Goal: Task Accomplishment & Management: Complete application form

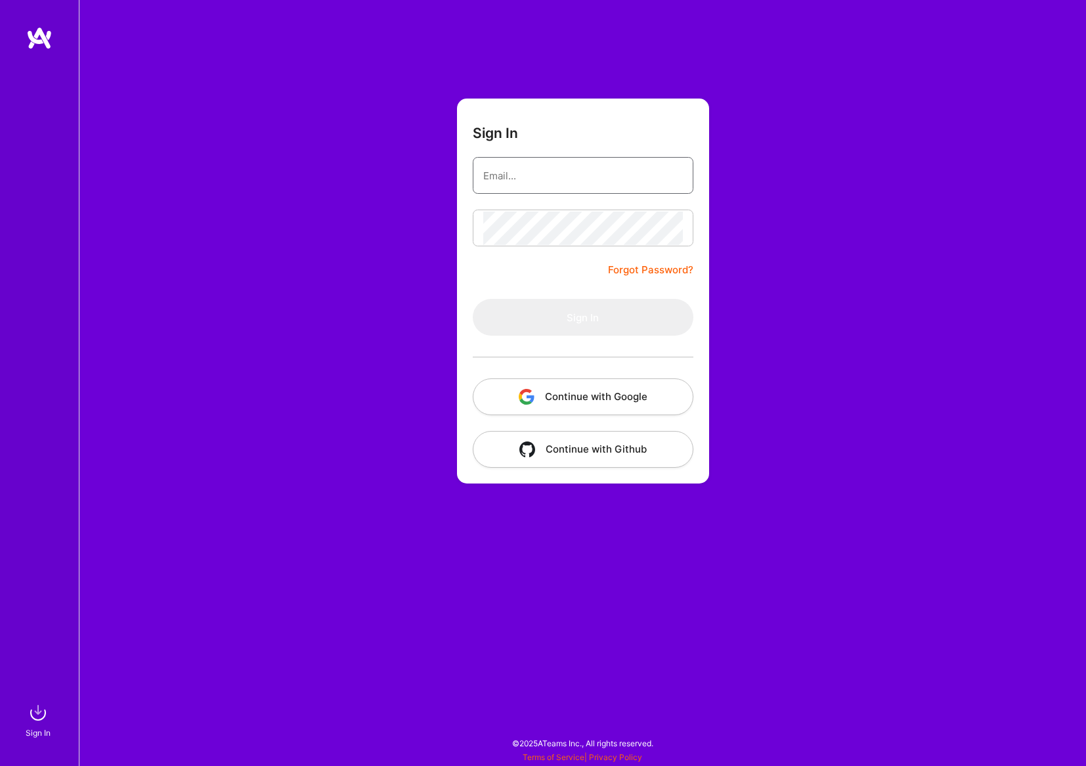
type input "[EMAIL_ADDRESS][DOMAIN_NAME]"
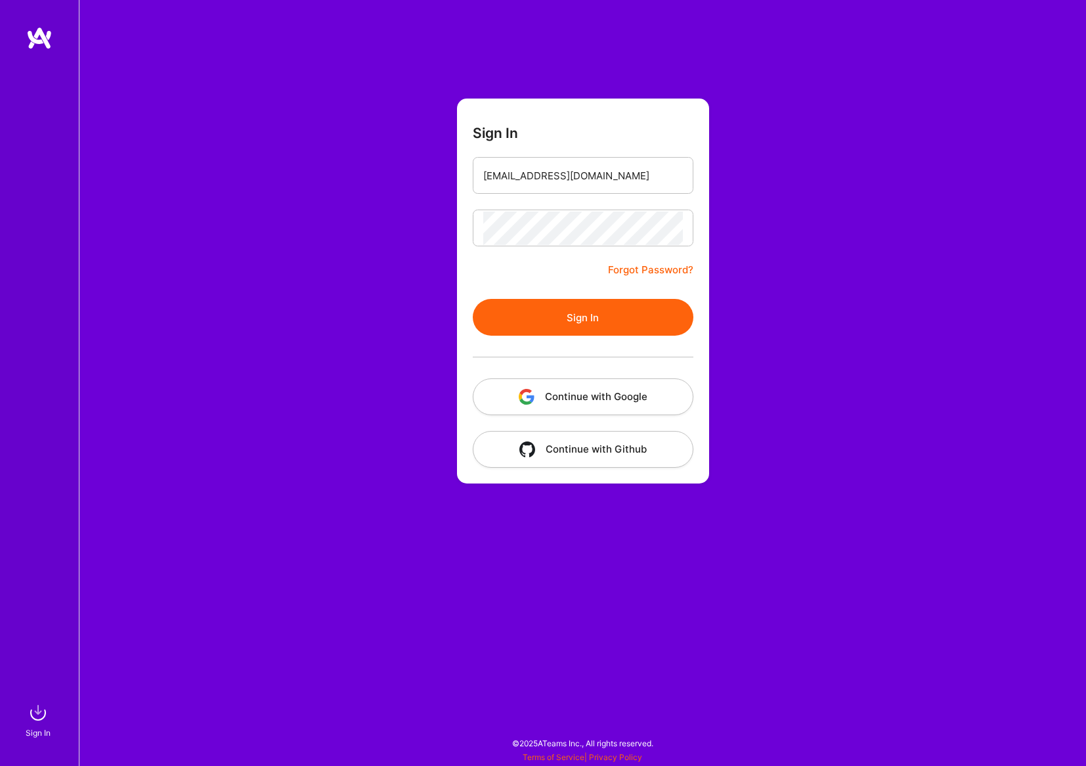
click at [643, 316] on button "Sign In" at bounding box center [583, 317] width 221 height 37
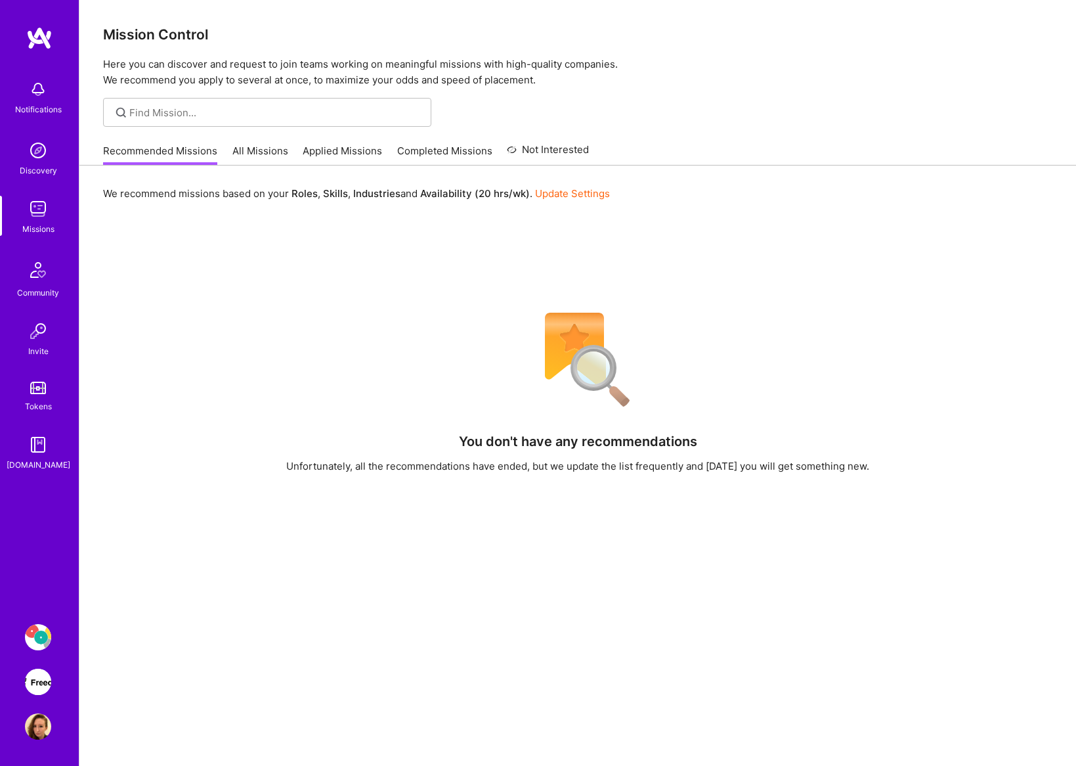
click at [42, 635] on img at bounding box center [38, 637] width 26 height 26
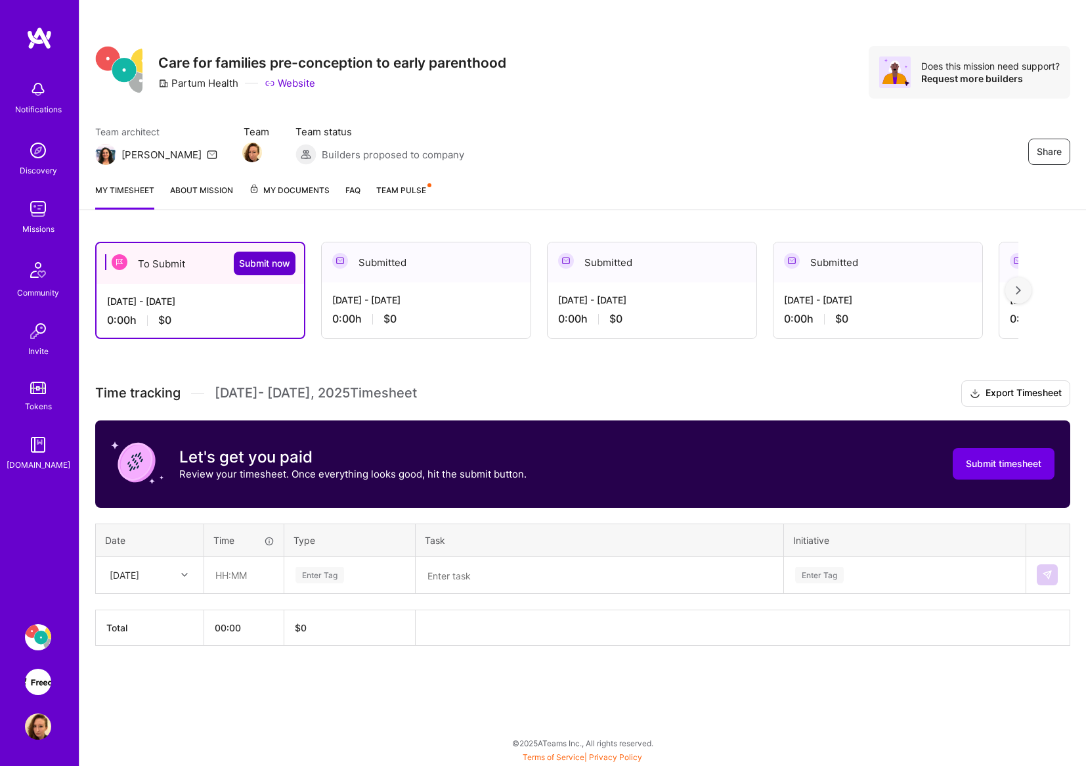
click at [269, 261] on span "Submit now" at bounding box center [264, 263] width 51 height 13
click at [270, 263] on span "Submit now" at bounding box center [264, 263] width 51 height 13
click at [1028, 463] on span "Submit timesheet" at bounding box center [1004, 463] width 76 height 13
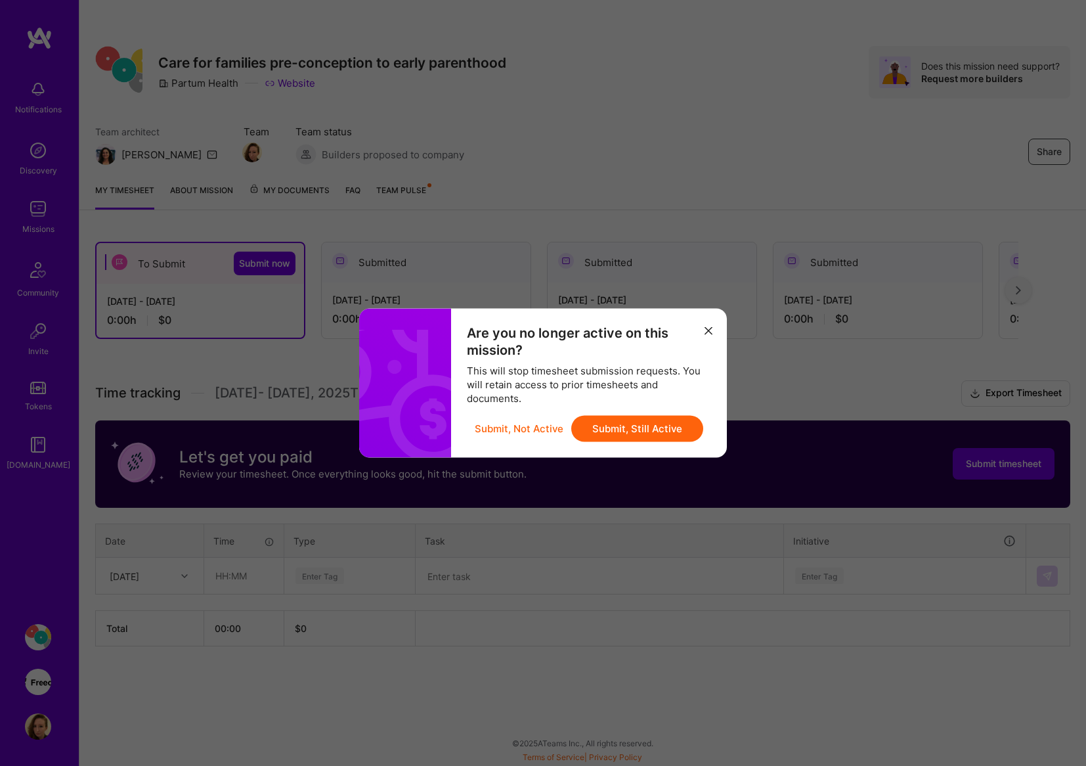
click at [682, 427] on button "Submit, Still Active" at bounding box center [637, 429] width 132 height 26
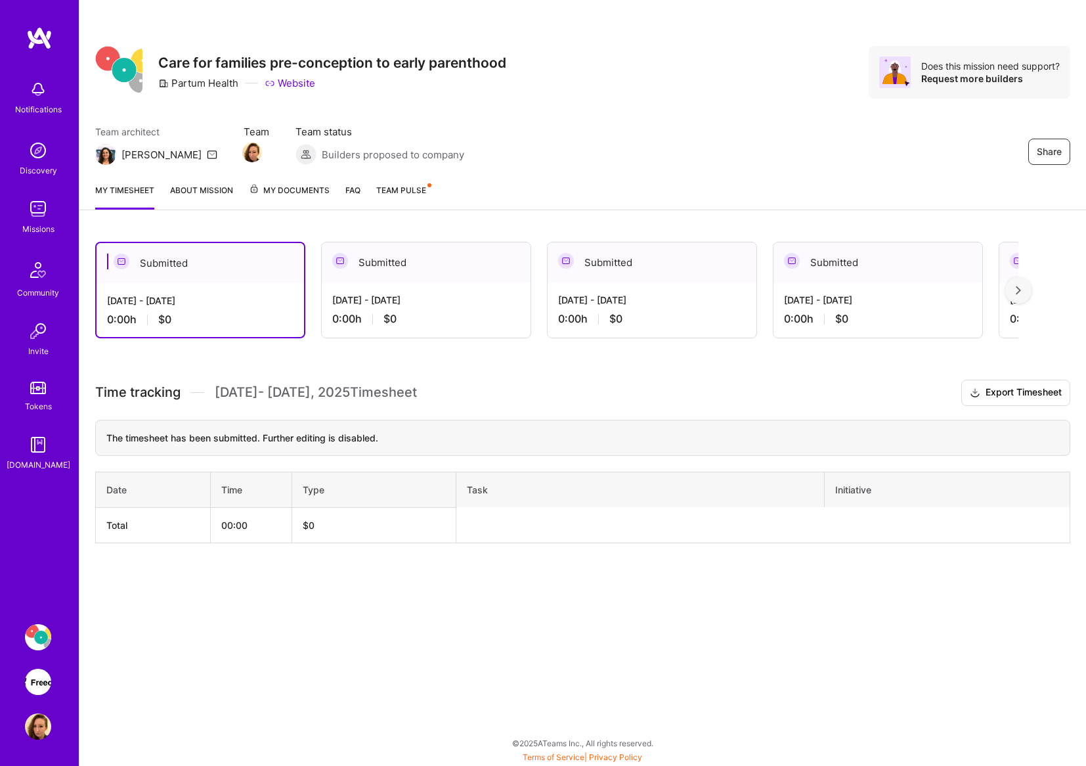
click at [37, 669] on img at bounding box center [38, 681] width 26 height 26
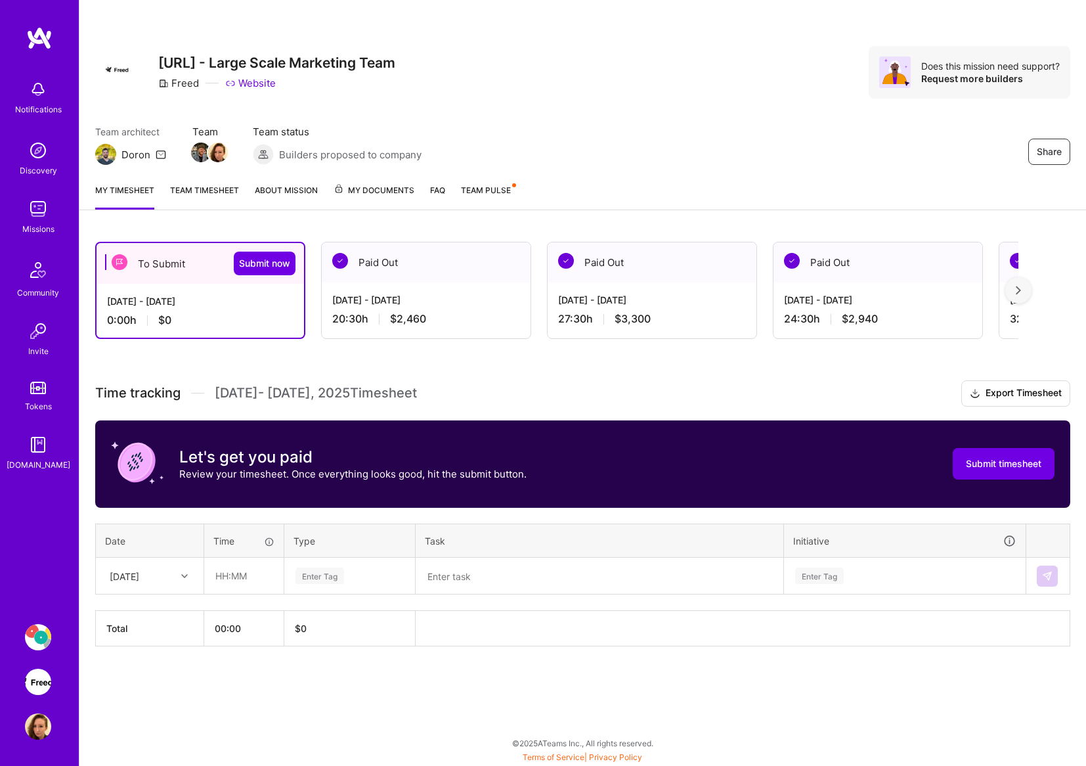
click at [181, 570] on div at bounding box center [186, 575] width 20 height 17
click at [169, 708] on div "[DATE]" at bounding box center [150, 710] width 106 height 24
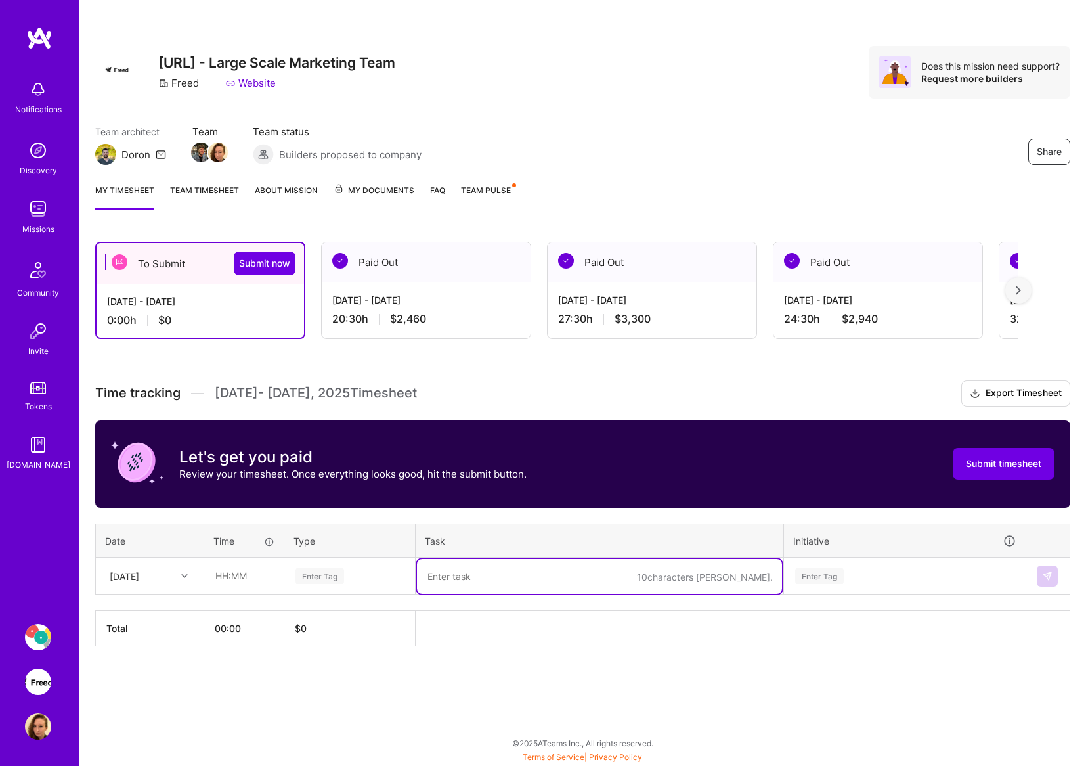
click at [464, 583] on textarea at bounding box center [599, 576] width 365 height 35
paste textarea "Lean Partners Webflow Call"
type textarea "Lean Partners Webflow Call"
click at [243, 581] on input "text" at bounding box center [244, 575] width 78 height 35
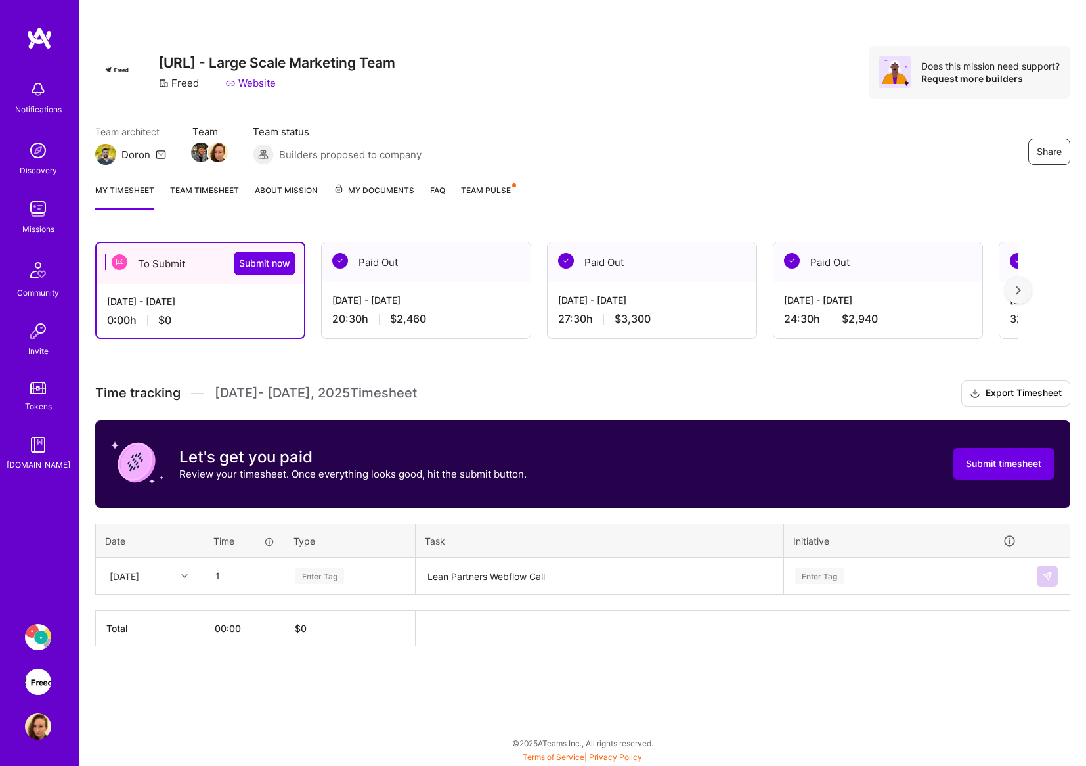
type input "01:00"
click at [314, 581] on div "Enter Tag" at bounding box center [319, 575] width 49 height 20
click at [320, 650] on span "Design" at bounding box center [311, 650] width 39 height 18
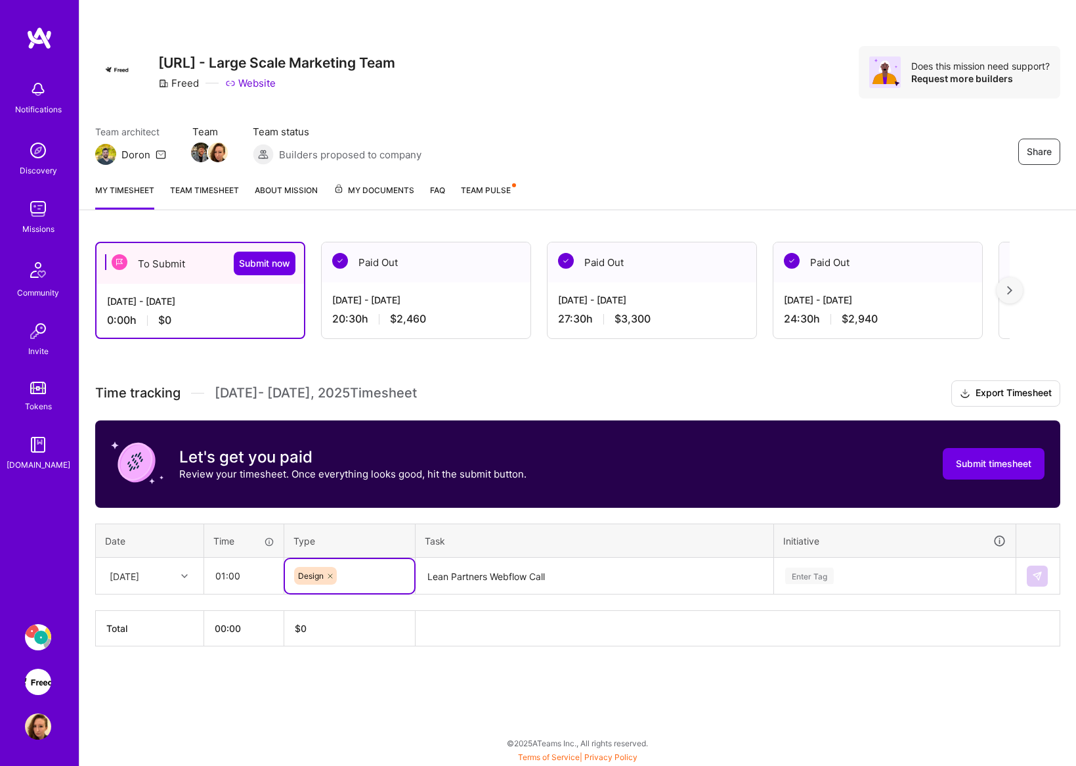
click at [880, 573] on div "Enter Tag" at bounding box center [895, 576] width 240 height 34
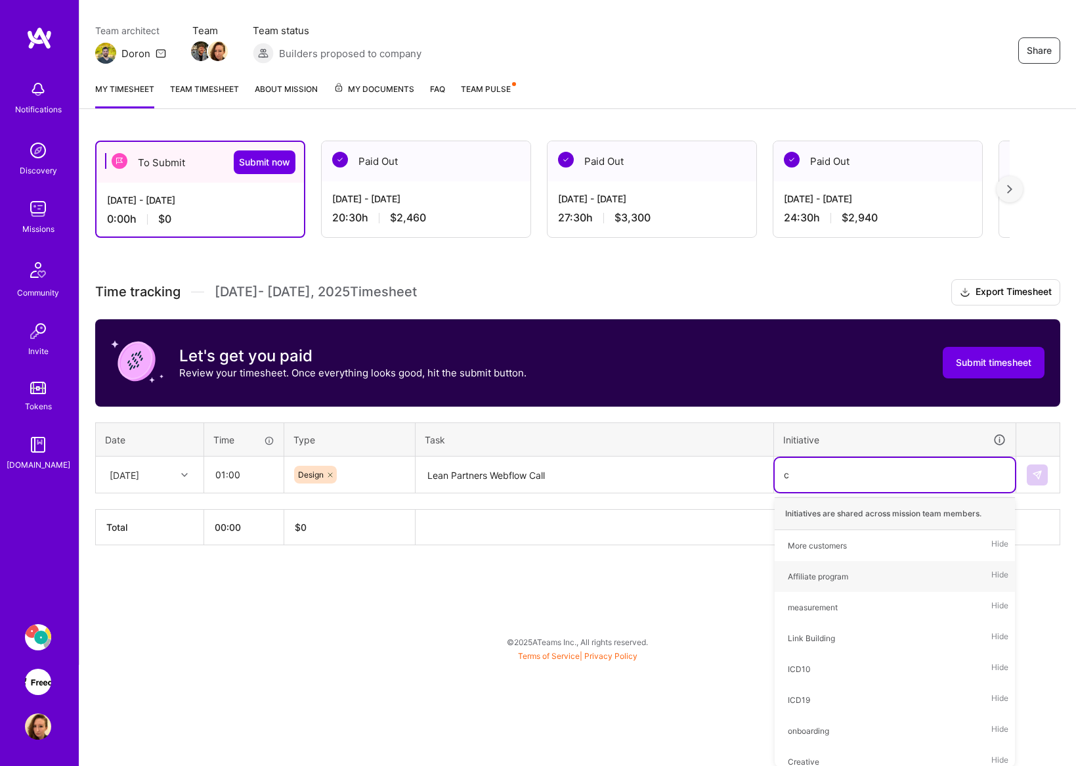
type input "cr"
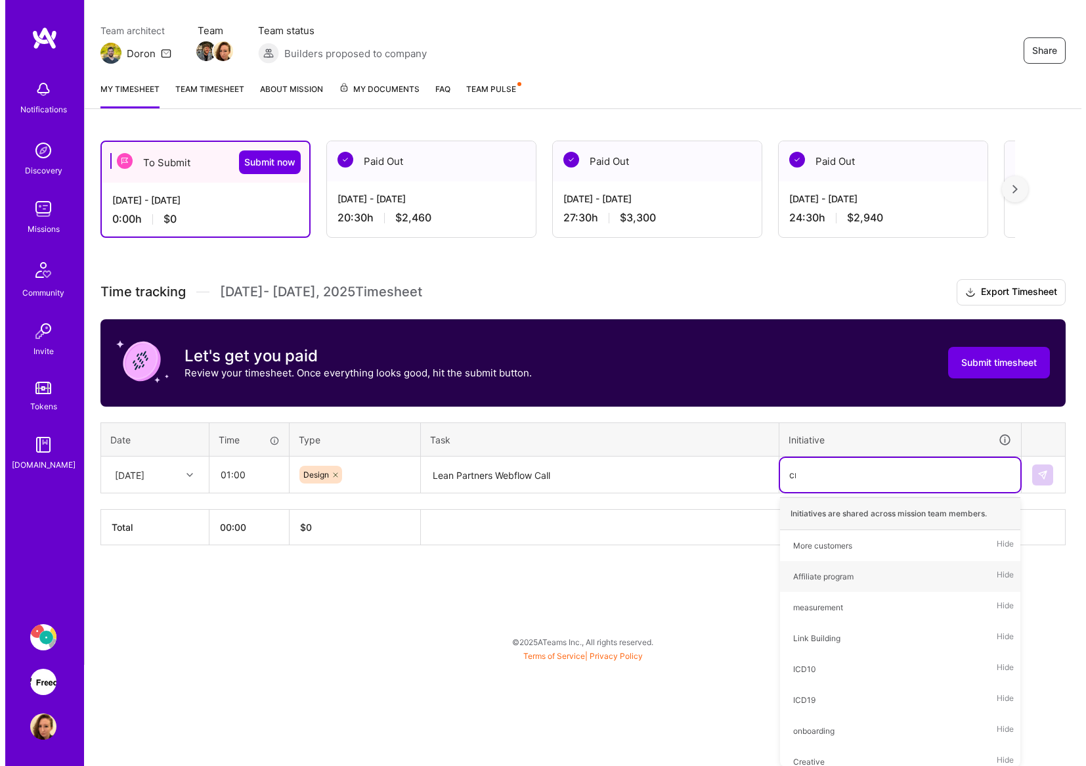
scroll to position [0, 0]
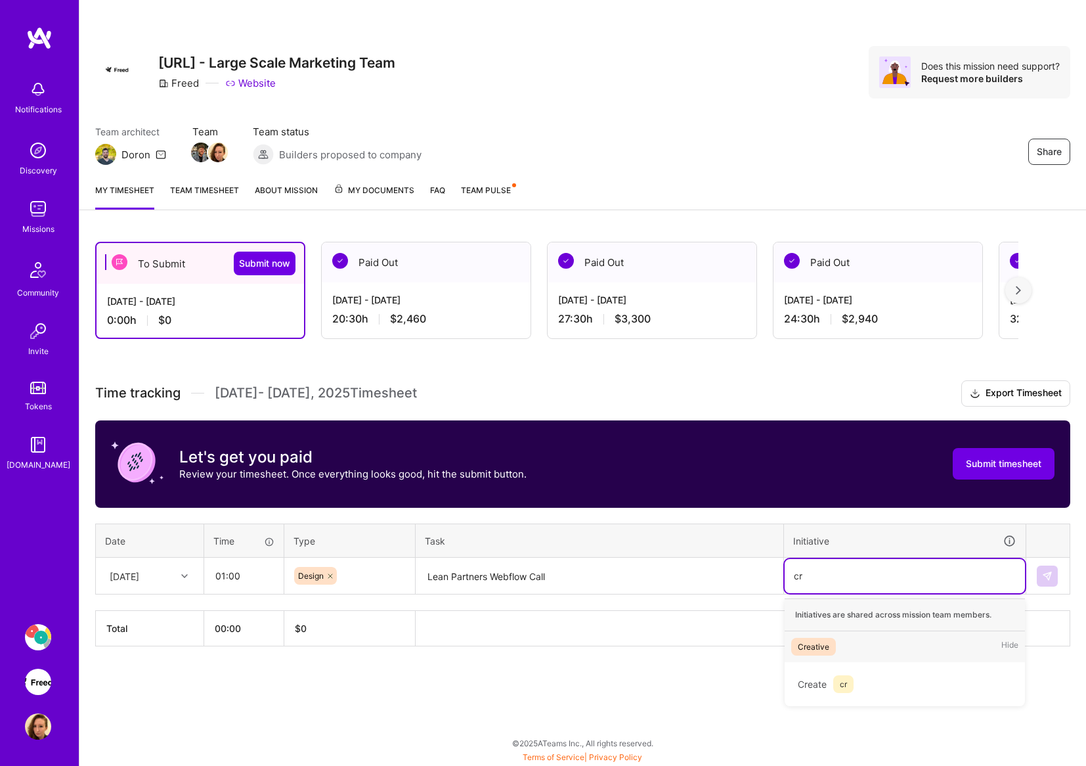
click at [817, 654] on span "Creative" at bounding box center [813, 647] width 45 height 18
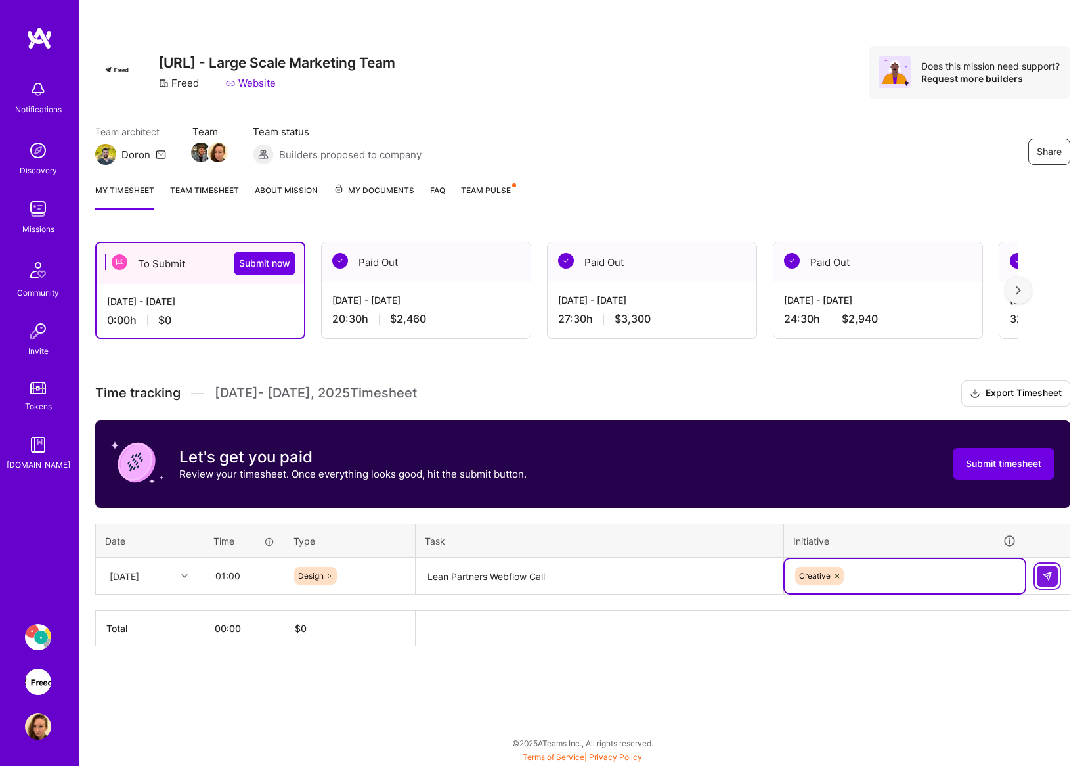
click at [1050, 581] on button at bounding box center [1047, 575] width 21 height 21
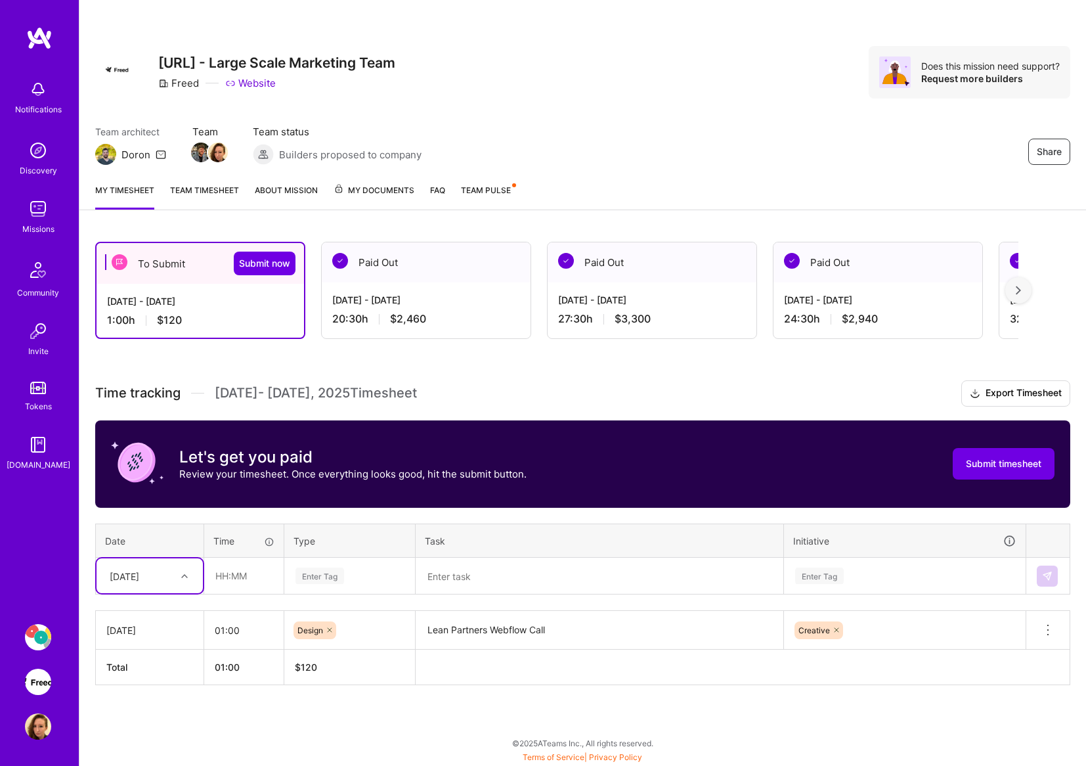
click at [473, 576] on textarea at bounding box center [599, 576] width 365 height 35
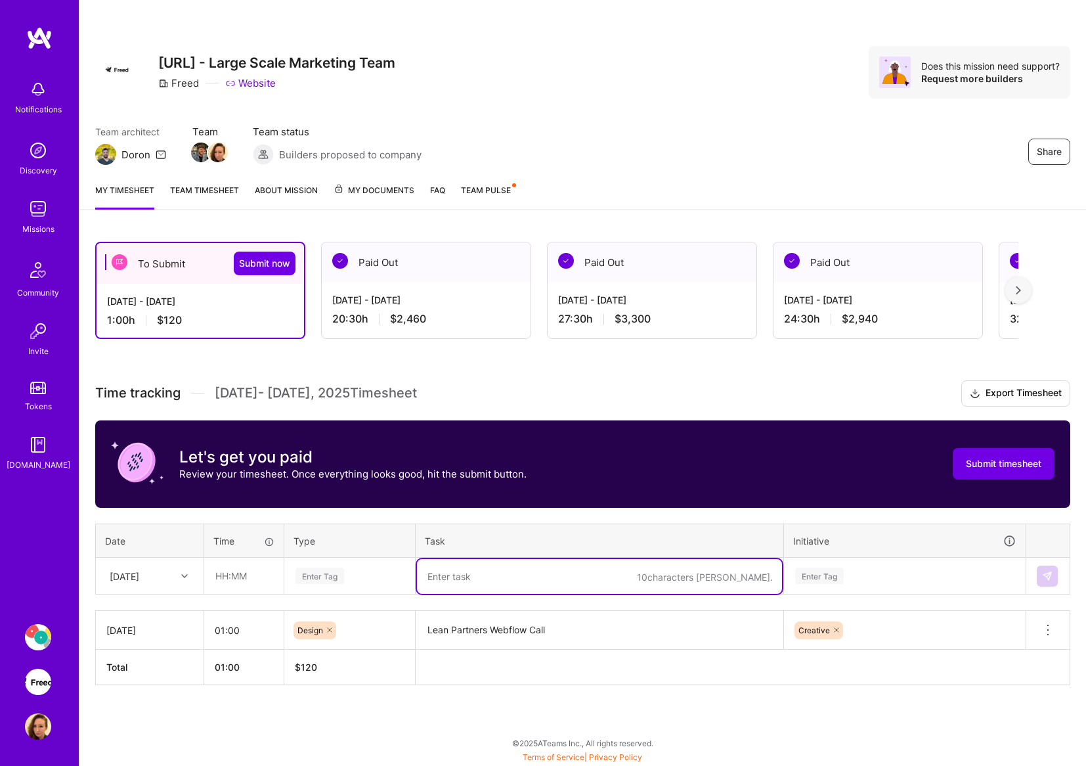
paste textarea "Prep for Lean Partners"
type textarea "Prep for Lean Partners"
click at [364, 573] on div "Enter Tag" at bounding box center [349, 575] width 111 height 16
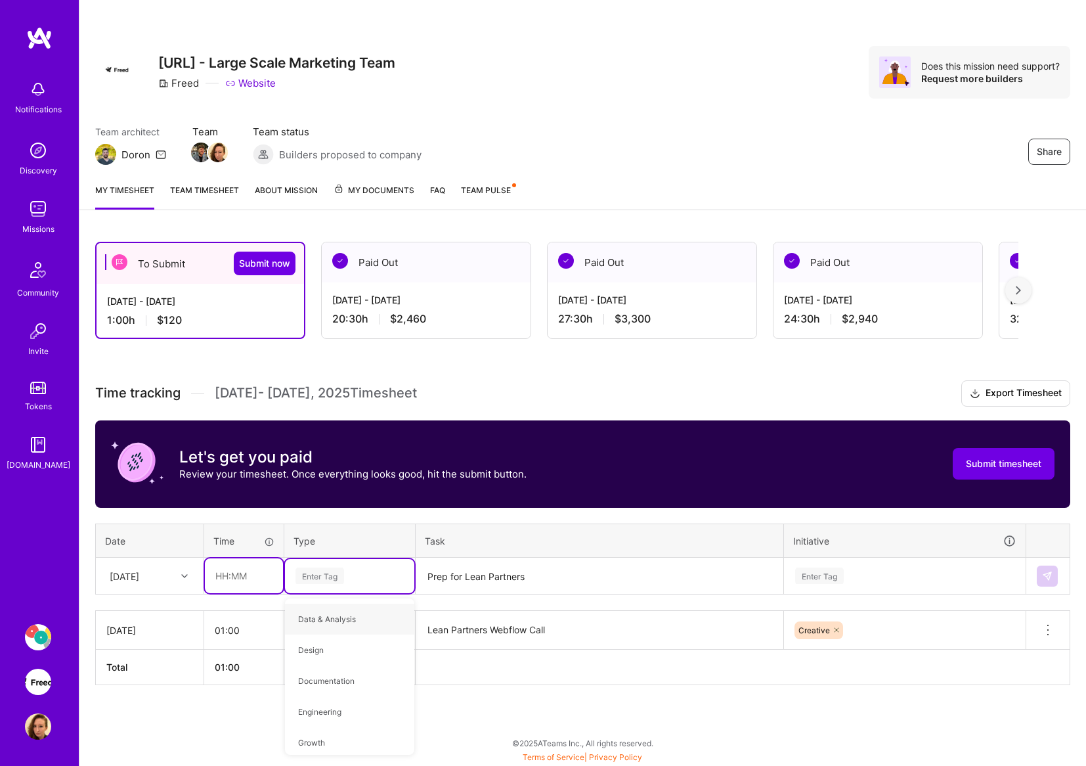
click at [230, 574] on input "text" at bounding box center [244, 575] width 78 height 35
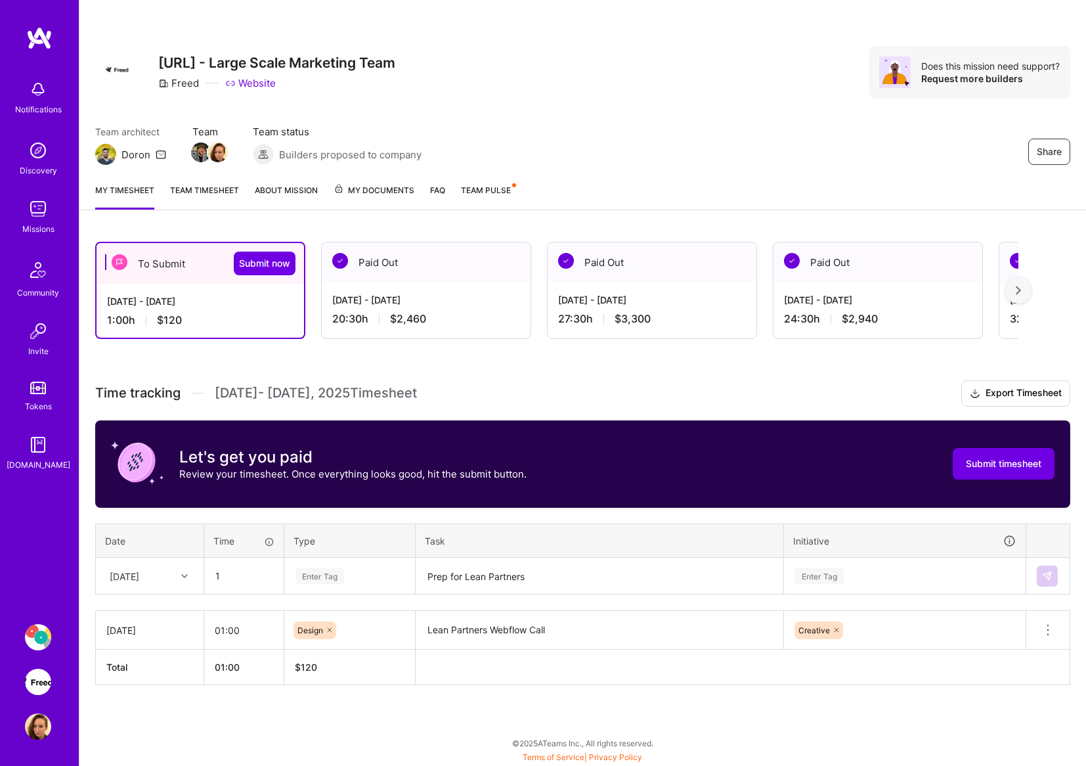
type input "01:00"
click at [348, 575] on div "Enter Tag" at bounding box center [349, 575] width 111 height 16
click at [319, 655] on span "Design" at bounding box center [311, 650] width 39 height 18
click at [932, 571] on div "Enter Tag" at bounding box center [905, 576] width 240 height 34
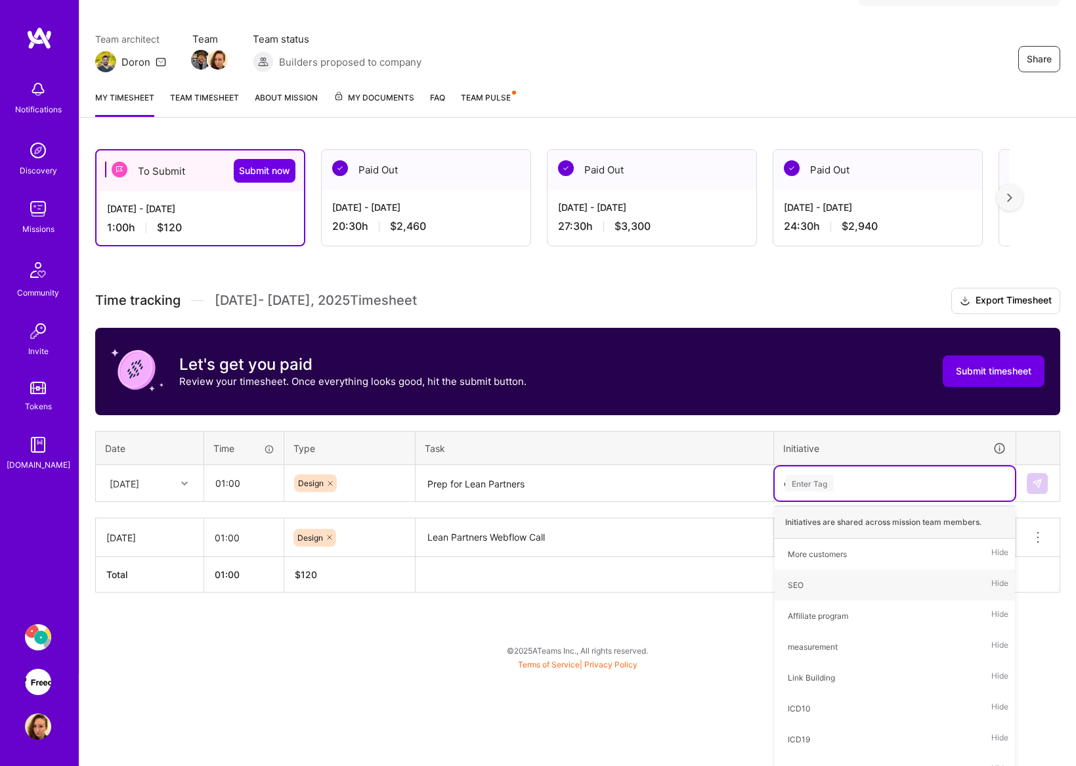
scroll to position [101, 0]
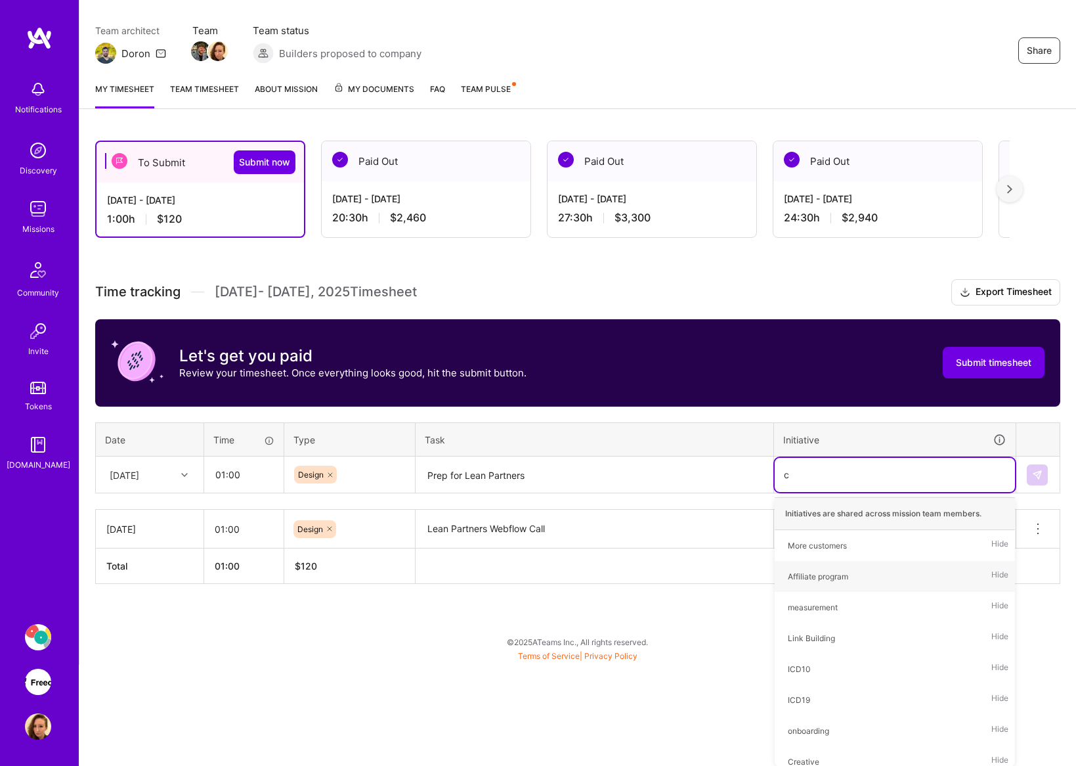
type input "cr"
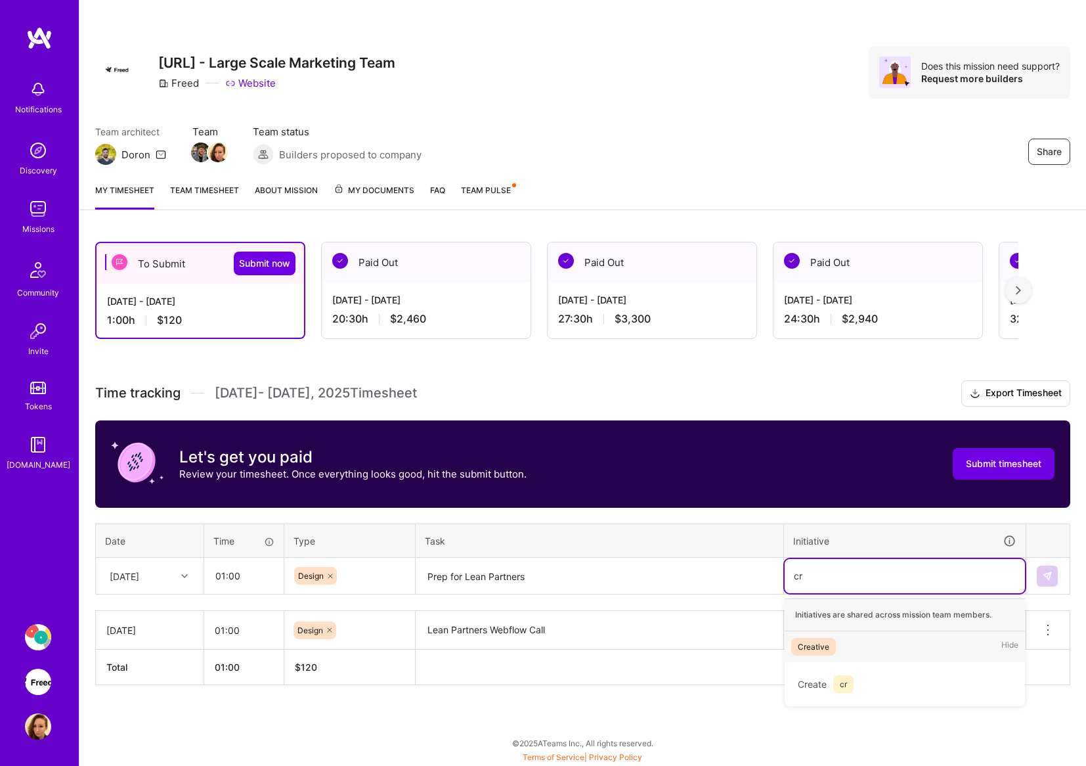
click at [832, 645] on span "Creative" at bounding box center [813, 647] width 45 height 18
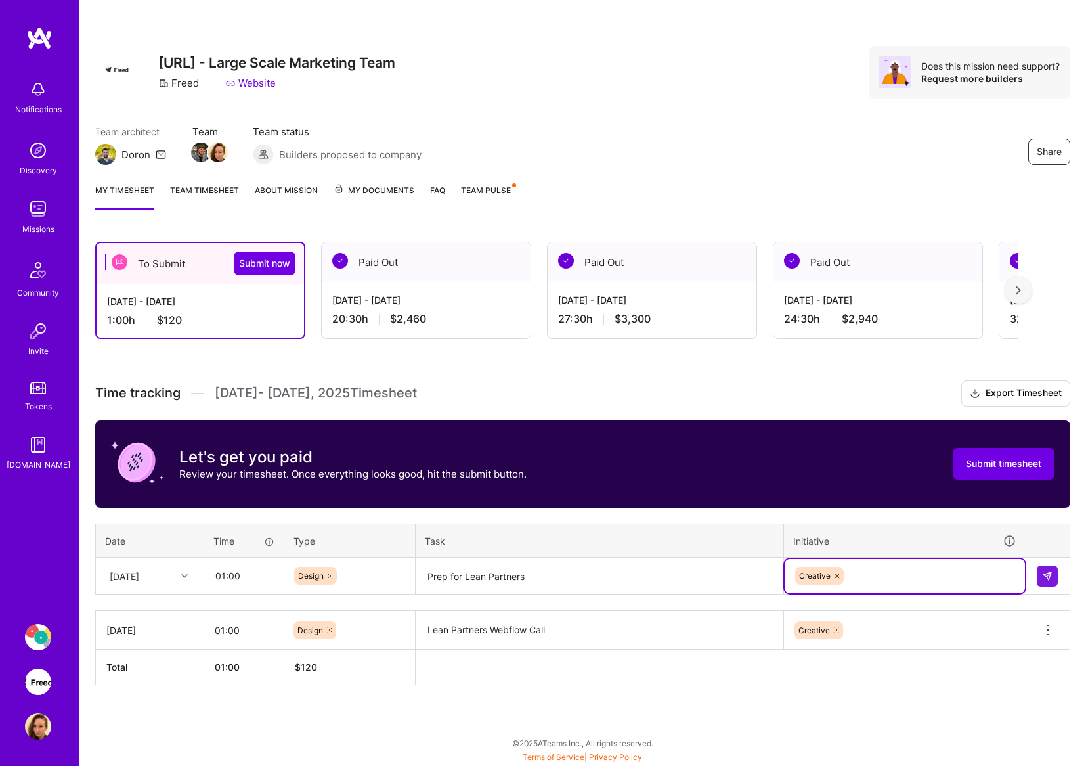
click at [609, 567] on textarea "Prep for Lean Partners" at bounding box center [599, 576] width 365 height 35
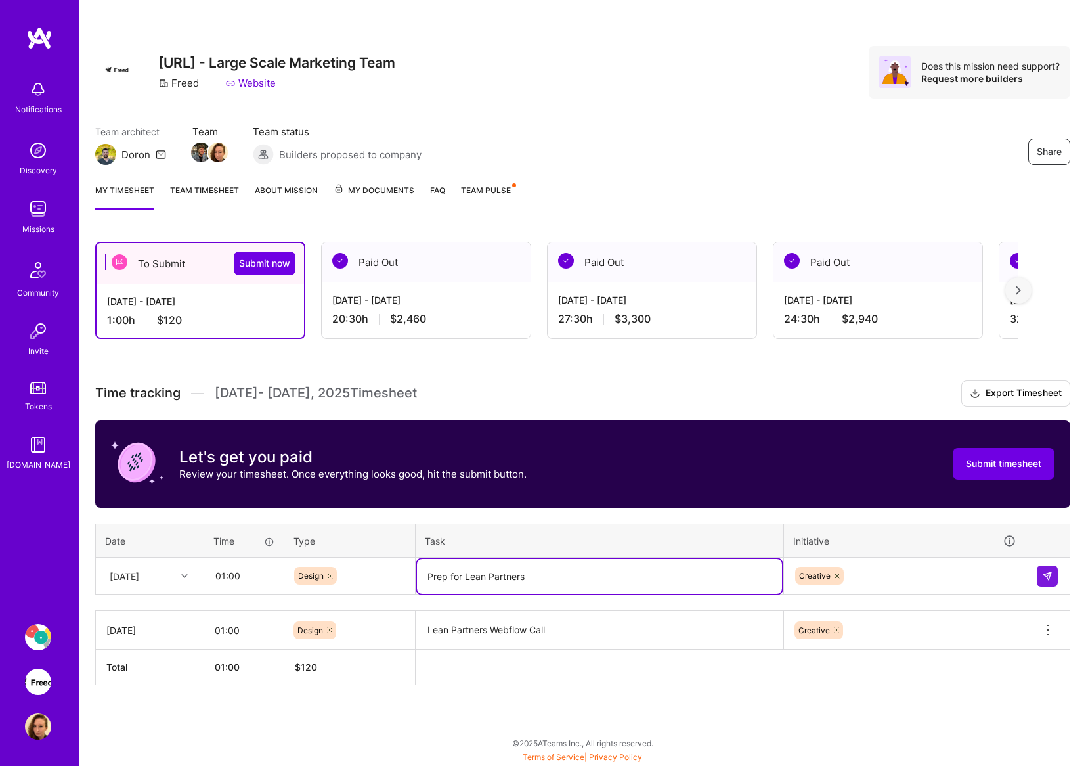
click at [579, 580] on textarea "Prep for Lean Partners" at bounding box center [599, 576] width 365 height 35
click at [428, 575] on textarea "Prep for Lean Partners Call" at bounding box center [599, 576] width 365 height 35
type textarea "Webflow Prep for Lean Partners Call"
click at [1054, 573] on button at bounding box center [1047, 575] width 21 height 21
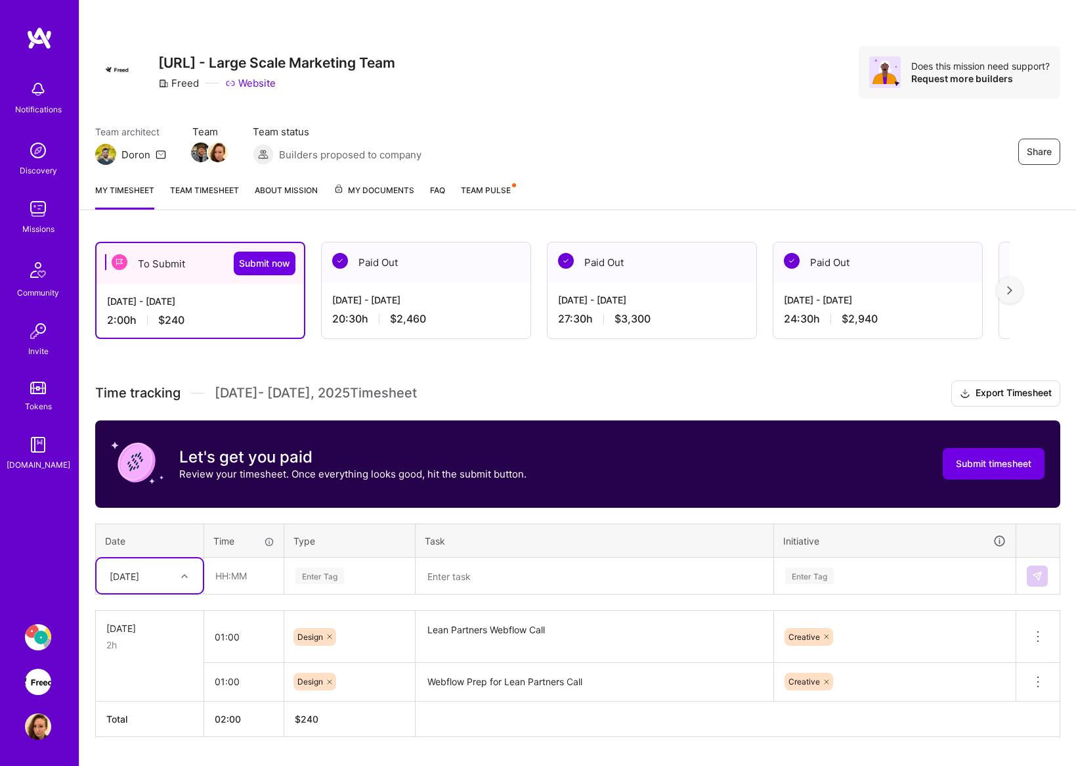
click at [431, 580] on textarea at bounding box center [594, 576] width 355 height 35
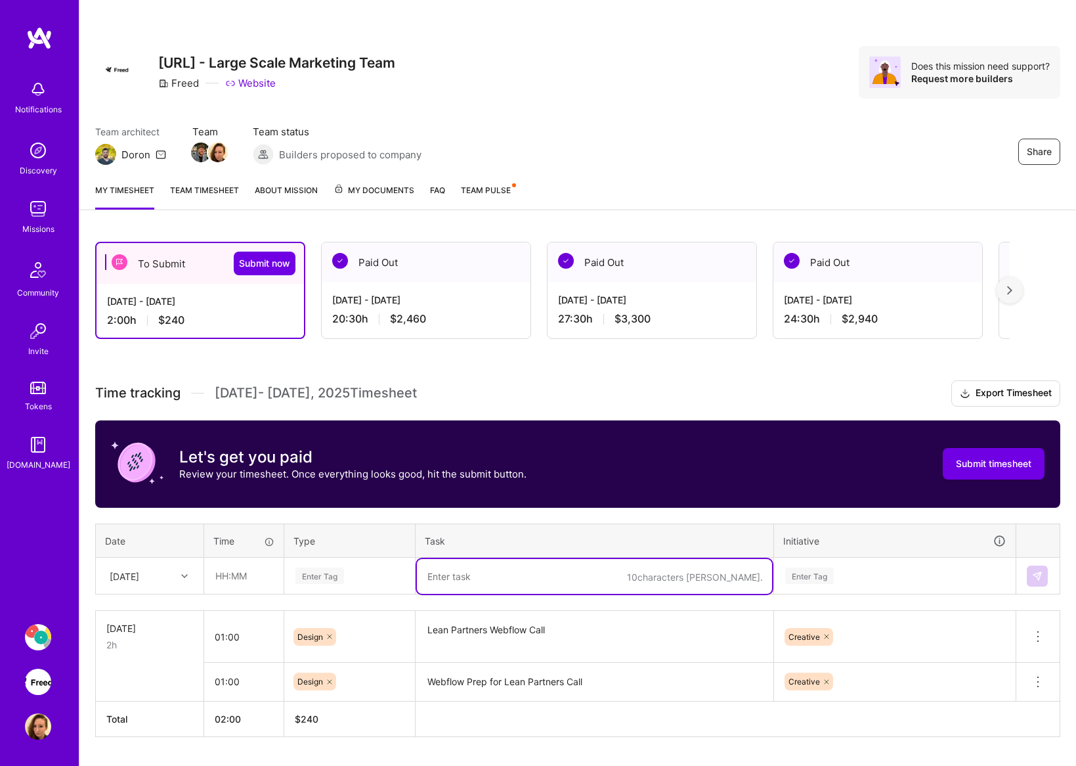
paste textarea "Tracking down Webflow admin"
type textarea "Tracking down Webflow admin & additional set up for Lean Partners"
click at [235, 572] on input "text" at bounding box center [244, 575] width 78 height 35
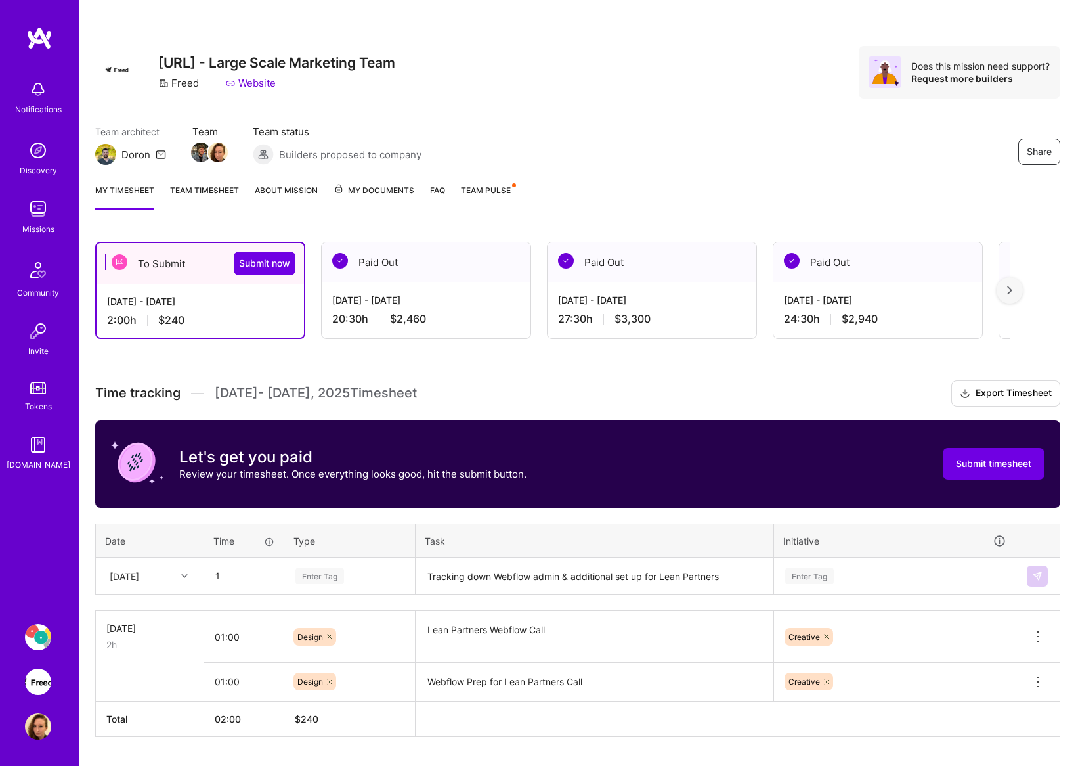
type input "01:00"
click at [355, 580] on div "Enter Tag" at bounding box center [349, 576] width 129 height 34
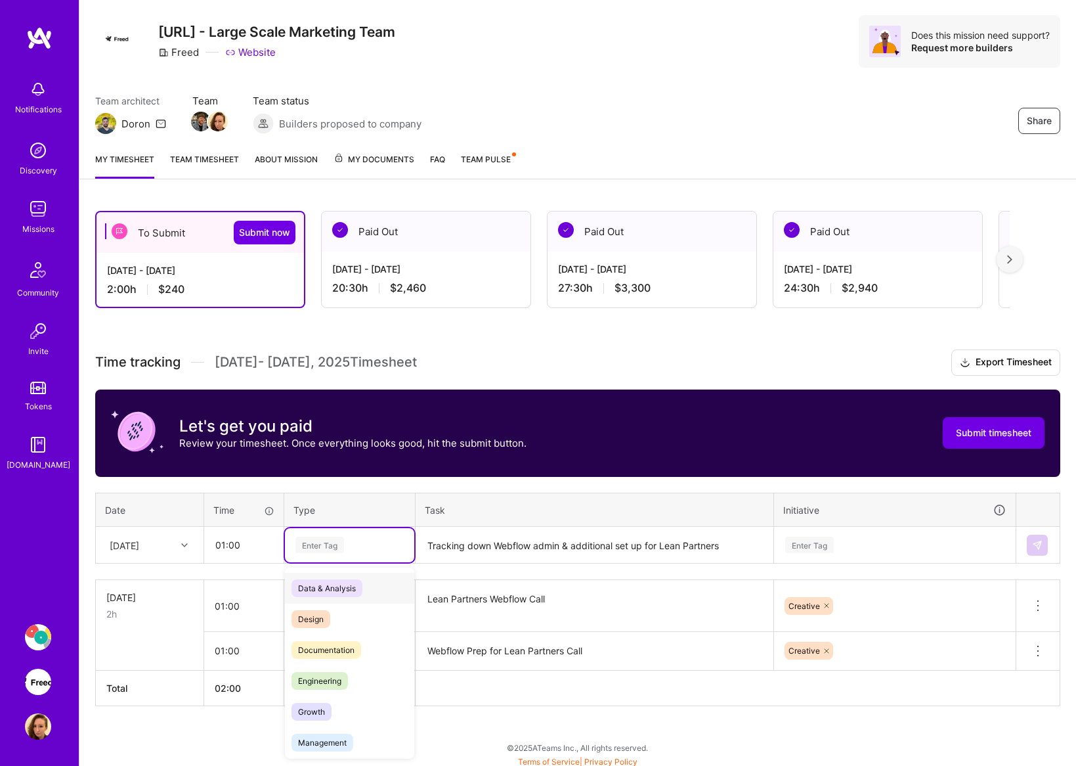
scroll to position [34, 0]
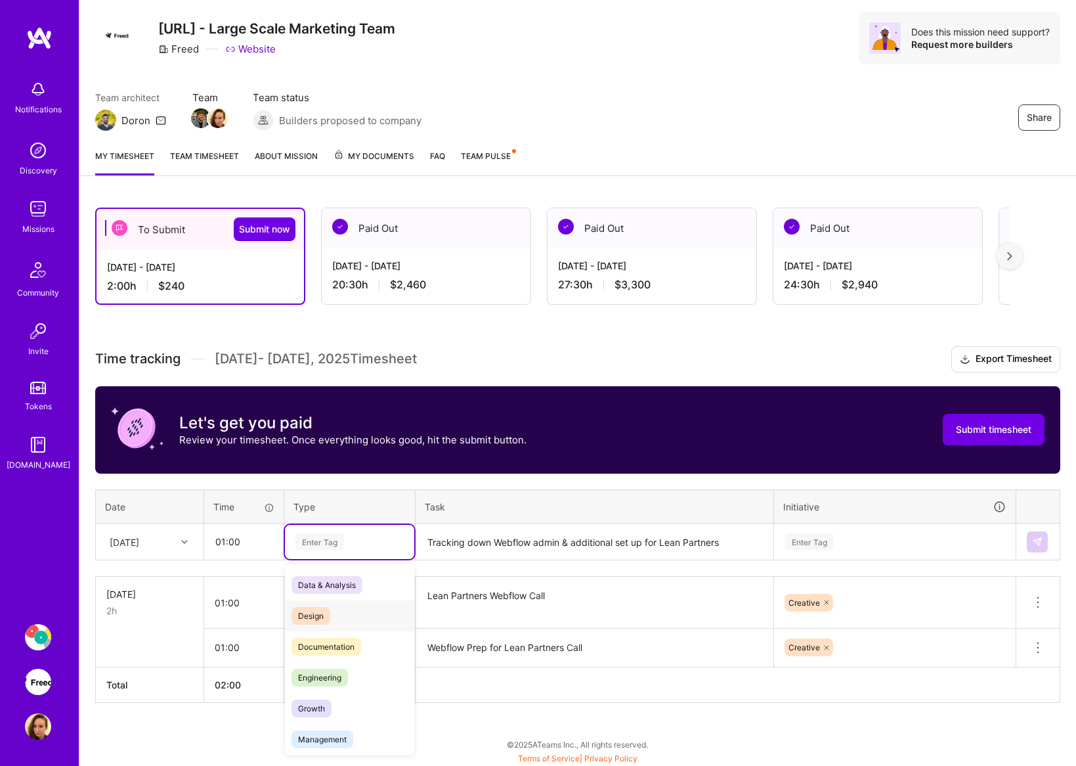
click at [326, 616] on span "Design" at bounding box center [311, 616] width 39 height 18
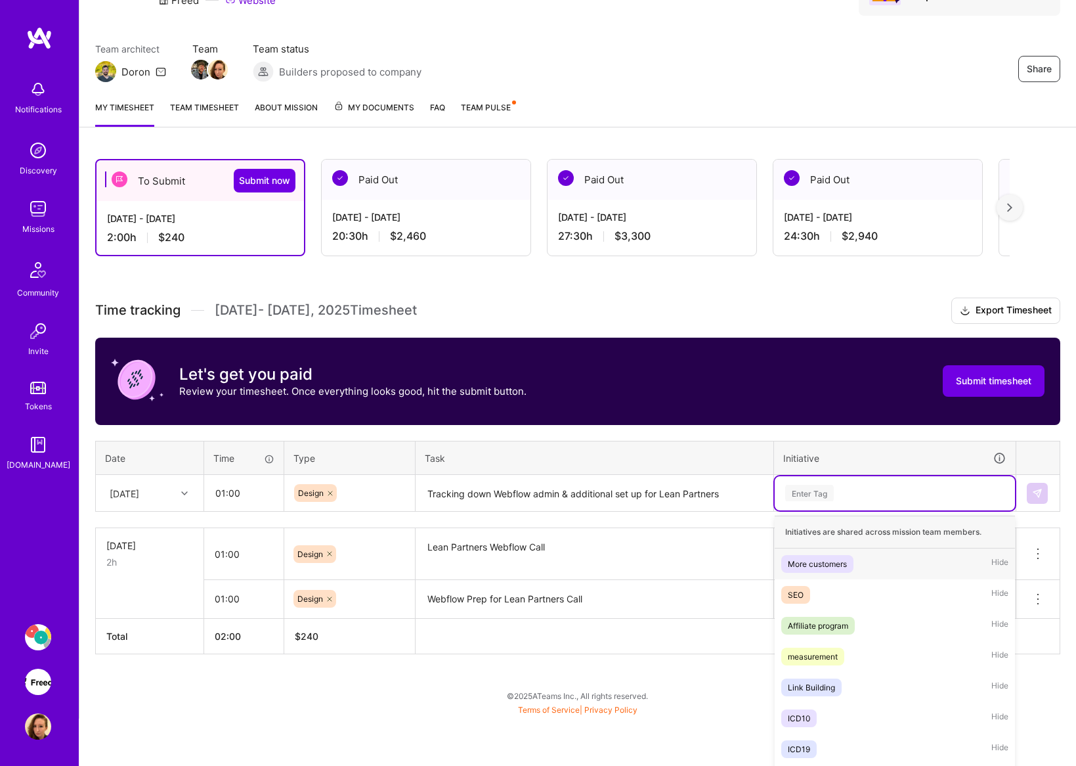
click at [794, 510] on div "option Creative, selected. option More customers focused, 1 of 11. 11 results a…" at bounding box center [895, 493] width 240 height 34
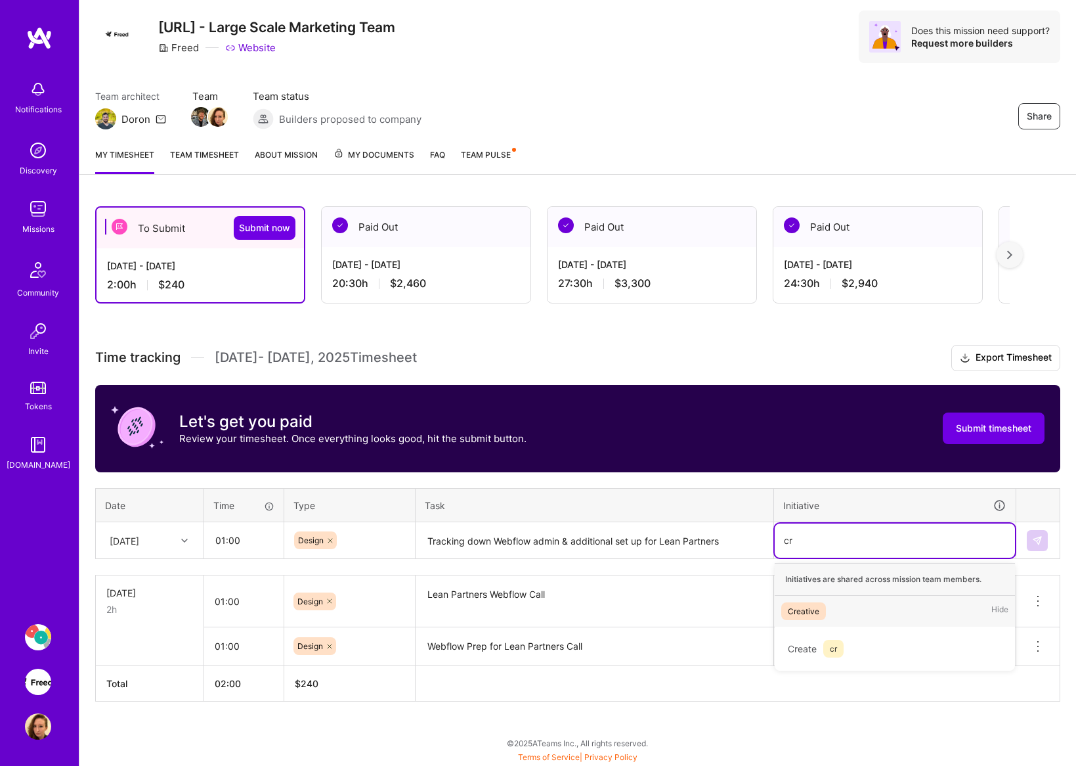
scroll to position [35, 0]
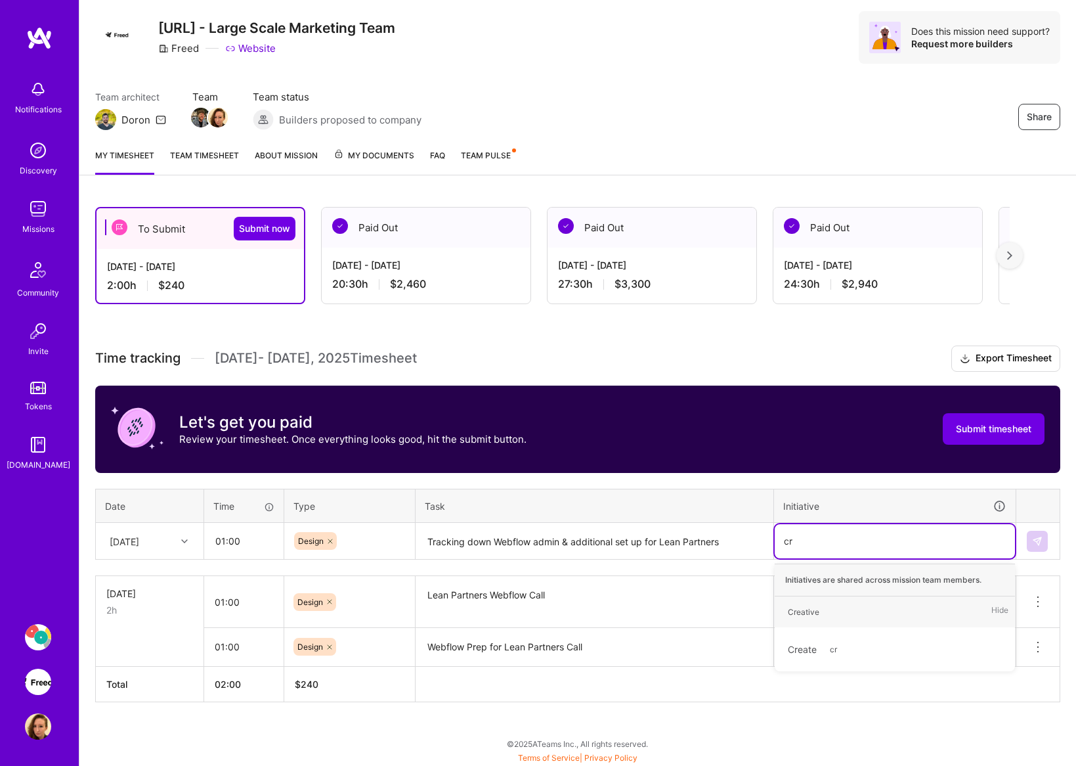
type input "cre"
click at [809, 605] on div "Creative" at bounding box center [804, 612] width 32 height 14
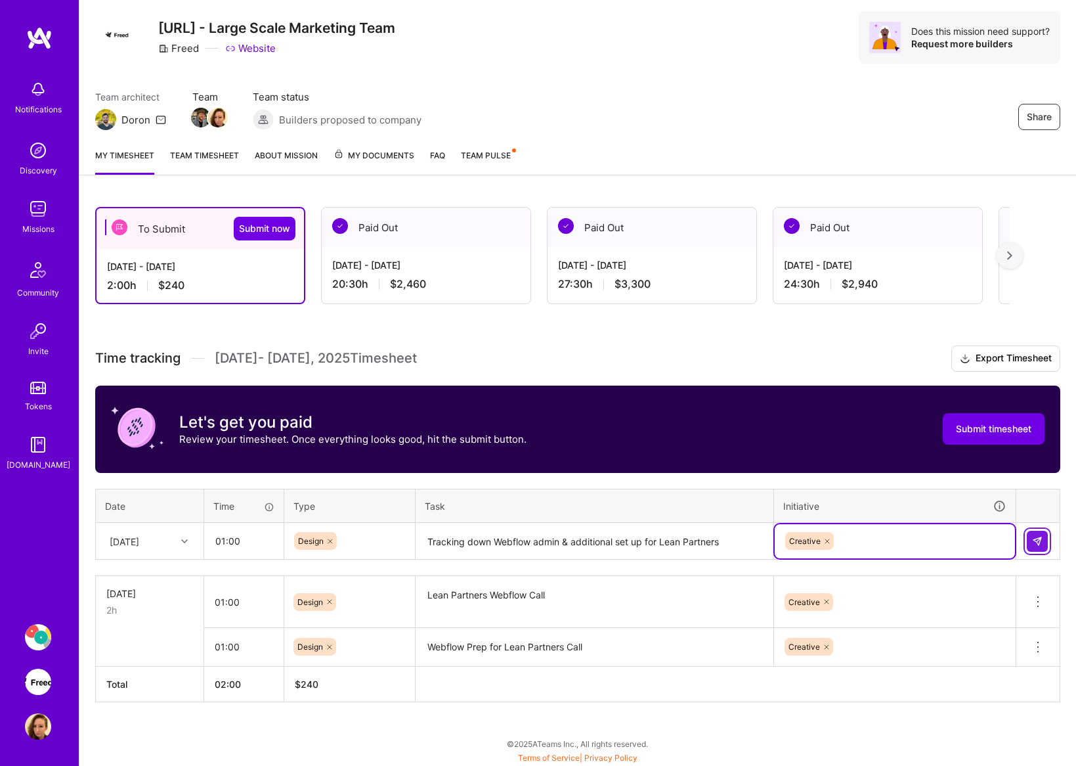
click at [1046, 544] on button at bounding box center [1037, 540] width 21 height 21
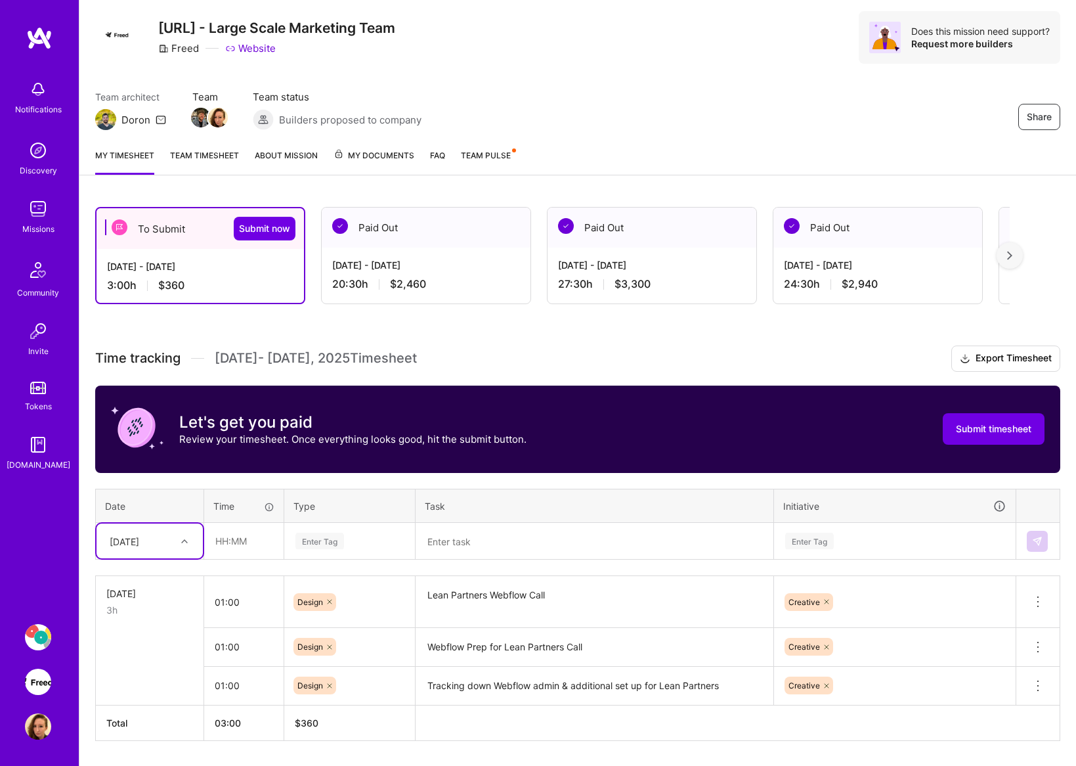
click at [469, 538] on textarea at bounding box center [594, 541] width 355 height 35
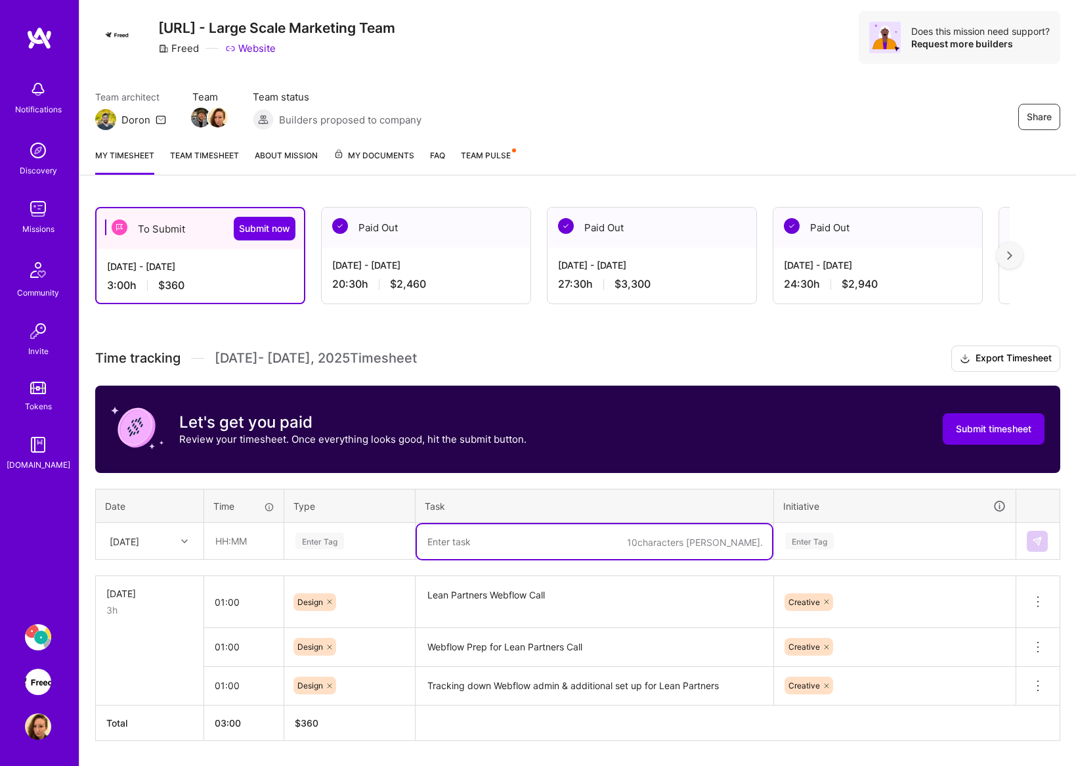
paste textarea "Make Homepage copy test live on site"
type textarea "Make Homepage copy test live on site"
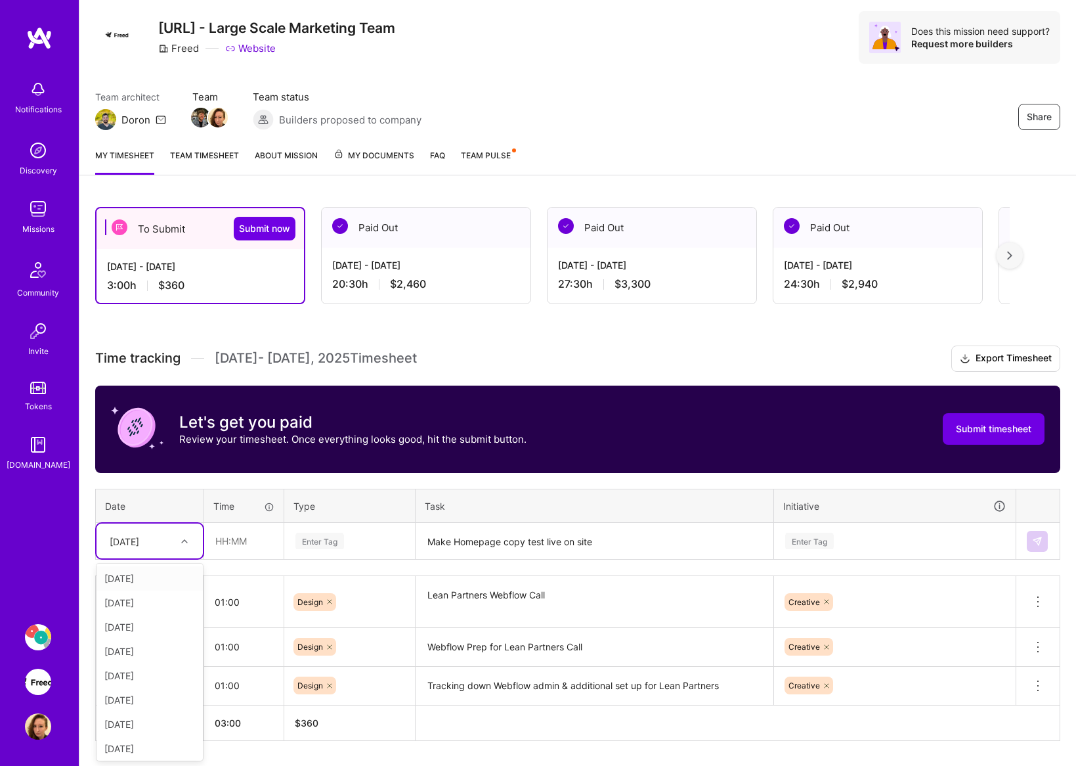
click at [153, 532] on div "[DATE]" at bounding box center [139, 541] width 73 height 22
click at [160, 673] on div "[DATE]" at bounding box center [150, 675] width 106 height 24
click at [256, 534] on input "text" at bounding box center [244, 540] width 78 height 35
type input "01:00"
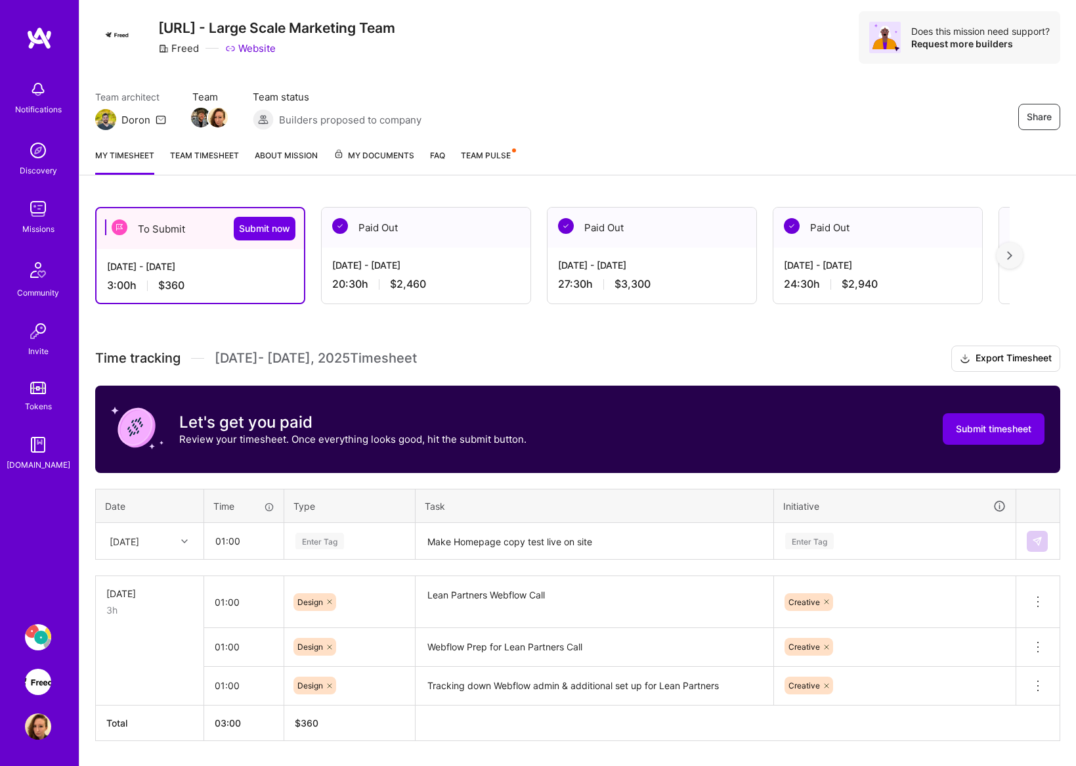
click at [336, 538] on div "Enter Tag" at bounding box center [319, 540] width 49 height 20
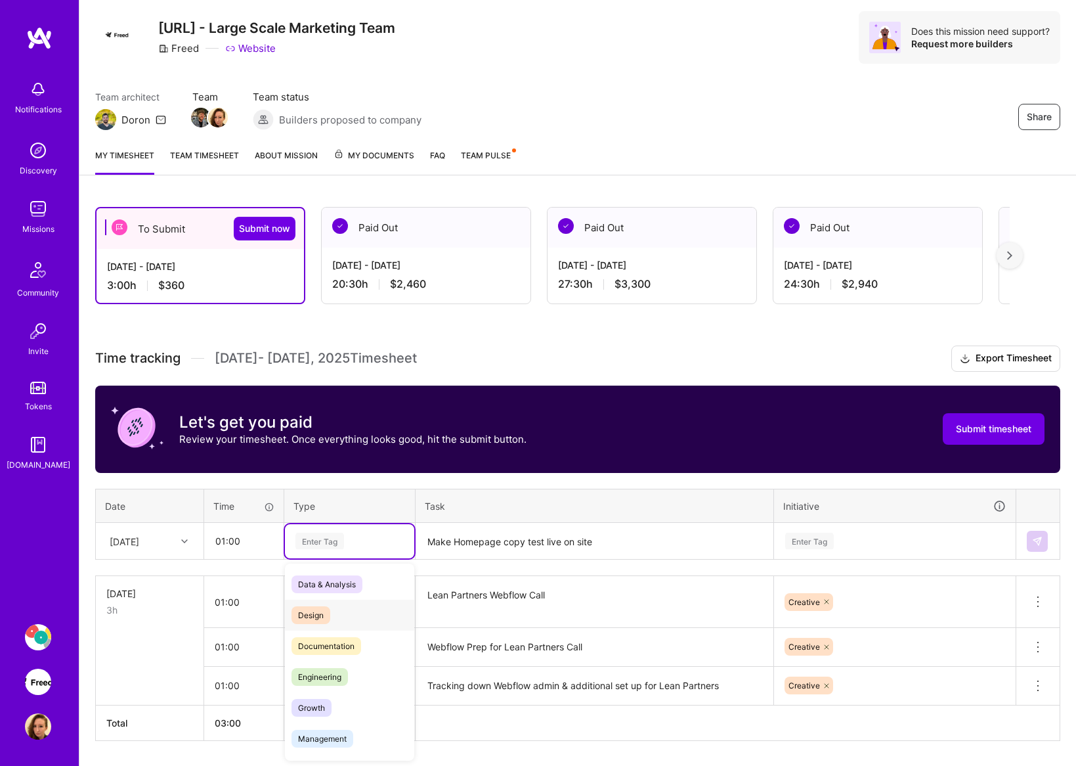
click at [327, 611] on span "Design" at bounding box center [311, 615] width 39 height 18
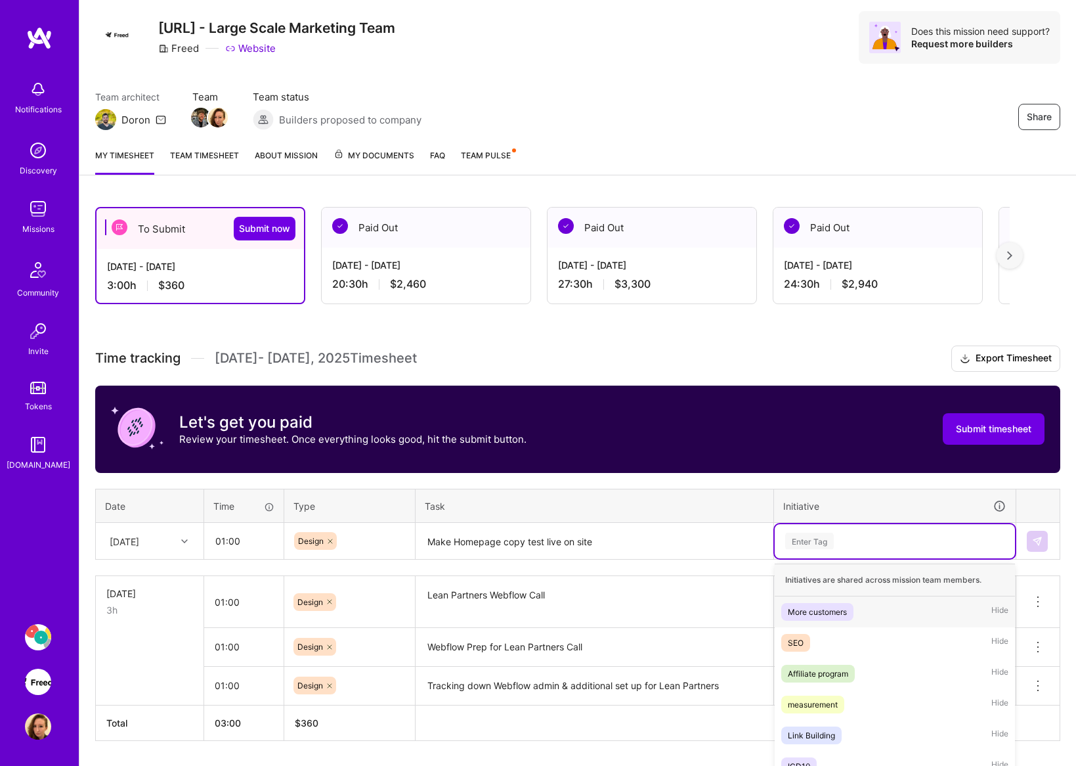
click at [925, 542] on div "option Creative, selected. option More customers focused, 1 of 11. 11 results a…" at bounding box center [895, 541] width 240 height 34
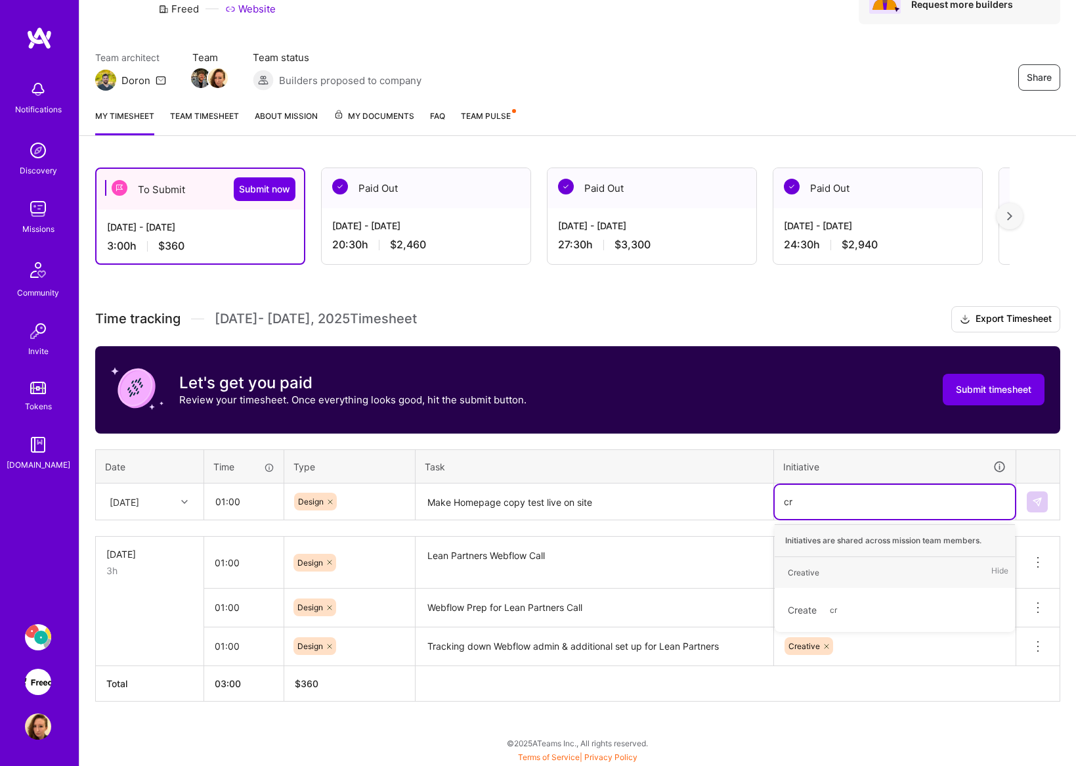
type input "cre"
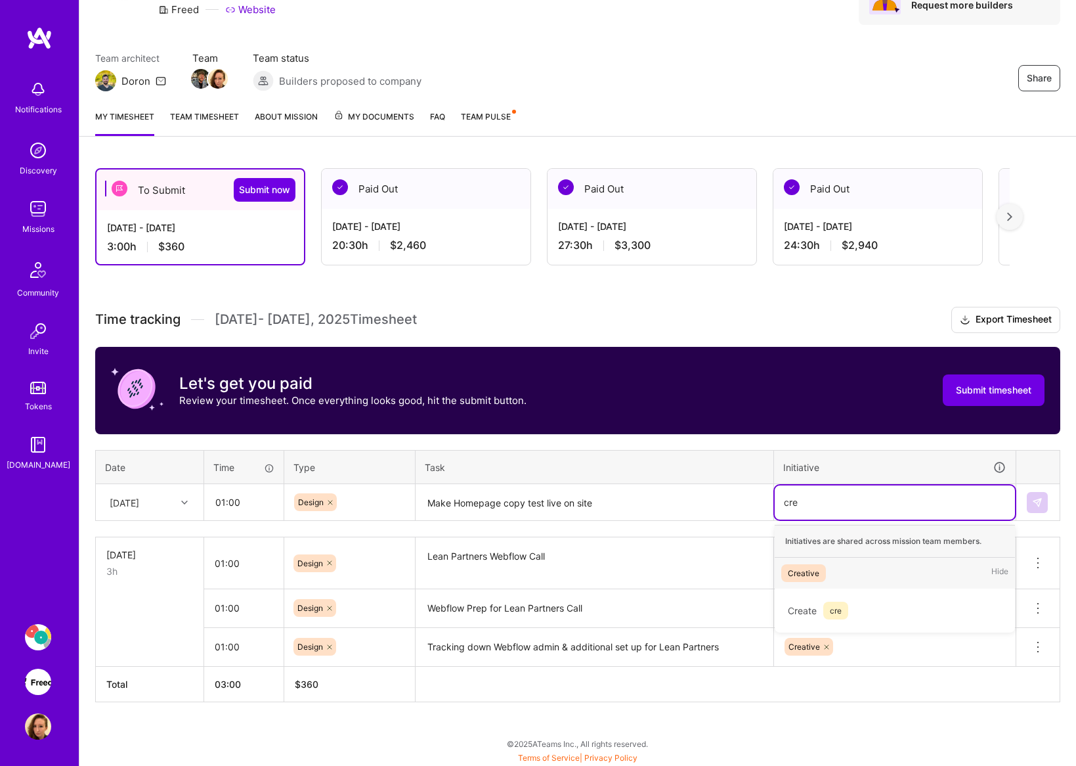
click at [814, 576] on div "Creative" at bounding box center [804, 573] width 32 height 14
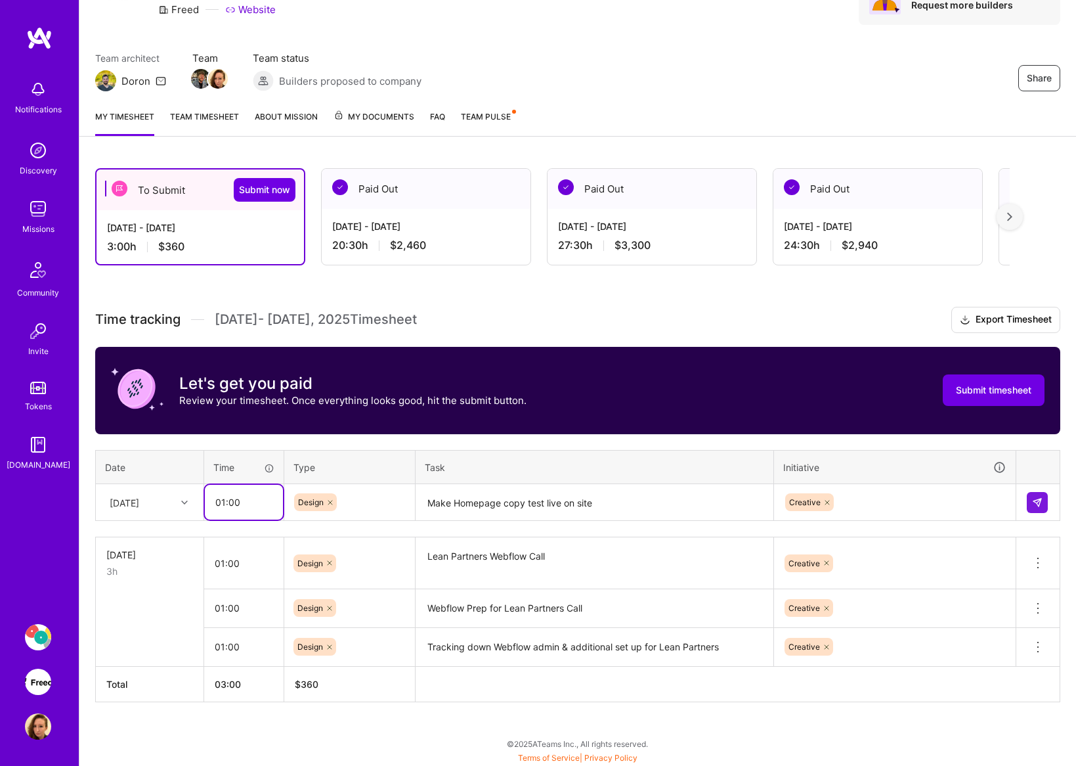
drag, startPoint x: 254, startPoint y: 502, endPoint x: 194, endPoint y: 498, distance: 59.9
click at [194, 498] on tr "[DATE] 01:00 Design Make Homepage copy test live on site Creative" at bounding box center [578, 502] width 964 height 37
type input "00:30"
click at [1036, 501] on img at bounding box center [1037, 502] width 11 height 11
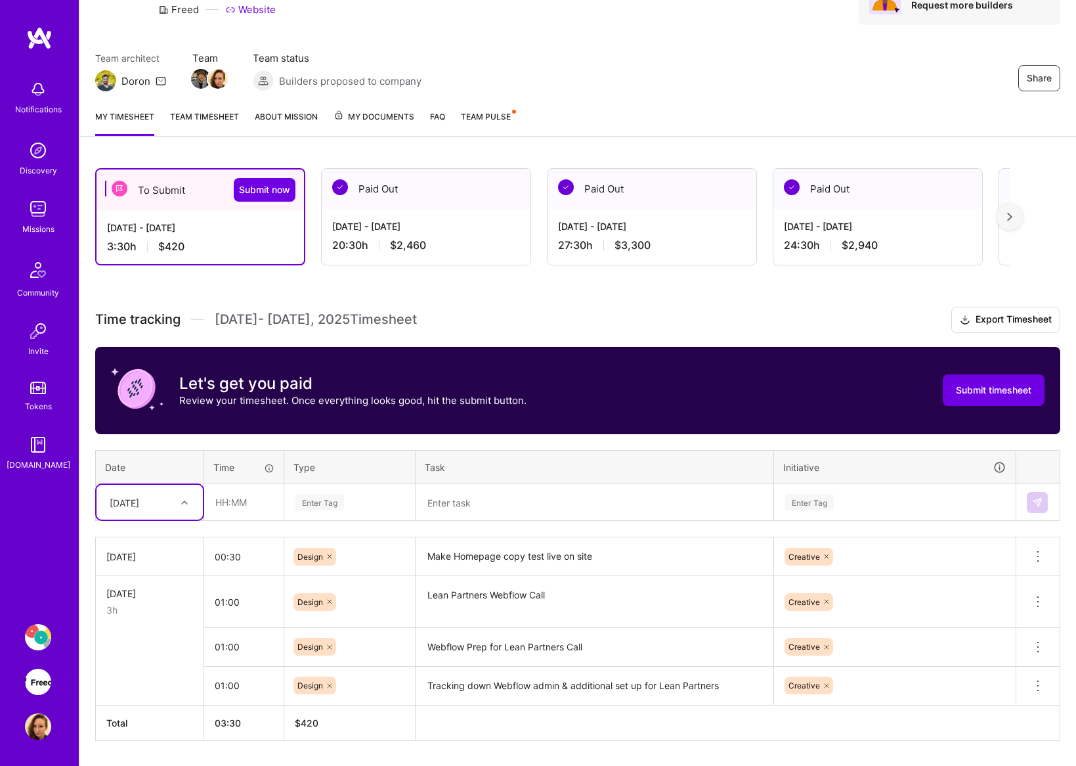
click at [527, 548] on textarea "Make Homepage copy test live on site" at bounding box center [594, 556] width 355 height 36
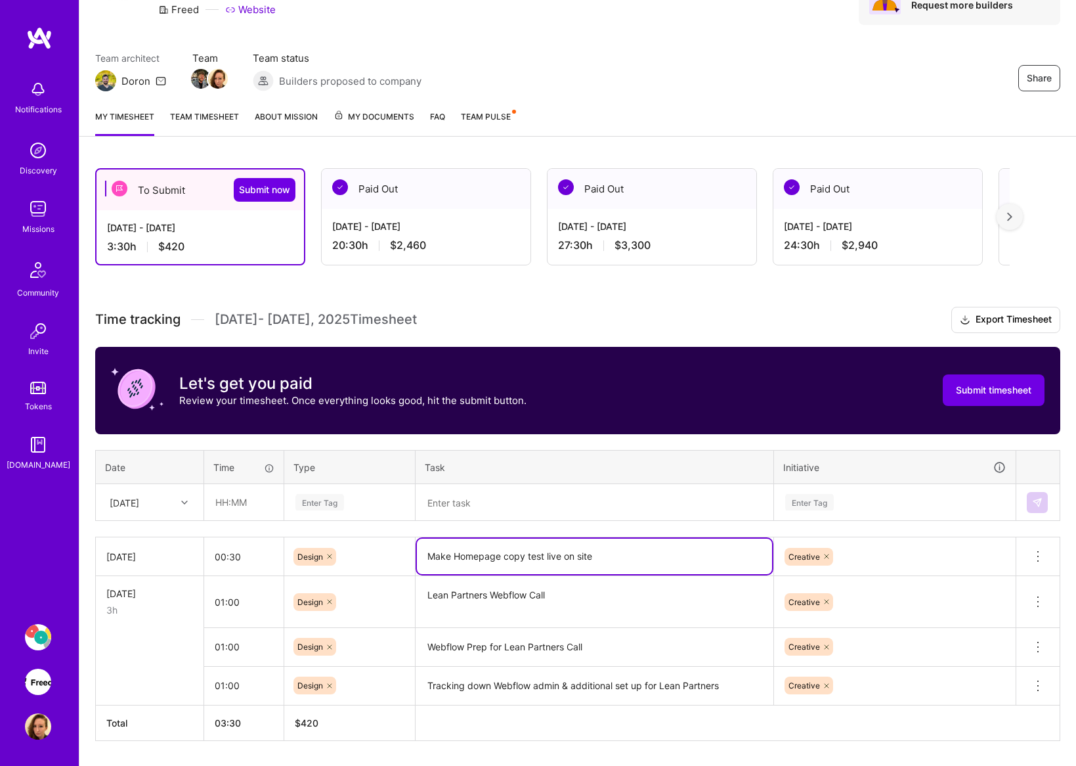
click at [449, 552] on textarea "Make Homepage copy test live on site" at bounding box center [594, 555] width 355 height 35
click at [509, 509] on textarea at bounding box center [594, 502] width 355 height 35
click at [512, 558] on textarea "Made Homepage copy test live on site" at bounding box center [594, 555] width 355 height 35
click at [505, 557] on textarea "Made Homepage copy test live on site" at bounding box center [594, 555] width 355 height 35
click at [555, 558] on textarea "Made Homepage test copy test live on site" at bounding box center [594, 555] width 355 height 35
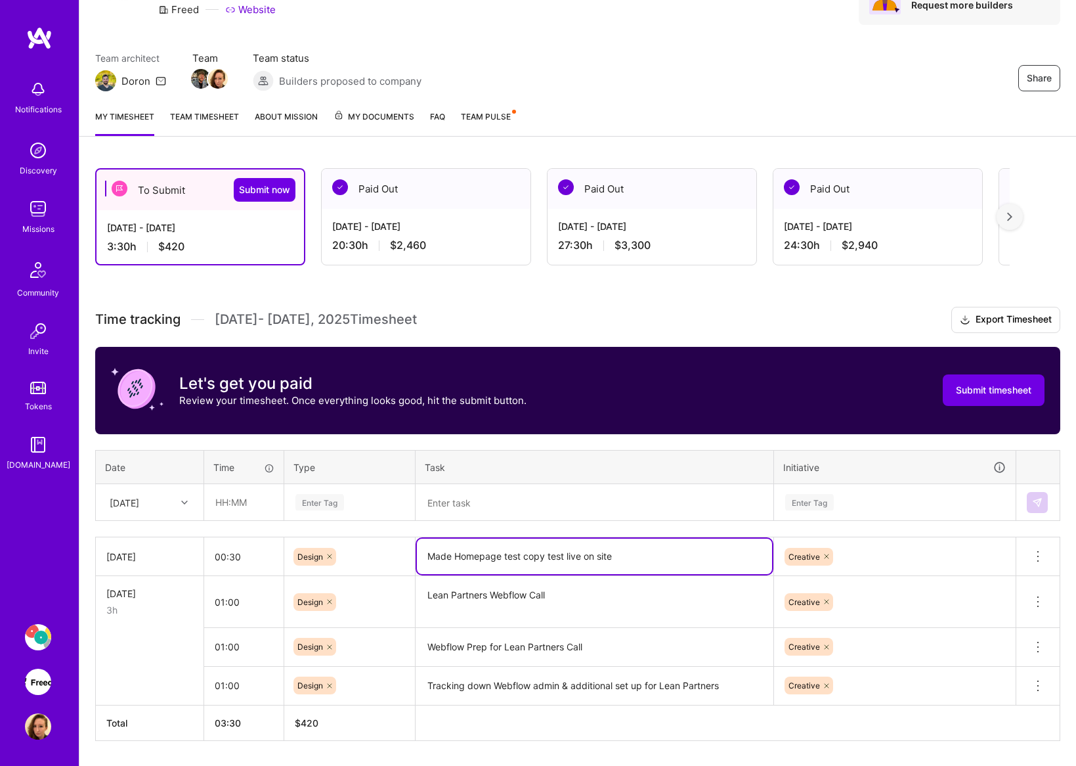
click at [555, 558] on textarea "Made Homepage test copy test live on site" at bounding box center [594, 555] width 355 height 35
type textarea "Made Homepage test copy live on site"
click at [540, 508] on textarea at bounding box center [594, 502] width 355 height 35
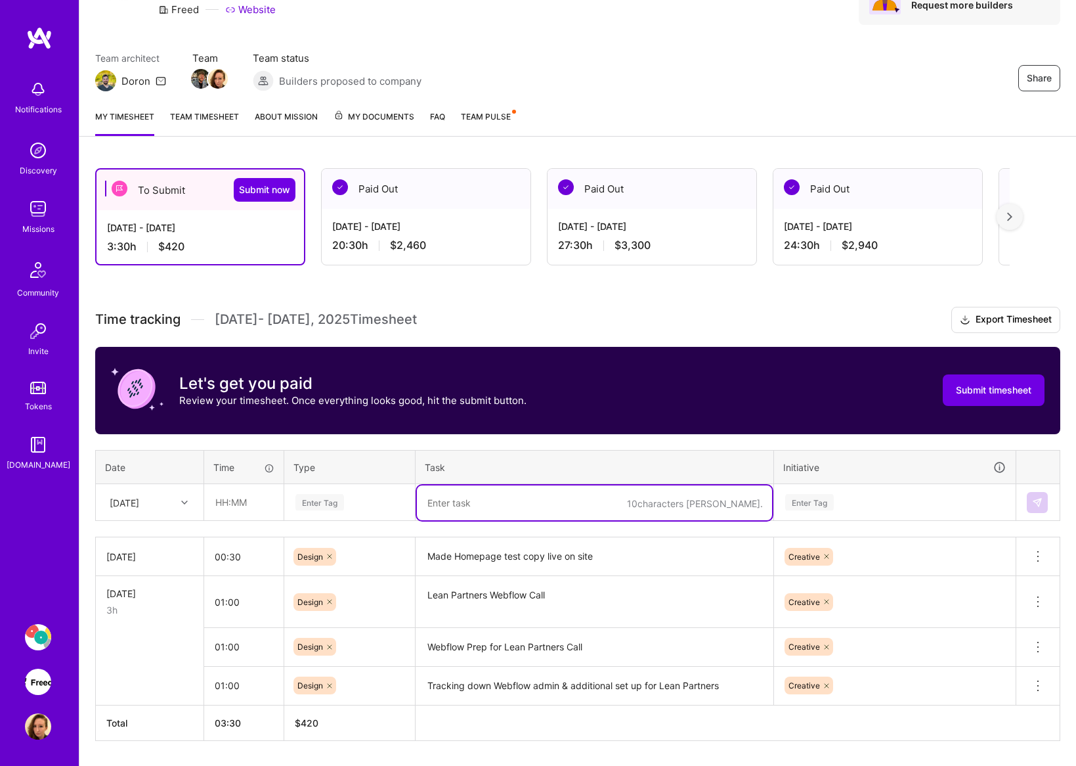
click at [462, 509] on textarea at bounding box center [594, 502] width 355 height 35
paste textarea "Lean Partners Webflow setup"
type textarea "Lean Partners Webflow setup"
click at [251, 502] on input "text" at bounding box center [244, 502] width 78 height 35
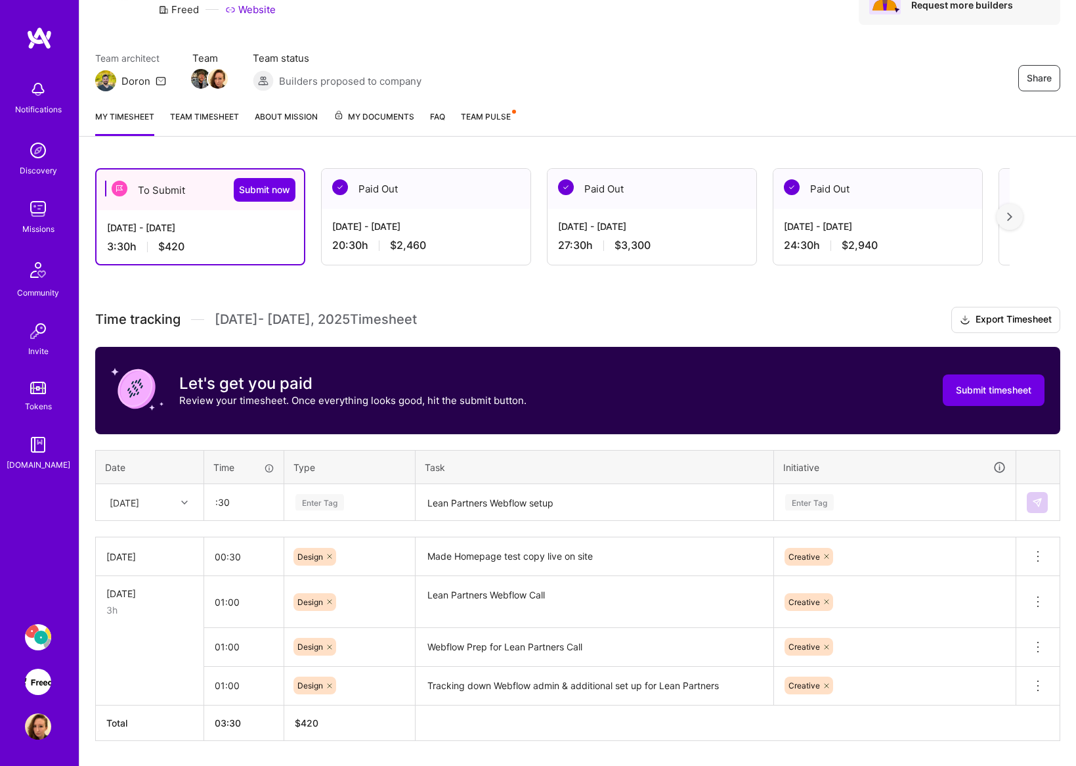
type input "00:30"
click at [368, 508] on div "Enter Tag" at bounding box center [349, 502] width 111 height 16
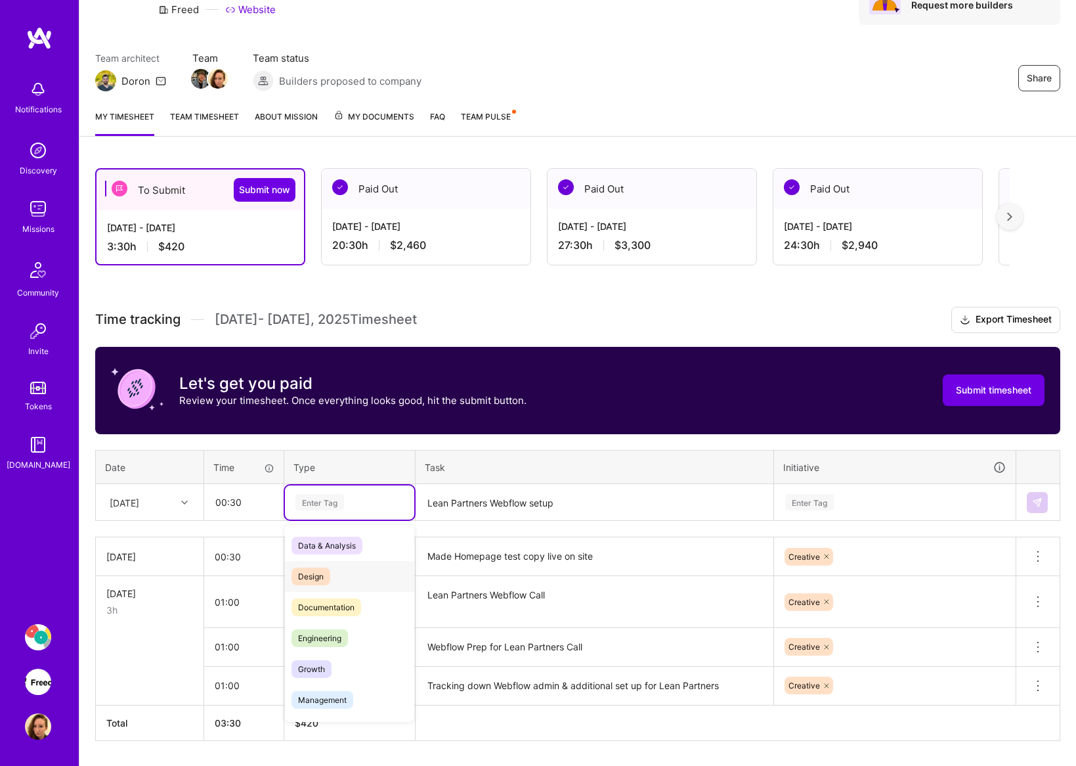
click at [326, 570] on span "Design" at bounding box center [311, 576] width 39 height 18
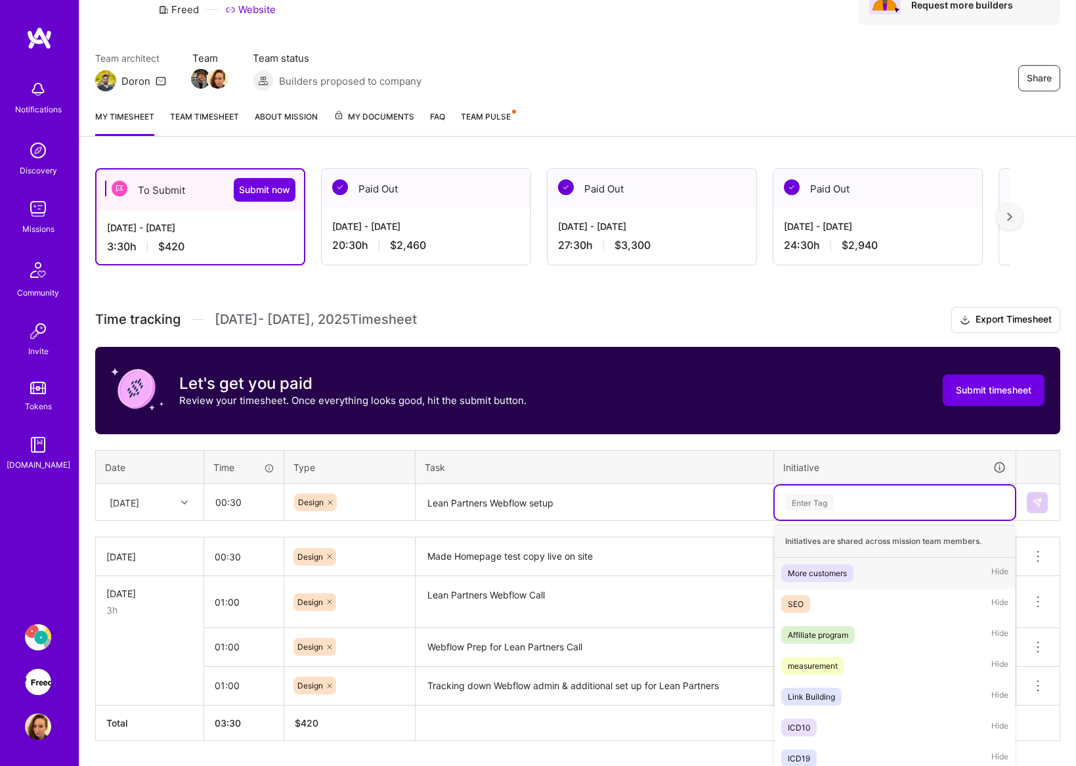
click at [869, 498] on div "Enter Tag" at bounding box center [895, 502] width 240 height 34
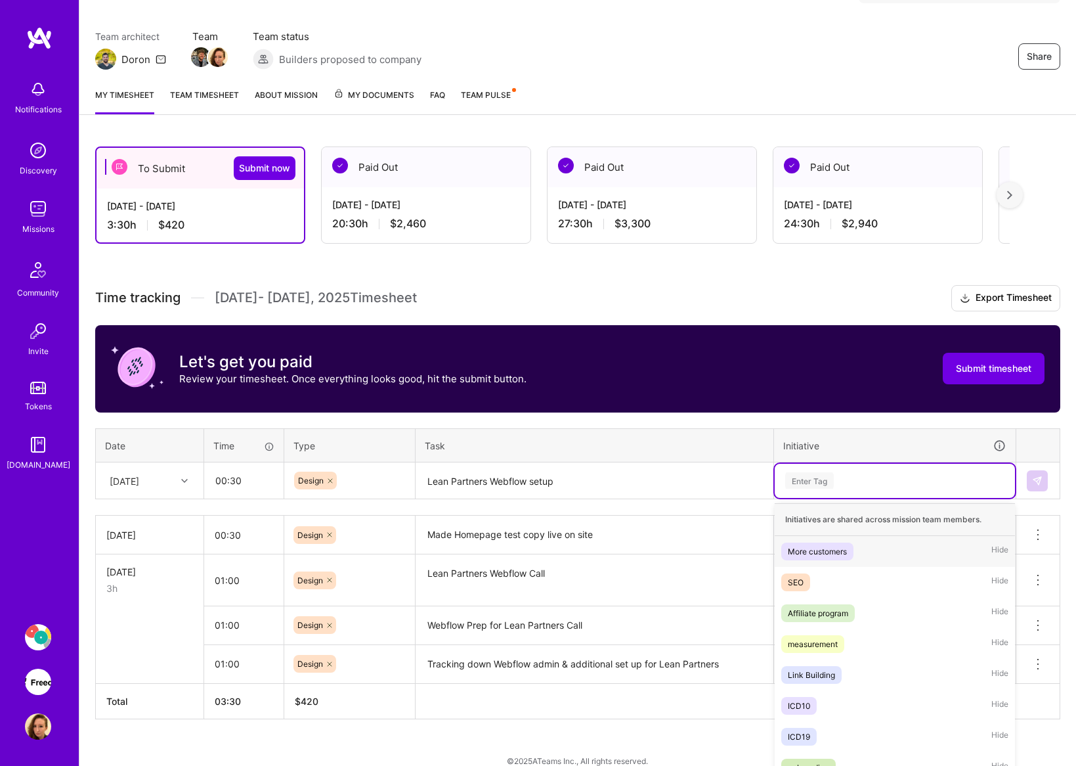
scroll to position [106, 0]
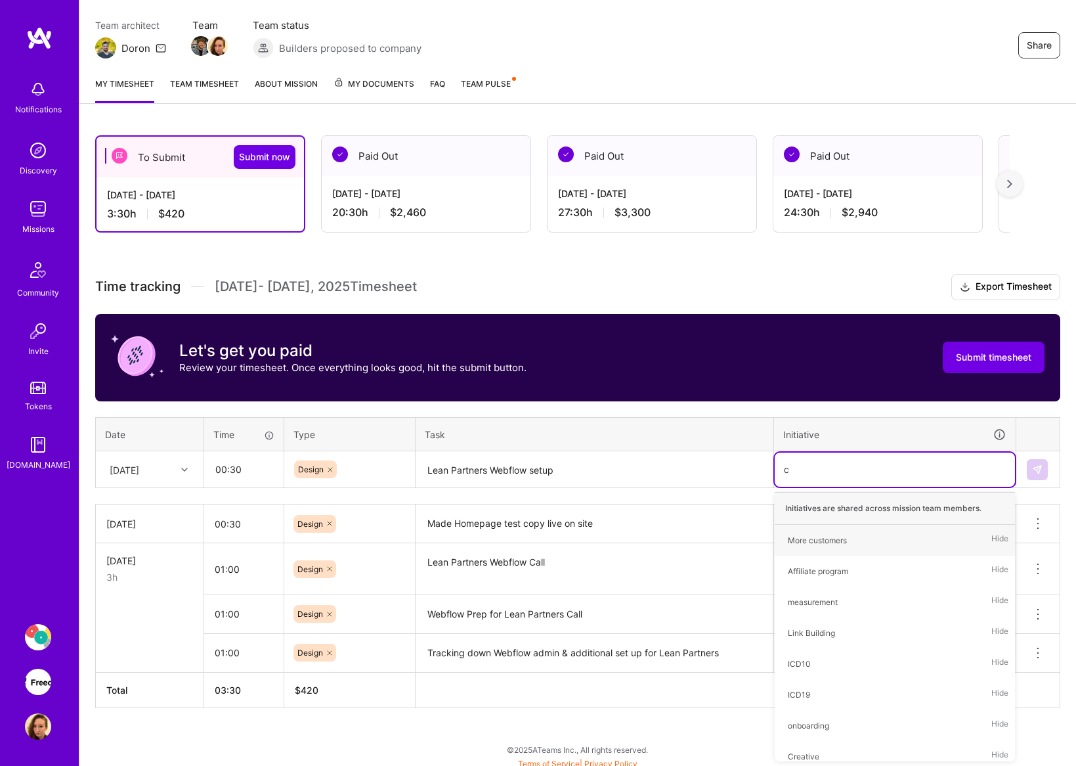
type input "cr"
click at [814, 544] on div "Creative" at bounding box center [804, 540] width 32 height 14
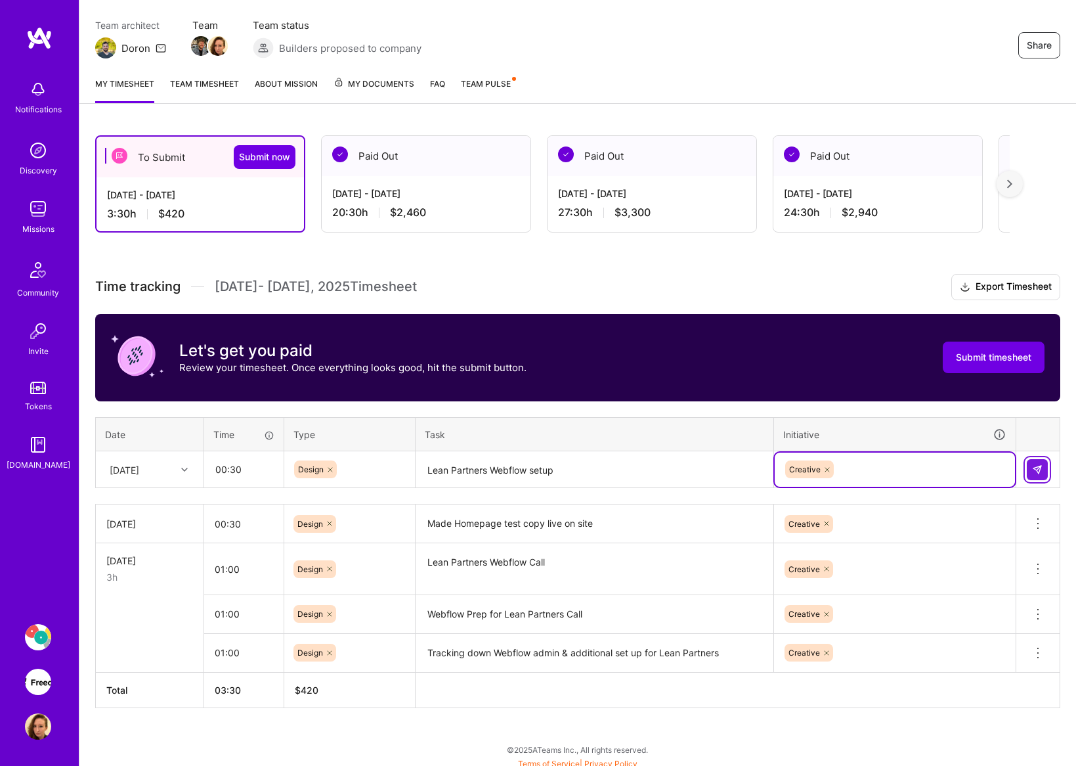
click at [1038, 467] on img at bounding box center [1037, 469] width 11 height 11
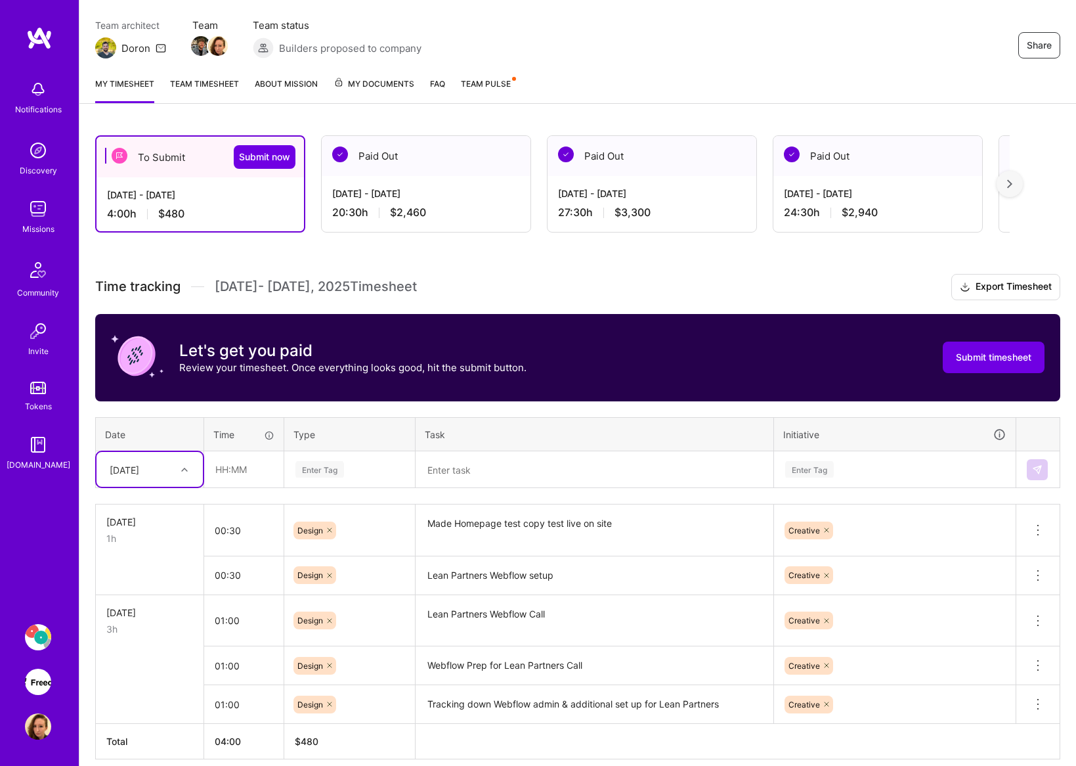
click at [452, 476] on textarea at bounding box center [594, 469] width 355 height 35
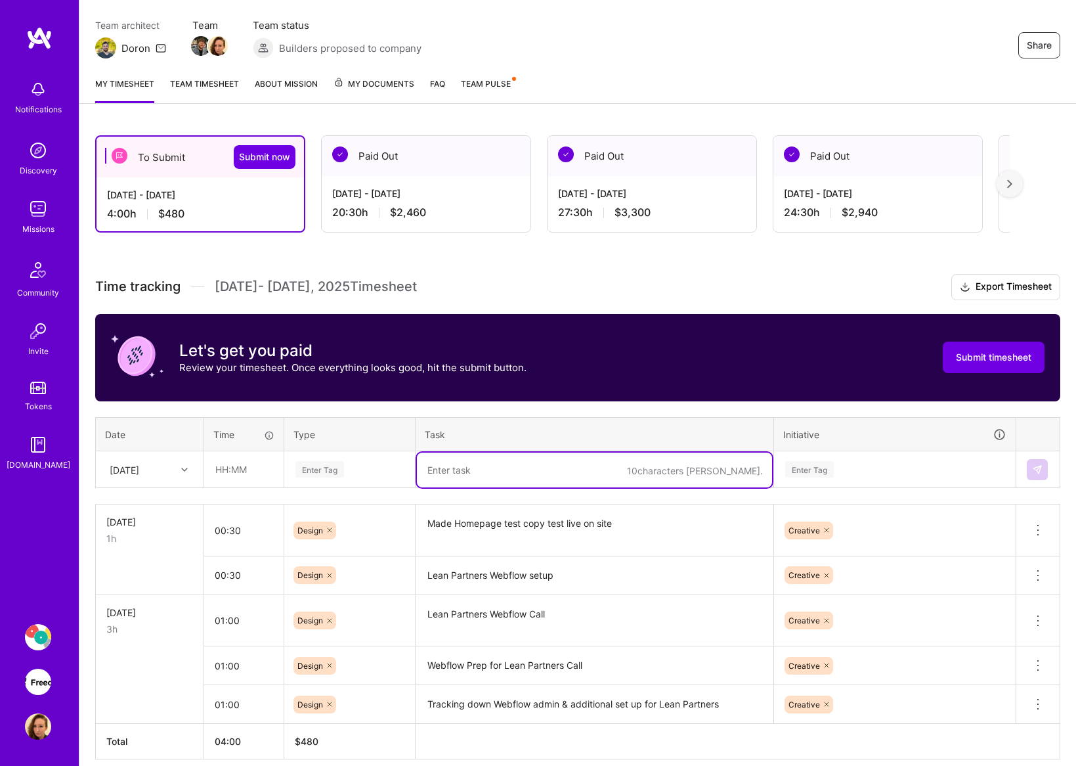
paste textarea "Webflow Variable Cleanup"
type textarea "Webflow Variable Cleanup"
click at [258, 470] on input "text" at bounding box center [244, 469] width 78 height 35
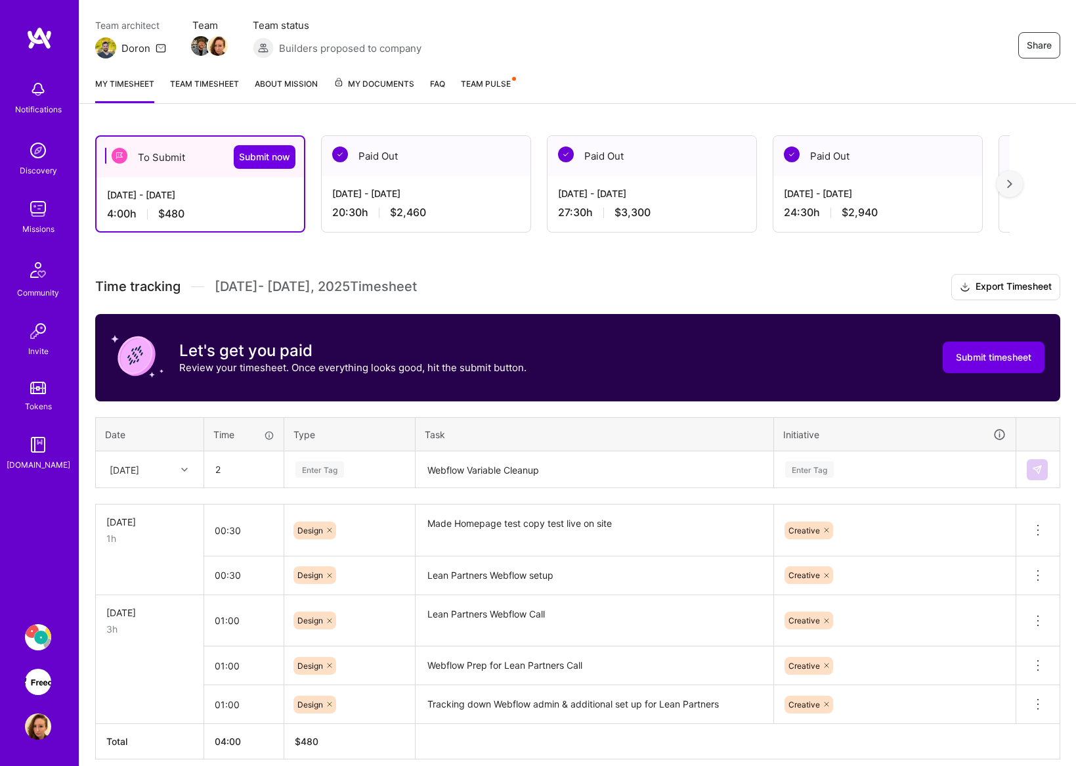
type input "02:00"
click at [356, 474] on div "Enter Tag" at bounding box center [349, 469] width 111 height 16
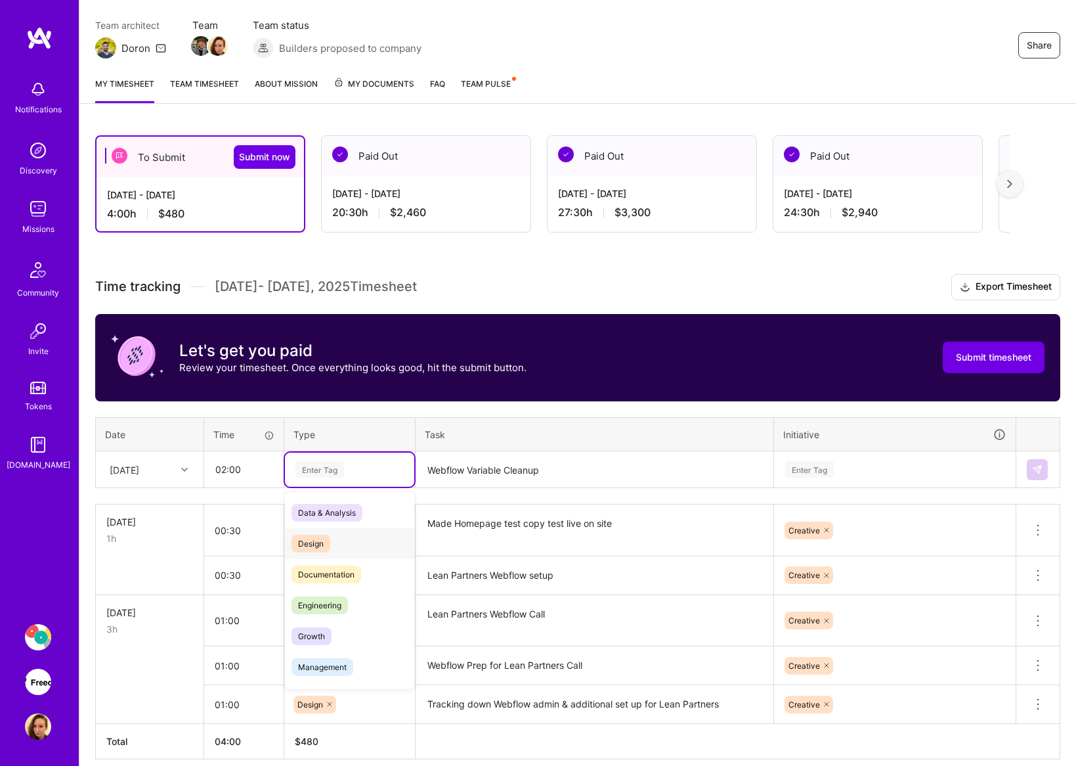
click at [335, 538] on div "Design" at bounding box center [349, 543] width 129 height 31
click at [872, 457] on div "Enter Tag" at bounding box center [895, 469] width 240 height 34
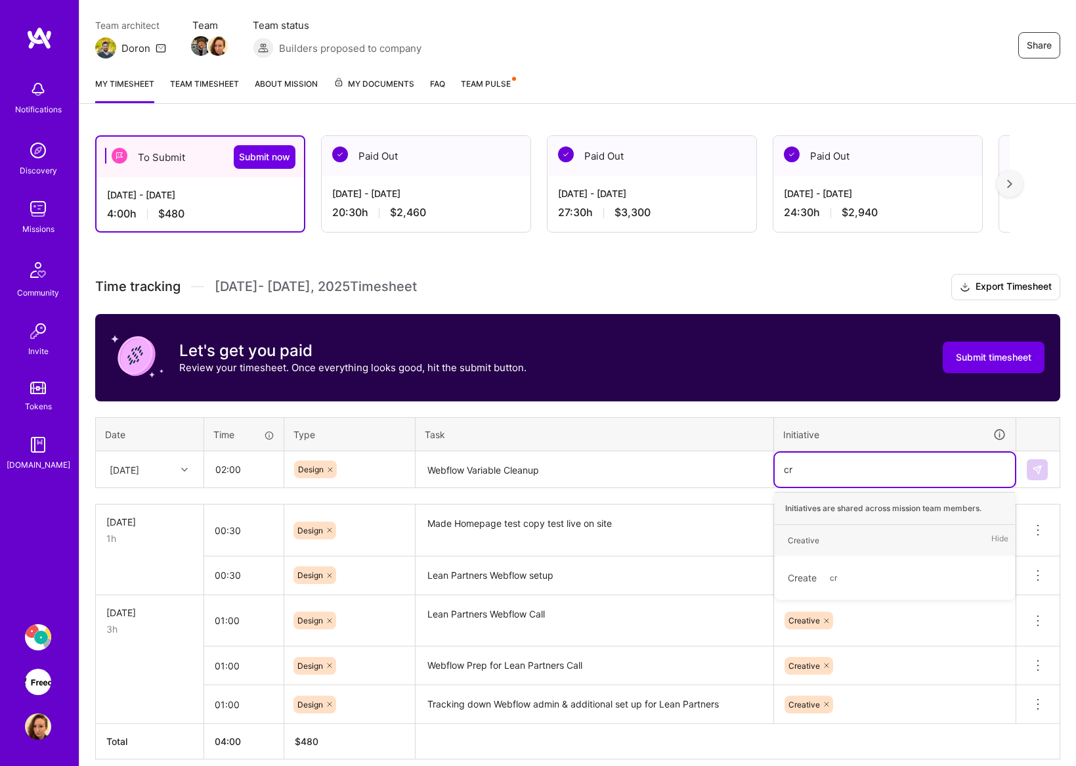
type input "cre"
click at [808, 548] on div "Creative Hide" at bounding box center [895, 540] width 240 height 31
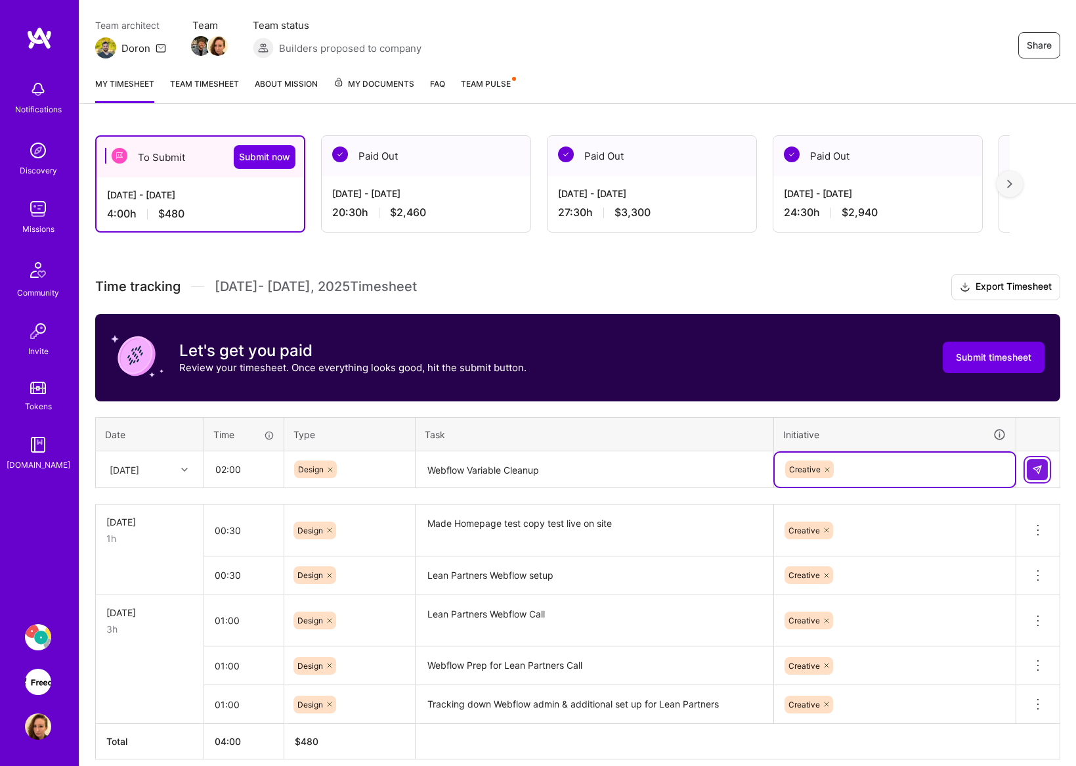
click at [1032, 464] on img at bounding box center [1037, 469] width 11 height 11
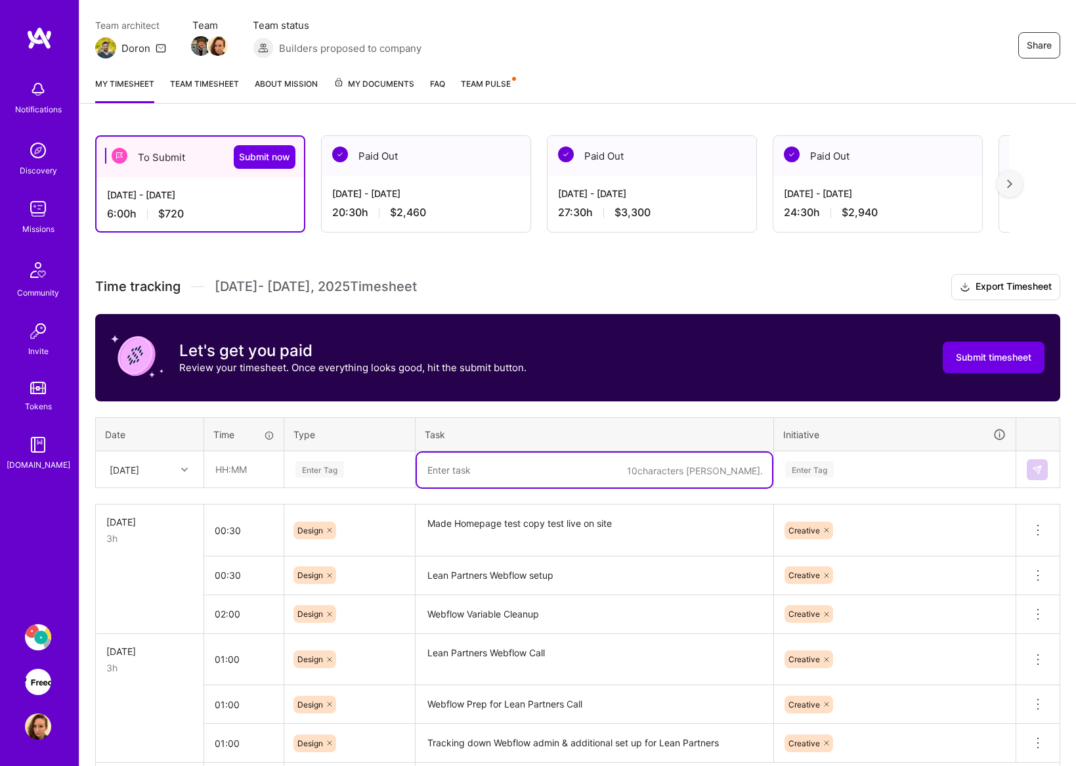
click at [523, 467] on textarea at bounding box center [594, 469] width 355 height 35
paste textarea "Lean Partners Setup"
type textarea "Lean Partners Setup & duplication of CMS collections"
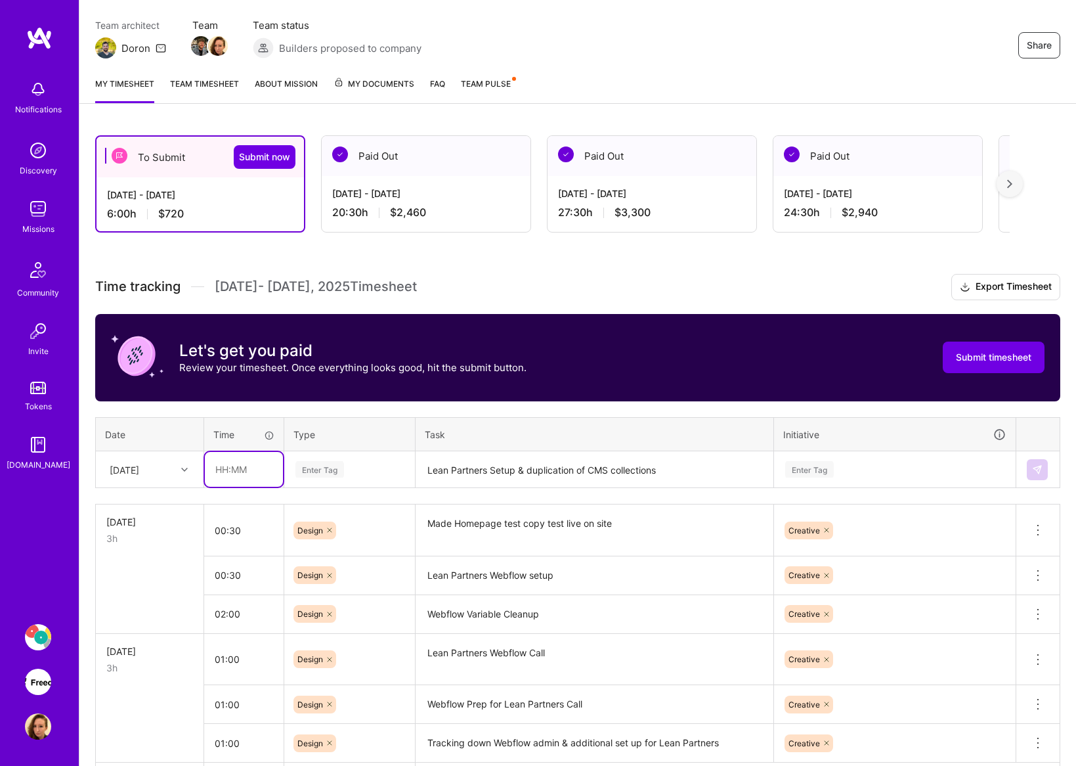
click at [239, 465] on input "text" at bounding box center [244, 469] width 78 height 35
type input "02:00"
click at [355, 472] on div "Enter Tag" at bounding box center [349, 469] width 111 height 16
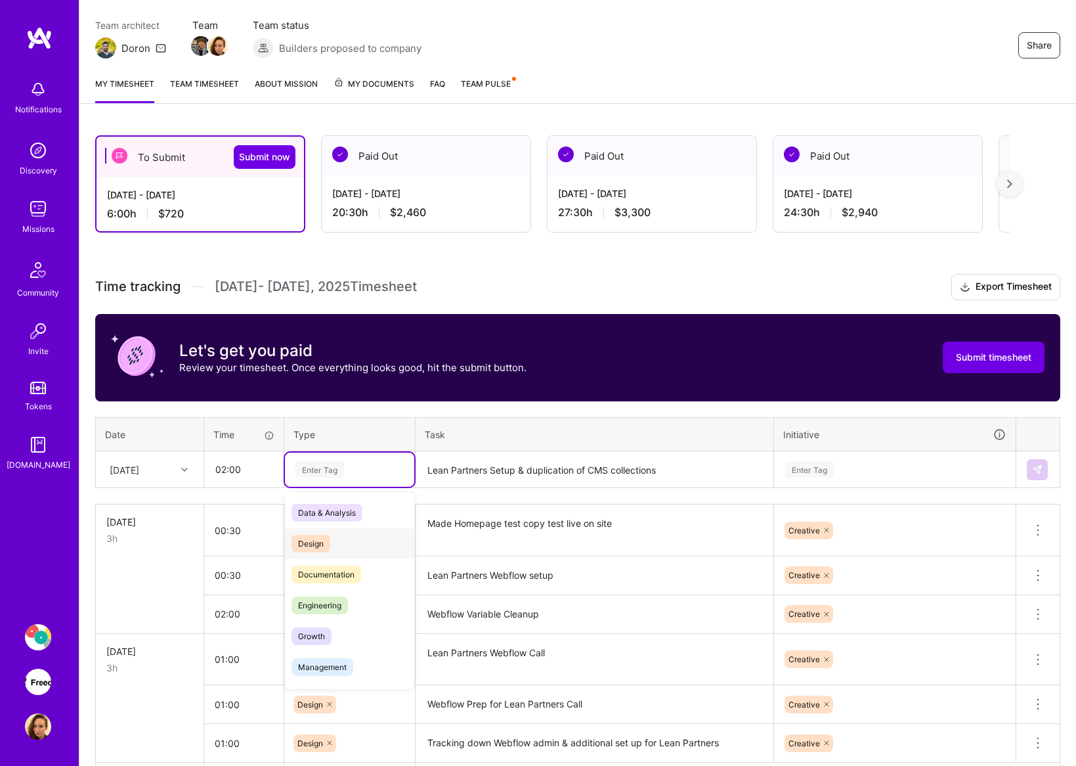
click at [325, 544] on span "Design" at bounding box center [311, 543] width 39 height 18
click at [897, 473] on div "Enter Tag" at bounding box center [895, 469] width 222 height 16
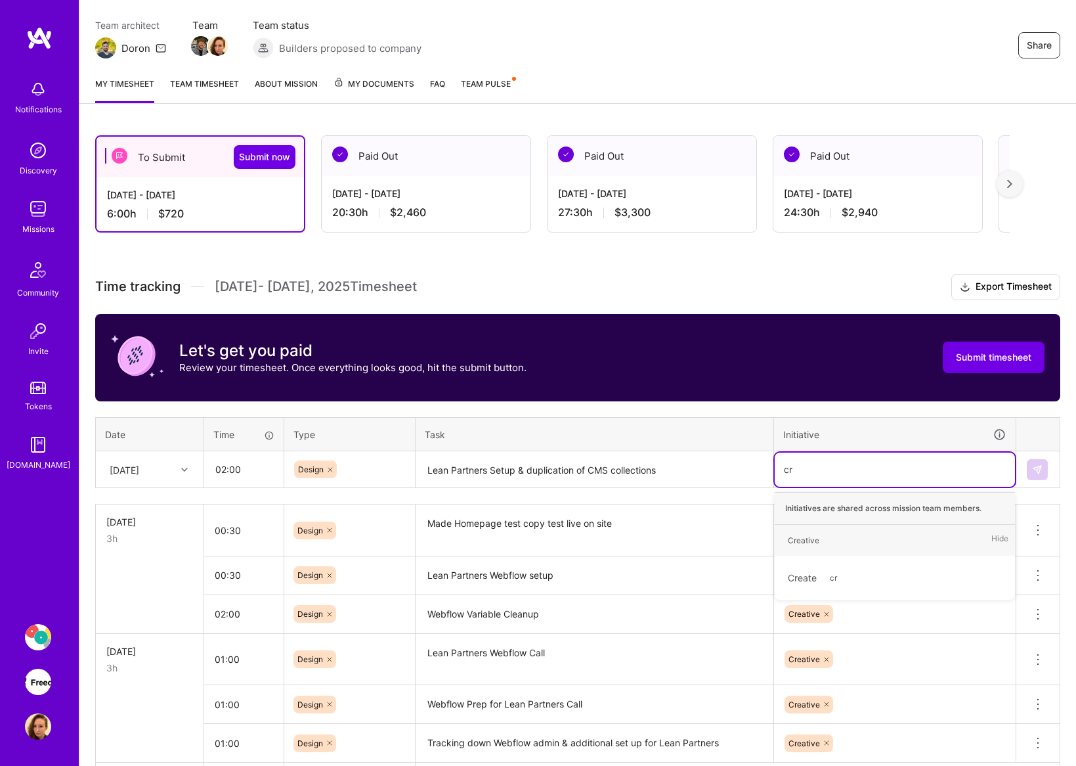
type input "cre"
click at [827, 536] on div "Creative Hide" at bounding box center [895, 540] width 240 height 31
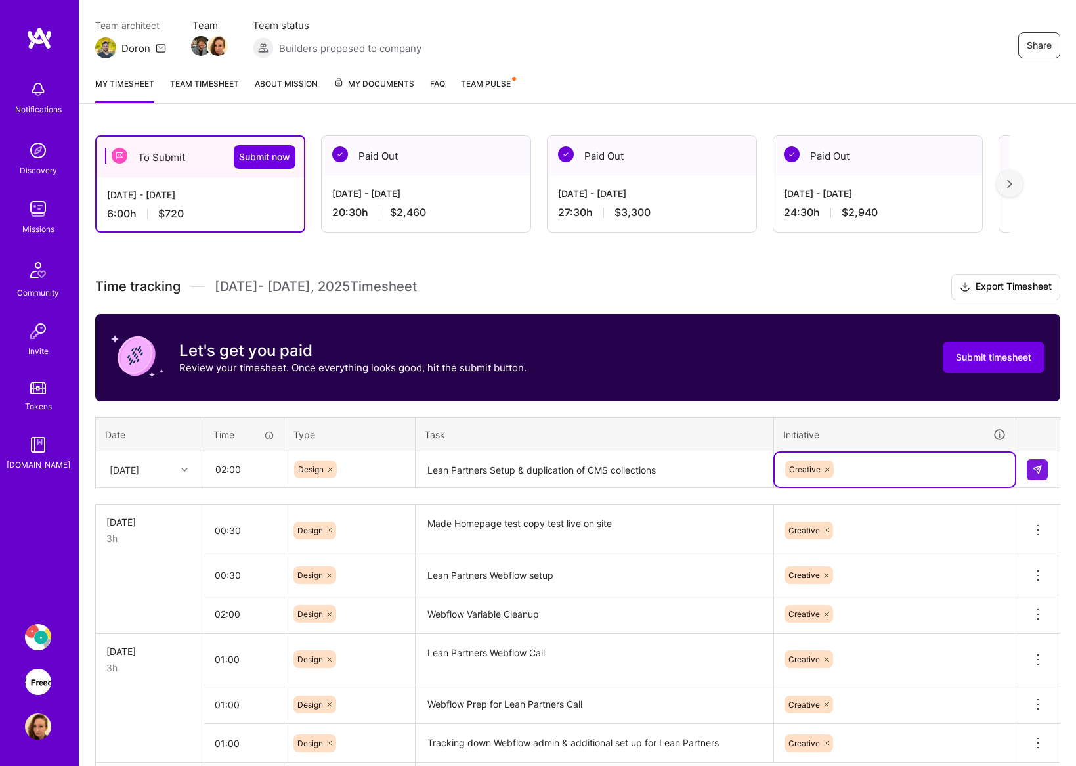
click at [139, 469] on div "[DATE]" at bounding box center [125, 469] width 30 height 14
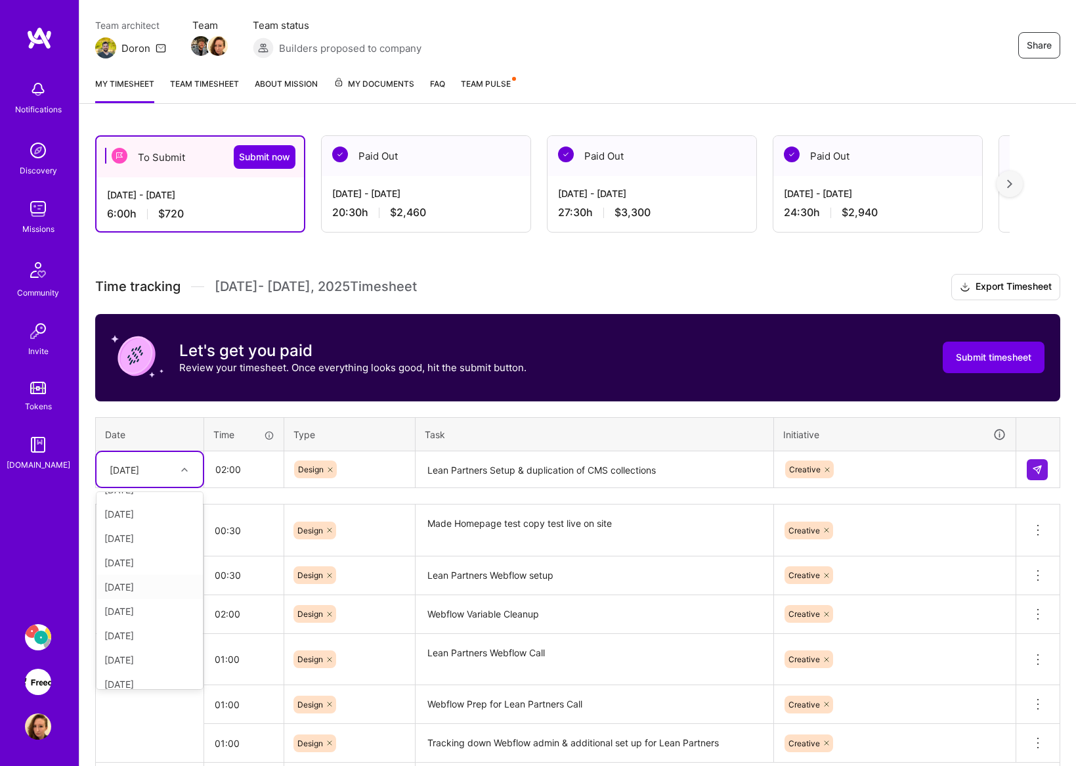
scroll to position [19, 0]
click at [151, 634] on div "[DATE]" at bounding box center [150, 633] width 106 height 24
click at [1041, 473] on img at bounding box center [1037, 469] width 11 height 11
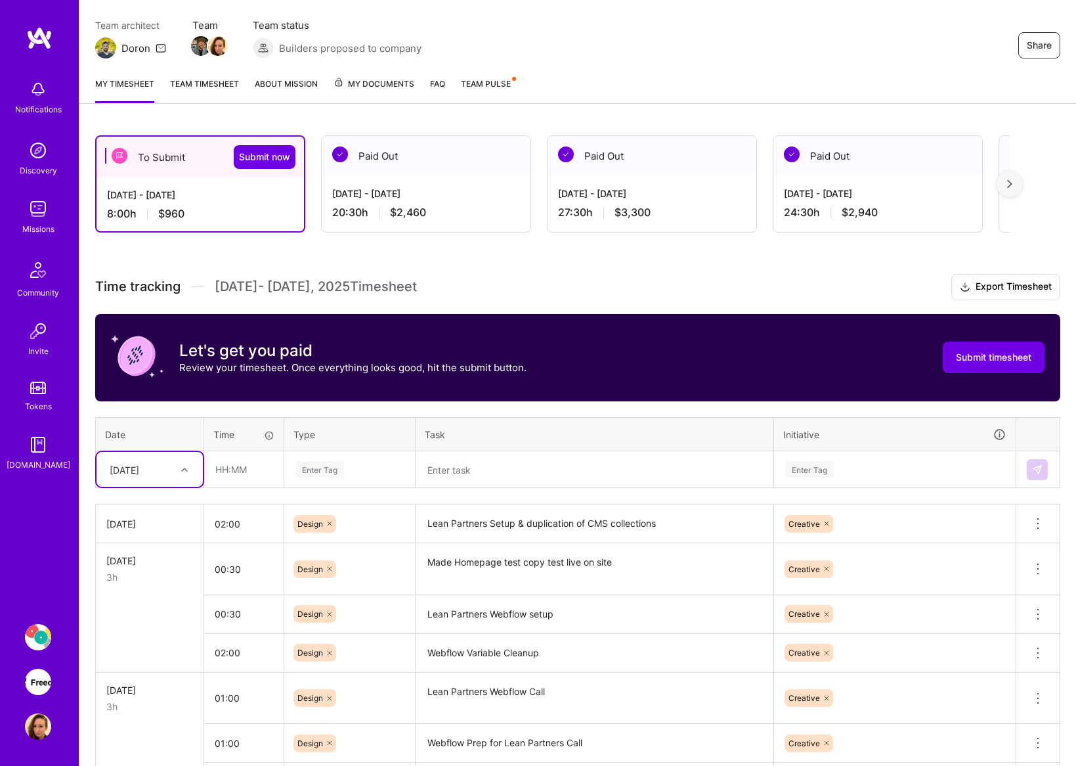
click at [186, 462] on div at bounding box center [186, 469] width 20 height 17
click at [164, 576] on div "[DATE]" at bounding box center [150, 577] width 106 height 24
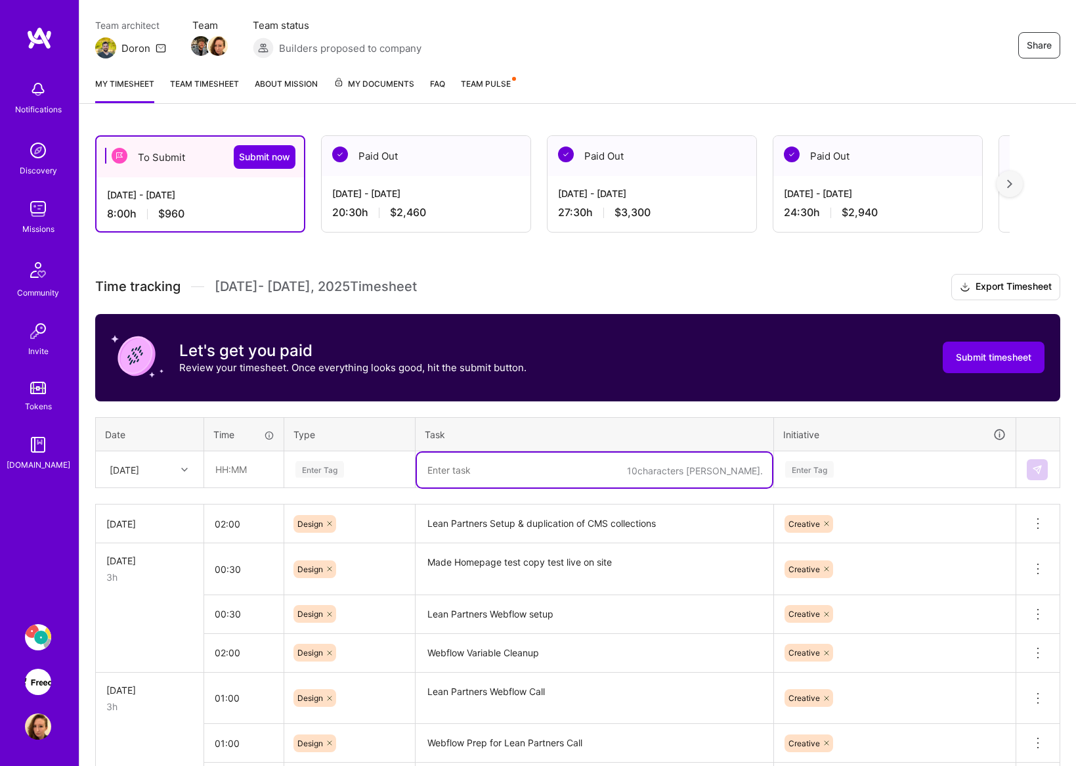
click at [569, 465] on textarea at bounding box center [594, 469] width 355 height 35
paste textarea "Design Weekly Call"
type textarea "Design Weekly Call"
click at [250, 464] on input "text" at bounding box center [244, 469] width 78 height 35
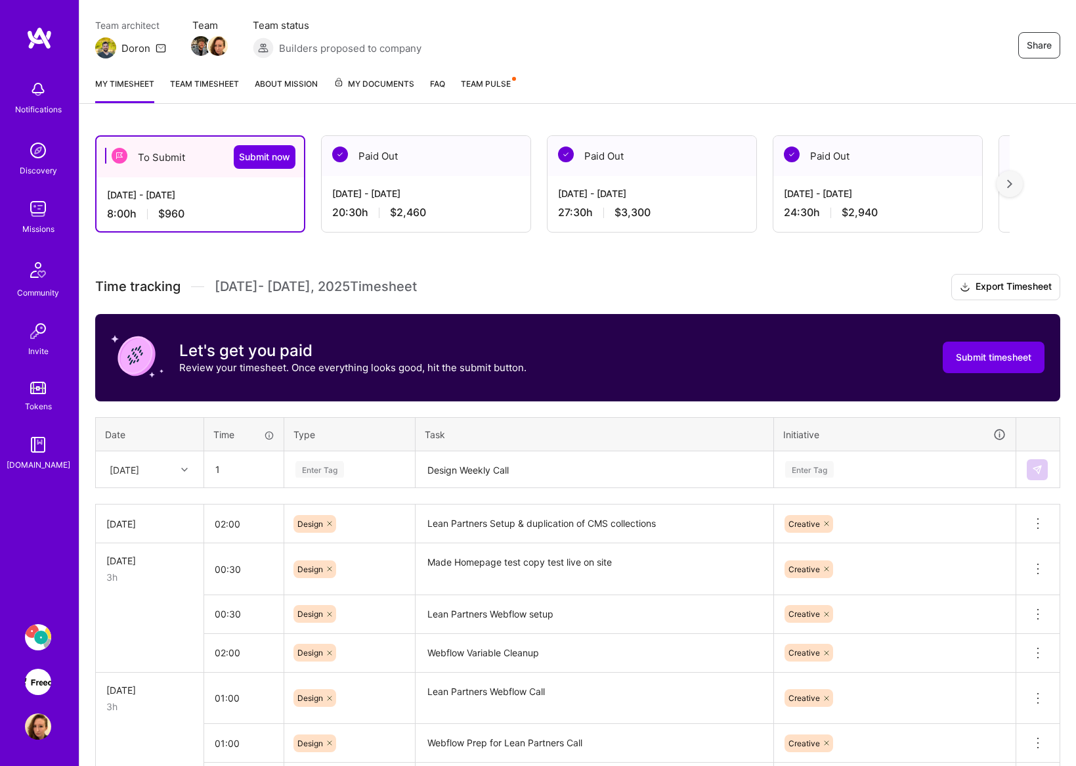
type input "01:00"
click at [358, 465] on div "Enter Tag" at bounding box center [349, 469] width 111 height 16
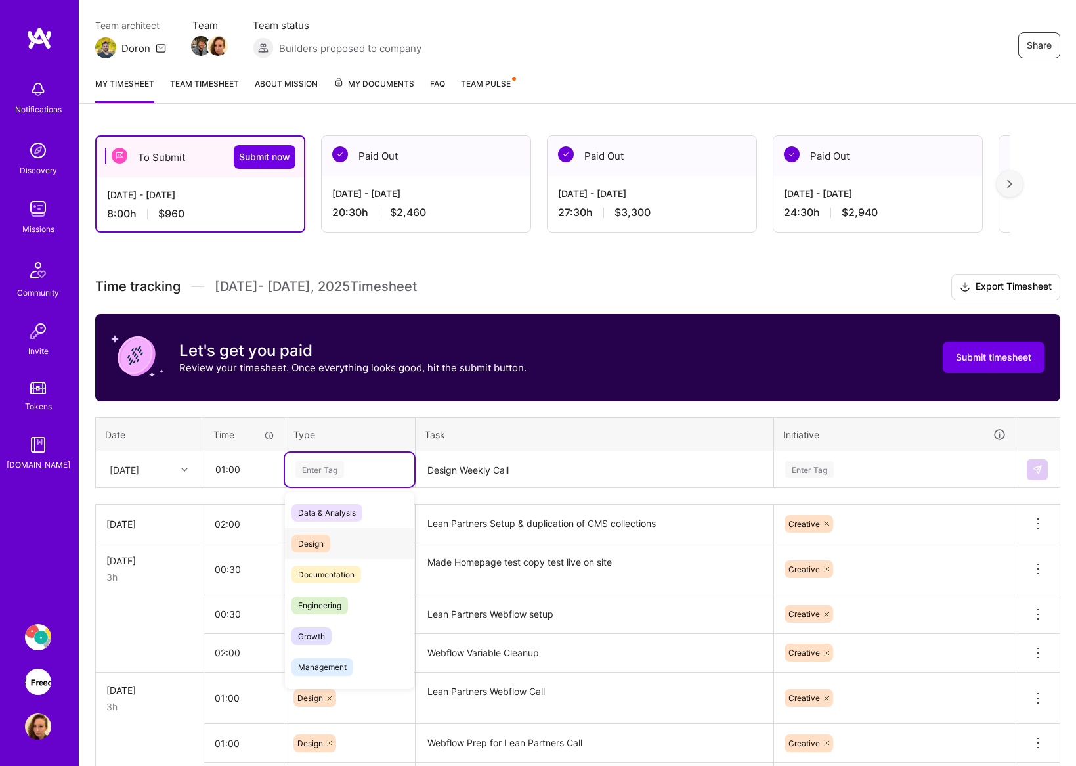
click at [332, 538] on div "Design" at bounding box center [349, 543] width 129 height 31
click at [821, 470] on div "Enter Tag" at bounding box center [809, 469] width 49 height 20
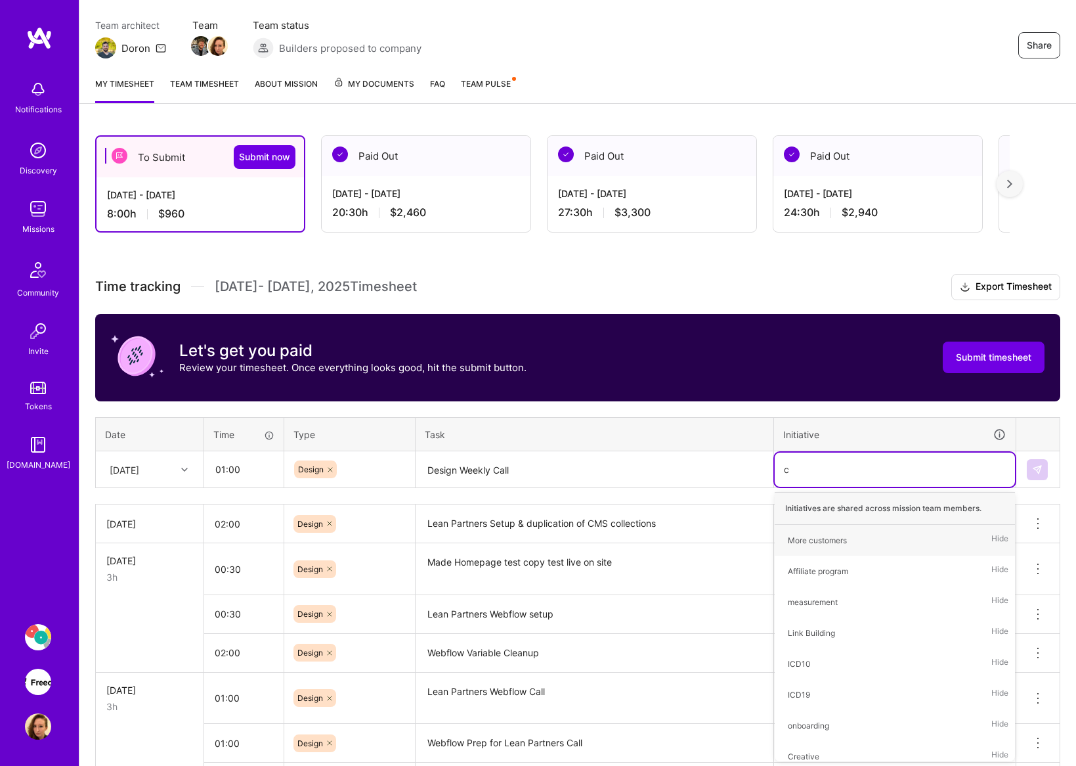
type input "cr"
click at [804, 535] on div "Creative" at bounding box center [804, 540] width 32 height 14
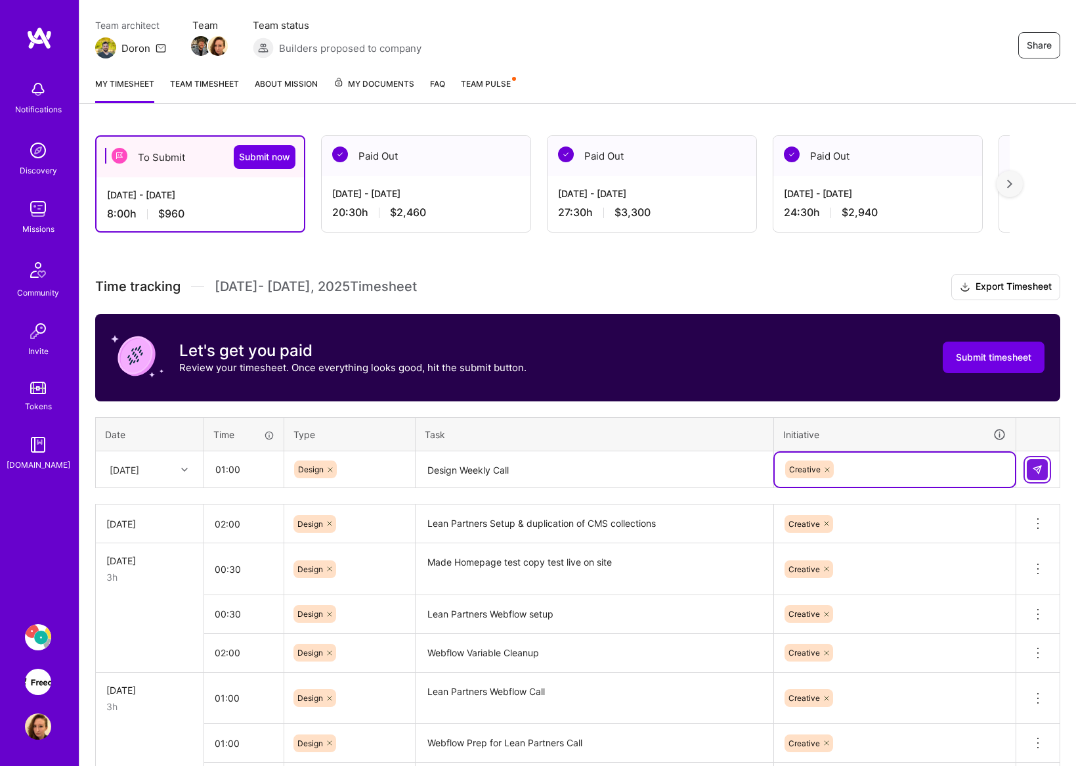
click at [1047, 470] on button at bounding box center [1037, 469] width 21 height 21
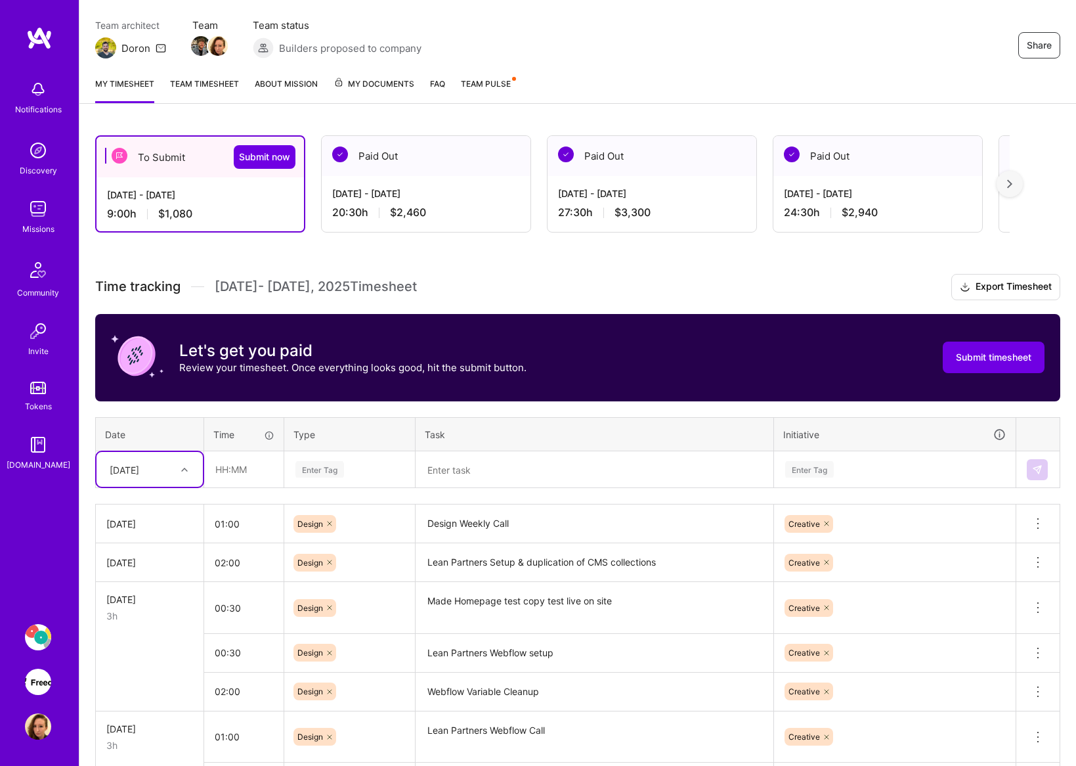
click at [536, 480] on textarea at bounding box center [594, 469] width 355 height 35
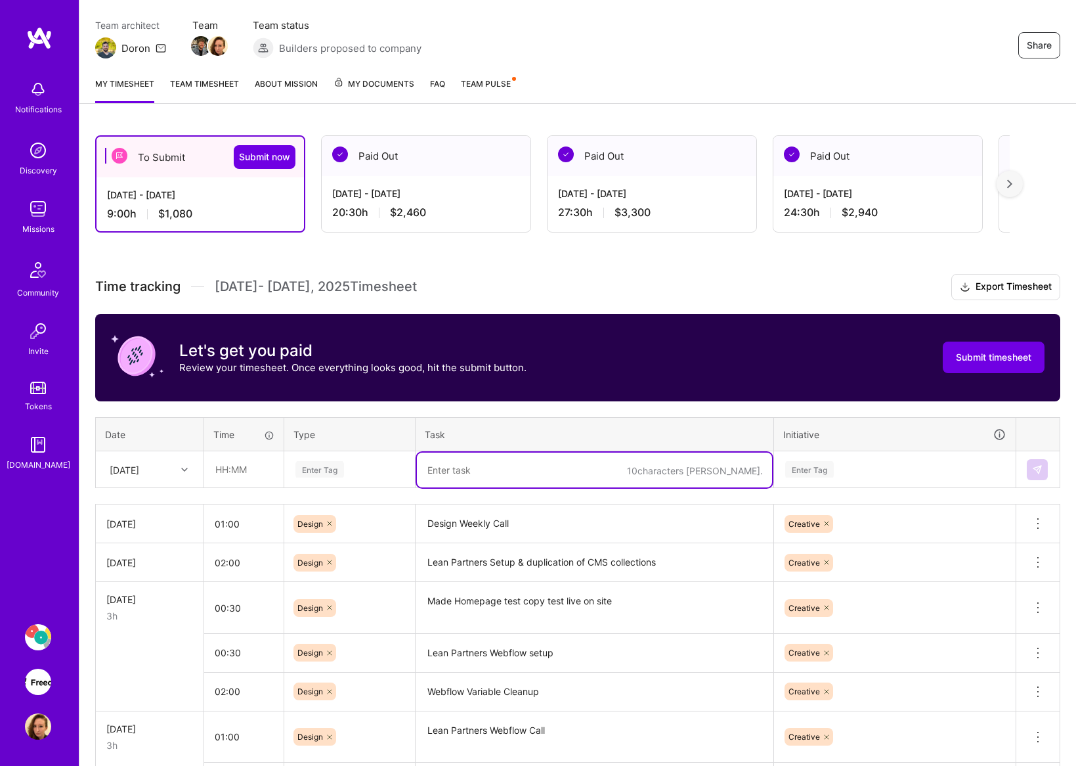
paste textarea "Blog Tag System"
type textarea "Blog Tag System Setup"
click at [244, 471] on input "text" at bounding box center [244, 469] width 78 height 35
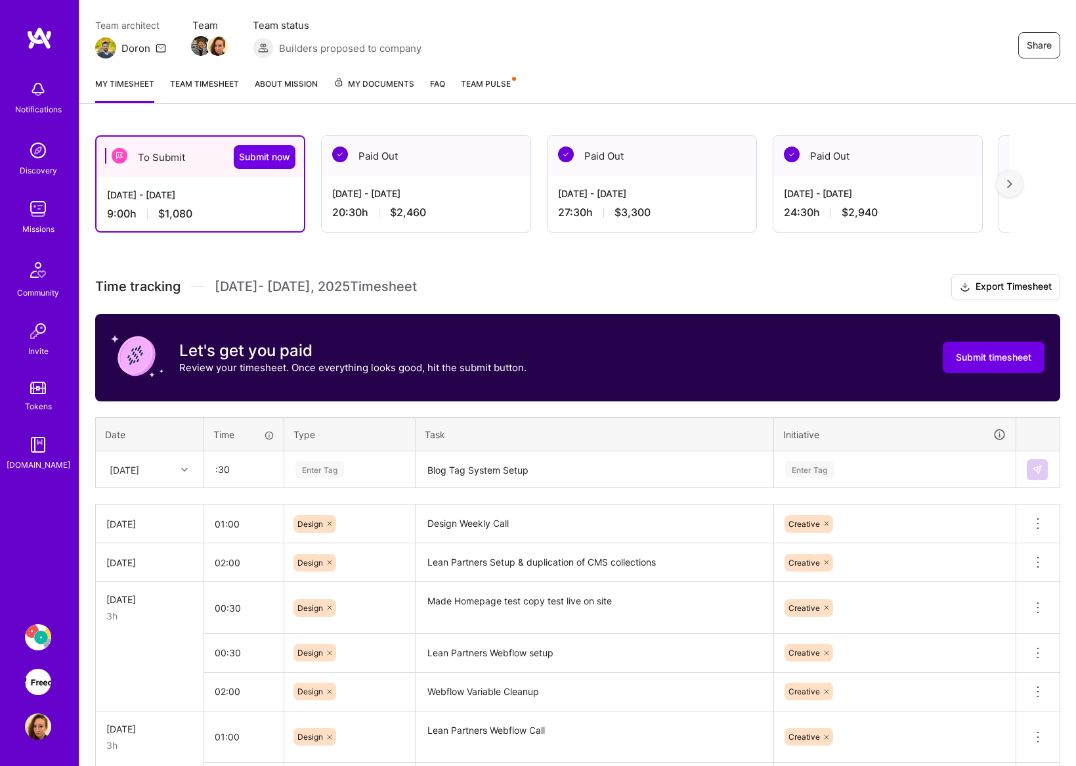
type input "00:30"
click at [374, 479] on div "Enter Tag" at bounding box center [349, 469] width 129 height 34
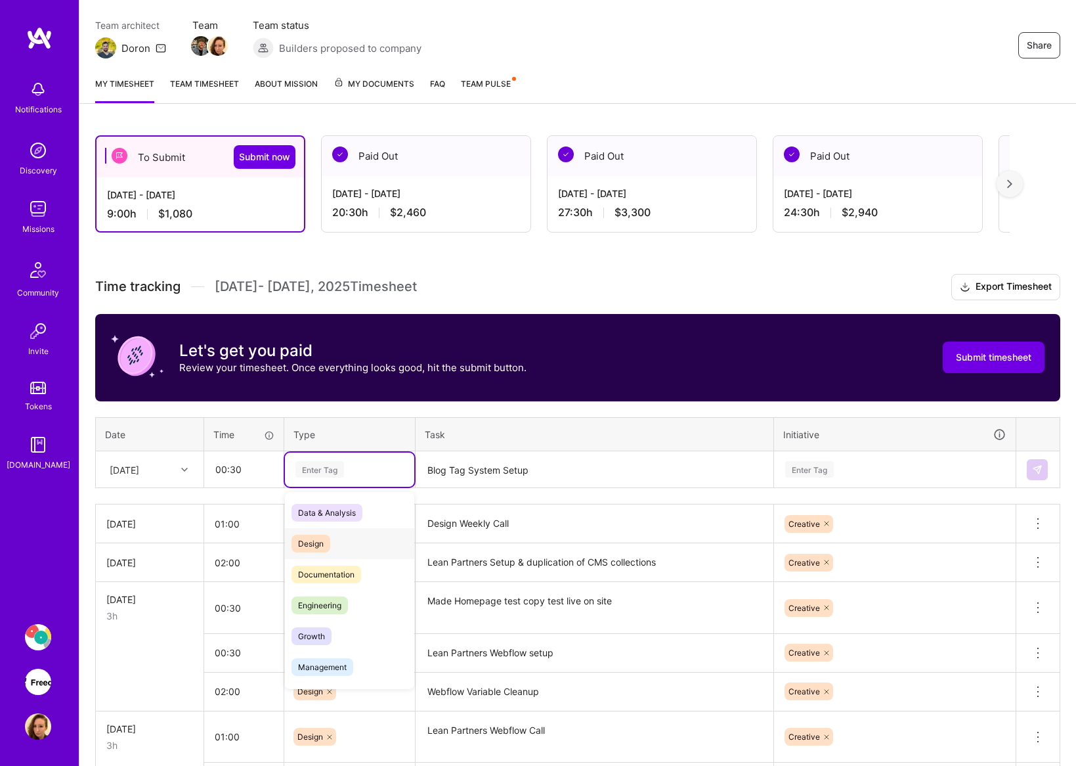
click at [335, 541] on div "Design" at bounding box center [349, 543] width 129 height 31
click at [884, 476] on div "Enter Tag" at bounding box center [895, 469] width 222 height 16
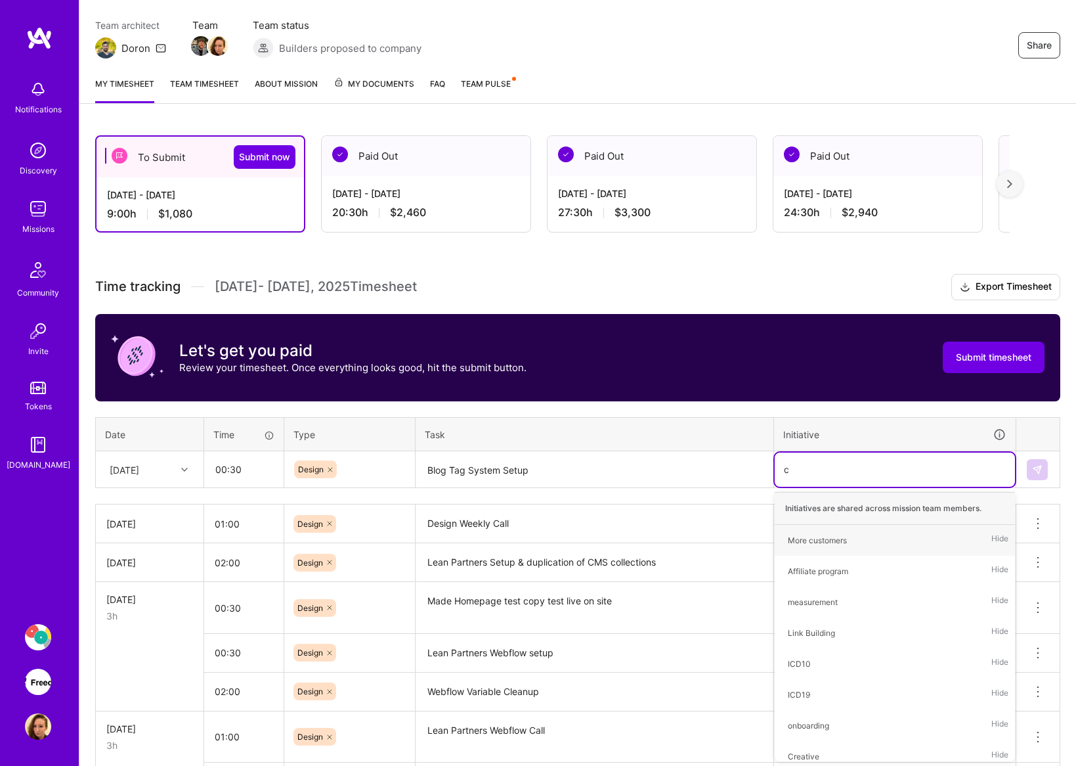
type input "cr"
click at [834, 540] on div "Creative Hide" at bounding box center [895, 540] width 240 height 31
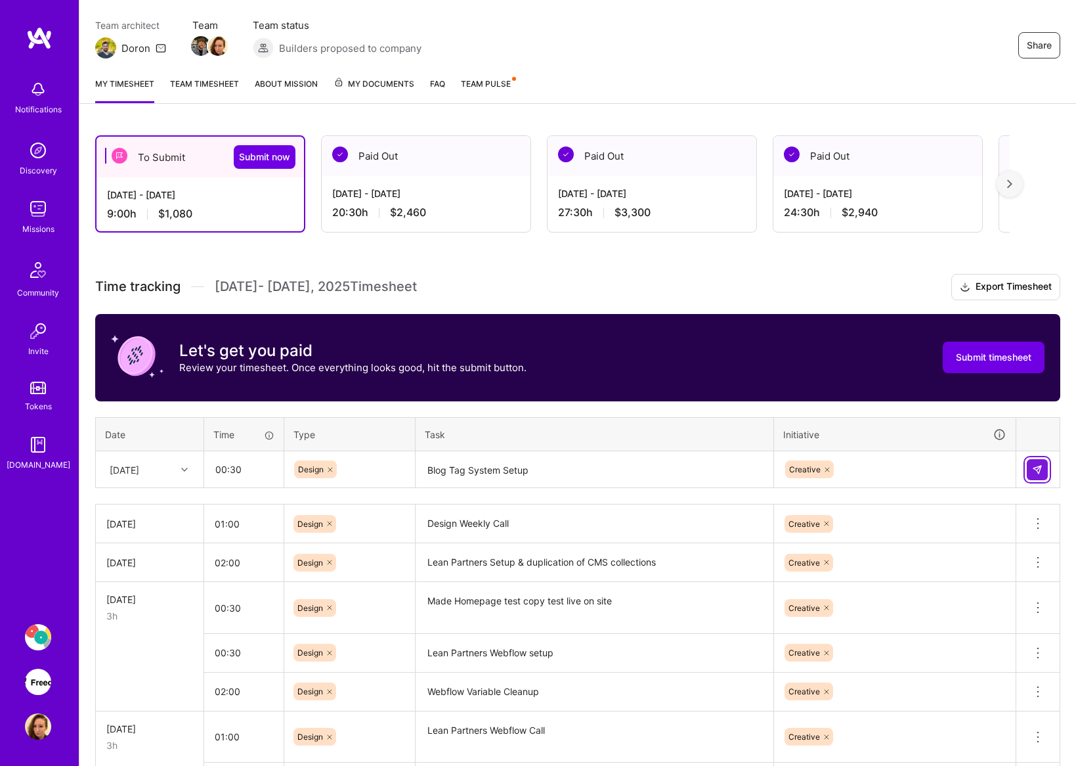
click at [1034, 465] on img at bounding box center [1037, 469] width 11 height 11
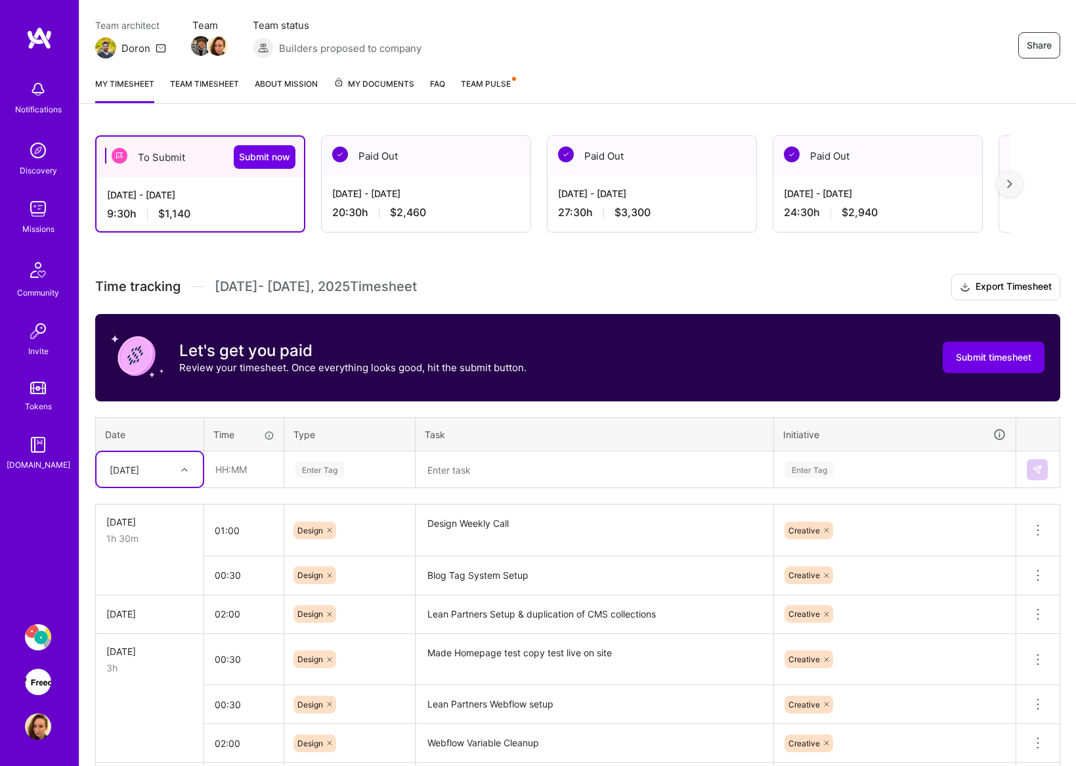
click at [183, 467] on icon at bounding box center [184, 469] width 7 height 7
click at [151, 648] on div "[DATE]" at bounding box center [150, 647] width 106 height 24
click at [551, 469] on textarea at bounding box center [594, 469] width 355 height 35
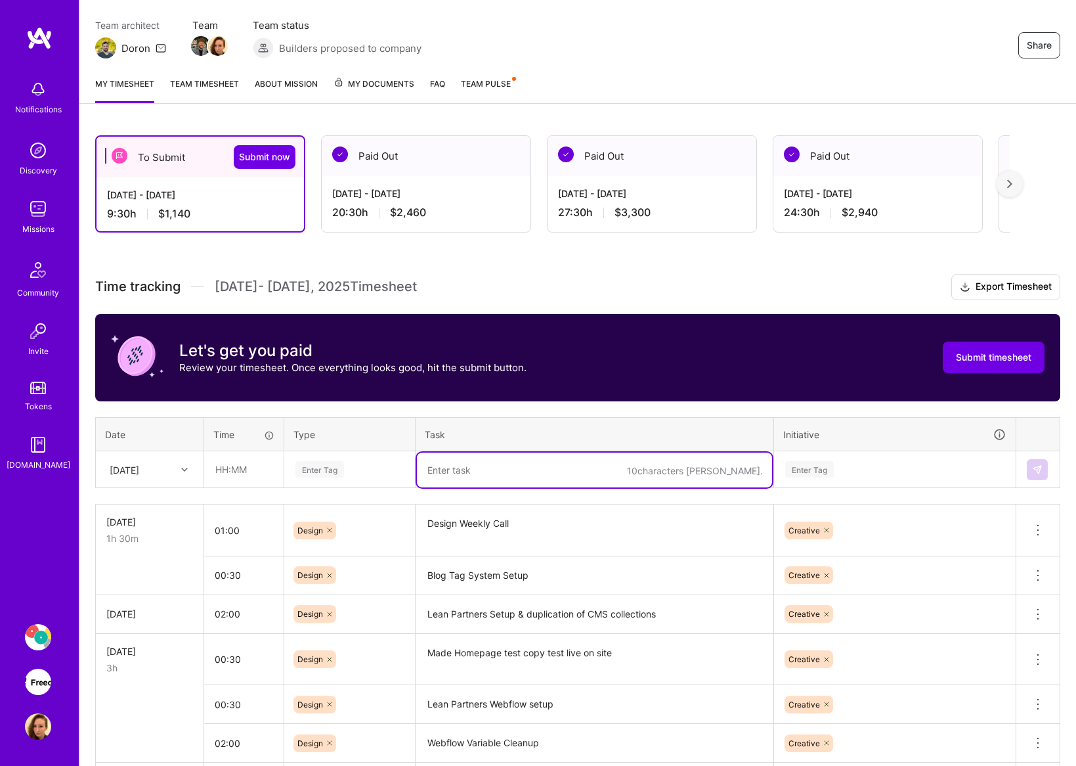
paste textarea "Career Page Update"
type textarea "Career Page Update"
click at [246, 471] on input "text" at bounding box center [244, 469] width 78 height 35
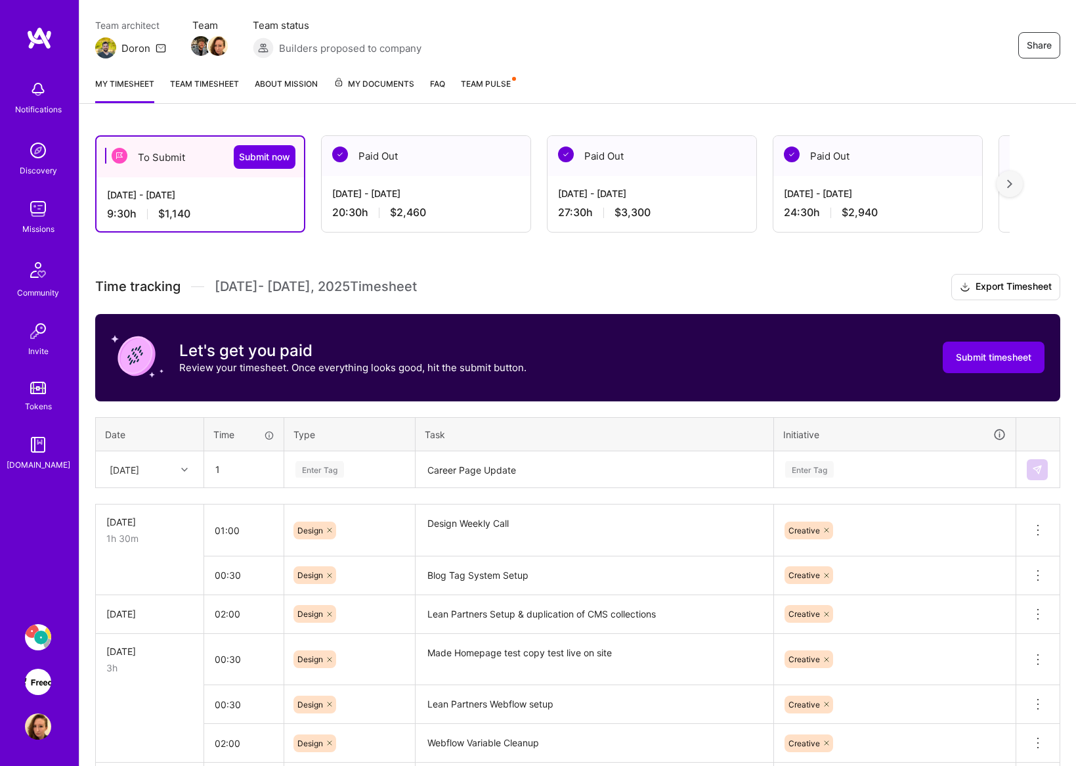
type input "01:00"
click at [368, 474] on div "Enter Tag" at bounding box center [349, 469] width 111 height 16
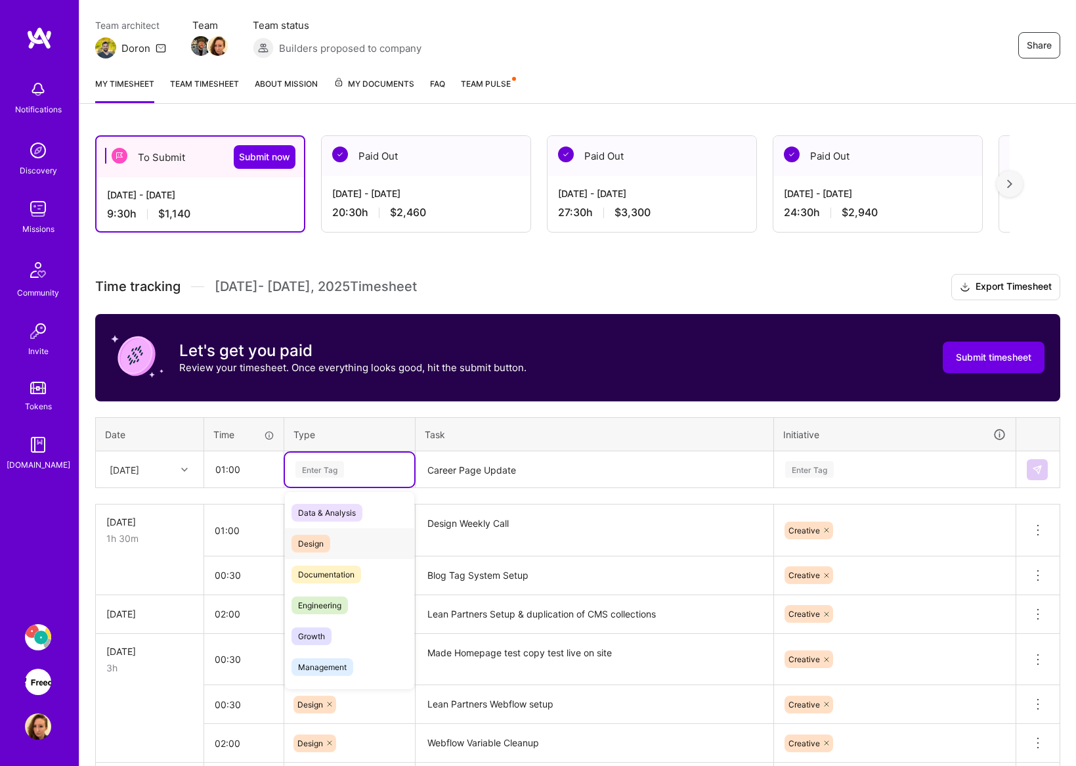
click at [354, 540] on div "Design" at bounding box center [349, 543] width 129 height 31
click at [883, 469] on div "Enter Tag" at bounding box center [895, 469] width 222 height 16
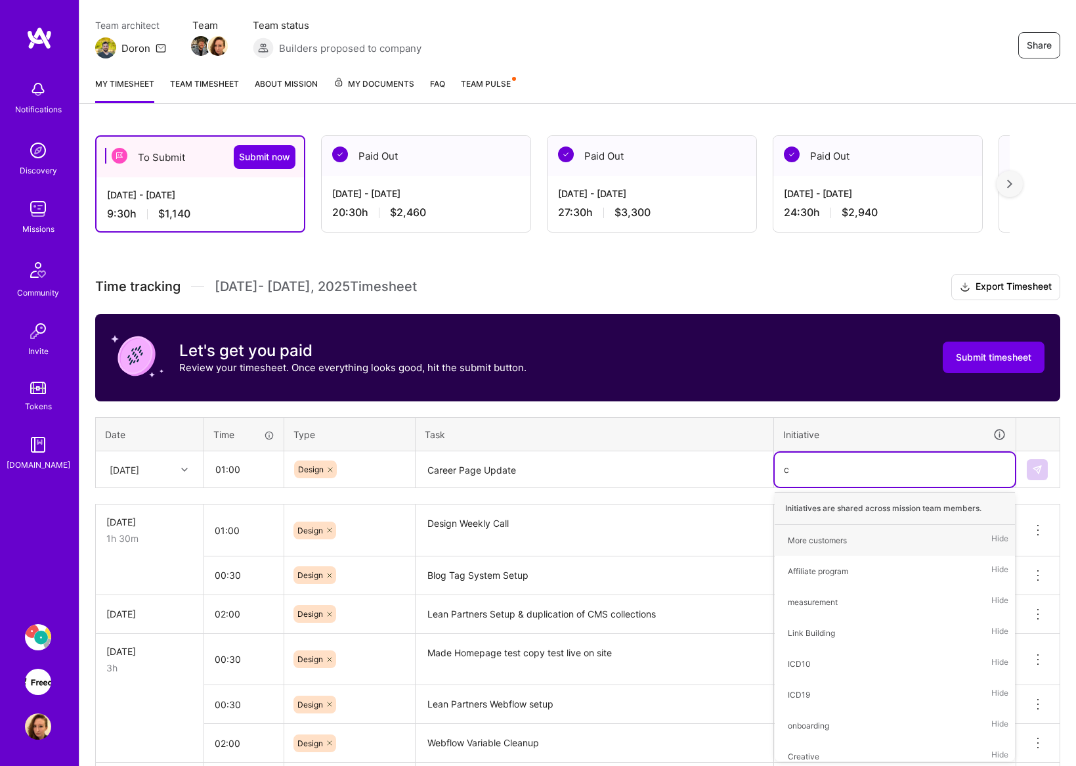
type input "cr"
click at [806, 539] on div "Creative" at bounding box center [804, 540] width 32 height 14
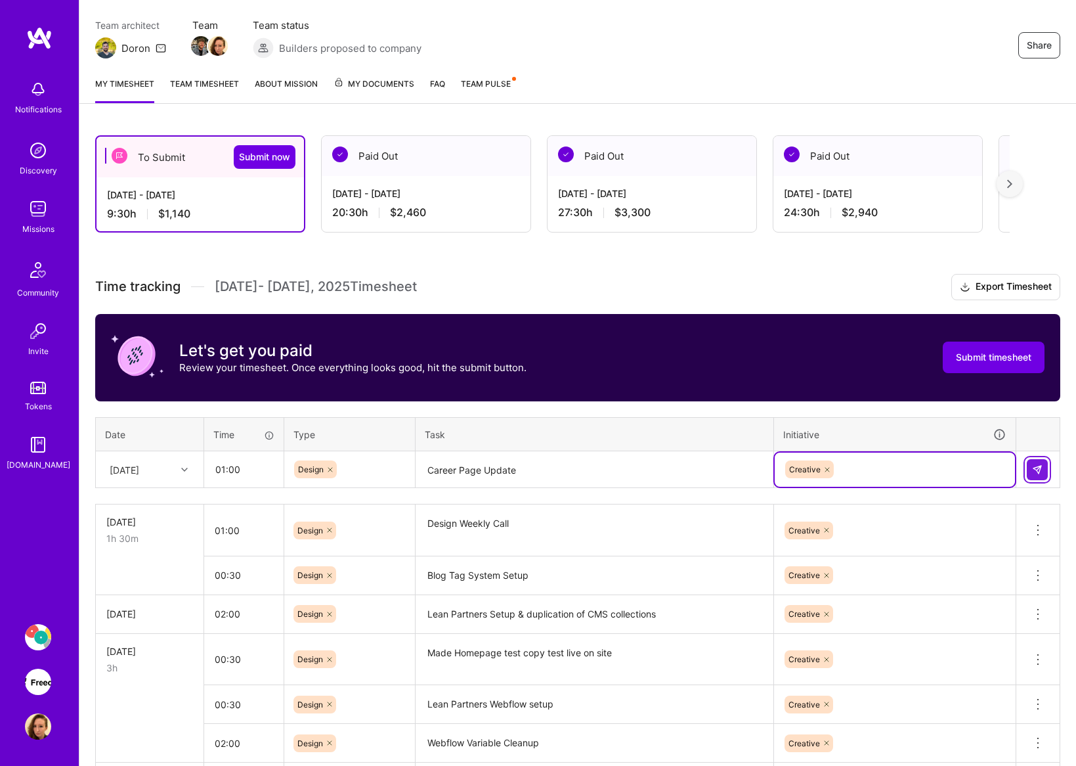
click at [1039, 471] on img at bounding box center [1037, 469] width 11 height 11
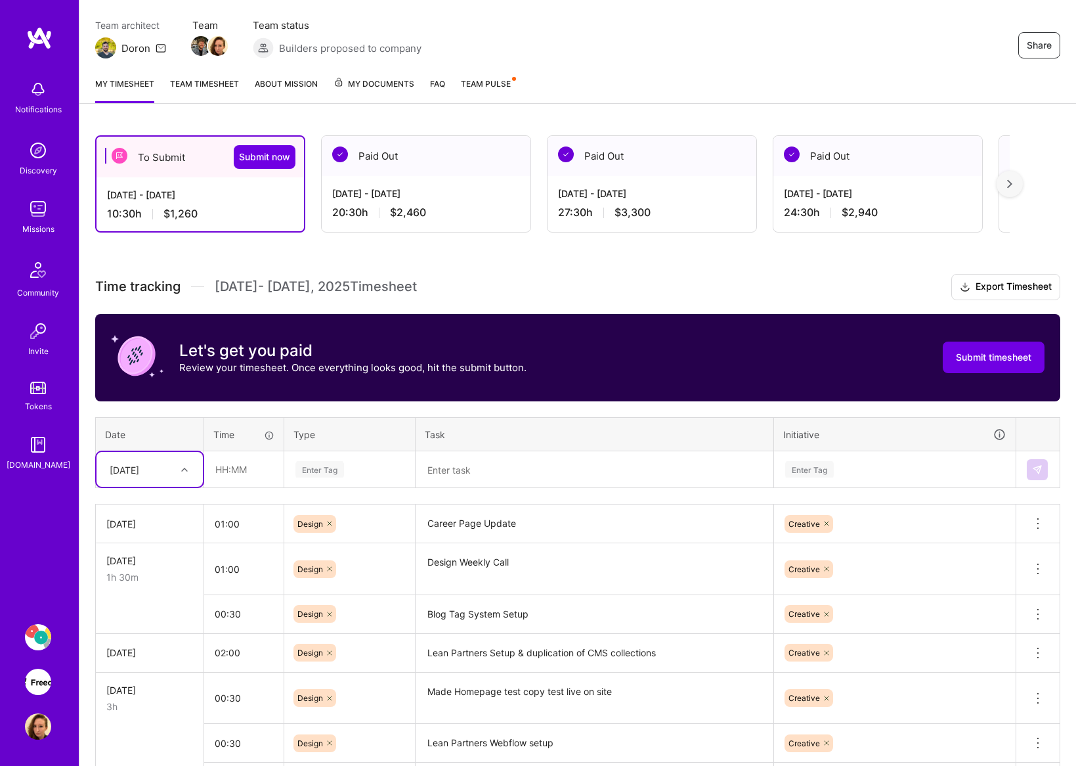
click at [162, 472] on div "[DATE]" at bounding box center [139, 469] width 73 height 22
click at [148, 620] on div "[DATE]" at bounding box center [150, 625] width 106 height 24
click at [490, 468] on textarea at bounding box center [594, 469] width 355 height 35
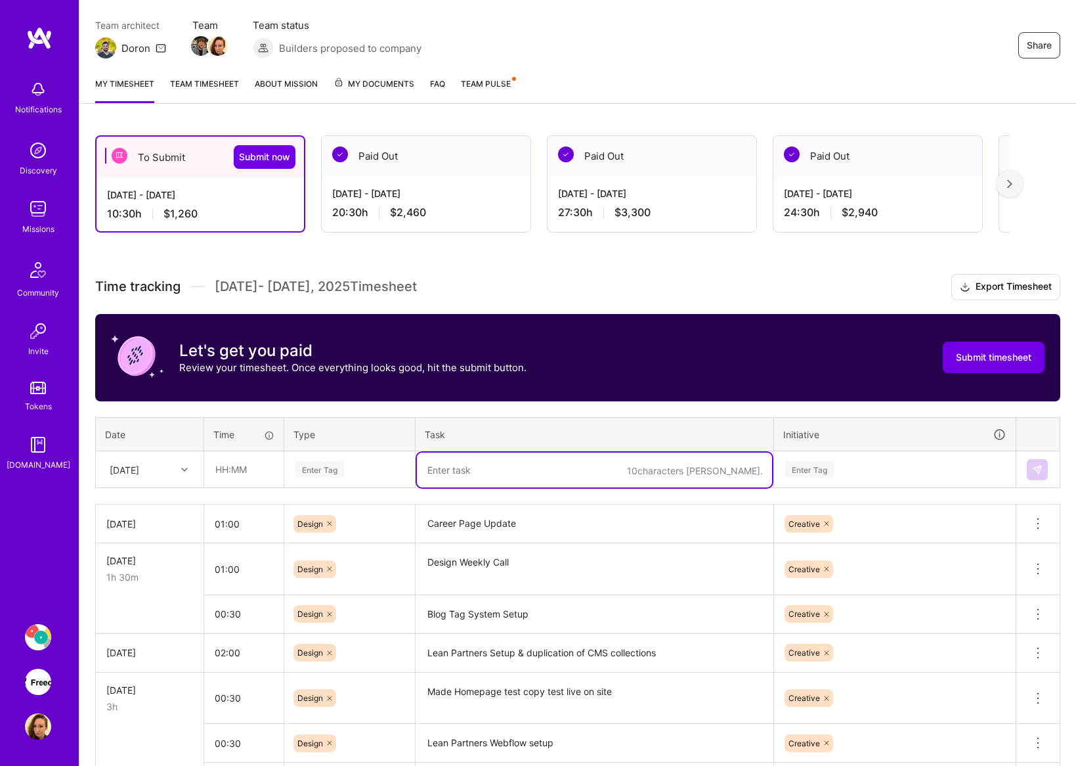
paste textarea "Brand Guide Weekly Call"
type textarea "Brand Guide Weekly Call"
click at [256, 468] on input "text" at bounding box center [244, 469] width 78 height 35
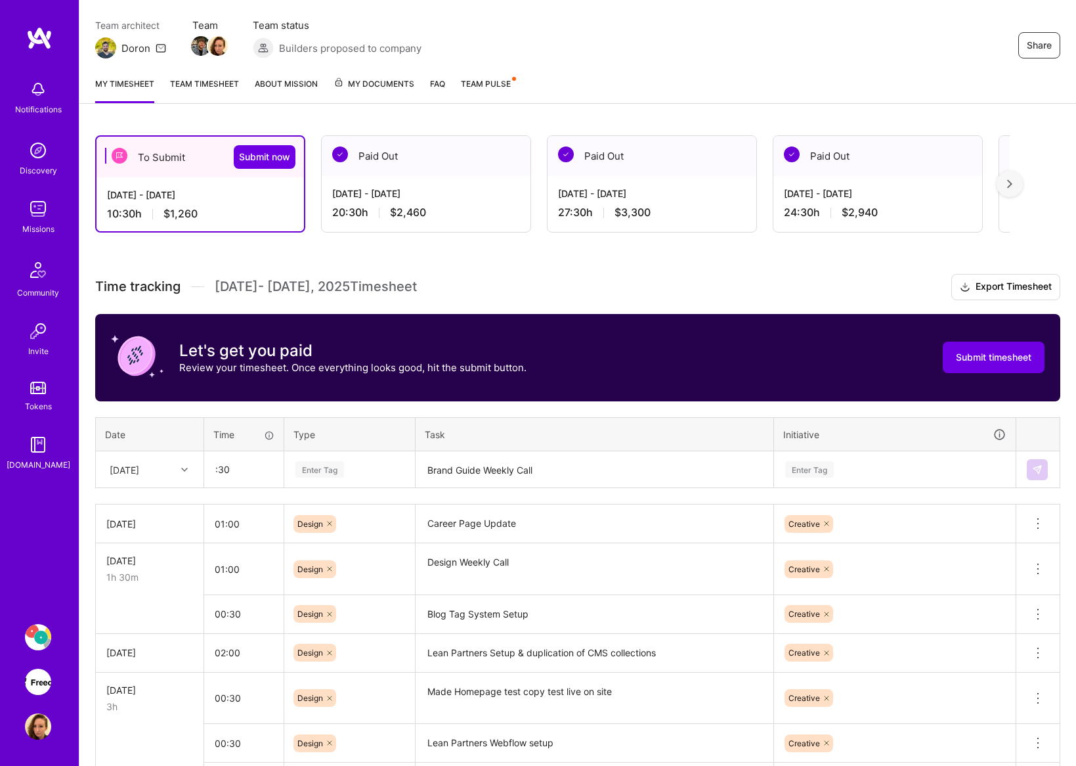
type input "00:30"
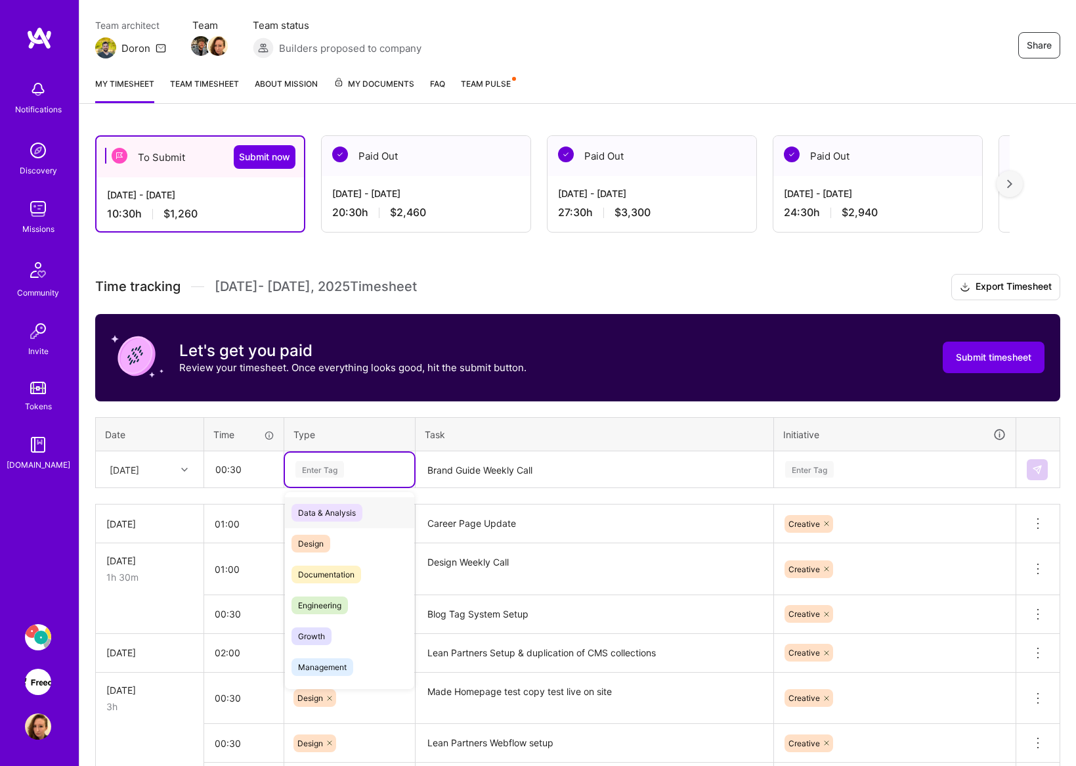
click at [354, 473] on div "Enter Tag" at bounding box center [349, 469] width 111 height 16
click at [320, 546] on span "Design" at bounding box center [311, 543] width 39 height 18
click at [877, 465] on div "Enter Tag" at bounding box center [895, 469] width 222 height 16
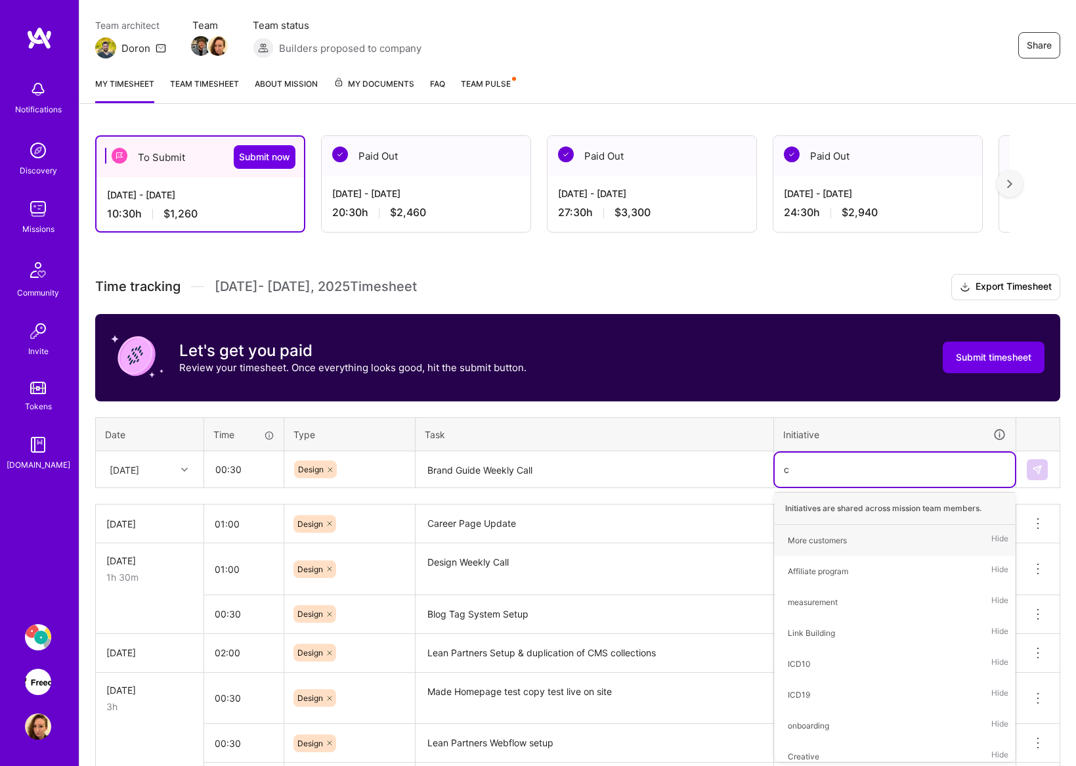
type input "cr"
click at [827, 538] on div "Creative Hide" at bounding box center [895, 540] width 240 height 31
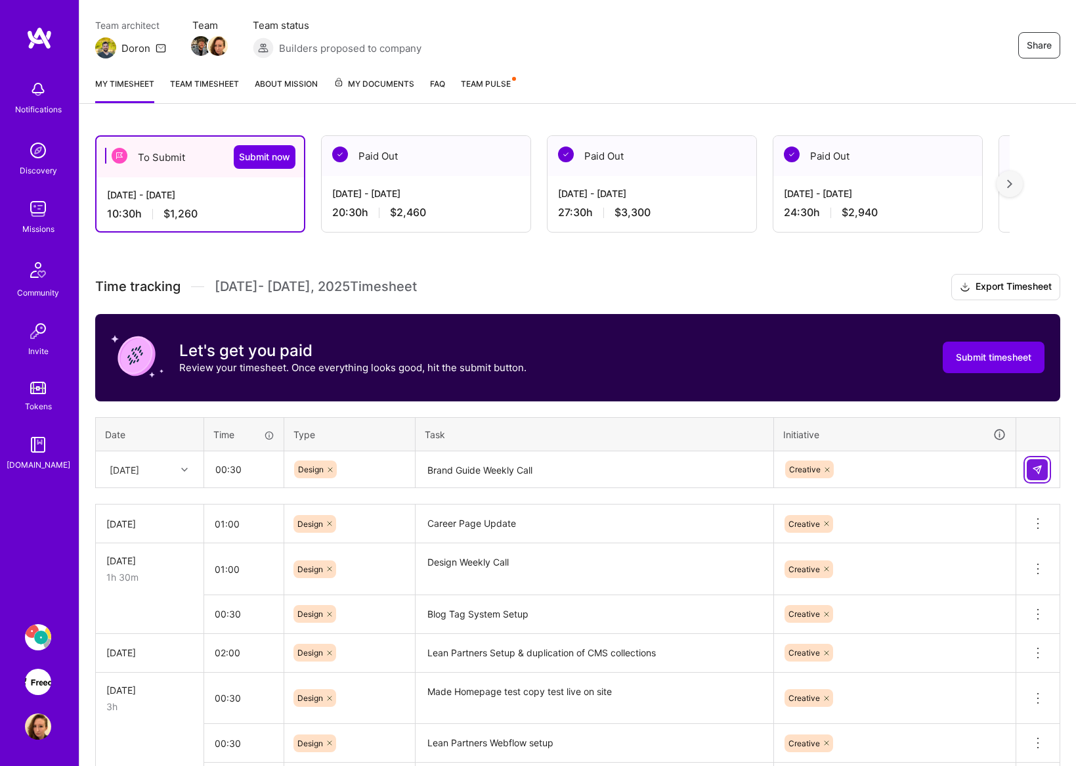
click at [1041, 462] on button at bounding box center [1037, 469] width 21 height 21
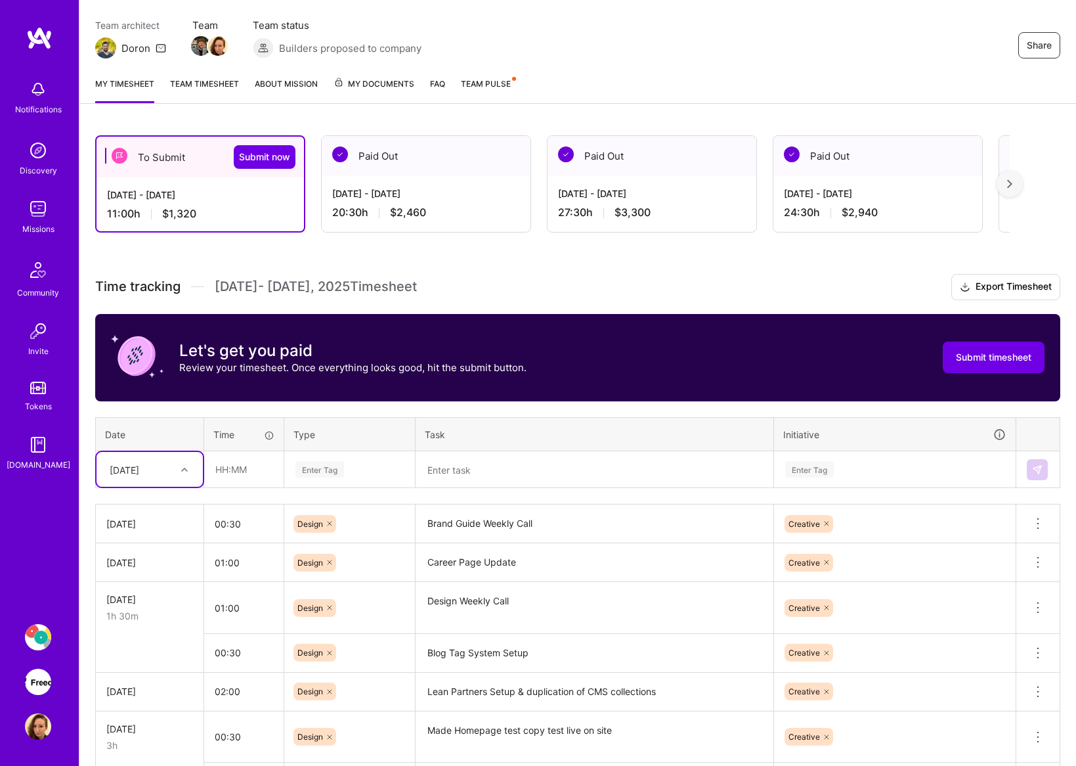
click at [550, 471] on textarea at bounding box center [594, 469] width 355 height 35
paste textarea "Lean Partners Setup"
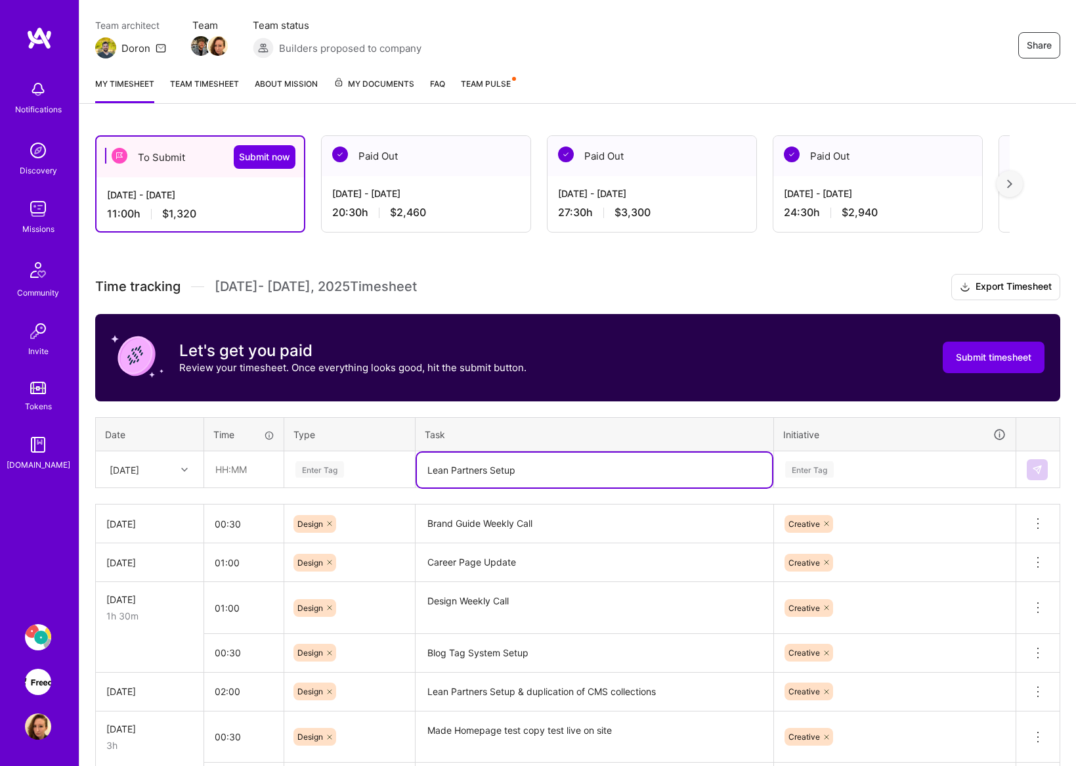
type textarea "Lean Partners Setup"
click at [248, 474] on input "text" at bounding box center [244, 469] width 78 height 35
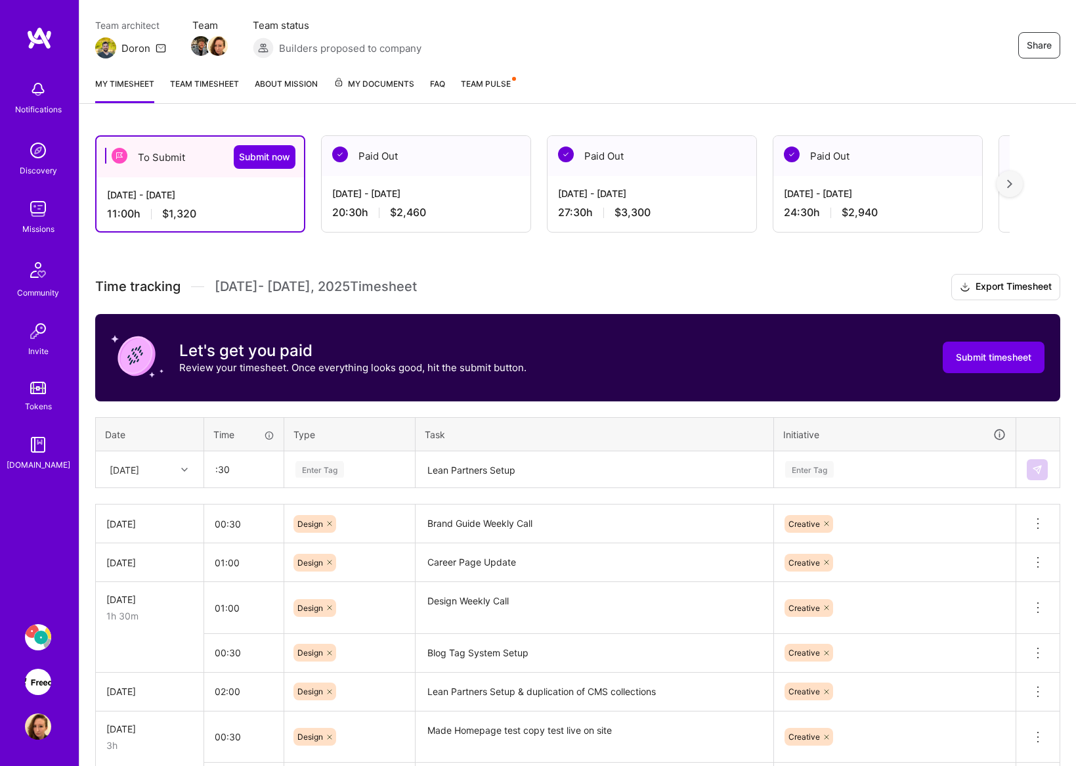
type input "00:30"
click at [331, 464] on div "Enter Tag" at bounding box center [319, 469] width 49 height 20
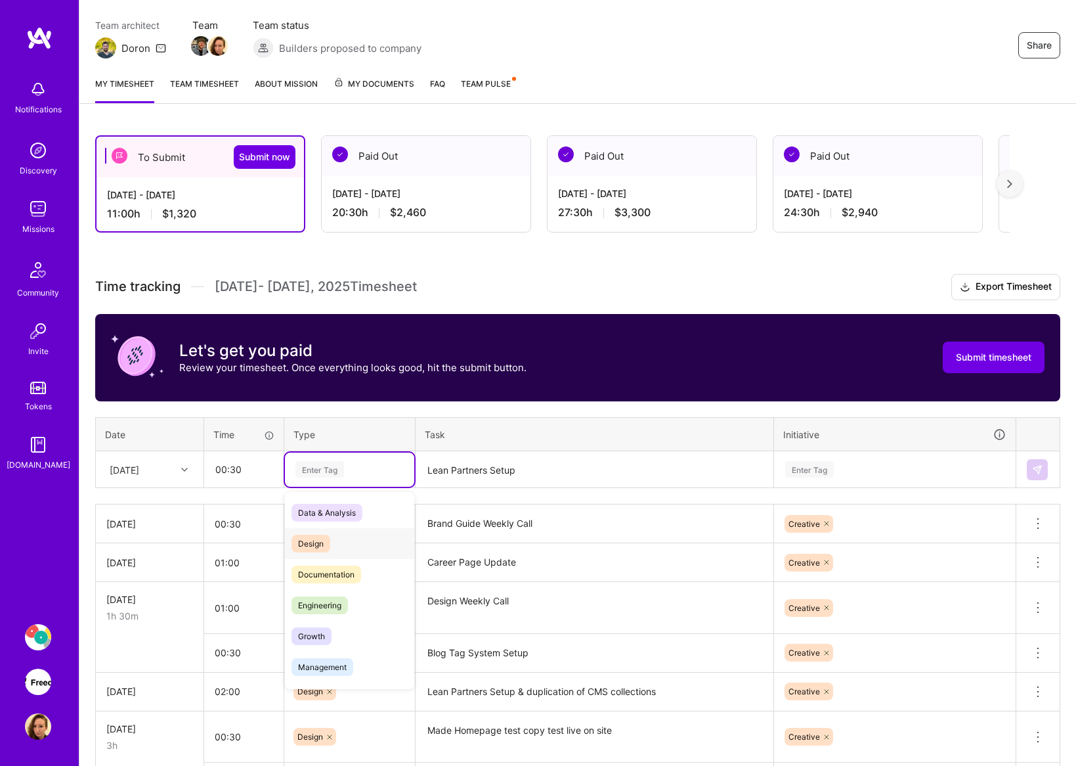
click at [342, 535] on div "Design" at bounding box center [349, 543] width 129 height 31
click at [896, 469] on div "Enter Tag" at bounding box center [895, 469] width 222 height 16
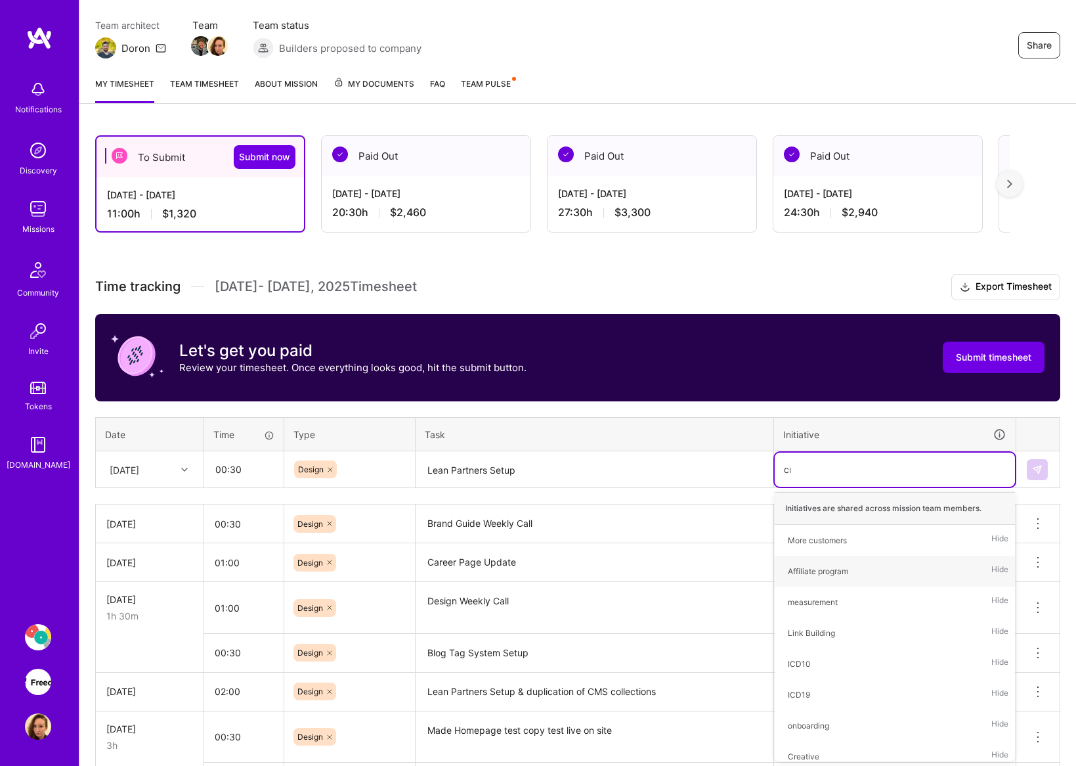
type input "cre"
click at [825, 538] on span "Creative" at bounding box center [803, 540] width 45 height 18
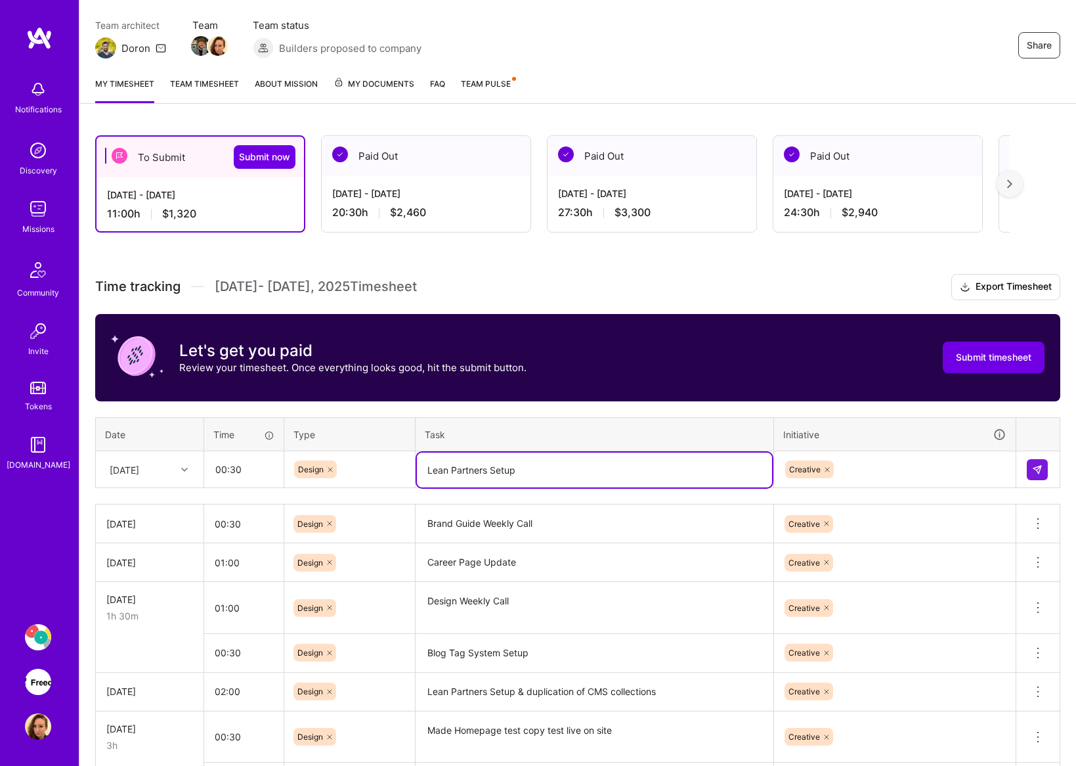
click at [653, 468] on textarea "Lean Partners Setup" at bounding box center [594, 469] width 355 height 35
type textarea "Lean Partners Setup - Local Symbol buildout"
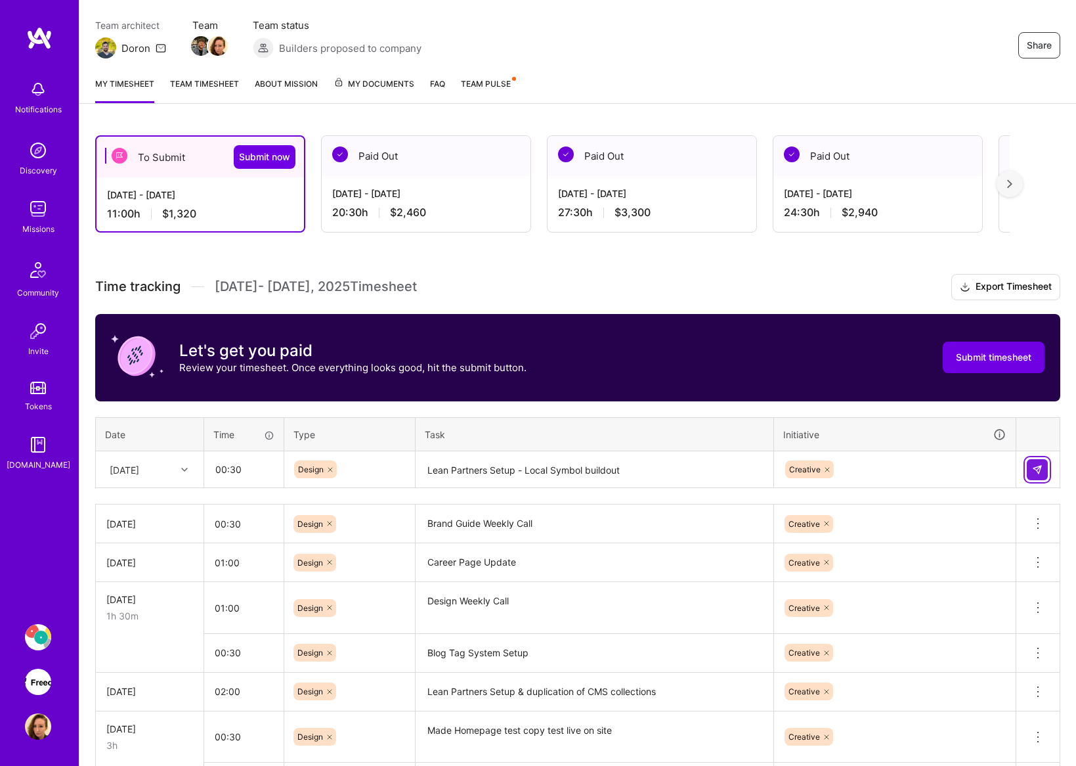
click at [1044, 473] on button at bounding box center [1037, 469] width 21 height 21
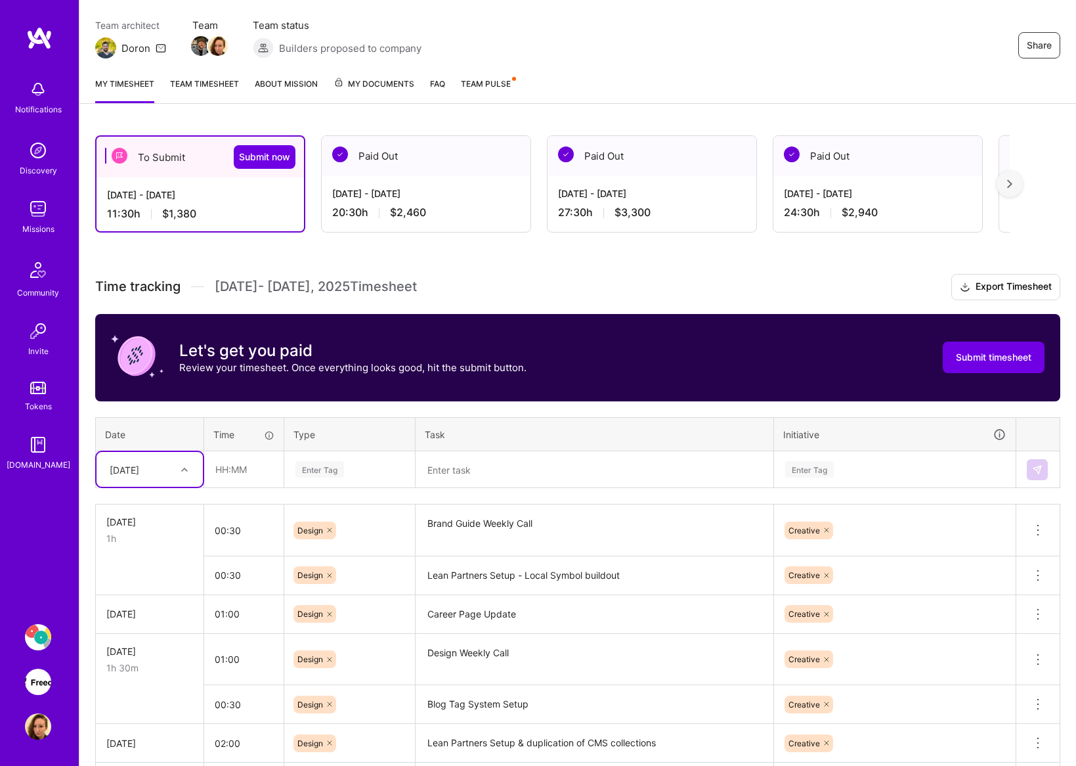
click at [492, 465] on textarea at bounding box center [594, 469] width 355 height 35
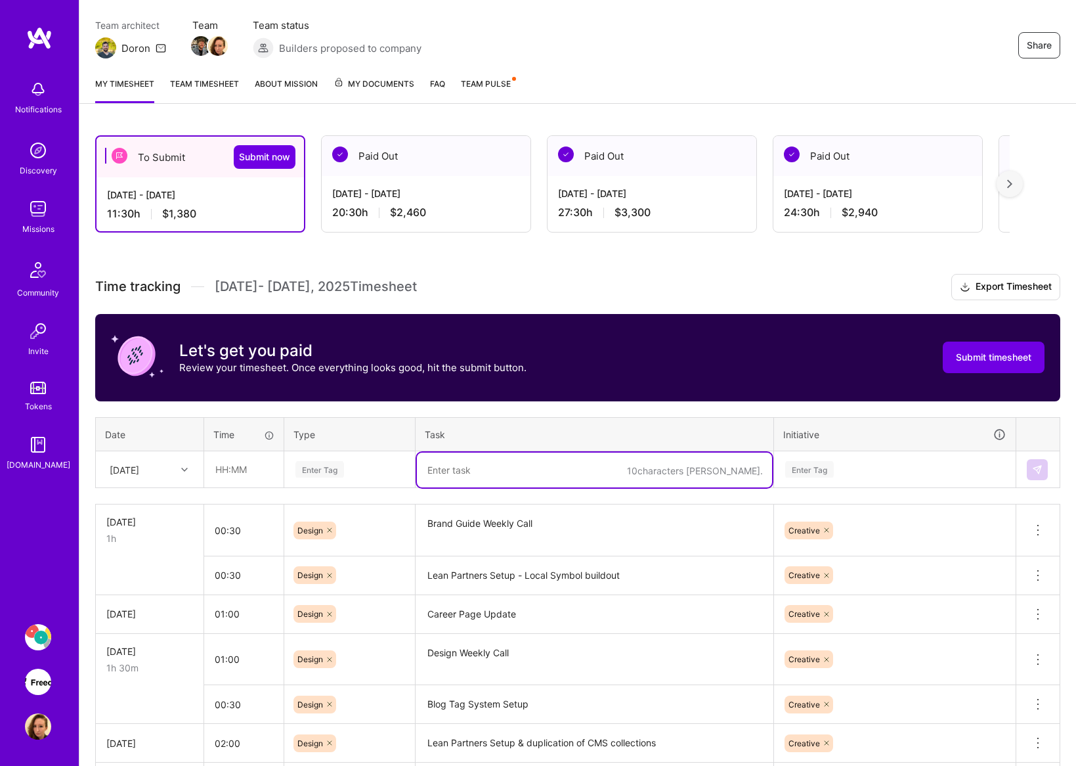
paste textarea "Sync with [PERSON_NAME] about Blog Tags"
type textarea "Sync with [PERSON_NAME] about Blog Tags"
click at [248, 469] on input "text" at bounding box center [244, 469] width 78 height 35
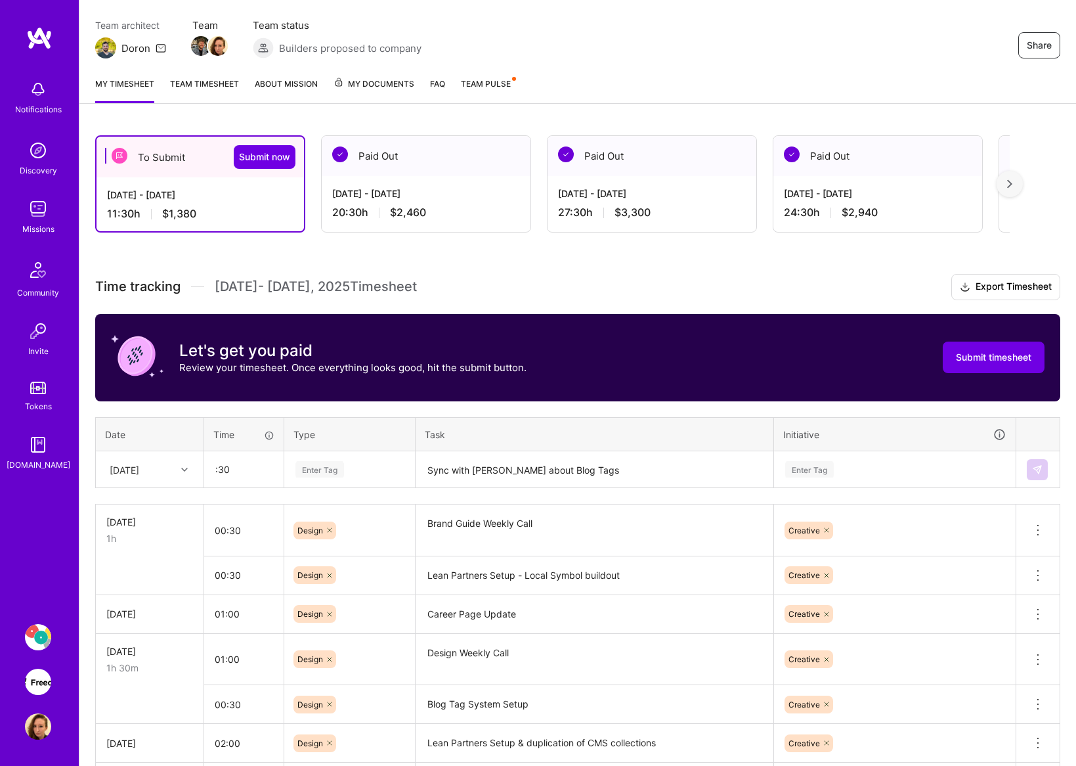
type input "00:30"
click at [385, 482] on div "Enter Tag" at bounding box center [349, 469] width 129 height 34
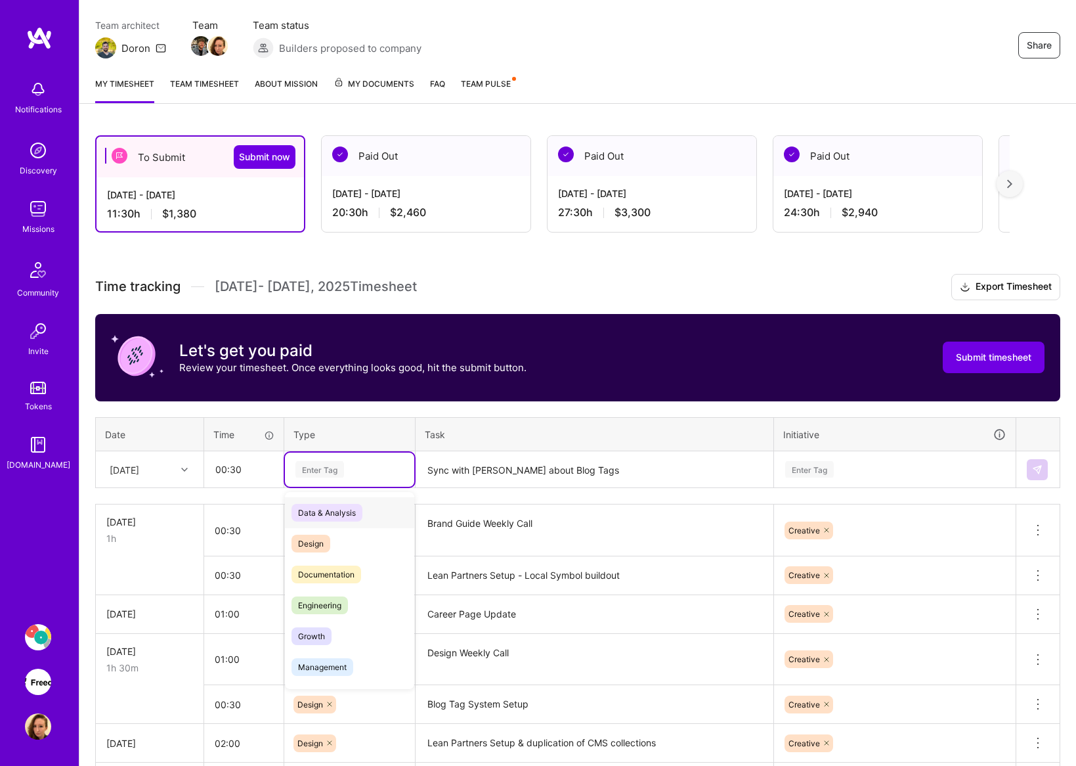
click at [347, 541] on div "Design" at bounding box center [349, 543] width 129 height 31
click at [883, 474] on div "Enter Tag" at bounding box center [895, 469] width 222 height 16
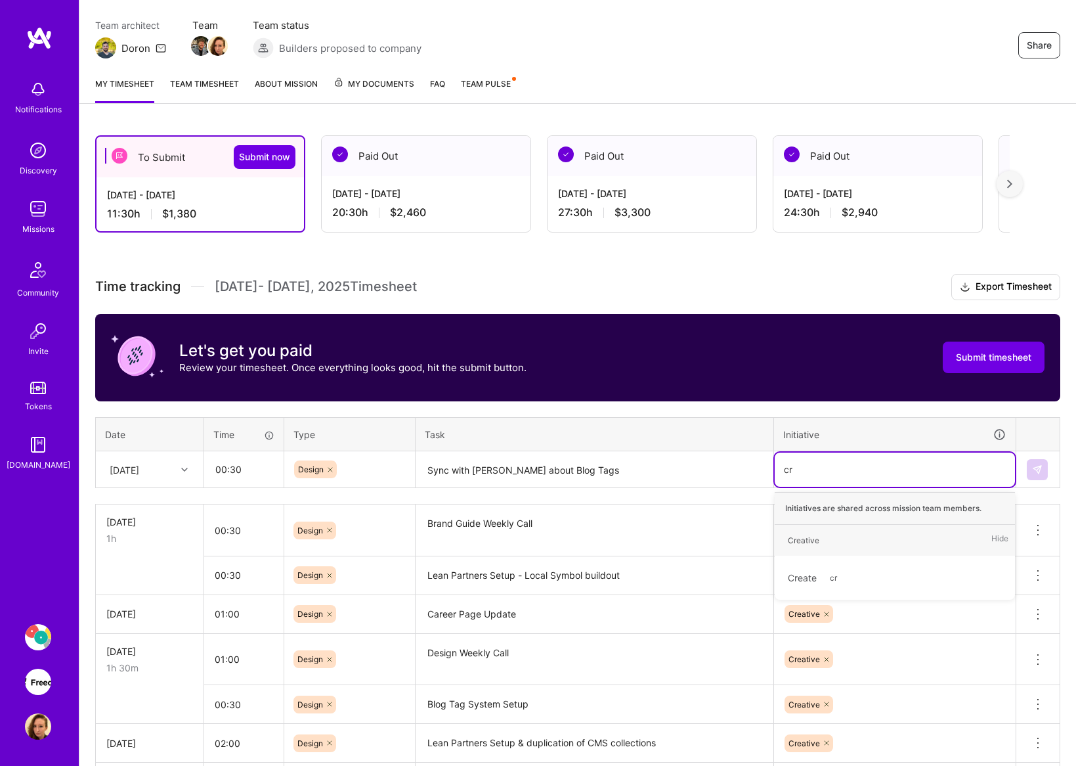
type input "cre"
click at [834, 537] on div "Creative Hide" at bounding box center [895, 540] width 240 height 31
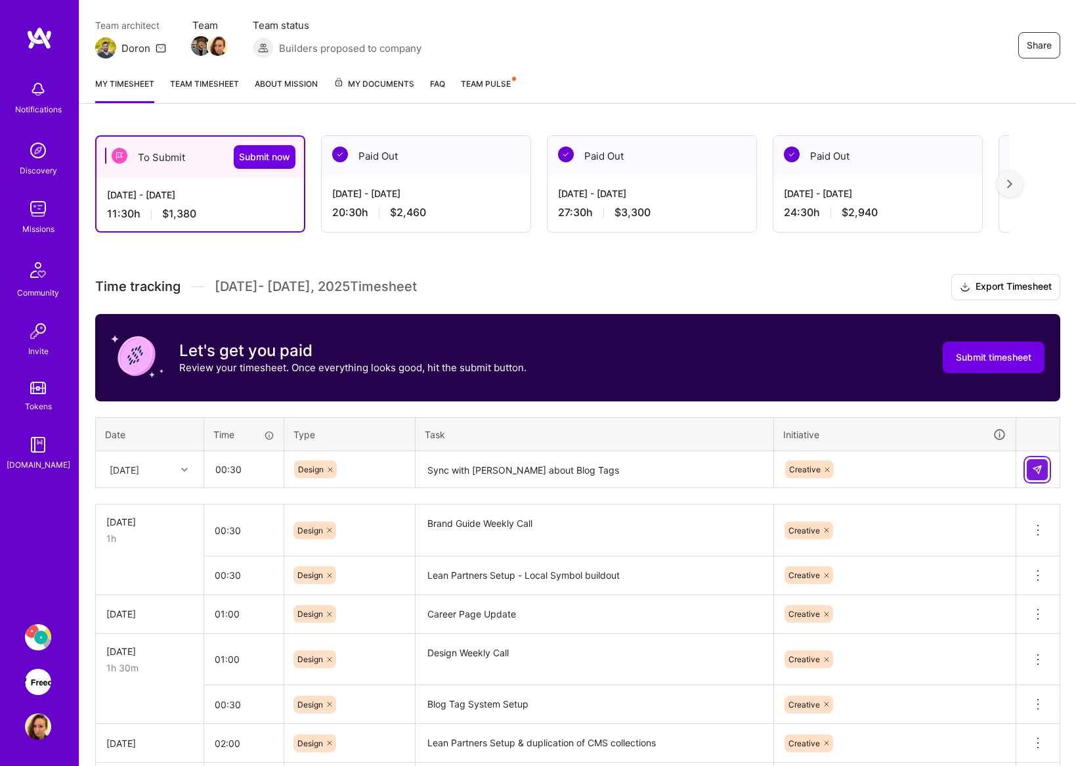
click at [1039, 471] on img at bounding box center [1037, 469] width 11 height 11
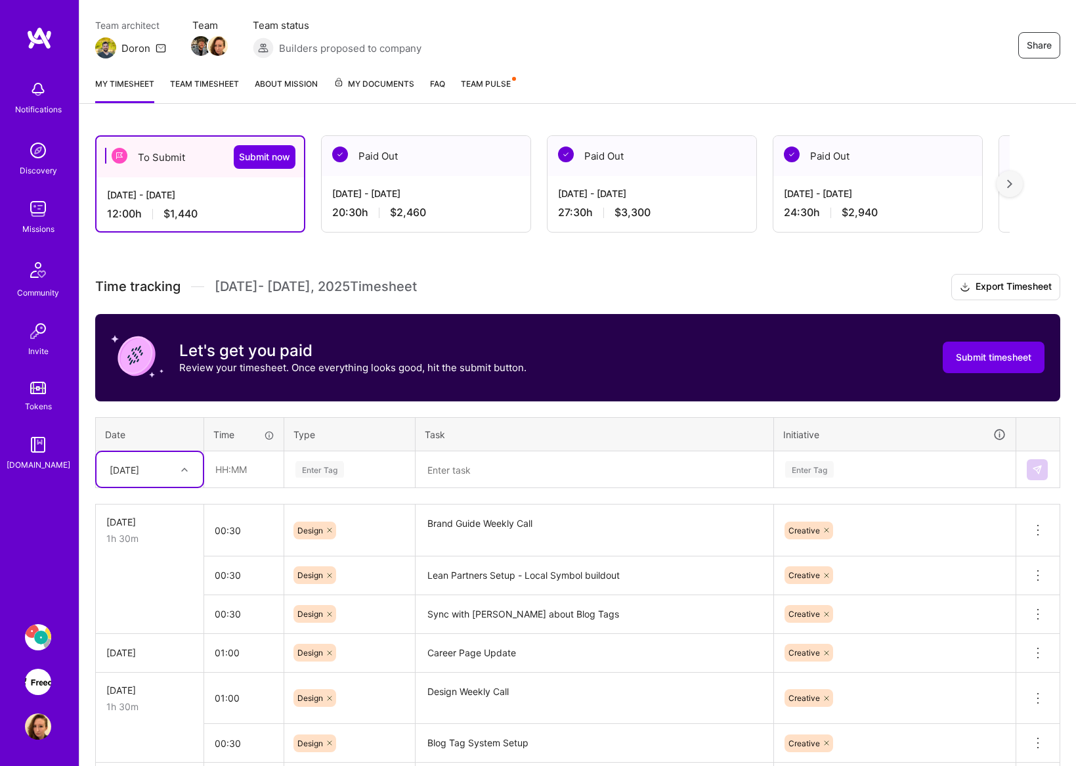
click at [549, 461] on textarea at bounding box center [594, 469] width 355 height 35
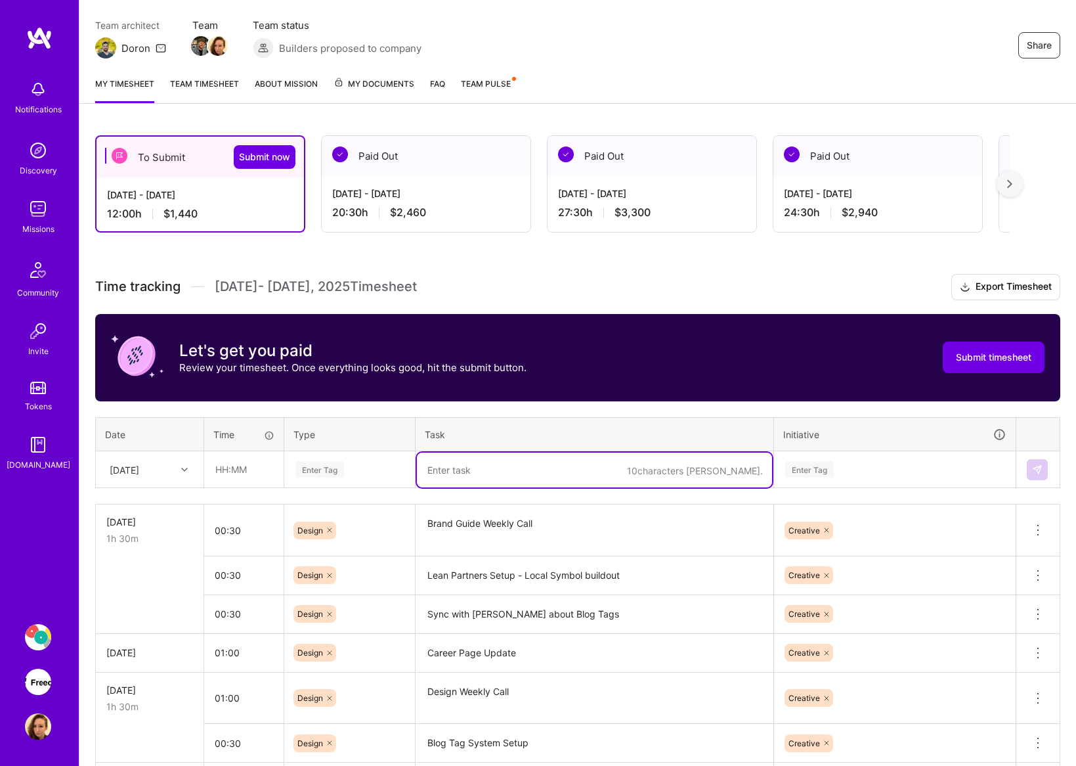
paste textarea "Specialty Pages"
type textarea "Specialty Page Design"
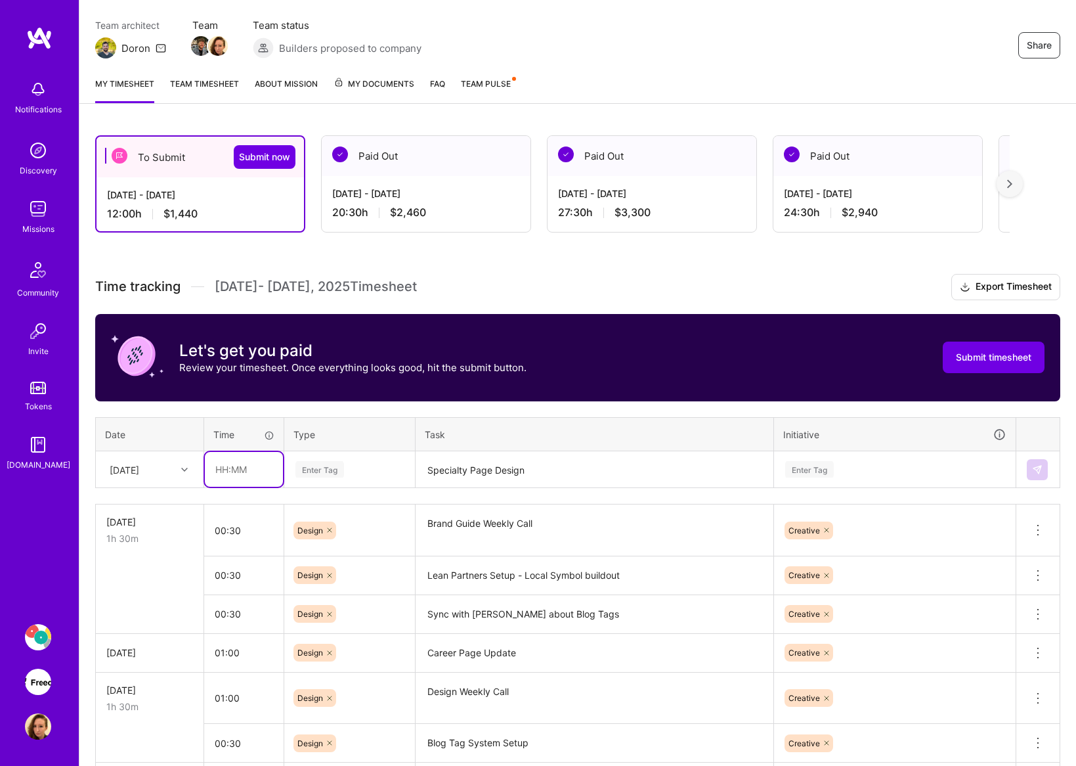
click at [221, 469] on input "text" at bounding box center [244, 469] width 78 height 35
type input "00:30"
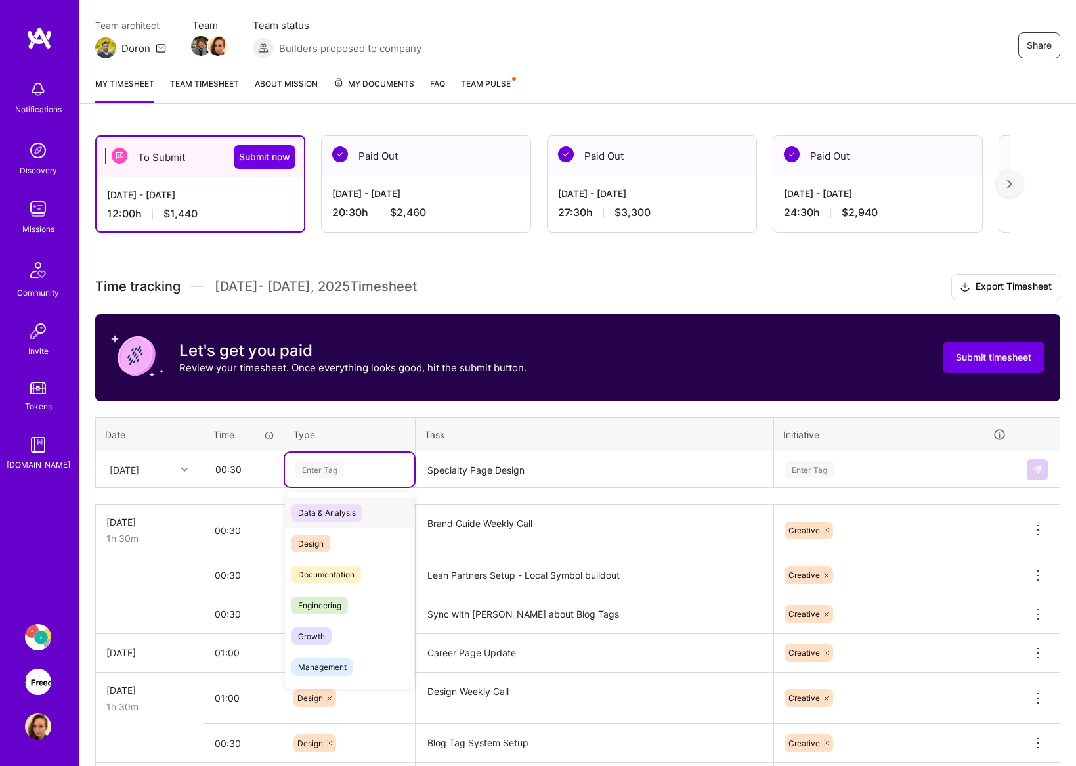
click at [387, 473] on div "Enter Tag" at bounding box center [349, 469] width 111 height 16
click at [337, 540] on div "Design" at bounding box center [349, 543] width 129 height 31
click at [925, 446] on th "Initiative" at bounding box center [895, 434] width 242 height 34
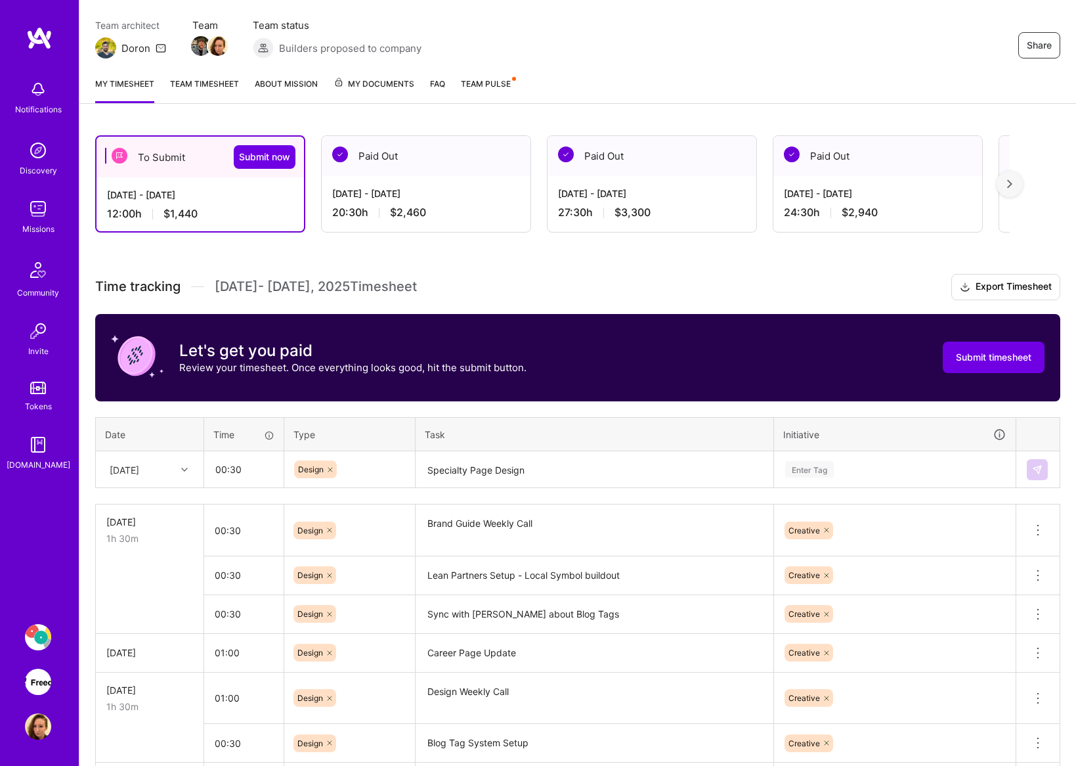
click at [919, 468] on div "Enter Tag" at bounding box center [895, 469] width 222 height 16
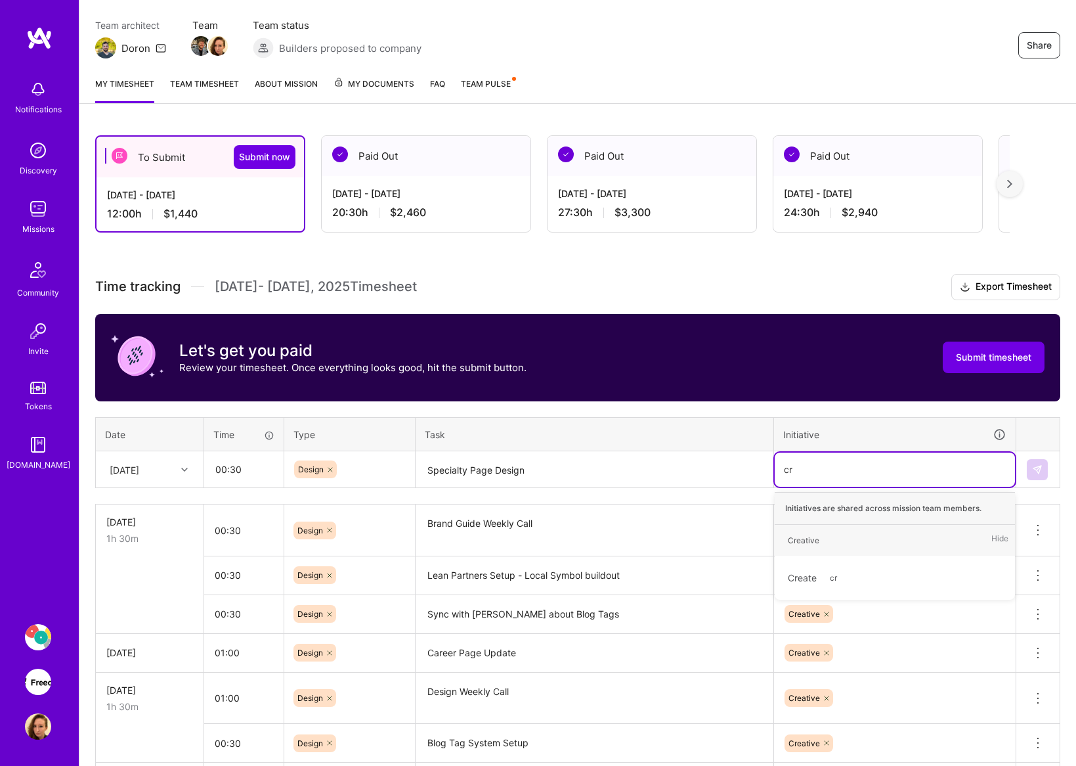
type input "cre"
drag, startPoint x: 820, startPoint y: 538, endPoint x: 832, endPoint y: 537, distance: 11.9
click at [820, 538] on span "Creative" at bounding box center [803, 540] width 45 height 18
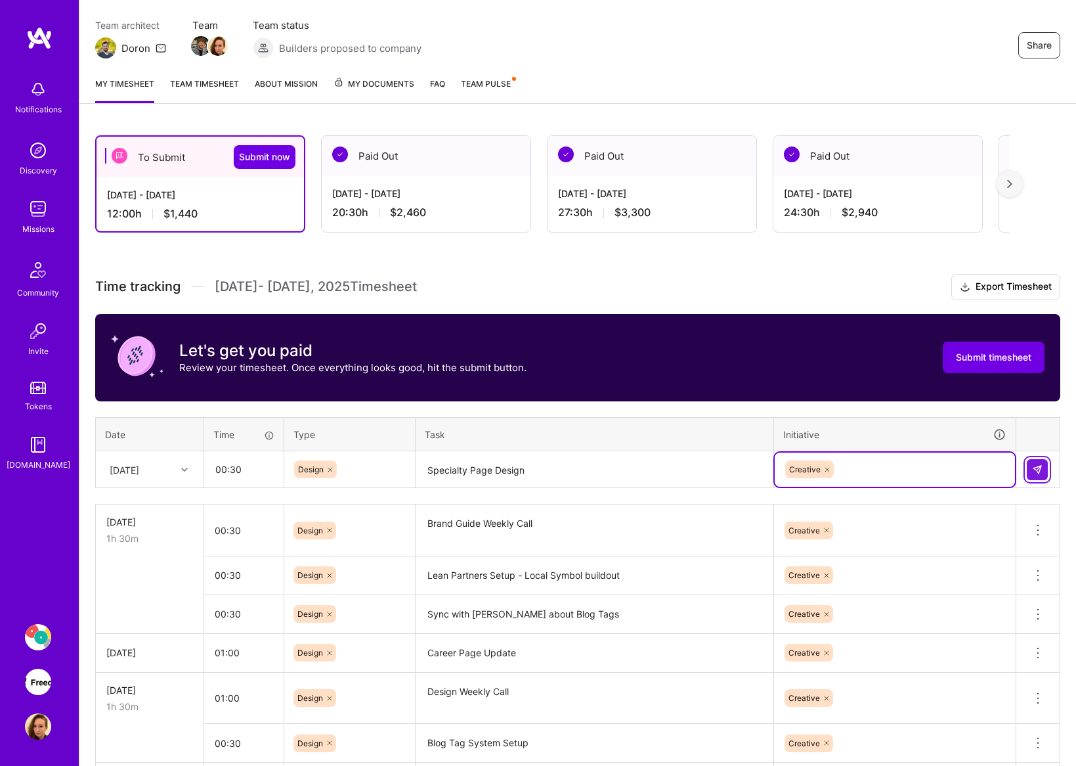
click at [1043, 469] on button at bounding box center [1037, 469] width 21 height 21
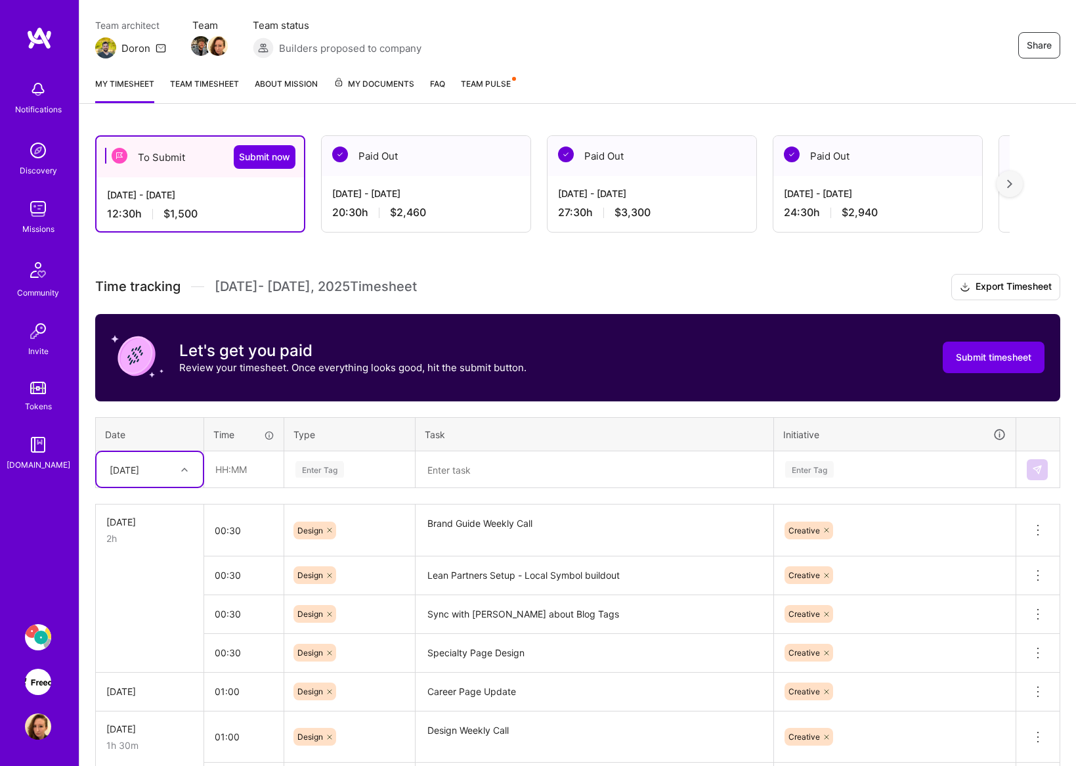
click at [184, 469] on icon at bounding box center [184, 469] width 7 height 7
click at [142, 645] on div "[DATE]" at bounding box center [150, 652] width 106 height 24
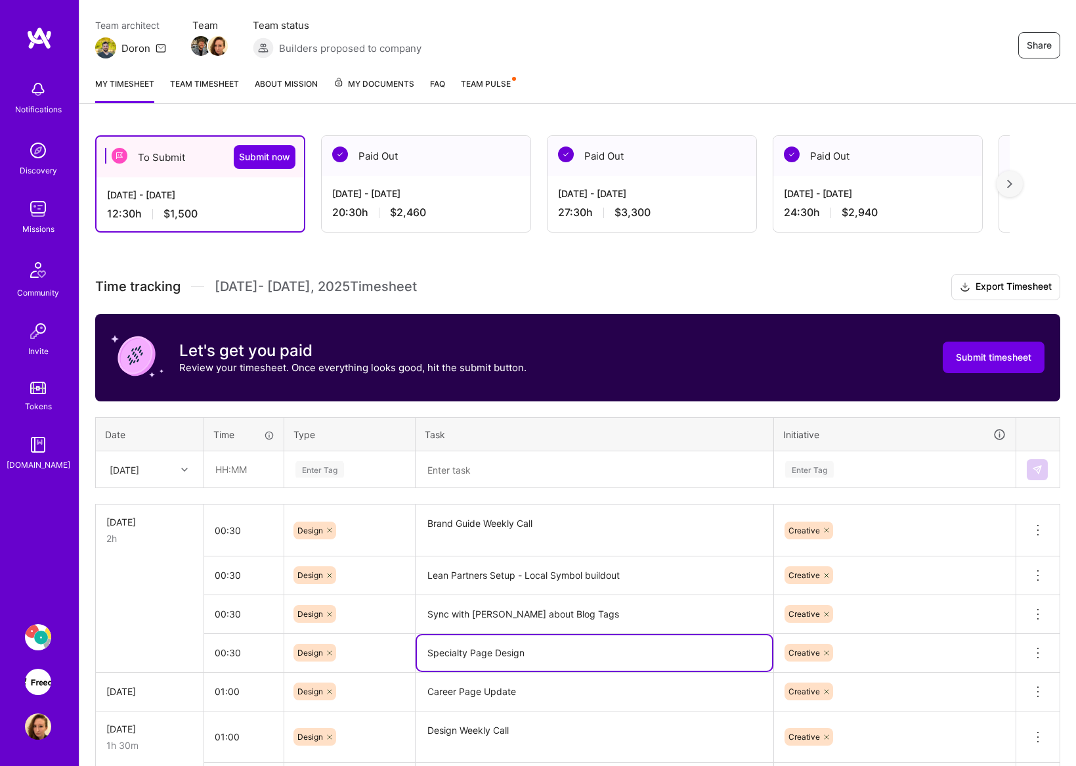
drag, startPoint x: 558, startPoint y: 651, endPoint x: 425, endPoint y: 647, distance: 132.7
click at [425, 647] on textarea "Specialty Page Design" at bounding box center [594, 652] width 355 height 35
click at [450, 464] on textarea at bounding box center [594, 469] width 355 height 35
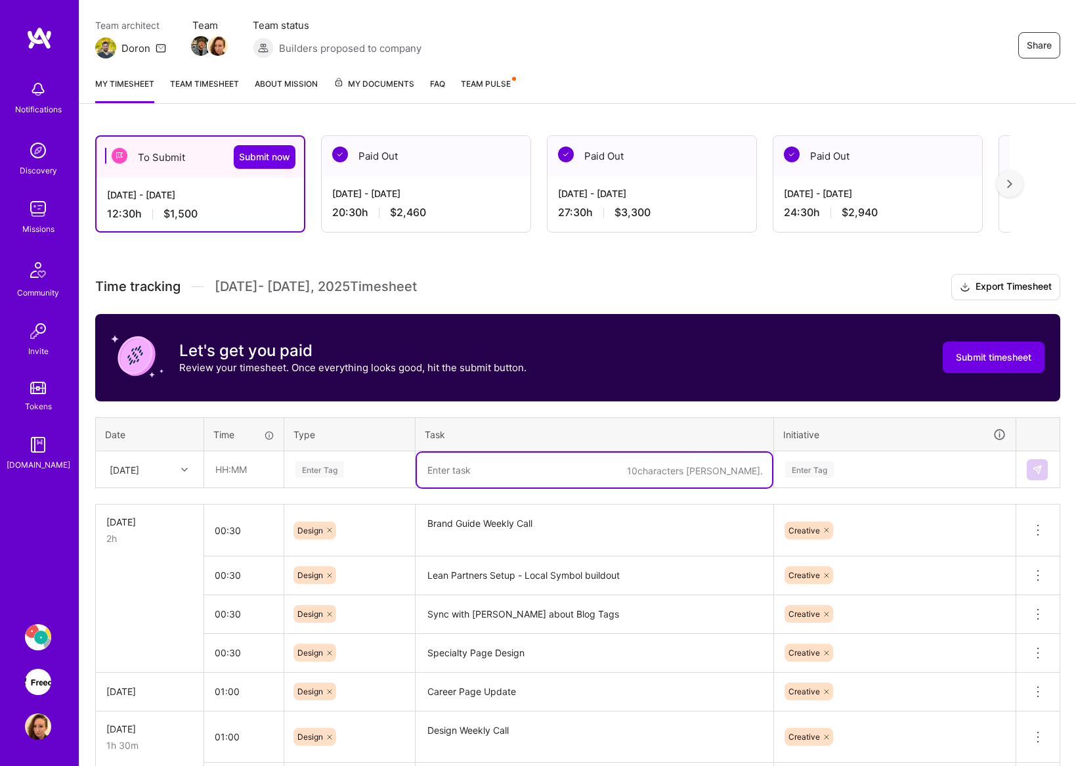
paste textarea "Specialty Page Design"
type textarea "Specialty Page Design"
click at [228, 466] on input "text" at bounding box center [244, 469] width 78 height 35
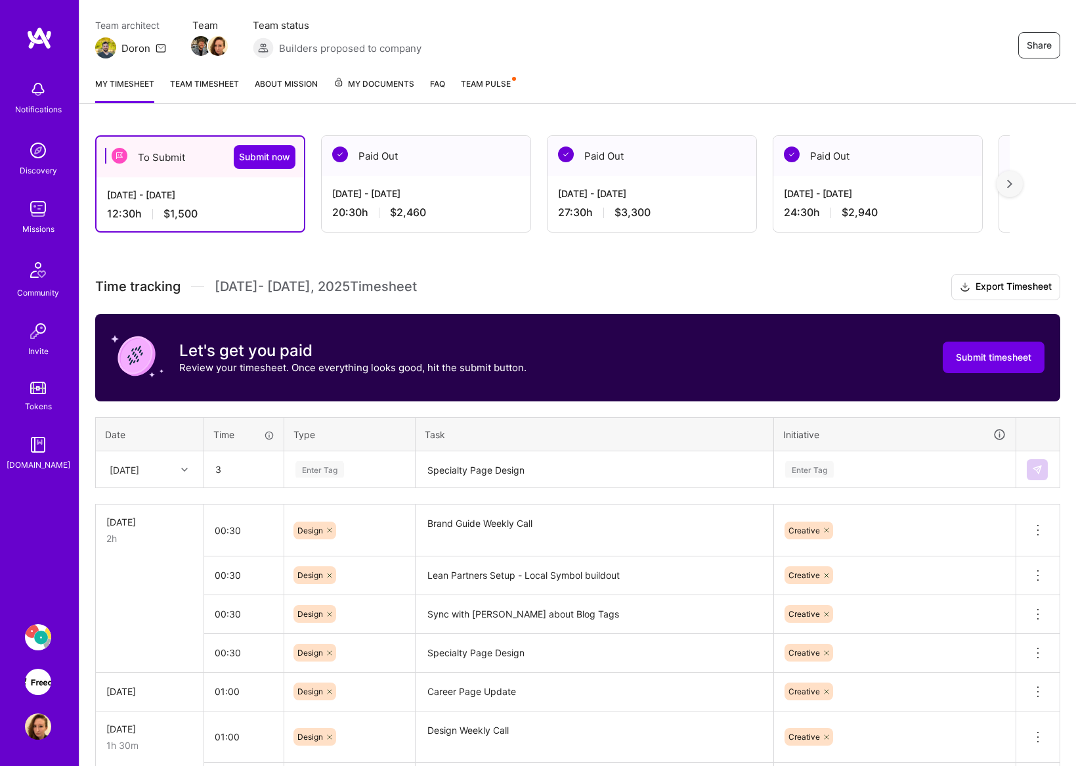
type input "03:00"
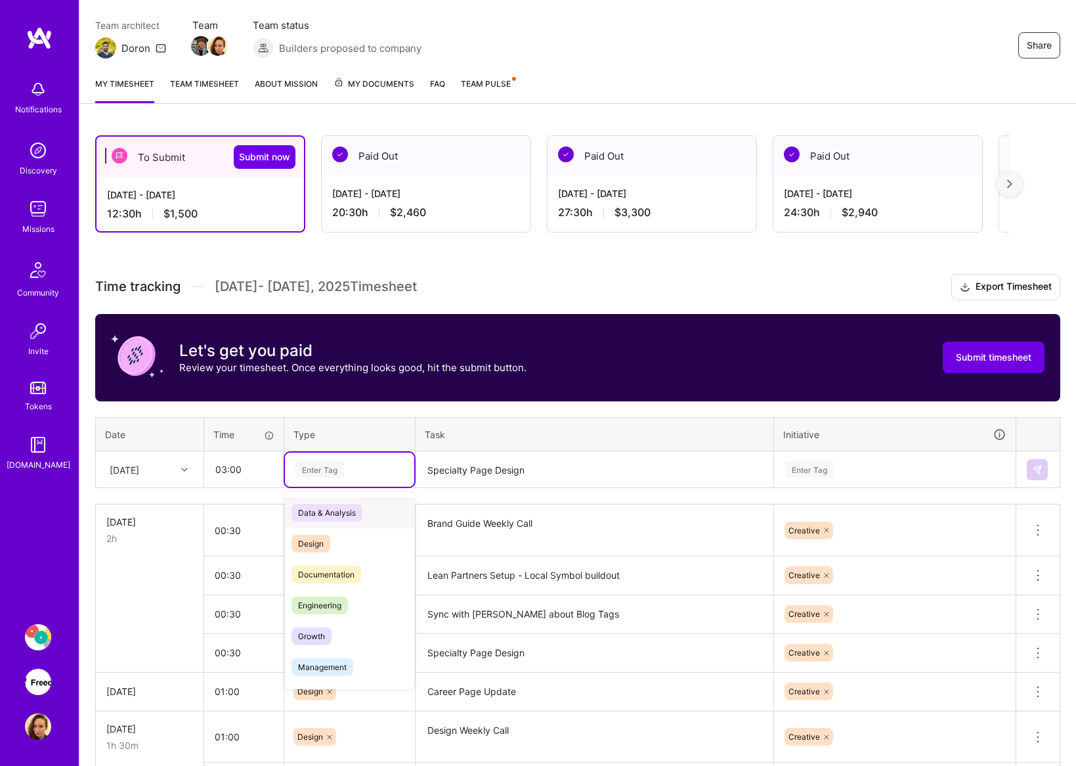
click at [354, 469] on div "Enter Tag" at bounding box center [349, 469] width 111 height 16
click at [322, 548] on span "Design" at bounding box center [311, 543] width 39 height 18
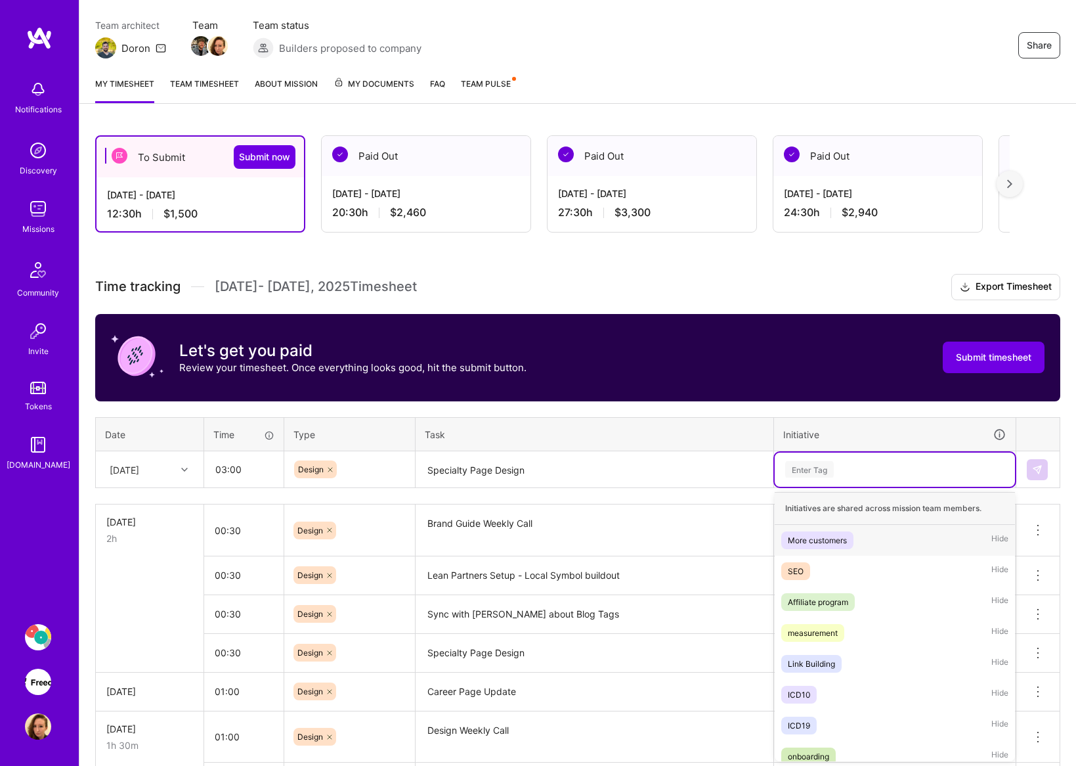
click at [903, 468] on div "Enter Tag" at bounding box center [895, 469] width 222 height 16
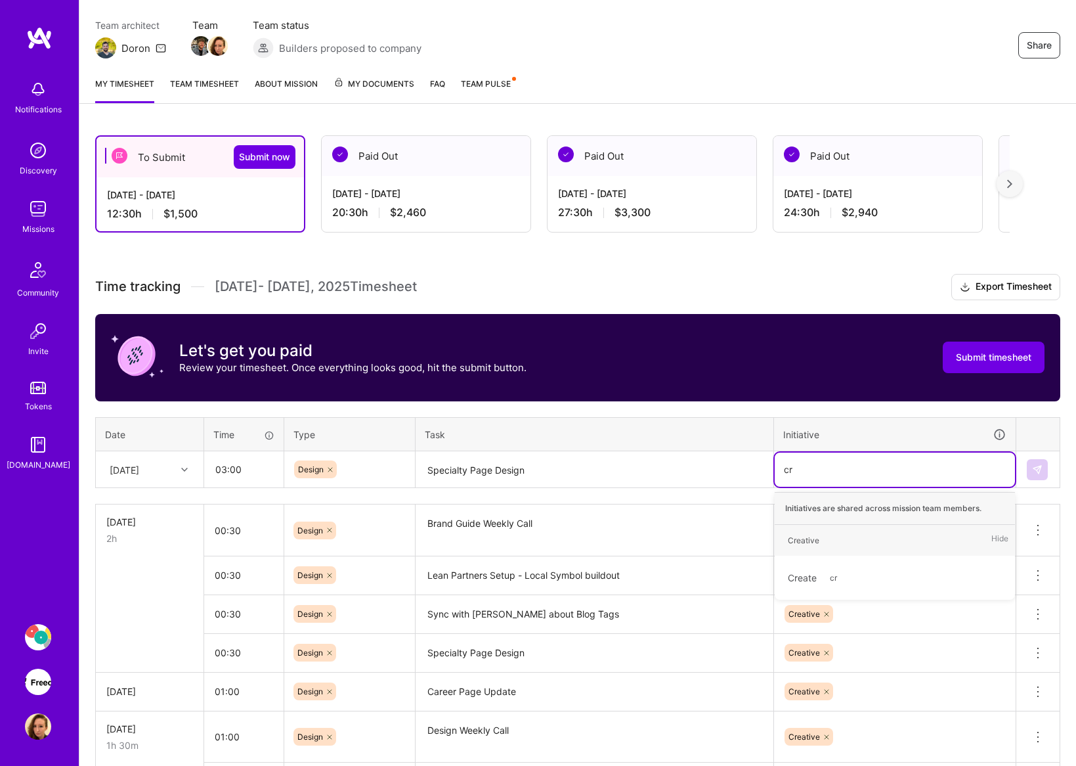
type input "cre"
click at [832, 542] on div "Creative Hide" at bounding box center [895, 540] width 240 height 31
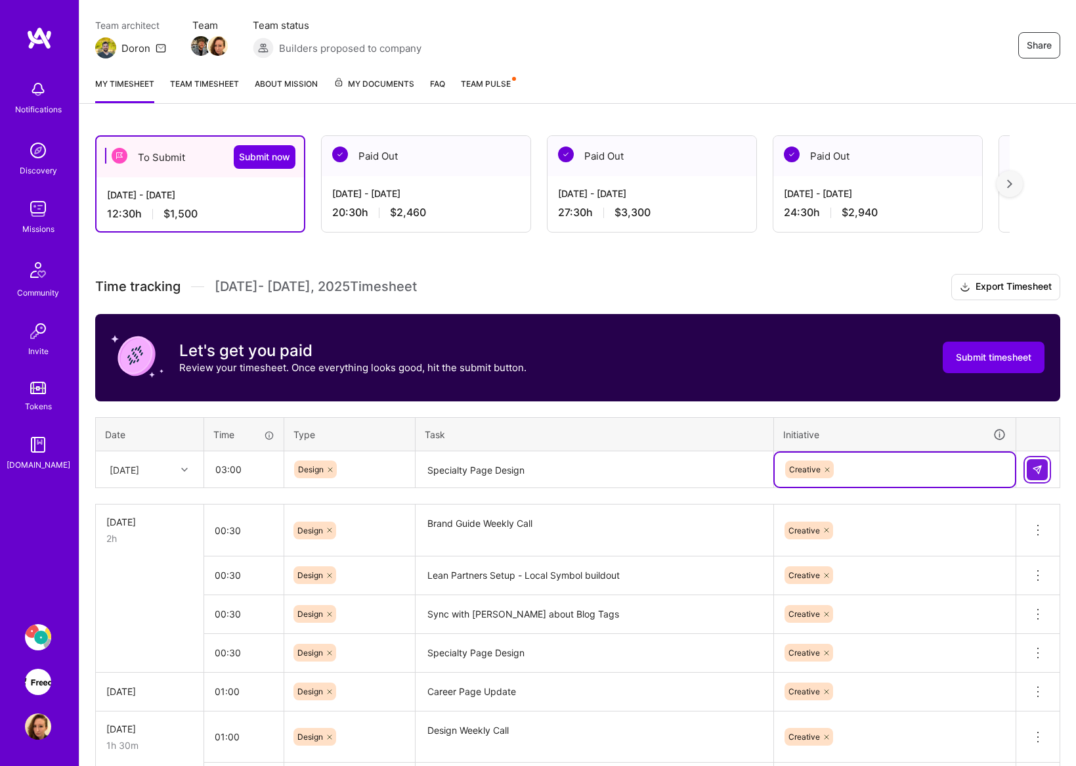
click at [1038, 471] on img at bounding box center [1037, 469] width 11 height 11
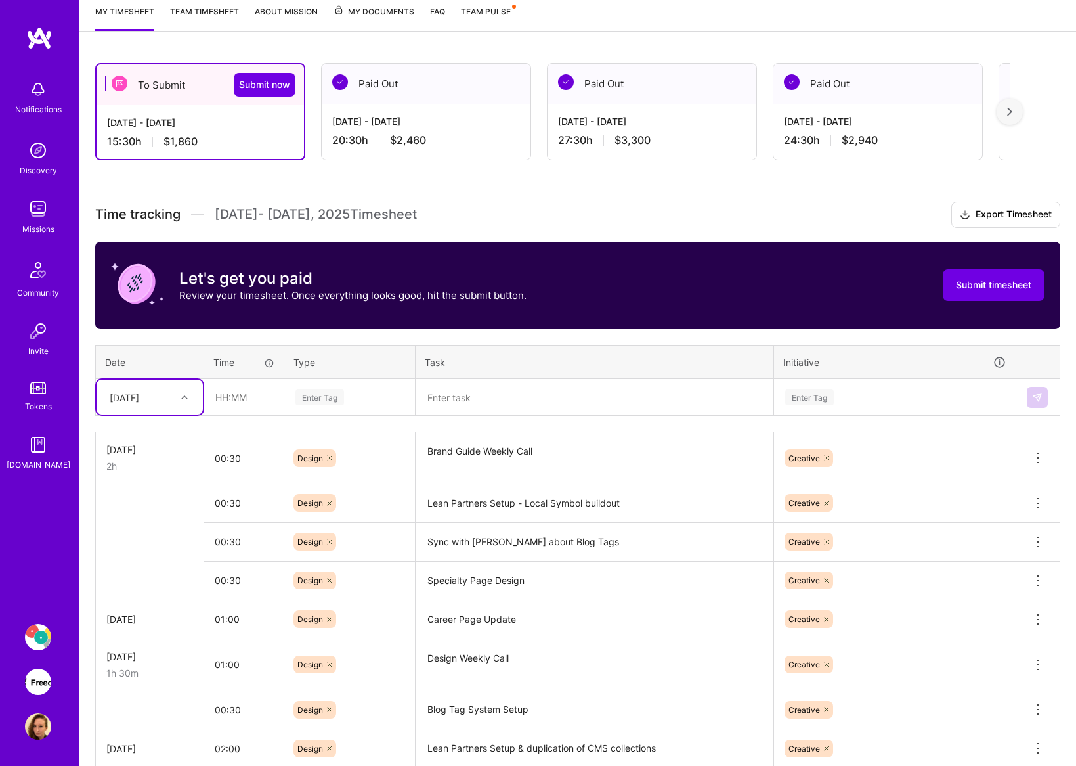
scroll to position [181, 0]
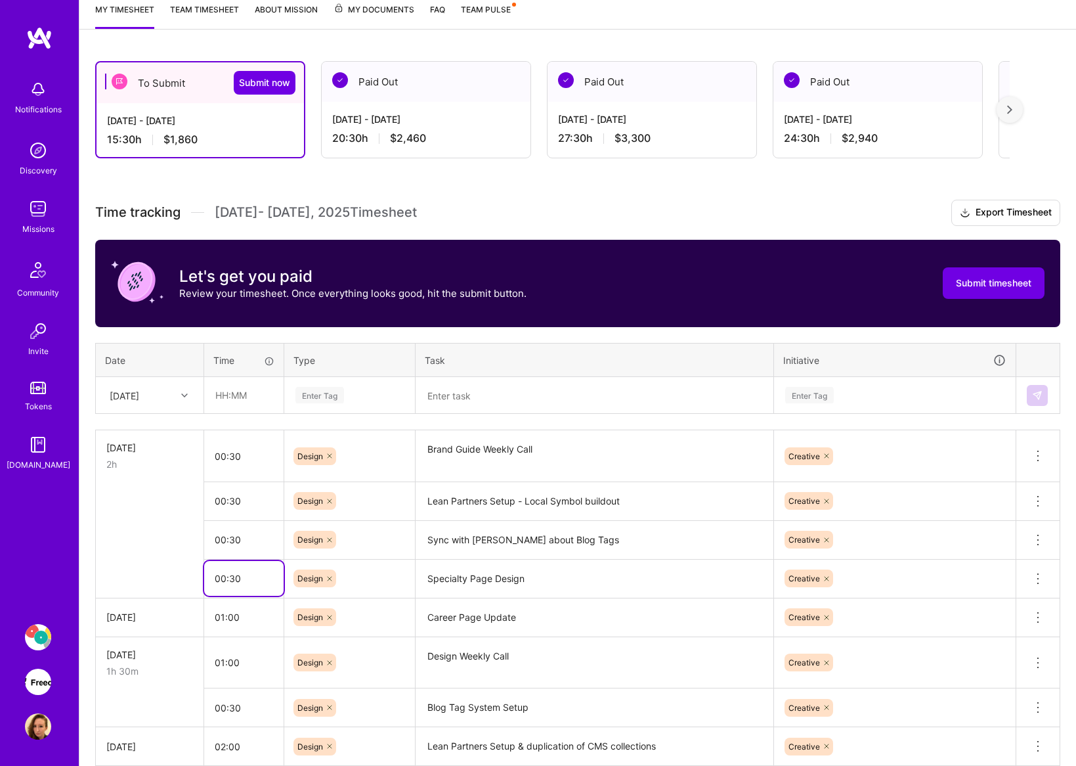
click at [223, 578] on input "00:30" at bounding box center [243, 578] width 79 height 35
click at [224, 576] on input "00:30" at bounding box center [243, 578] width 79 height 35
type input "03:30"
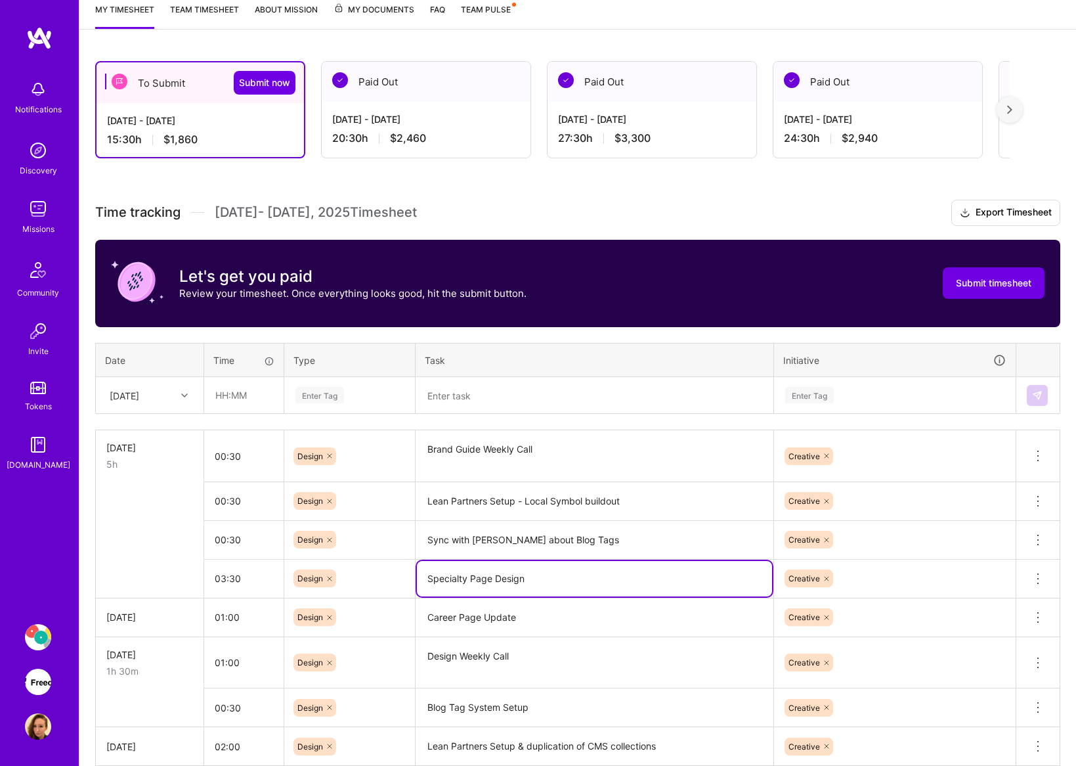
click at [510, 576] on textarea "Specialty Page Design" at bounding box center [594, 578] width 355 height 35
click at [523, 420] on div "Time tracking [DATE] - [DATE] Timesheet Export Timesheet Let's get you paid Rev…" at bounding box center [577, 649] width 965 height 898
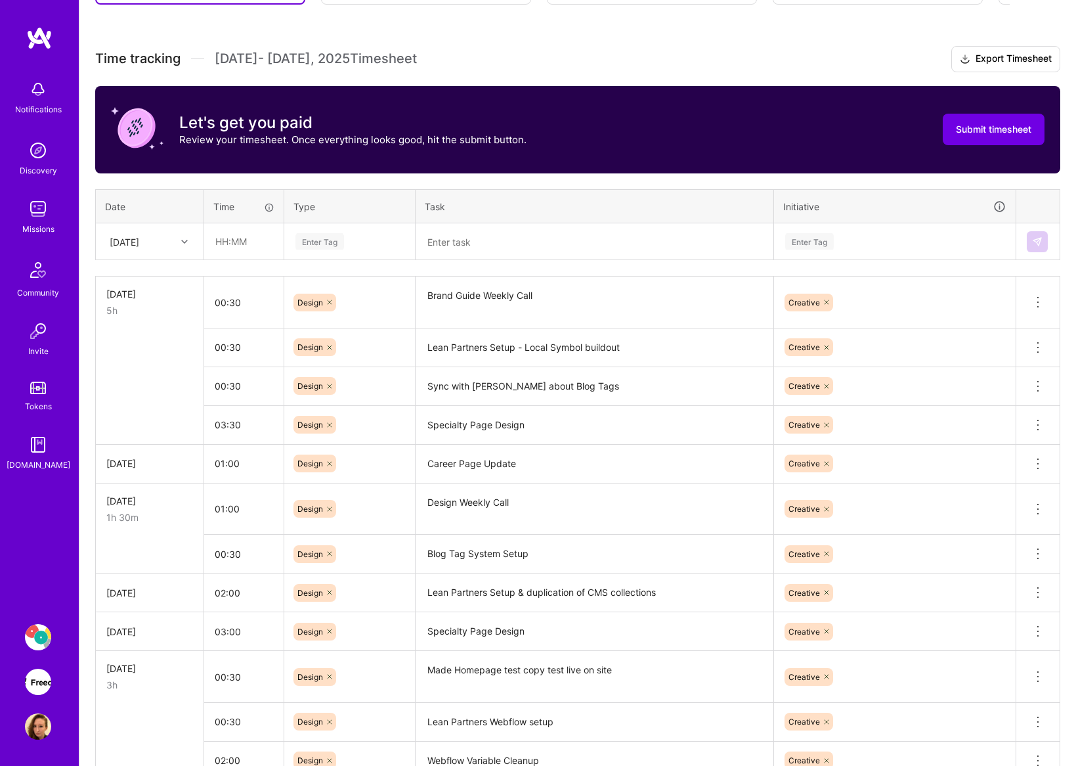
scroll to position [576, 0]
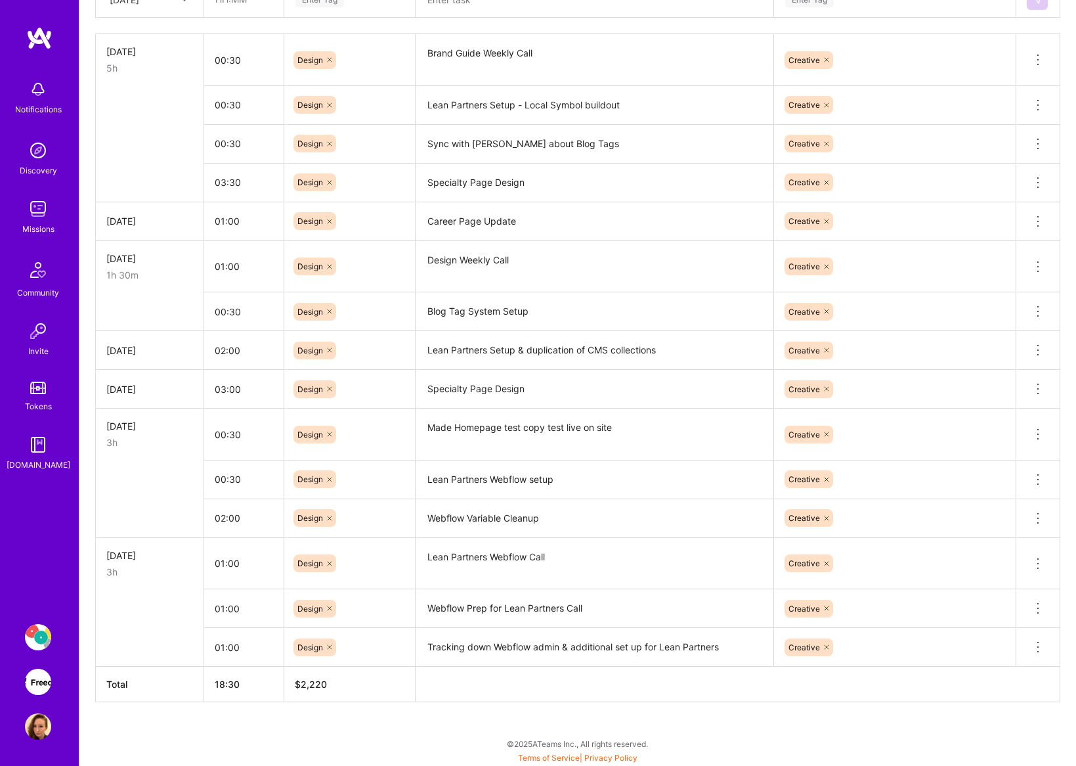
click at [489, 392] on textarea "Specialty Page Design" at bounding box center [594, 389] width 355 height 36
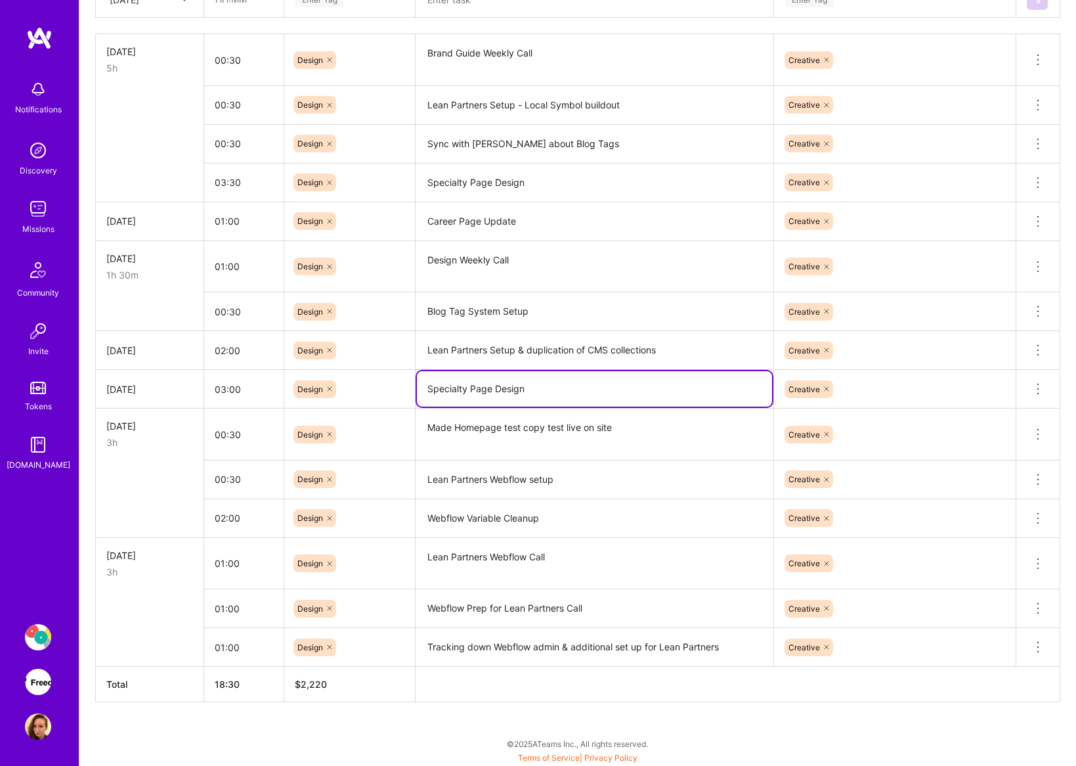
click at [489, 392] on textarea "Specialty Page Design" at bounding box center [594, 388] width 355 height 35
click at [490, 391] on textarea "Specialty Page Design" at bounding box center [594, 388] width 355 height 35
click at [1039, 387] on icon at bounding box center [1038, 389] width 16 height 16
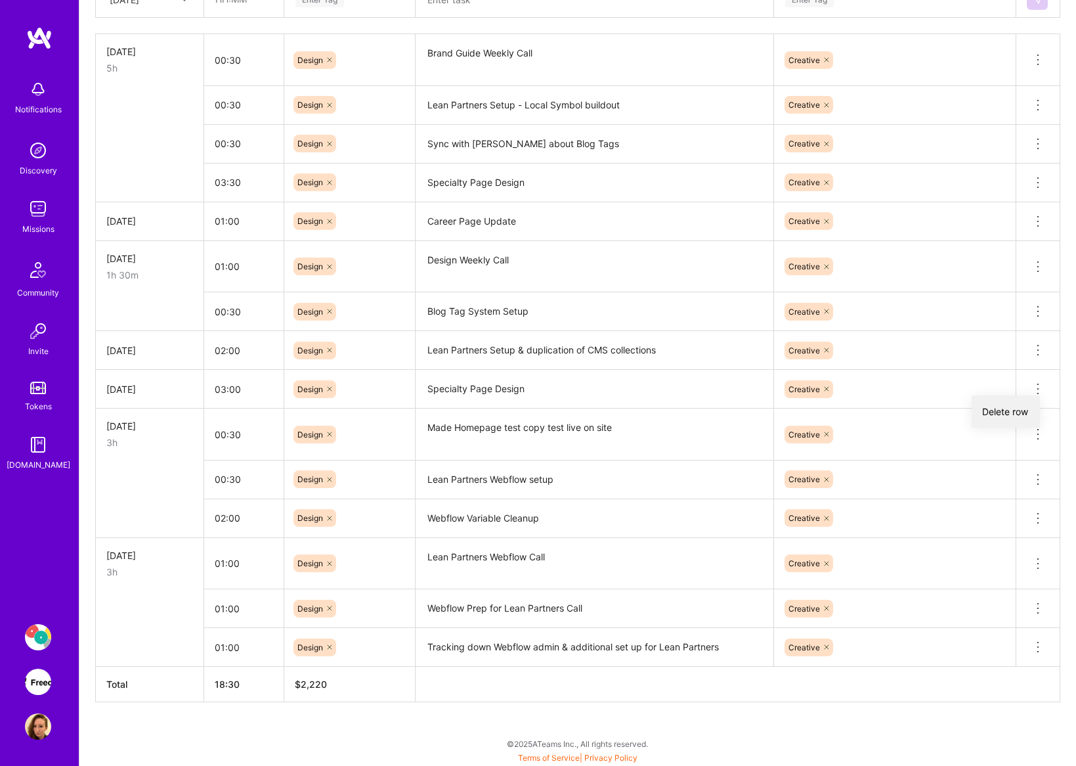
click at [1020, 411] on button "Delete row" at bounding box center [1006, 411] width 68 height 32
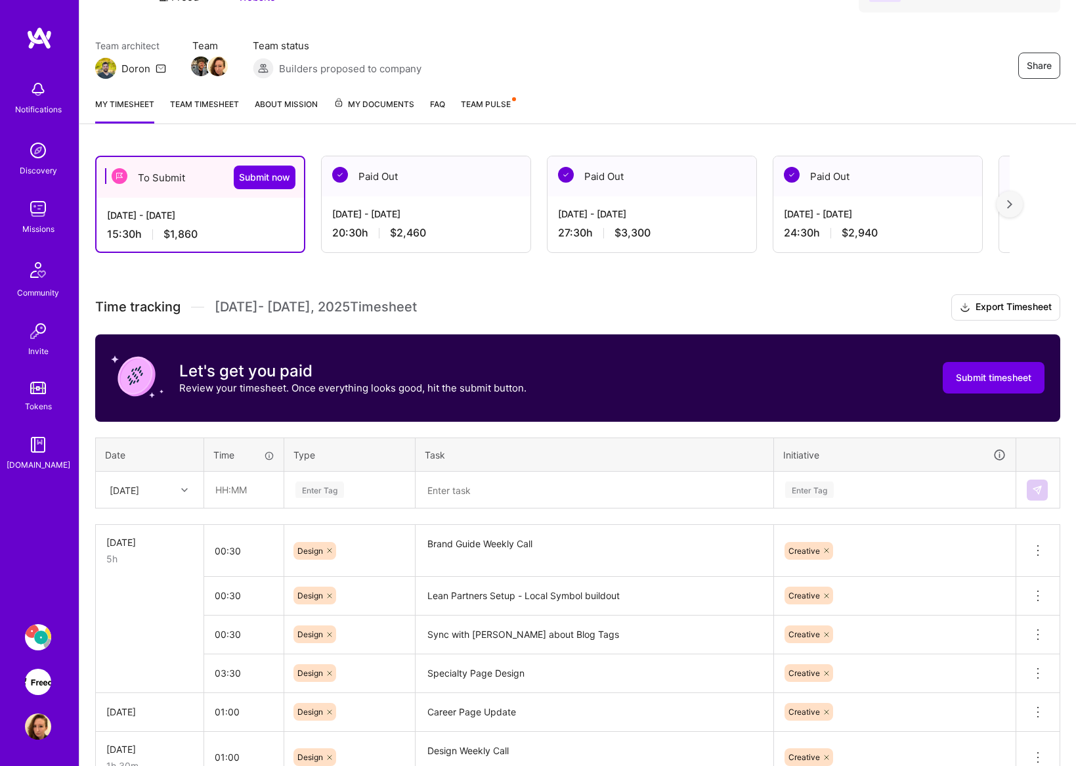
scroll to position [0, 0]
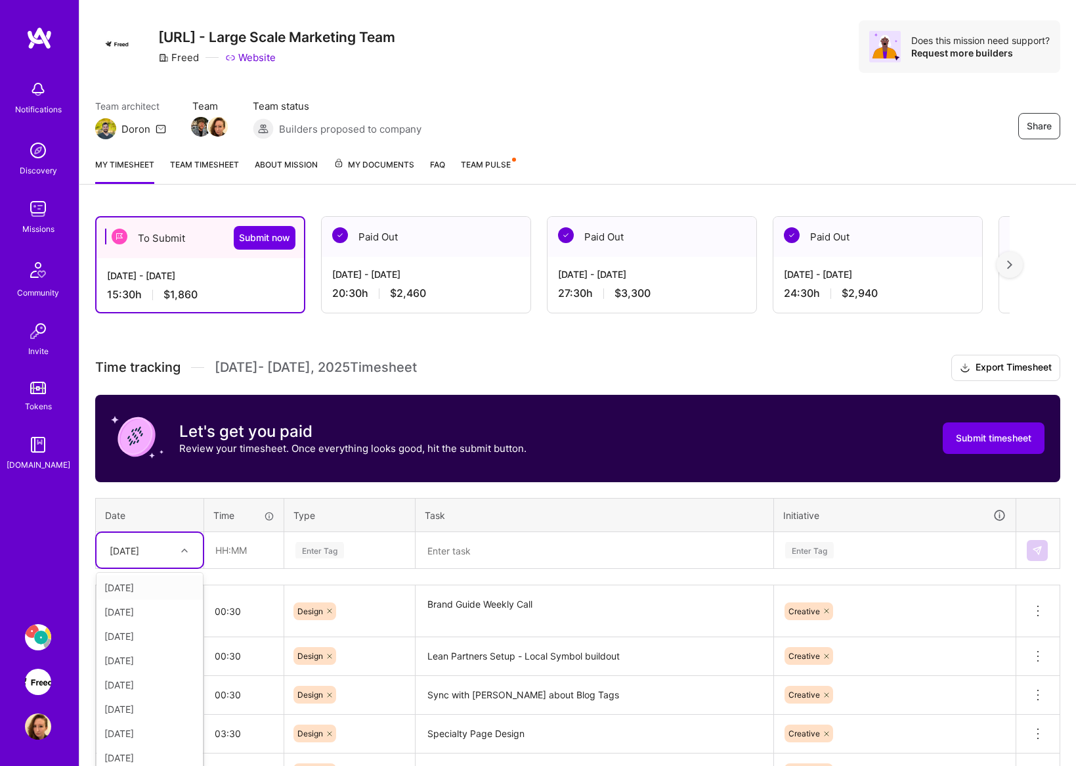
click at [177, 567] on td "option [DATE], selected. option [DATE] focused, 1 of 15. 14 results available. …" at bounding box center [150, 550] width 108 height 37
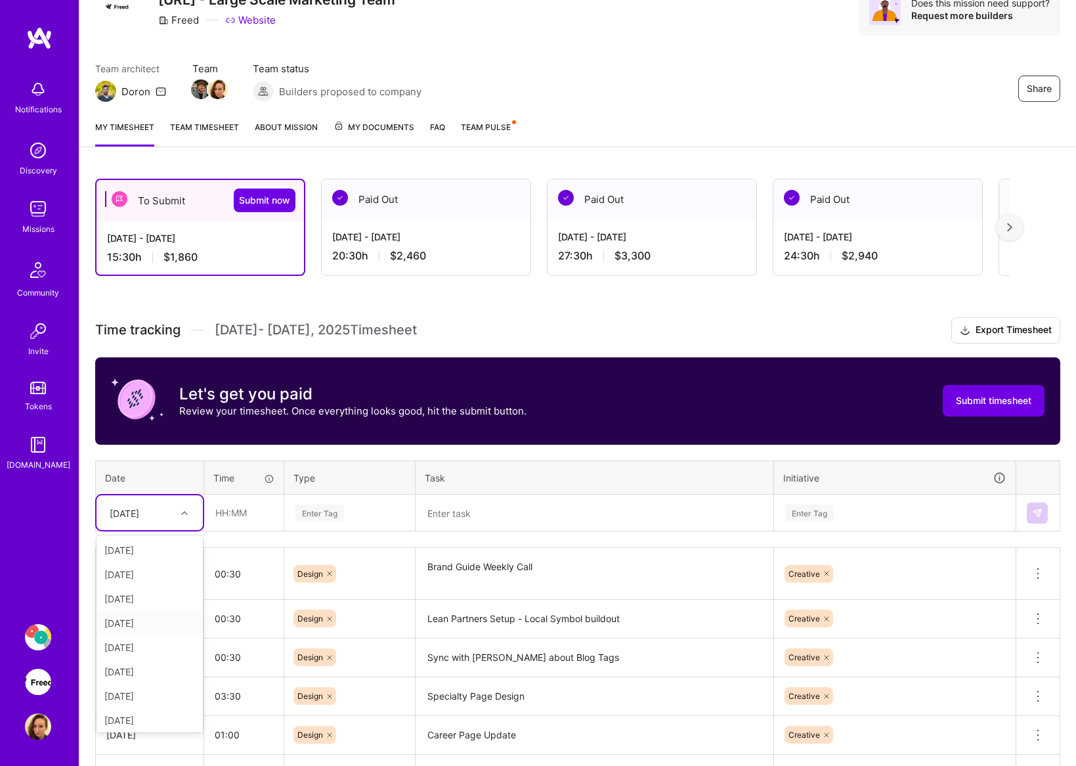
scroll to position [148, 0]
click at [149, 686] on div "[DATE]" at bounding box center [150, 693] width 106 height 24
click at [514, 513] on textarea at bounding box center [594, 513] width 355 height 35
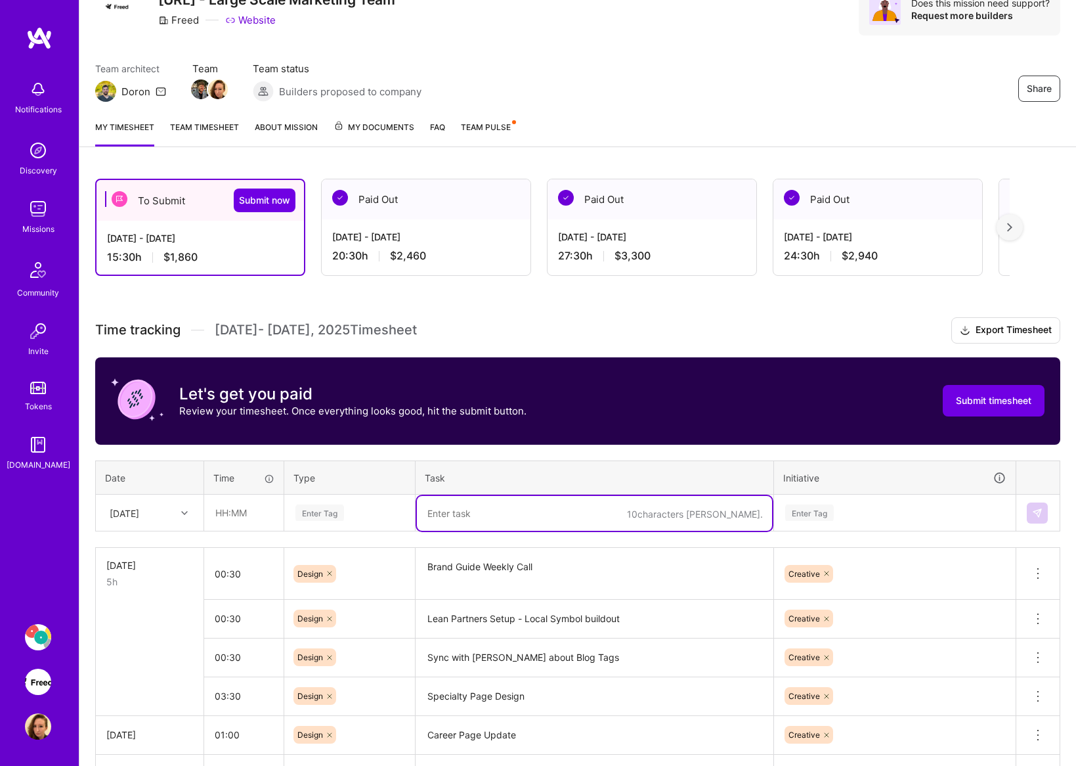
paste textarea "Specialty Page Design"
type textarea "Specialty Page Design"
click at [261, 519] on input "text" at bounding box center [244, 512] width 78 height 35
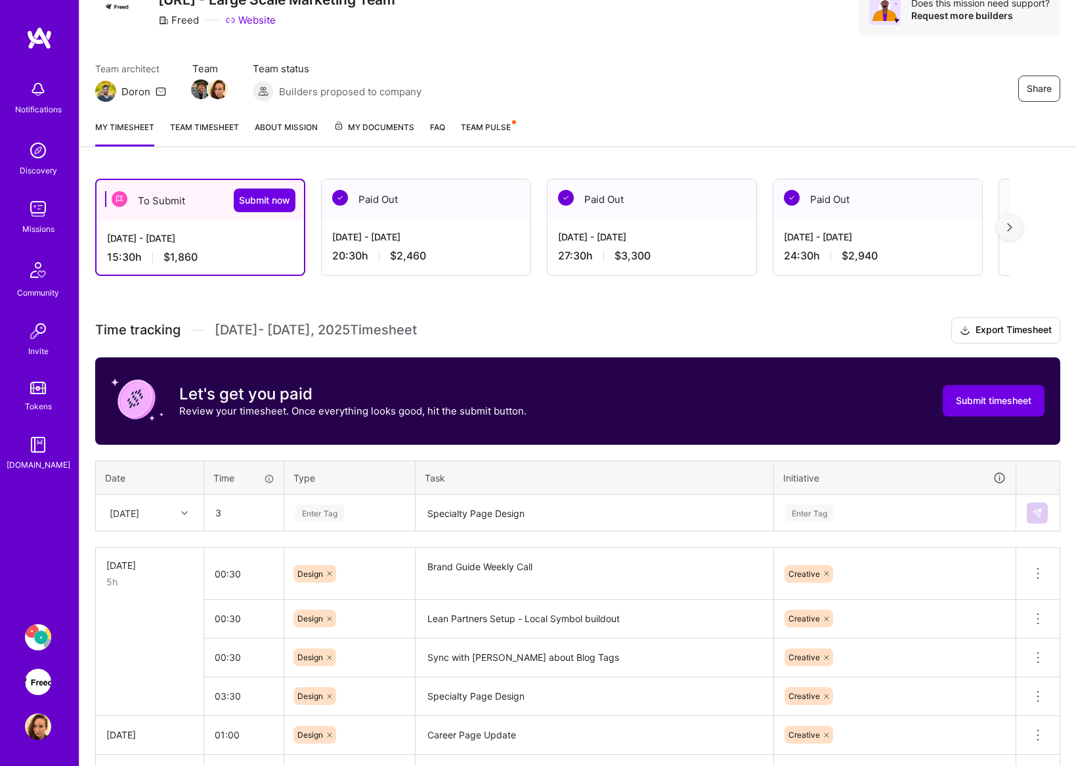
type input "03:00"
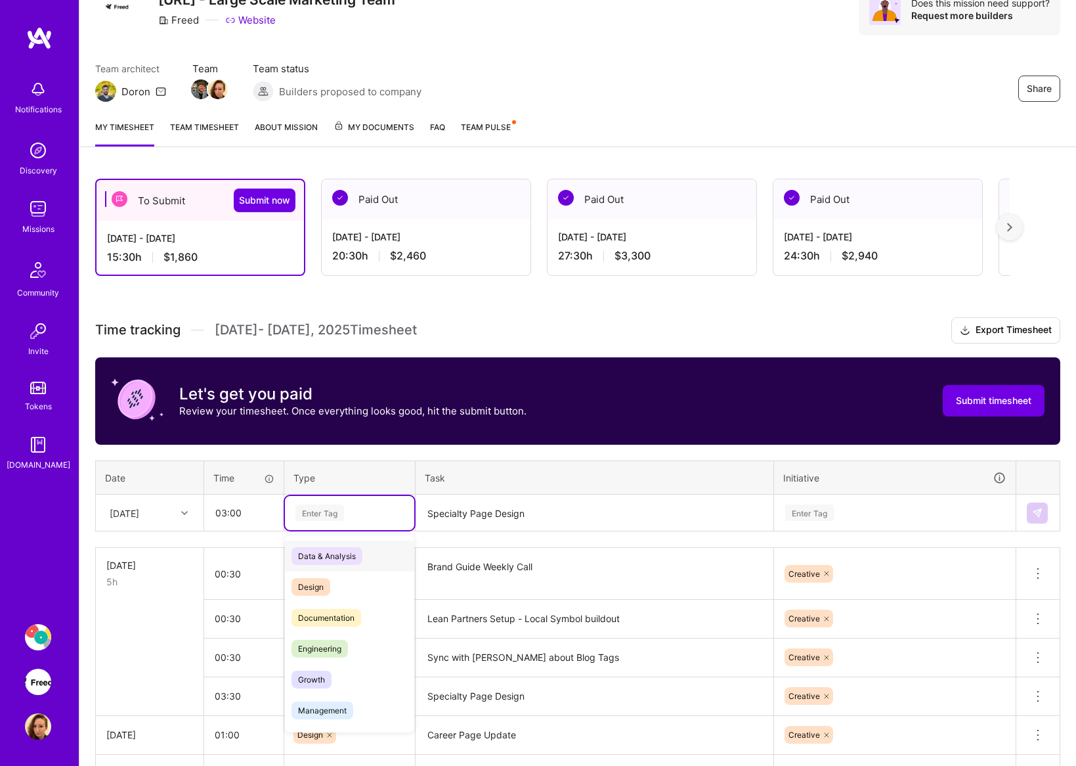
click at [382, 506] on div "Enter Tag" at bounding box center [349, 512] width 111 height 16
click at [338, 576] on div "Design" at bounding box center [349, 586] width 129 height 31
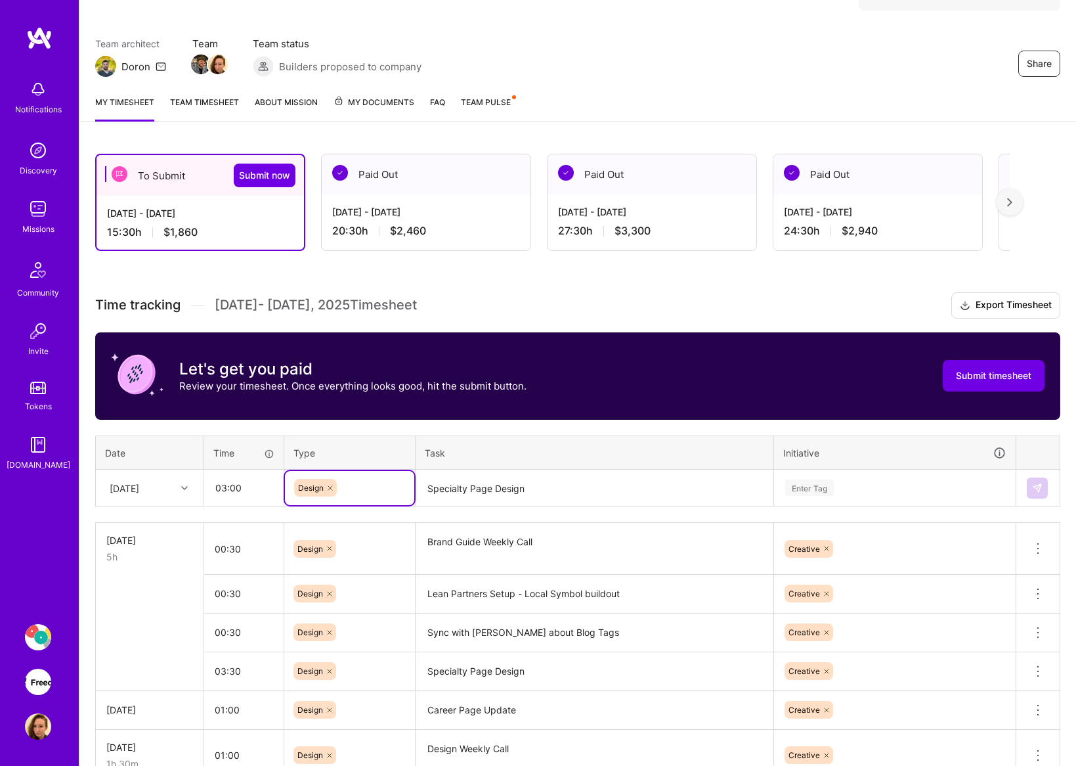
click at [843, 505] on div "Enter Tag" at bounding box center [895, 488] width 240 height 34
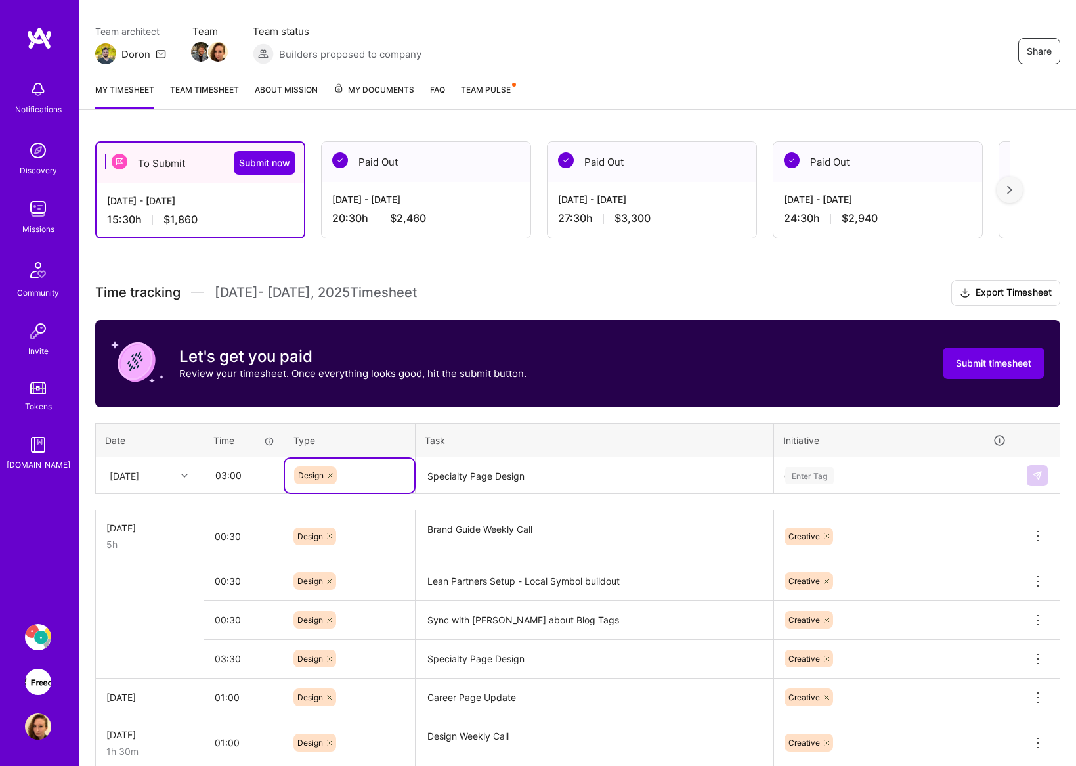
scroll to position [106, 0]
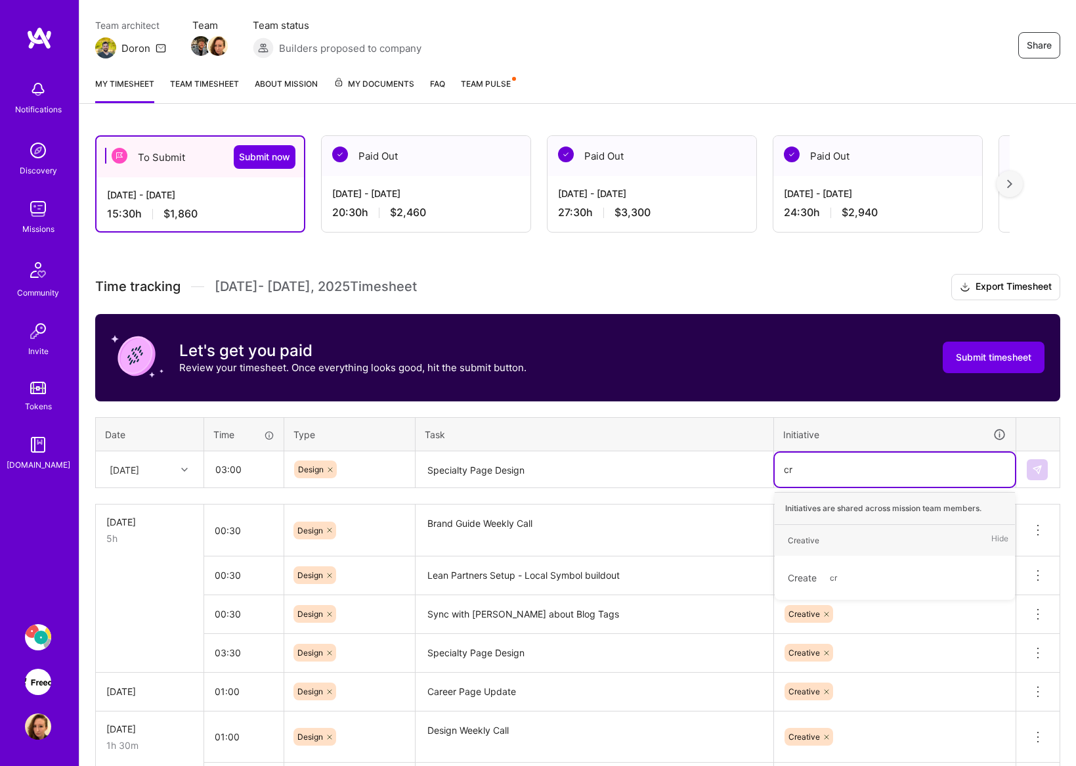
type input "cre"
click at [819, 532] on span "Creative" at bounding box center [803, 540] width 45 height 18
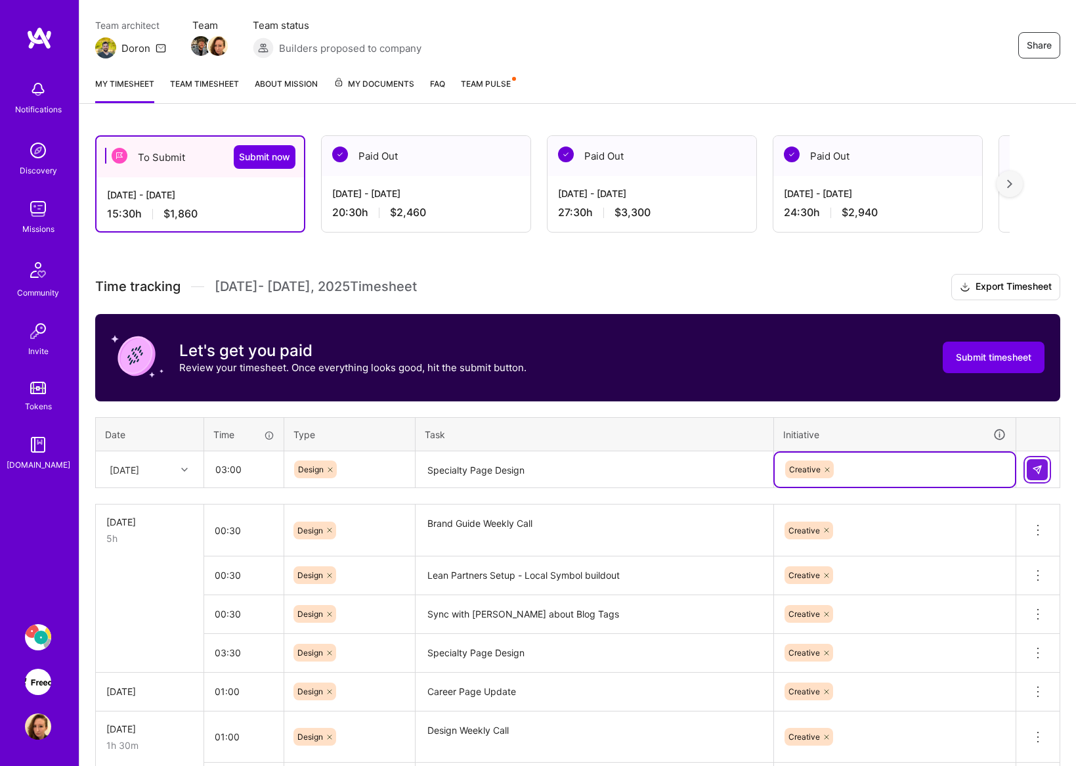
click at [1043, 476] on button at bounding box center [1037, 469] width 21 height 21
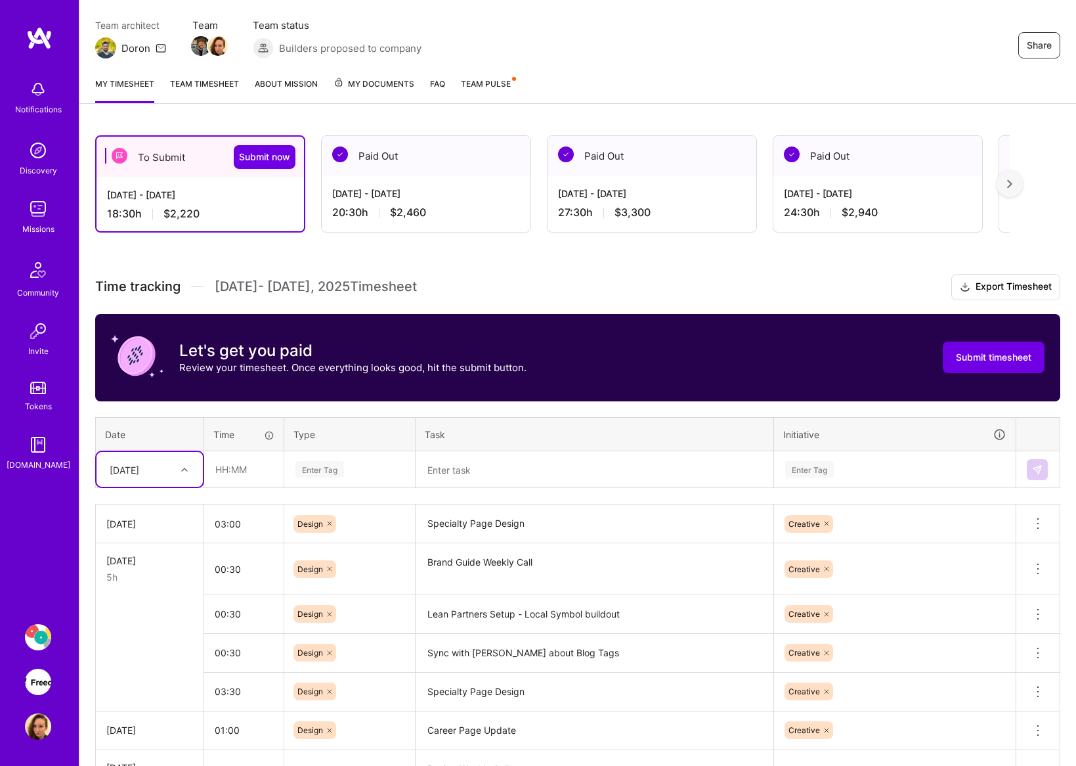
click at [483, 469] on textarea at bounding box center [594, 469] width 355 height 35
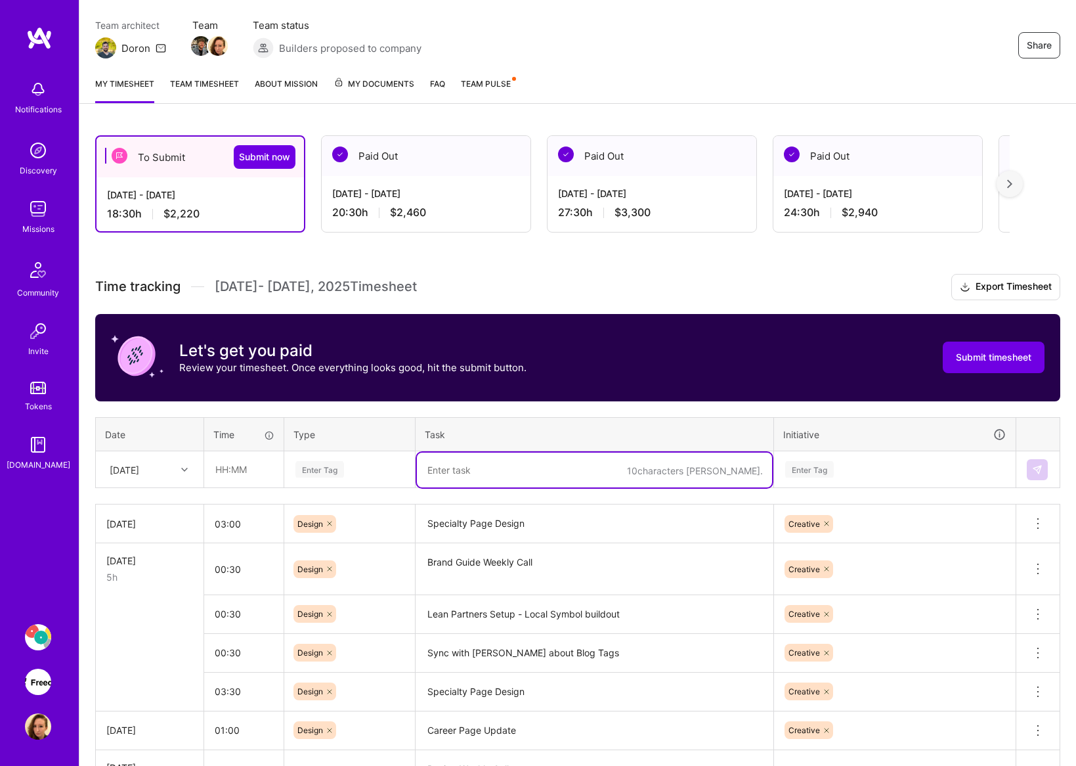
paste textarea "VWO Connect"
type textarea "VWO Connect"
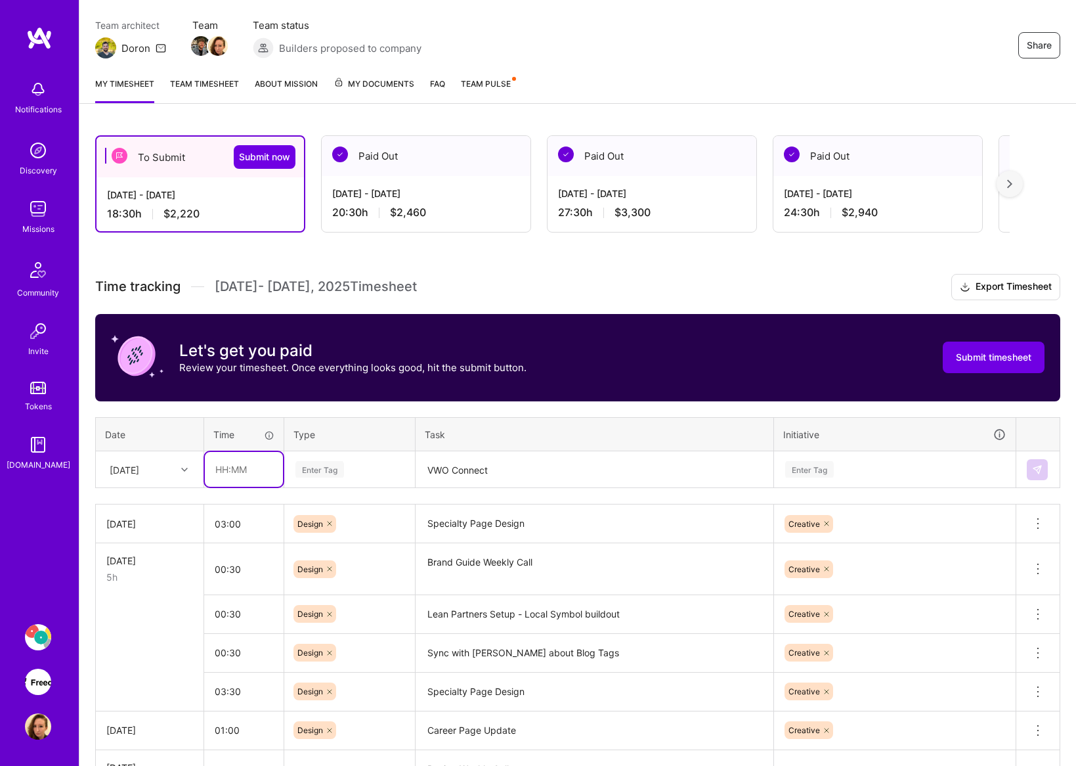
click at [242, 472] on input "text" at bounding box center [244, 469] width 78 height 35
type input "00:30"
click at [840, 467] on div "Enter Tag" at bounding box center [895, 469] width 222 height 16
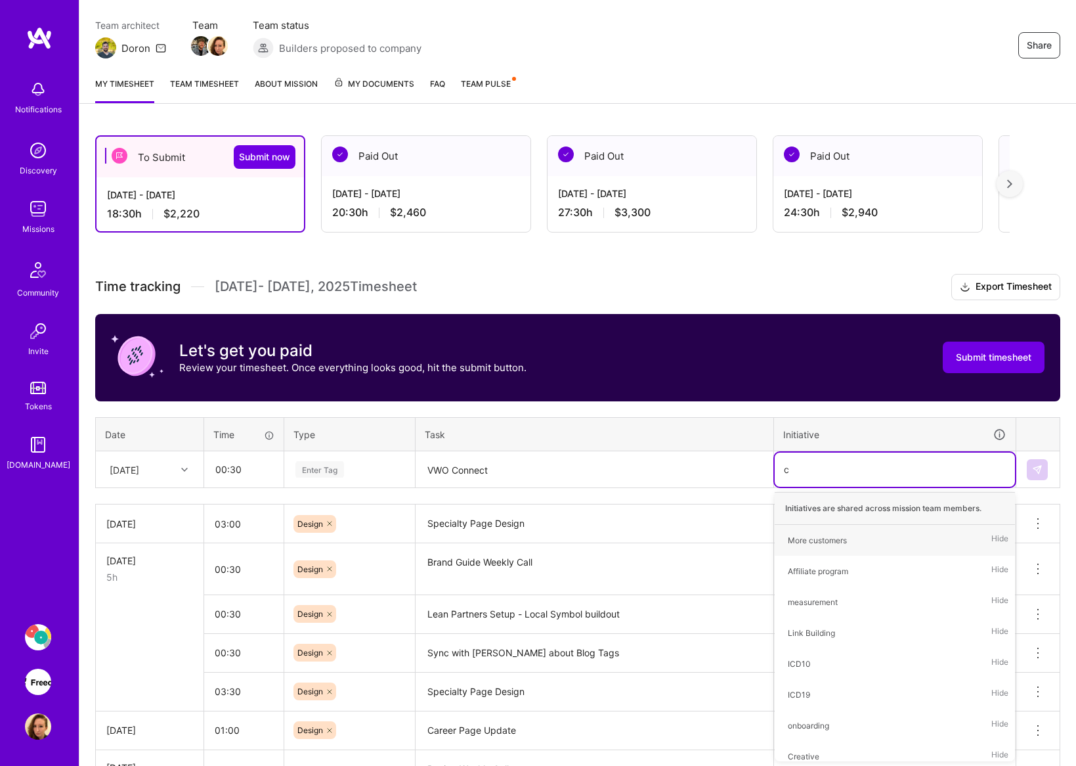
type input "cr"
click at [800, 536] on div "Creative" at bounding box center [804, 540] width 32 height 14
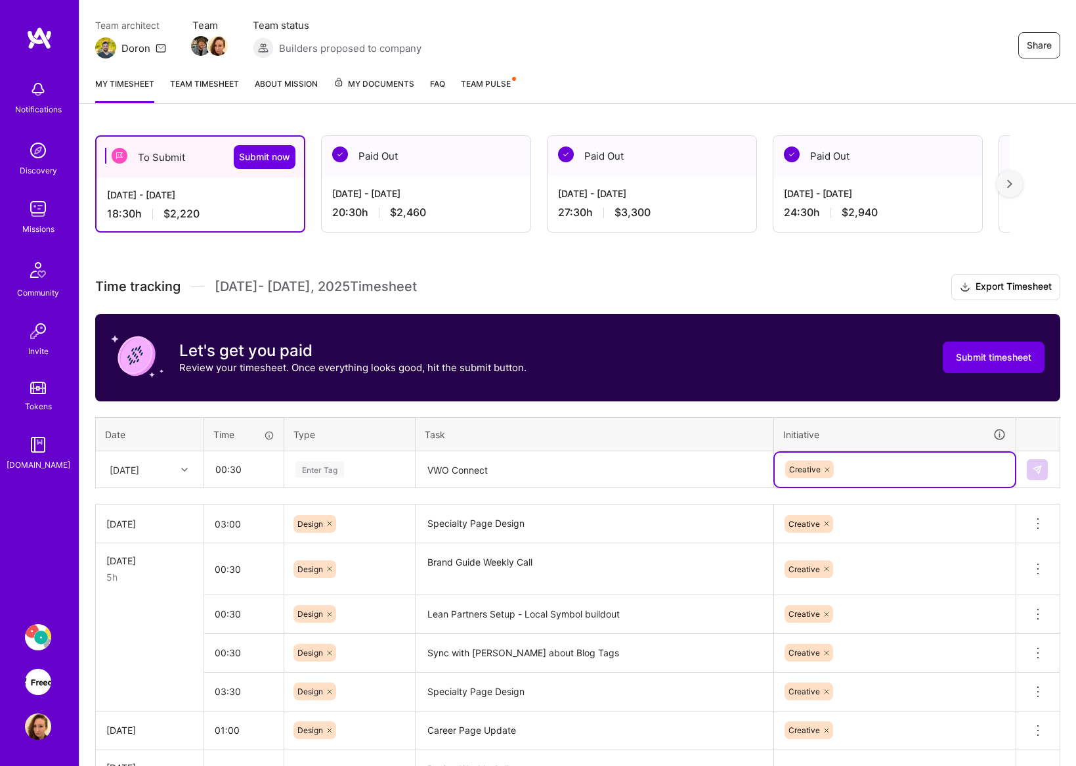
click at [462, 470] on textarea "VWO Connect" at bounding box center [594, 469] width 355 height 35
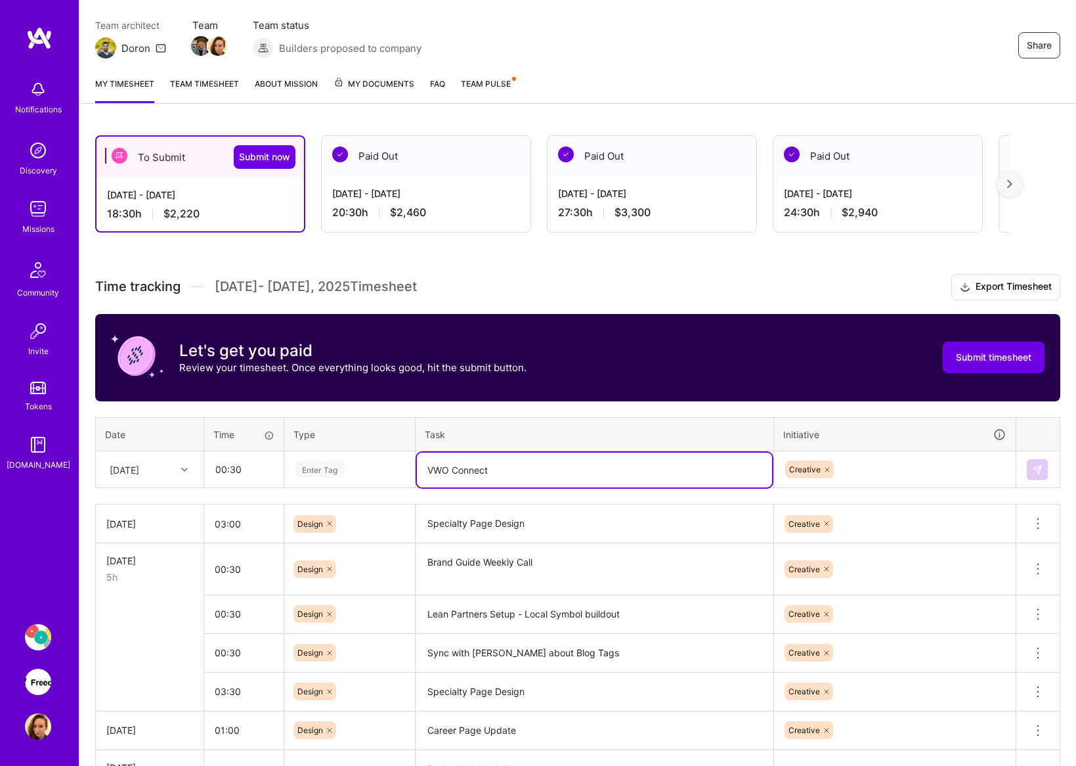
click at [462, 470] on textarea "VWO Connect" at bounding box center [594, 469] width 355 height 35
click at [362, 467] on div "Enter Tag" at bounding box center [349, 469] width 111 height 16
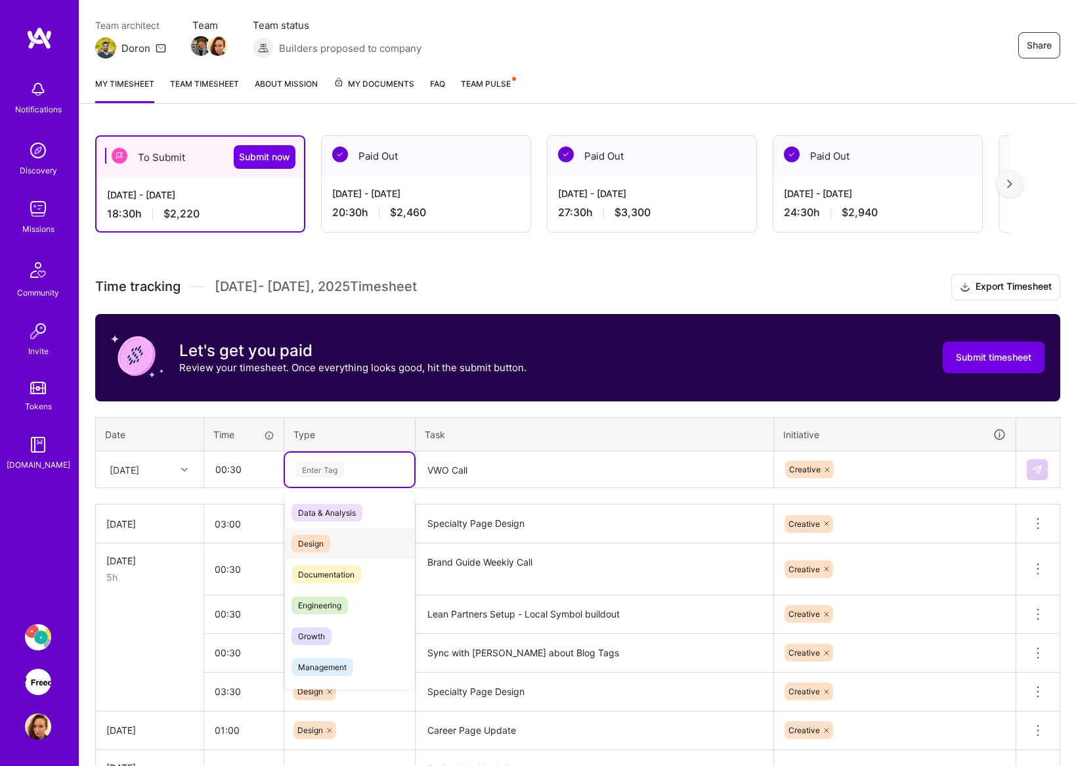
click at [313, 536] on span "Design" at bounding box center [311, 543] width 39 height 18
click at [1035, 469] on img at bounding box center [1037, 469] width 11 height 11
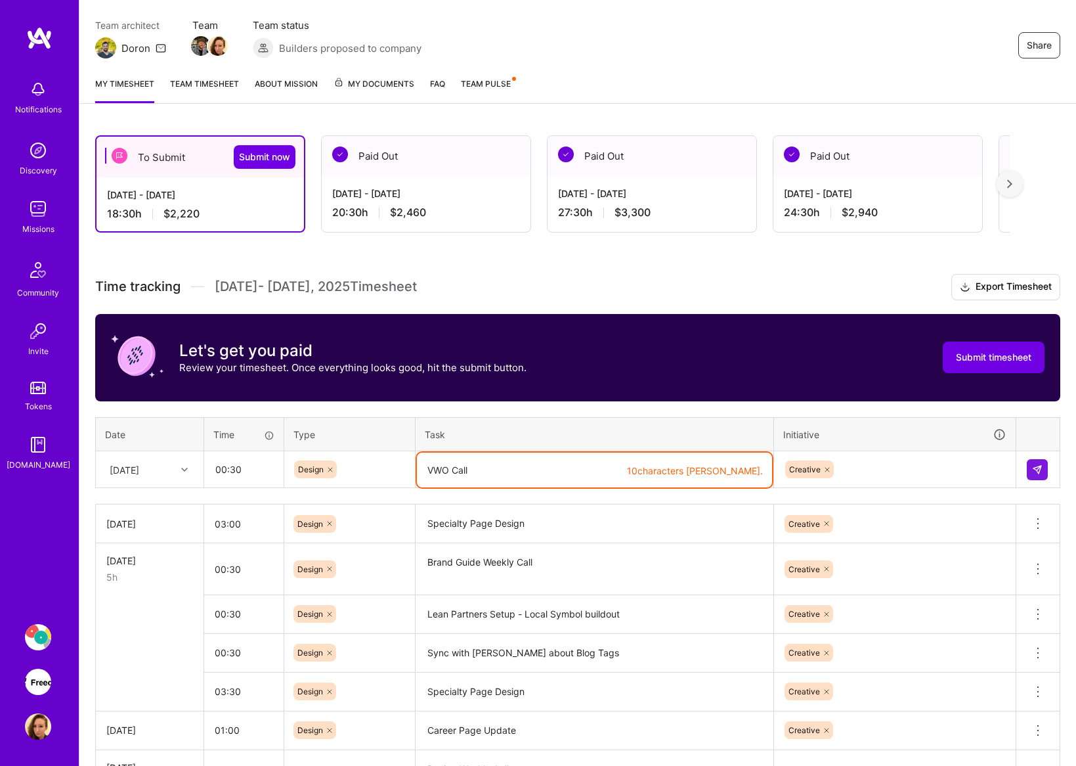
click at [587, 475] on textarea "VWO Call" at bounding box center [594, 469] width 355 height 35
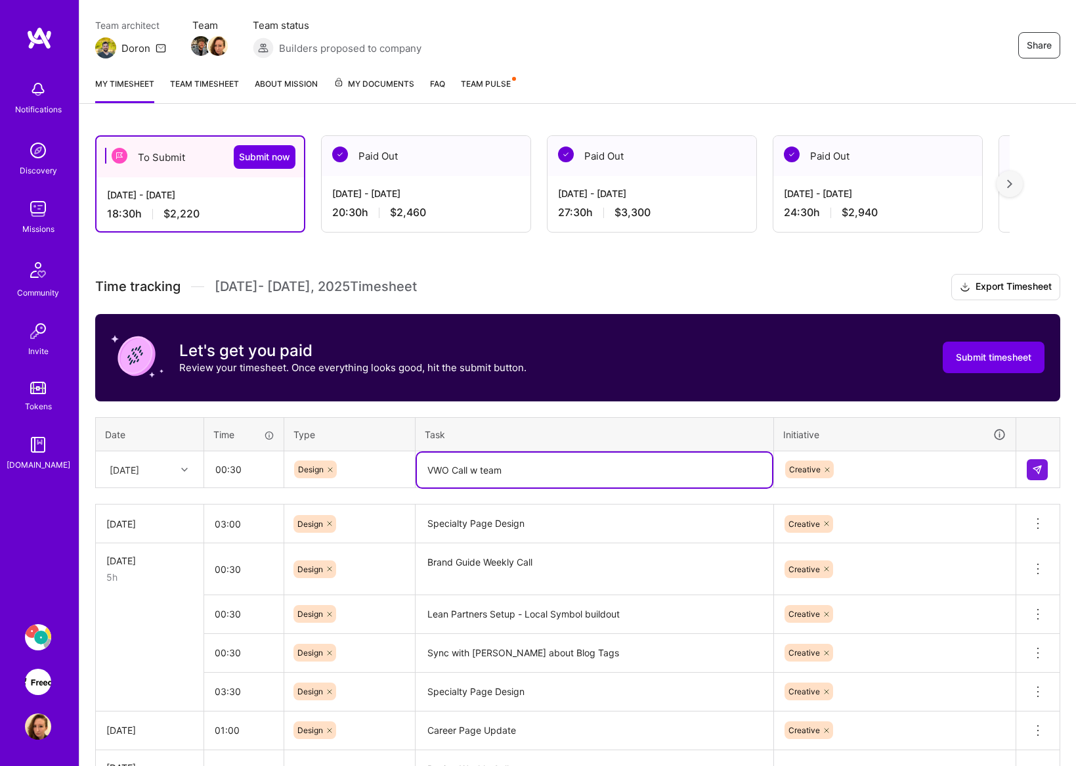
click at [477, 467] on textarea "VWO Call w team" at bounding box center [594, 469] width 355 height 35
type textarea "VWO Call w/ team"
click at [1029, 465] on button at bounding box center [1037, 469] width 21 height 21
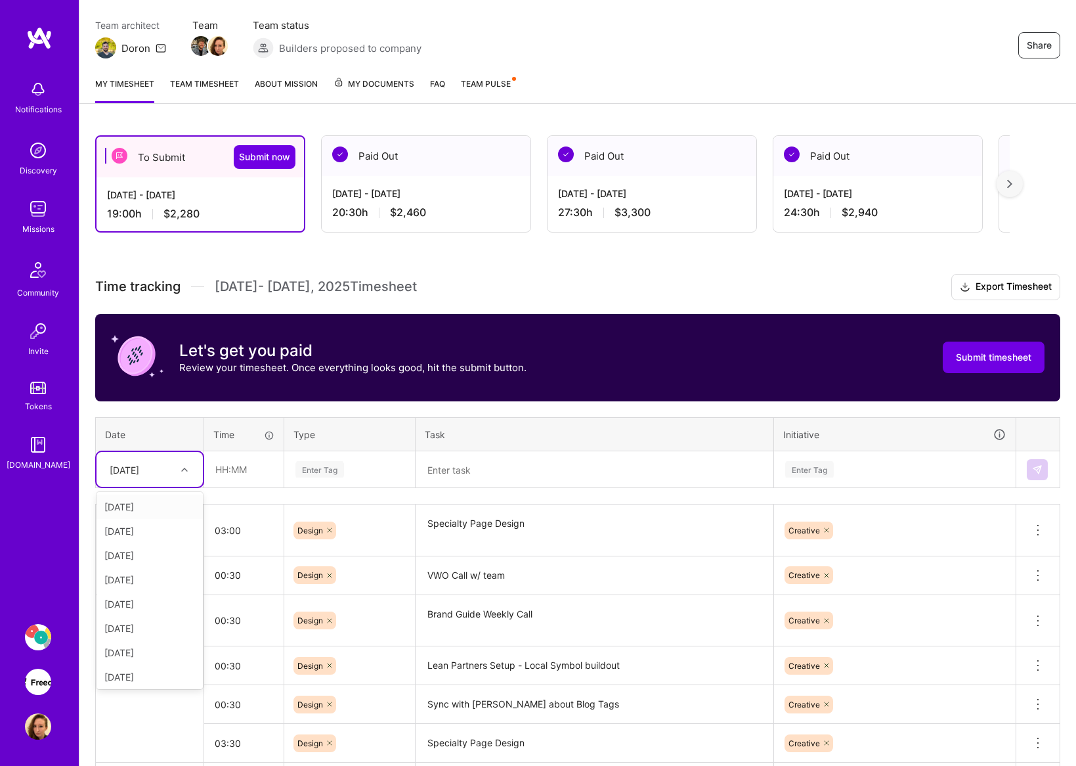
click at [139, 471] on div "[DATE]" at bounding box center [125, 469] width 30 height 14
click at [154, 668] on div "[DATE]" at bounding box center [150, 674] width 106 height 24
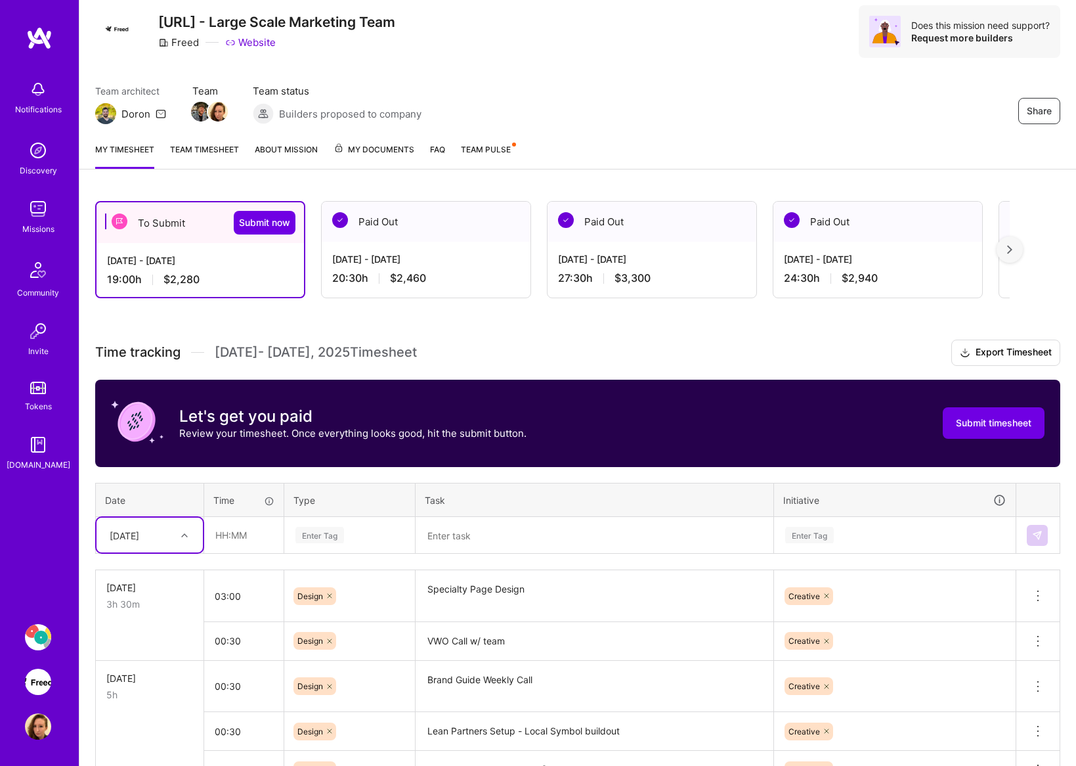
scroll to position [204, 0]
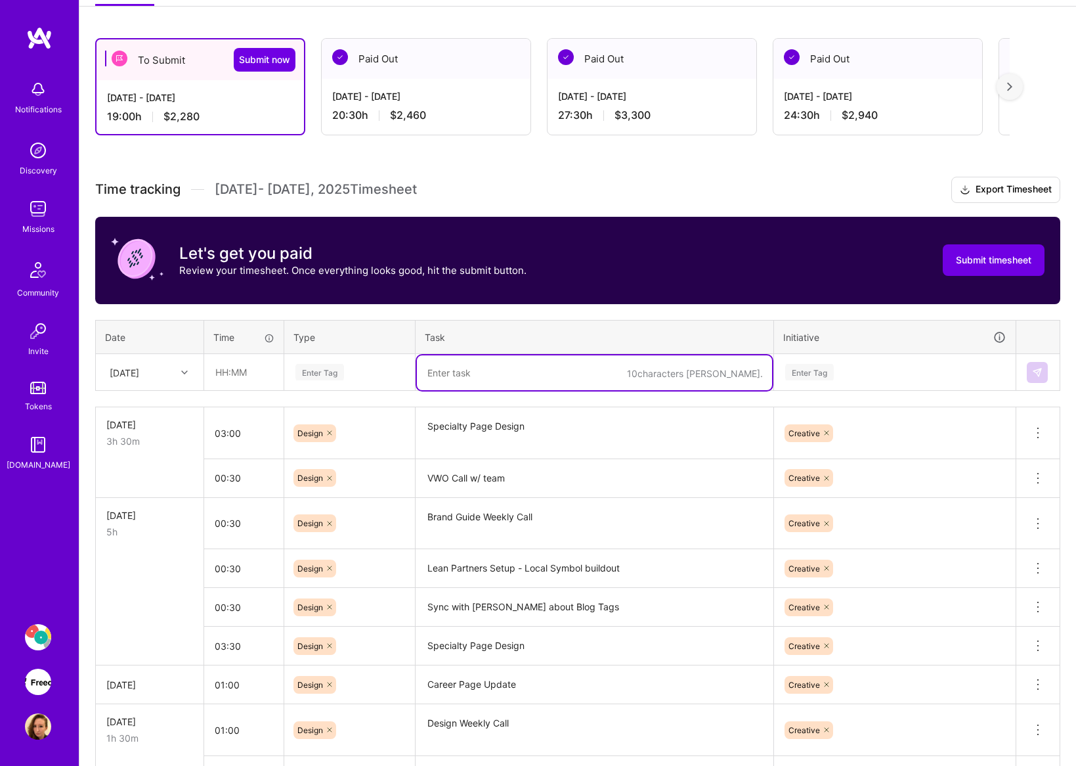
click at [452, 365] on textarea at bounding box center [594, 372] width 355 height 35
paste textarea "Specialty Pages"
type textarea "Specialty Page Changes"
click at [251, 372] on input "text" at bounding box center [244, 372] width 78 height 35
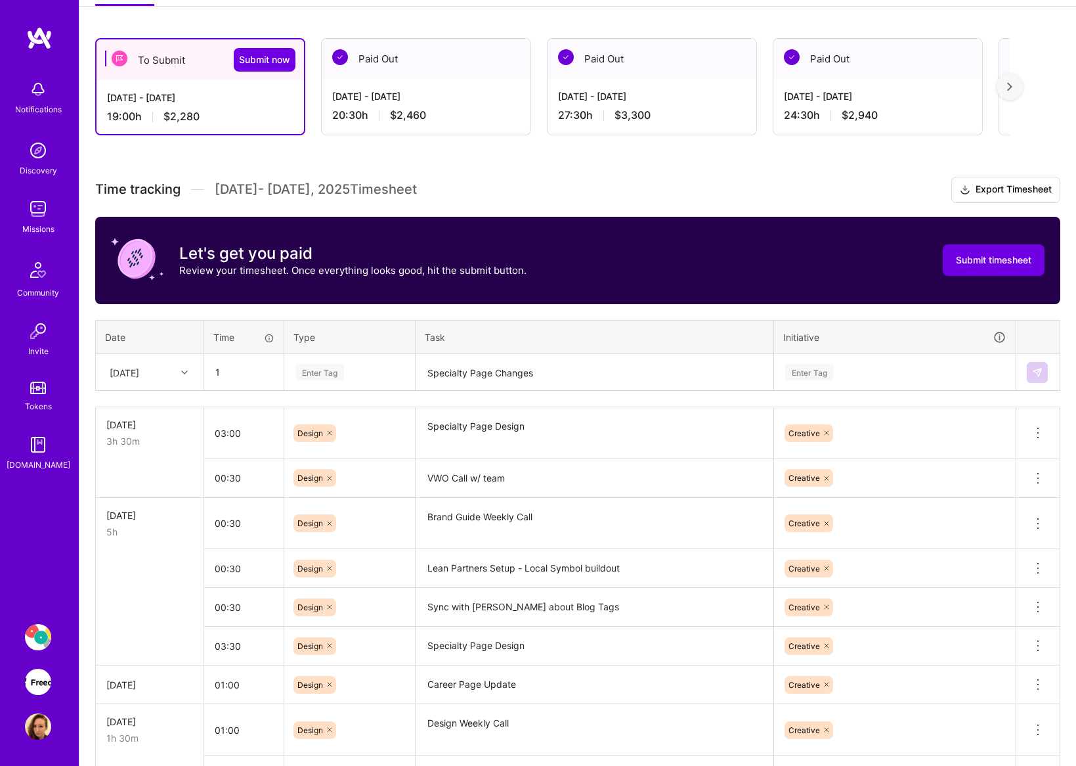
type input "01:00"
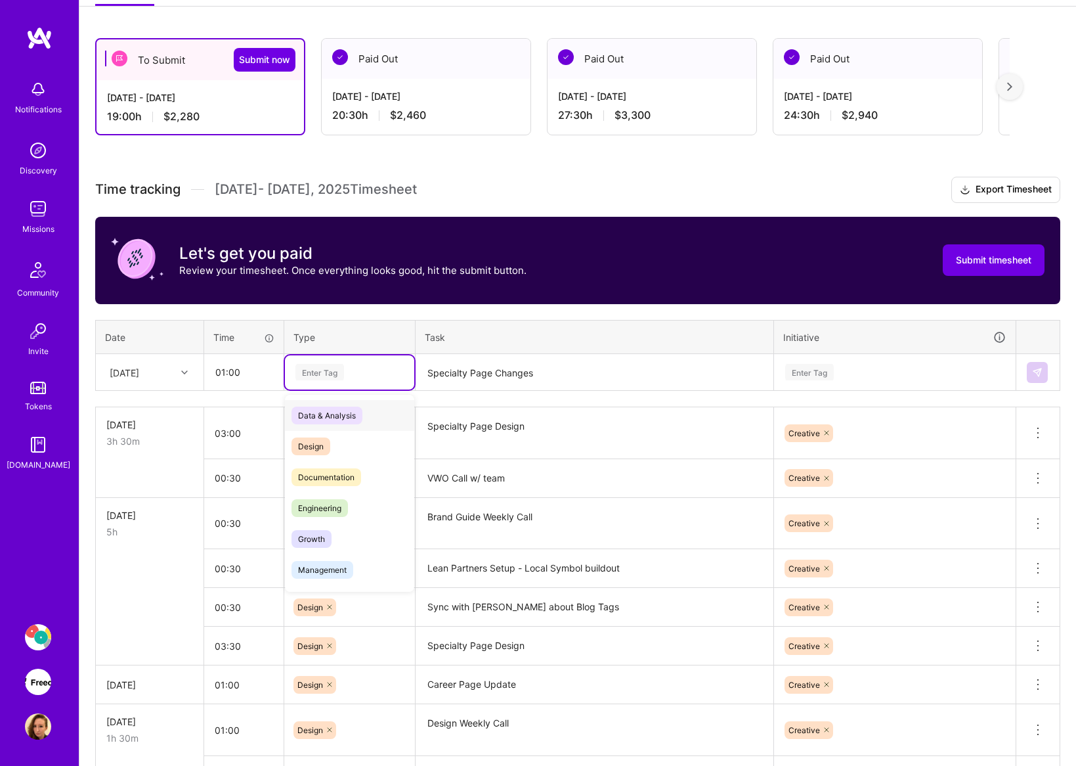
click at [393, 374] on div "Enter Tag" at bounding box center [349, 372] width 111 height 16
click at [333, 441] on div "Design" at bounding box center [349, 446] width 129 height 31
click at [852, 373] on div "Enter Tag" at bounding box center [895, 372] width 222 height 16
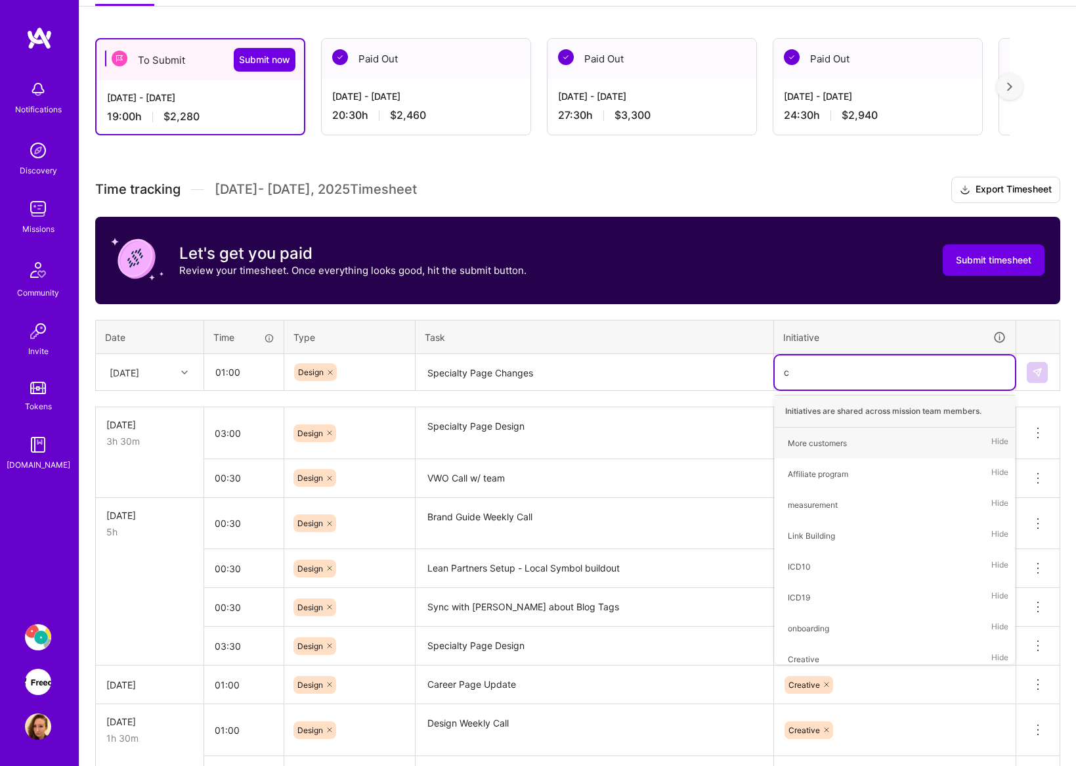
type input "cr"
click at [811, 442] on div "Creative" at bounding box center [804, 443] width 32 height 14
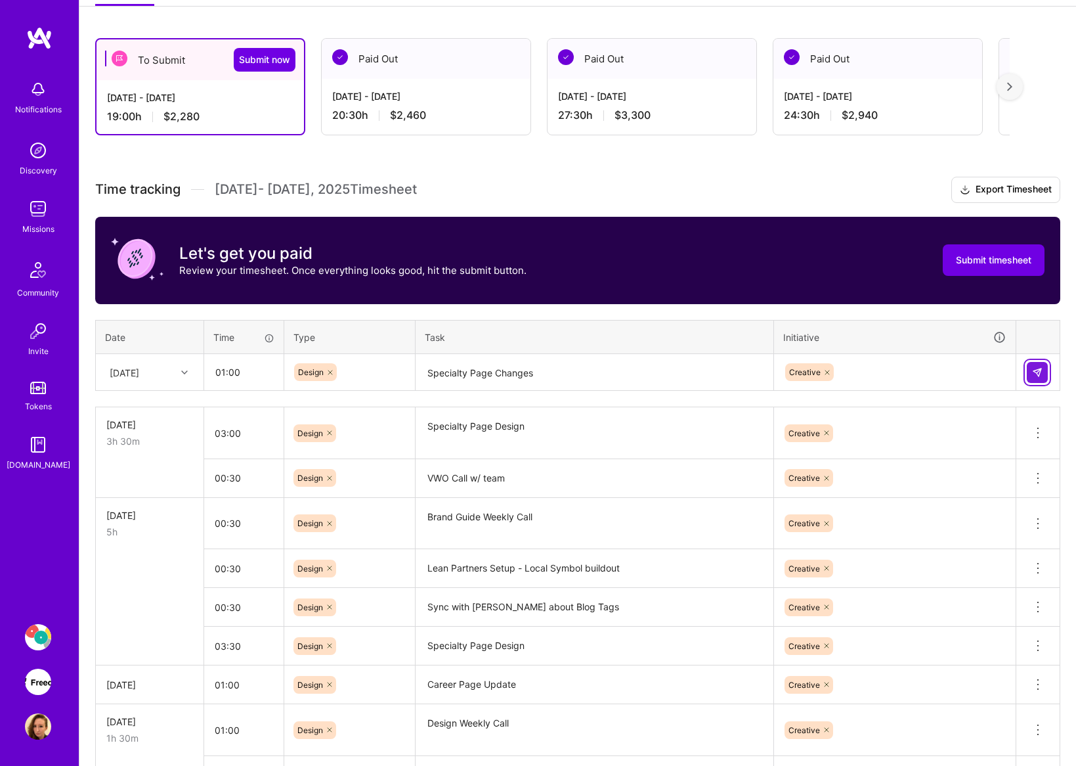
click at [1045, 369] on button at bounding box center [1037, 372] width 21 height 21
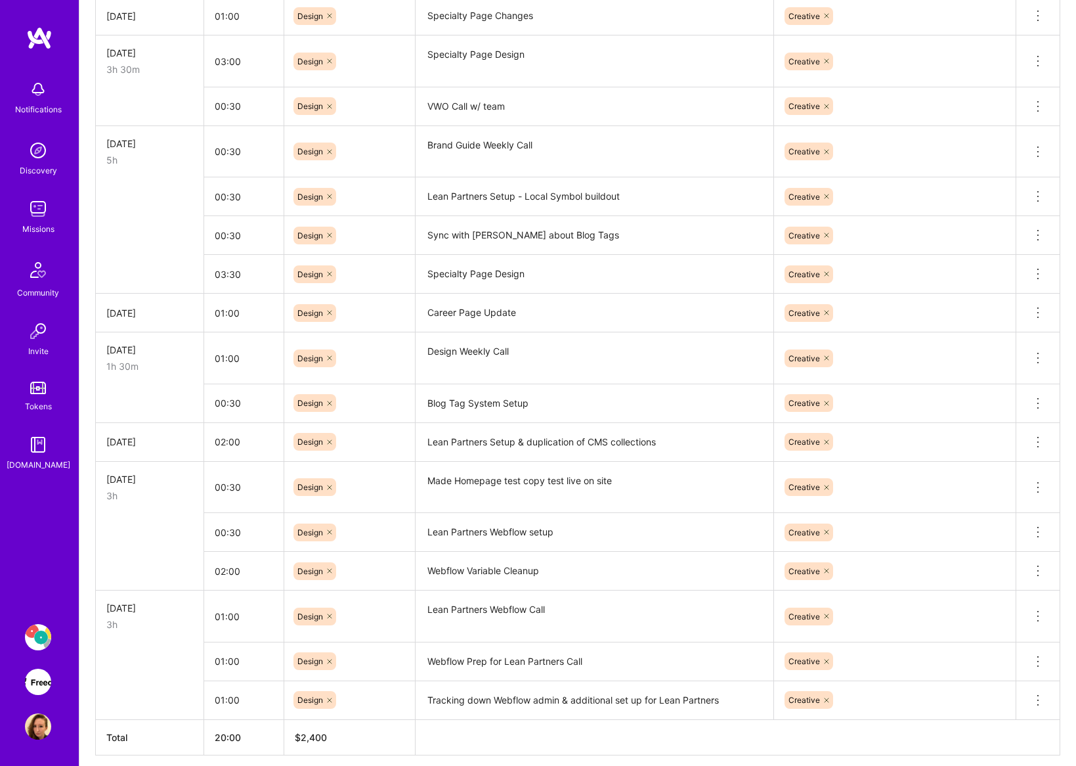
scroll to position [667, 0]
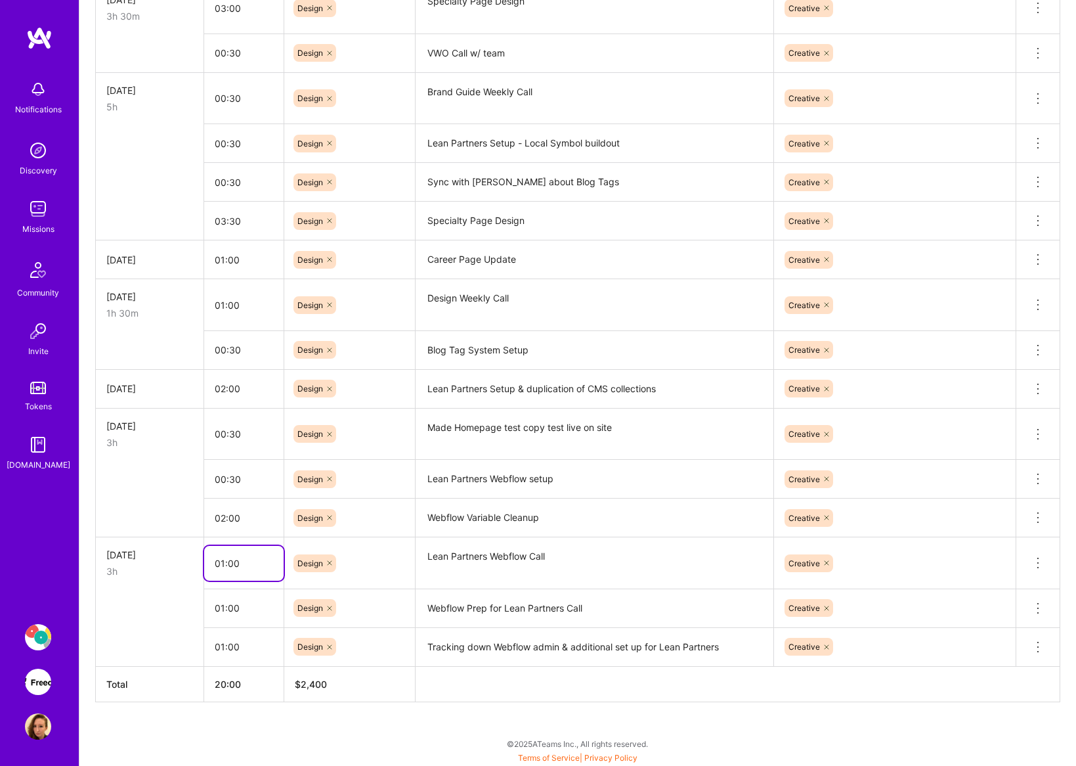
click at [242, 562] on input "01:00" at bounding box center [243, 563] width 79 height 35
type input "00:30"
click at [556, 548] on textarea "Lean Partners Webflow Call" at bounding box center [594, 562] width 355 height 49
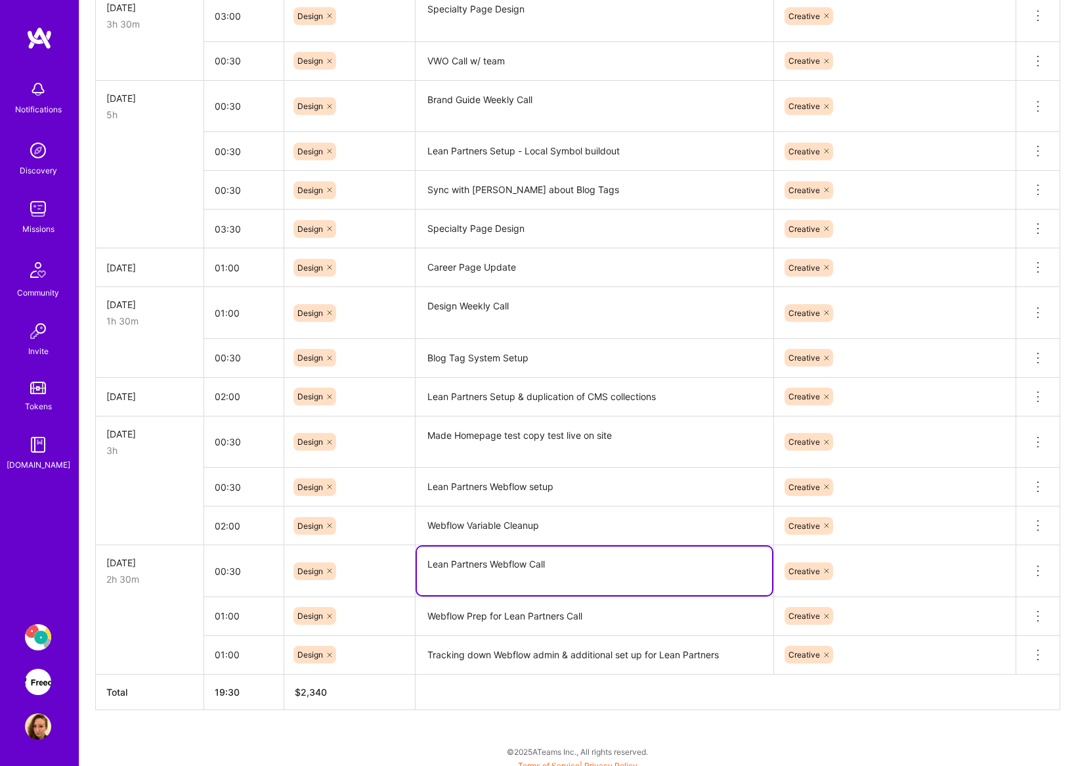
scroll to position [657, 0]
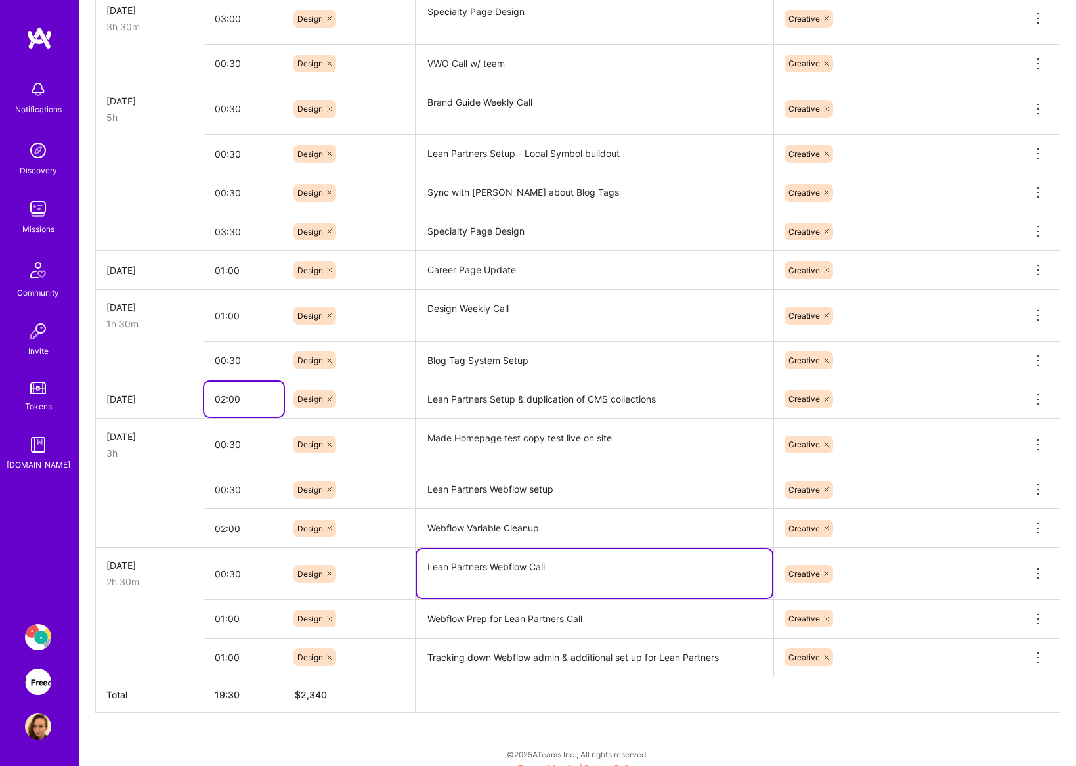
click at [263, 396] on input "02:00" at bounding box center [243, 398] width 79 height 35
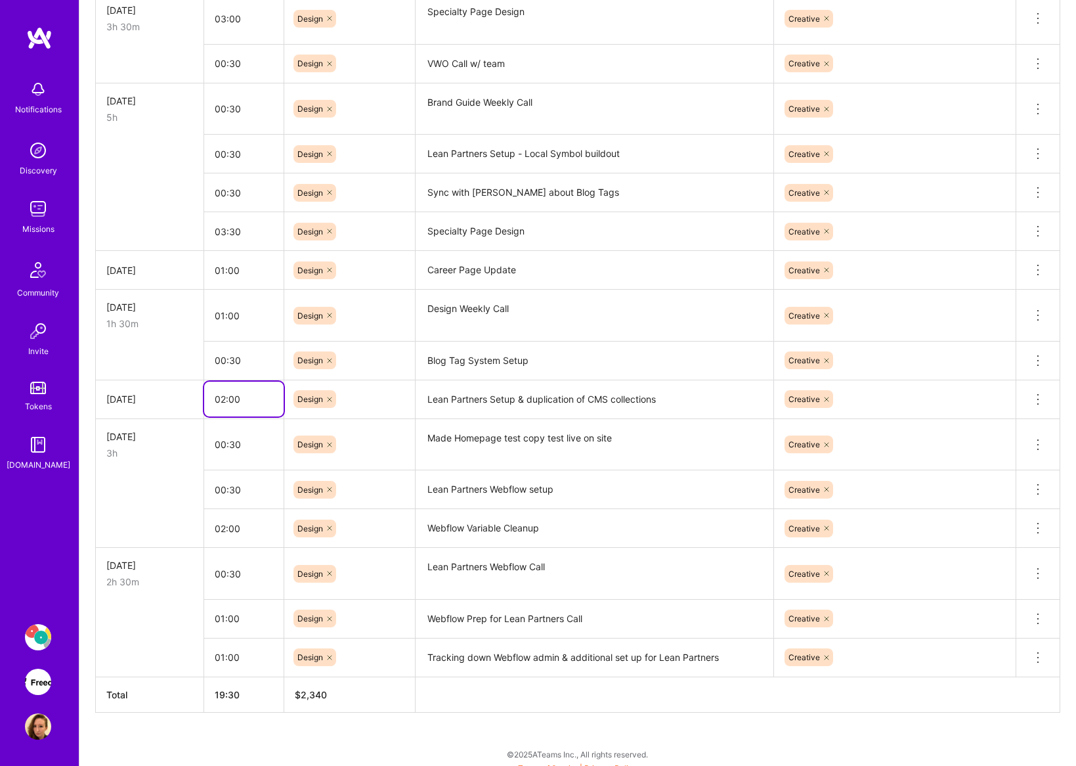
click at [263, 396] on input "02:00" at bounding box center [243, 398] width 79 height 35
click at [511, 418] on td "Made Homepage test copy test live on site" at bounding box center [595, 444] width 358 height 52
click at [238, 399] on input "01:00" at bounding box center [243, 398] width 79 height 35
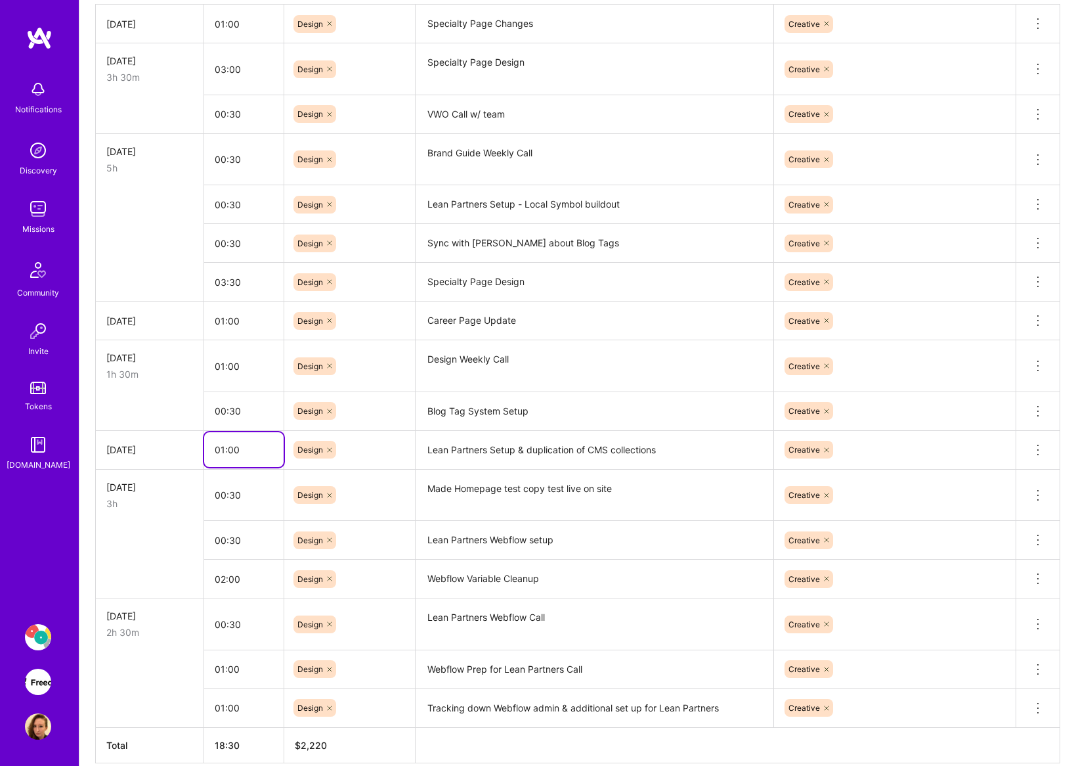
scroll to position [592, 0]
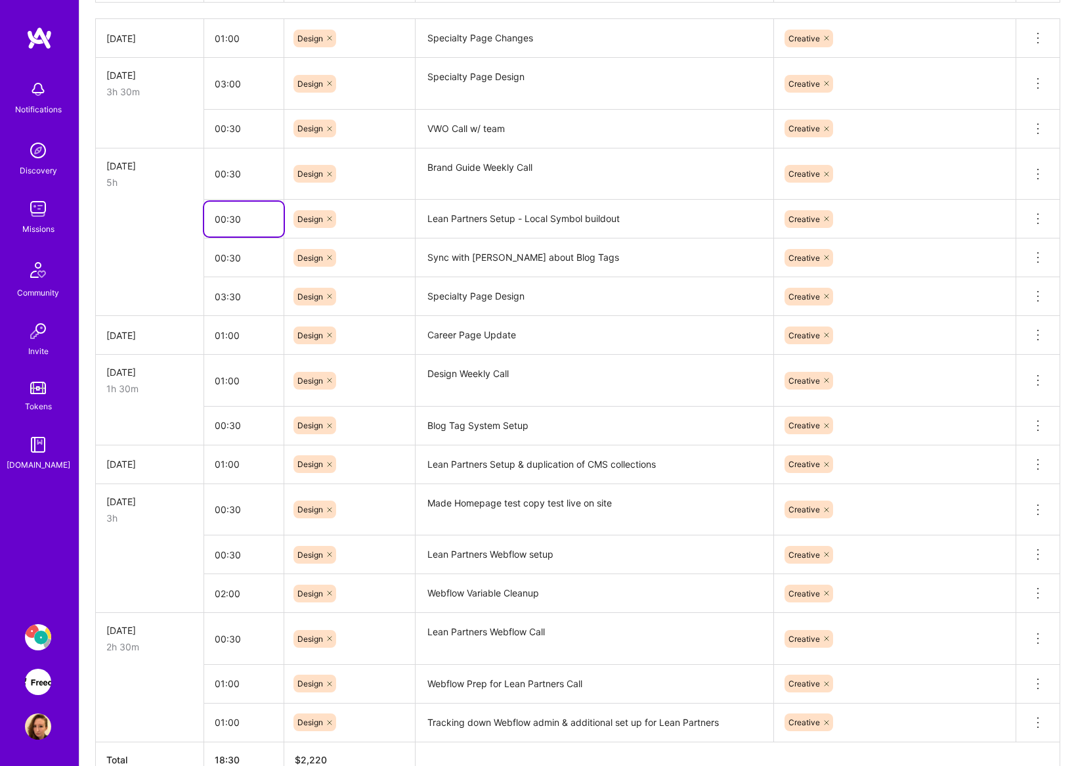
click at [274, 214] on input "00:30" at bounding box center [243, 219] width 79 height 35
click at [1034, 217] on icon at bounding box center [1038, 219] width 16 height 16
click at [1022, 236] on button "Delete row" at bounding box center [1006, 241] width 68 height 32
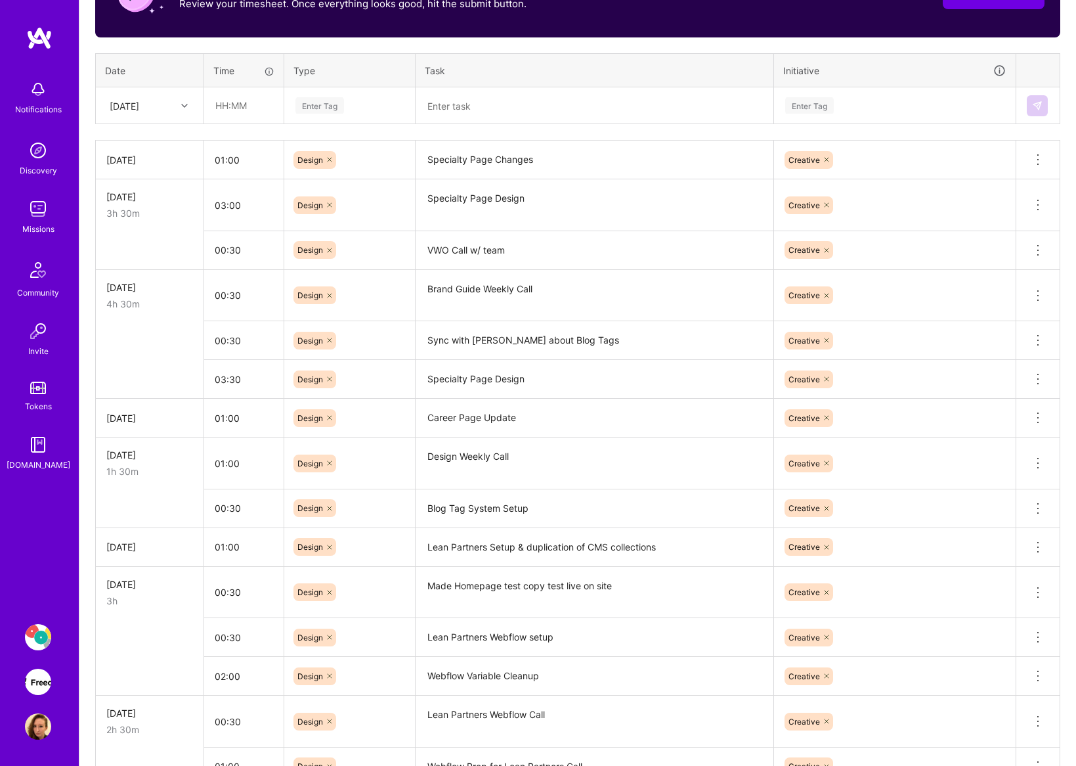
scroll to position [528, 0]
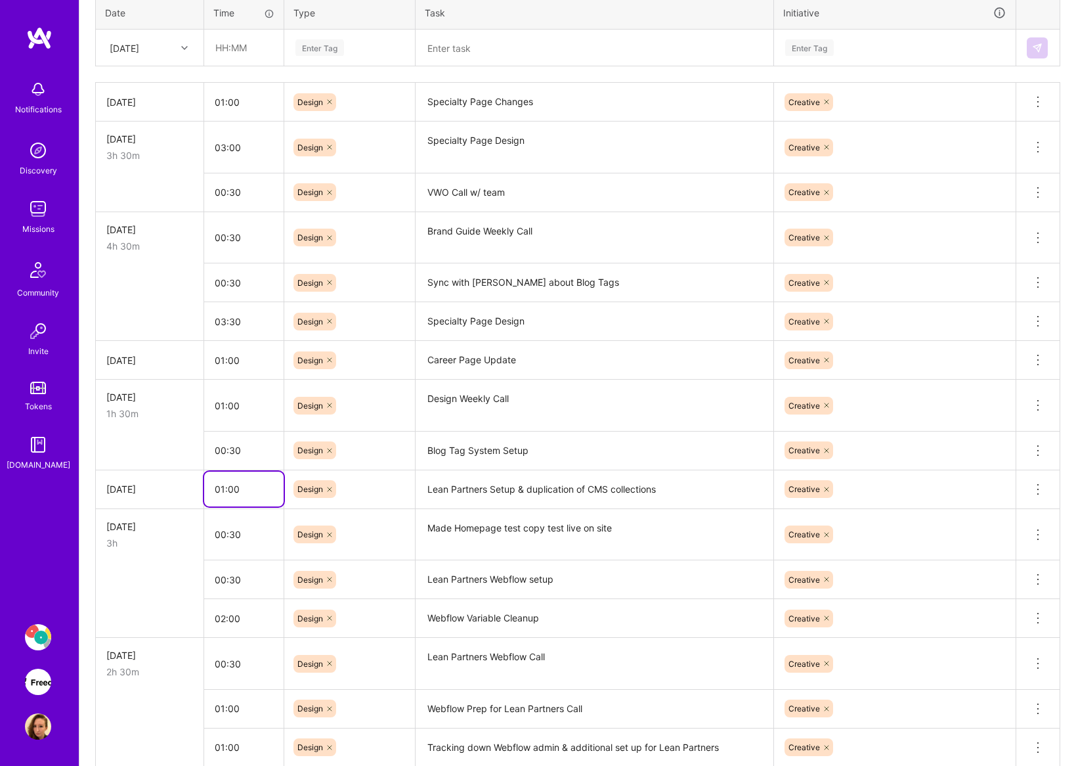
click at [253, 492] on input "01:00" at bounding box center [243, 488] width 79 height 35
click at [586, 471] on textarea "Lean Partners Setup & duplication of CMS collections" at bounding box center [594, 489] width 355 height 36
type input "00:30"
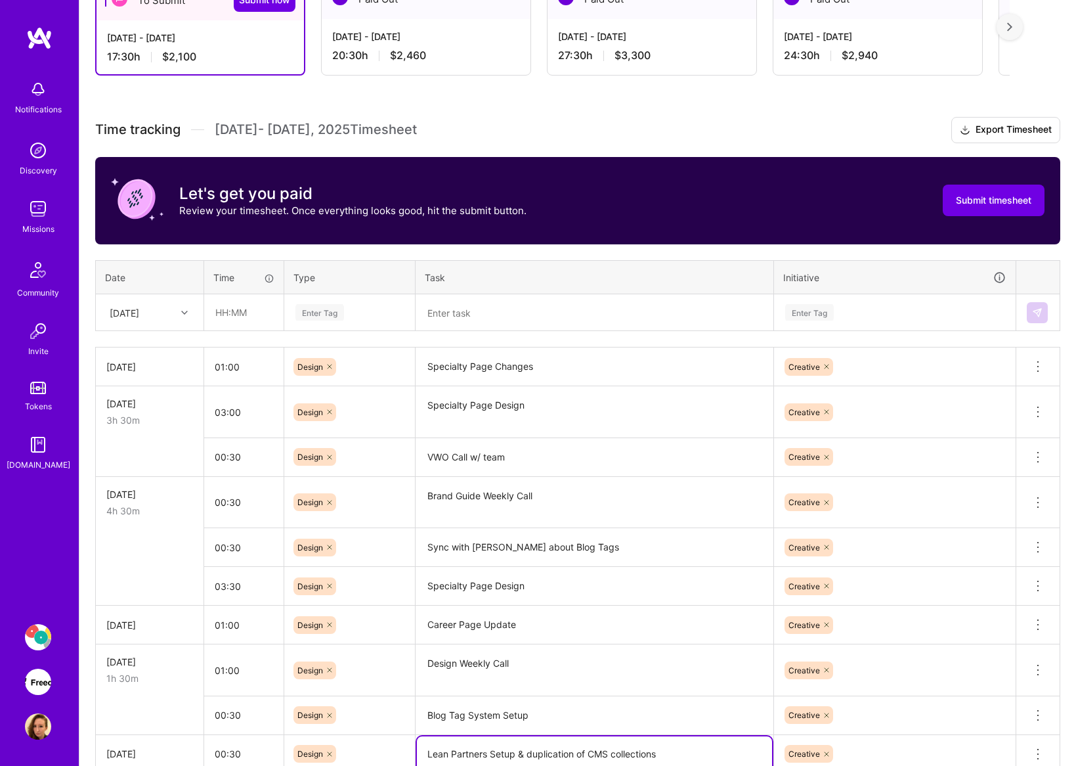
scroll to position [267, 0]
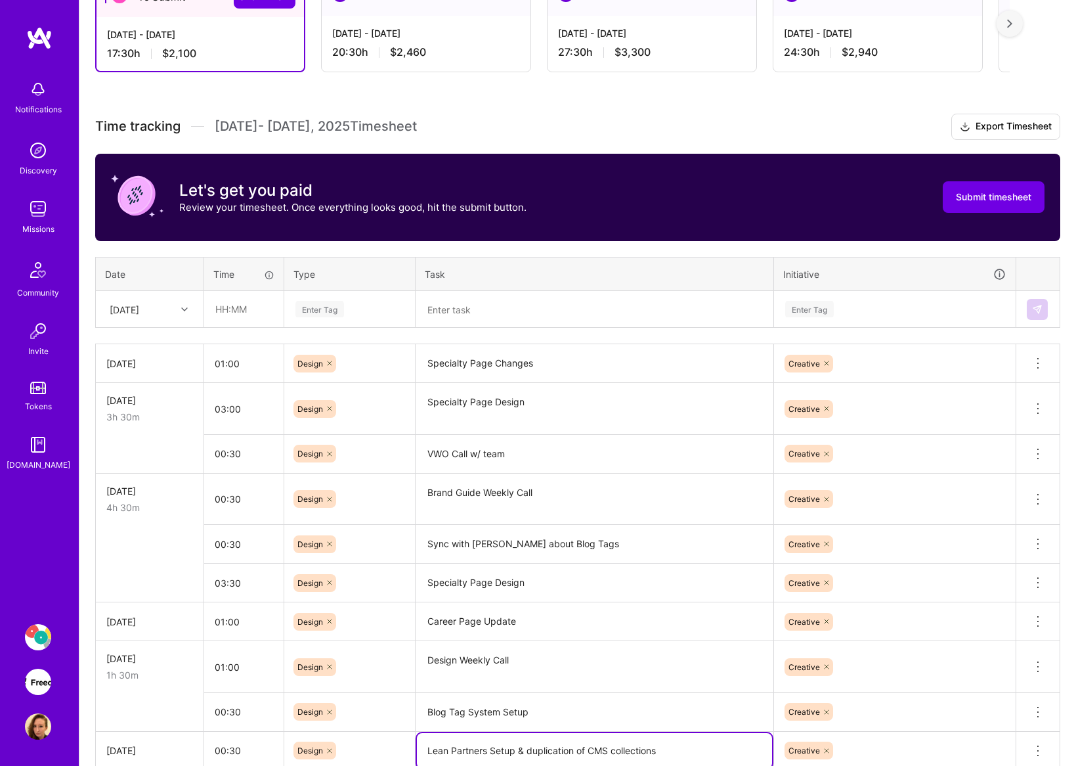
click at [513, 407] on textarea "Specialty Page Design" at bounding box center [594, 408] width 355 height 49
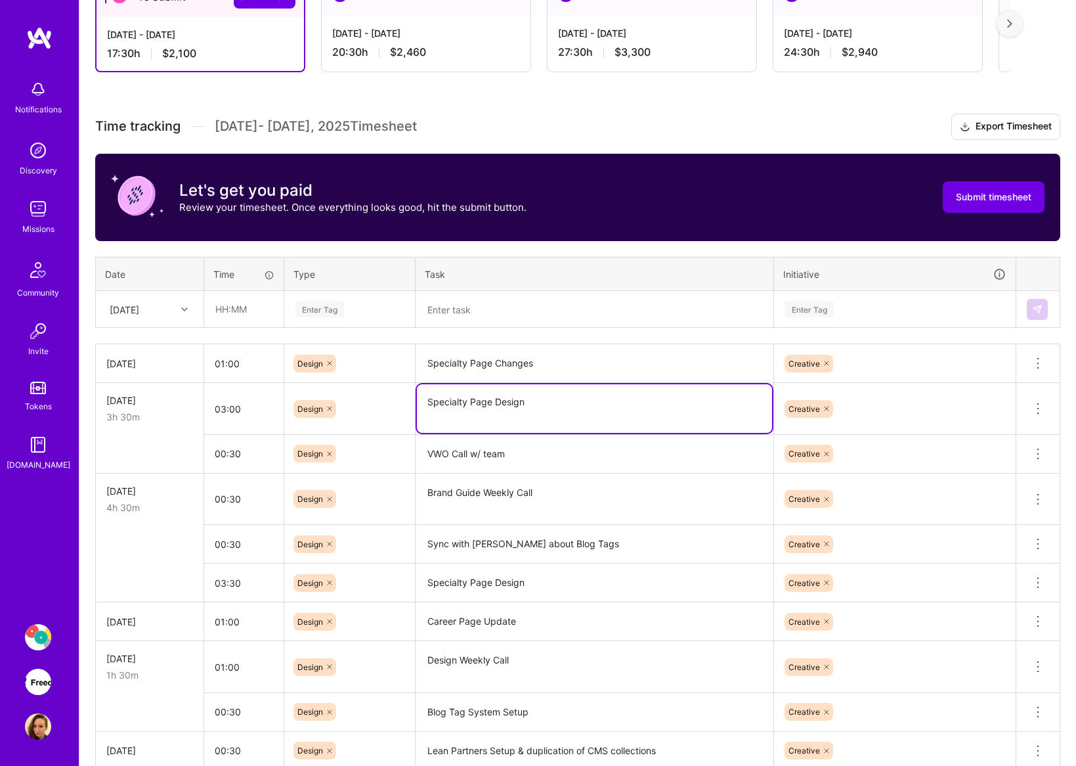
click at [513, 407] on textarea "Specialty Page Design" at bounding box center [594, 408] width 355 height 49
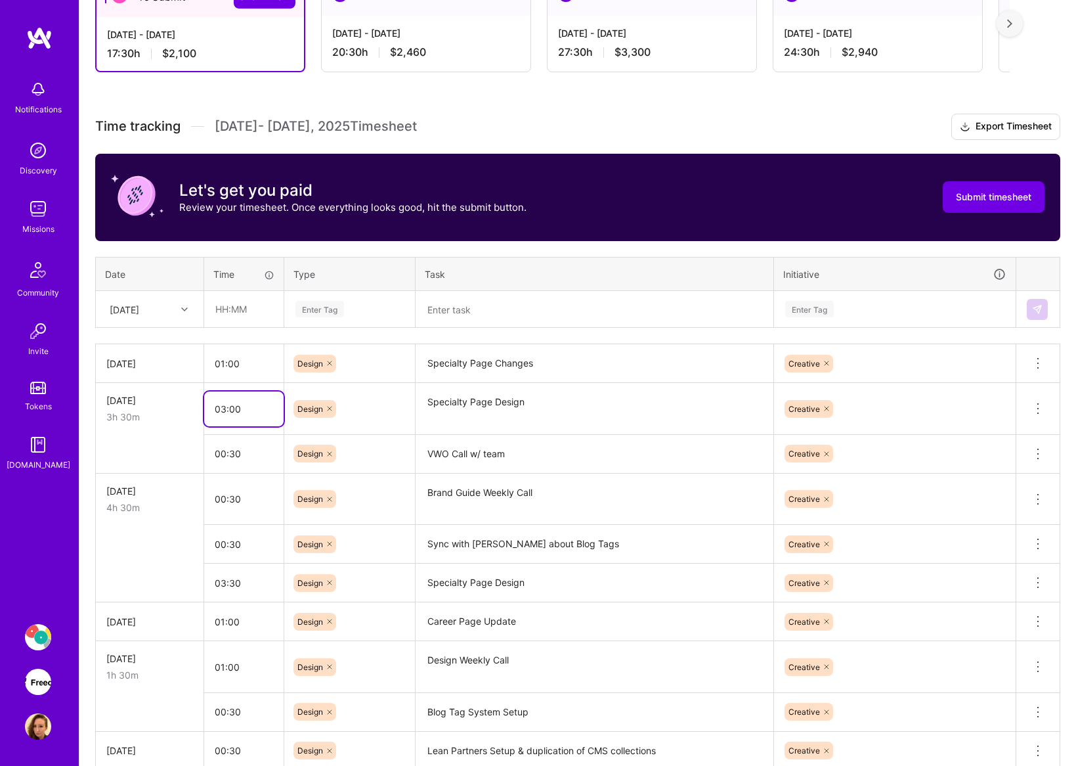
click at [223, 409] on input "03:00" at bounding box center [243, 408] width 79 height 35
click at [224, 407] on input "03:00" at bounding box center [243, 408] width 79 height 35
type input "02:00"
click at [572, 414] on textarea "Specialty Page Design" at bounding box center [594, 409] width 355 height 50
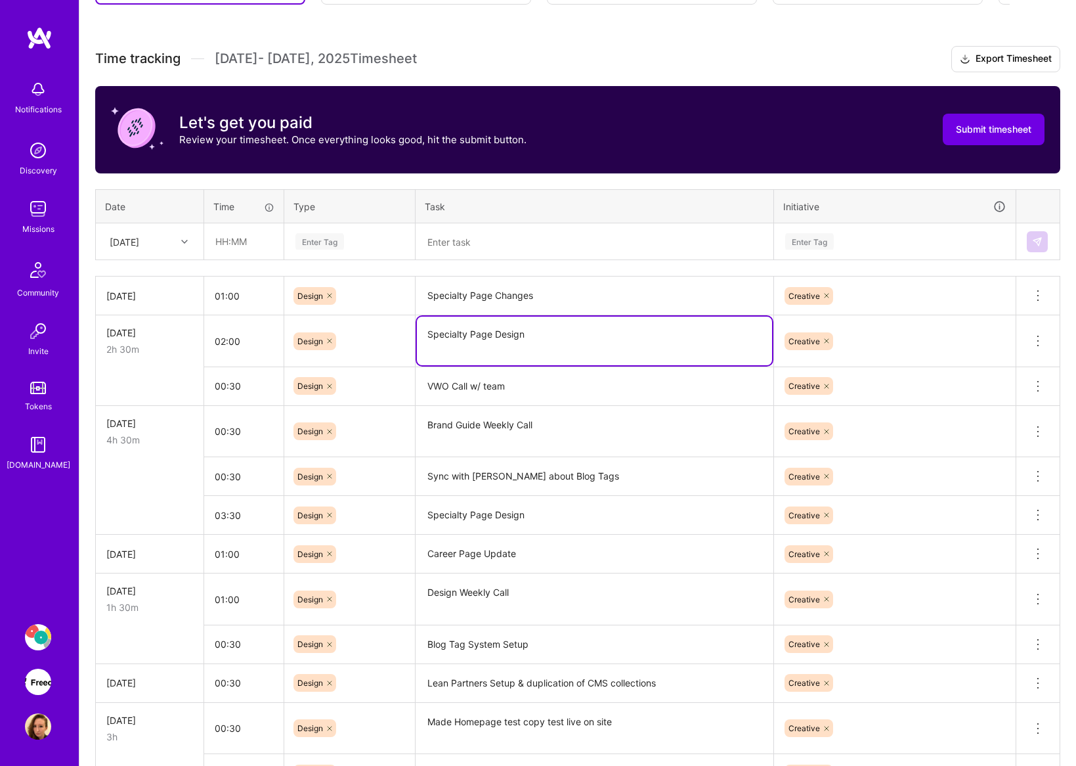
scroll to position [334, 0]
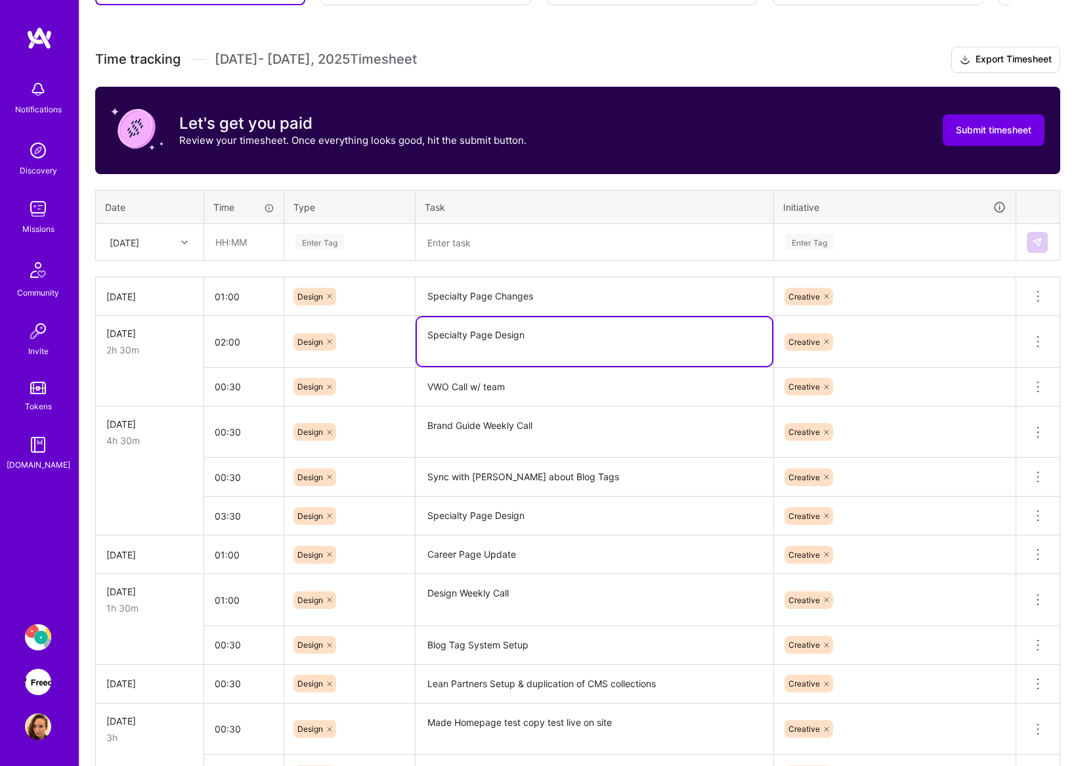
click at [186, 236] on div at bounding box center [186, 242] width 20 height 17
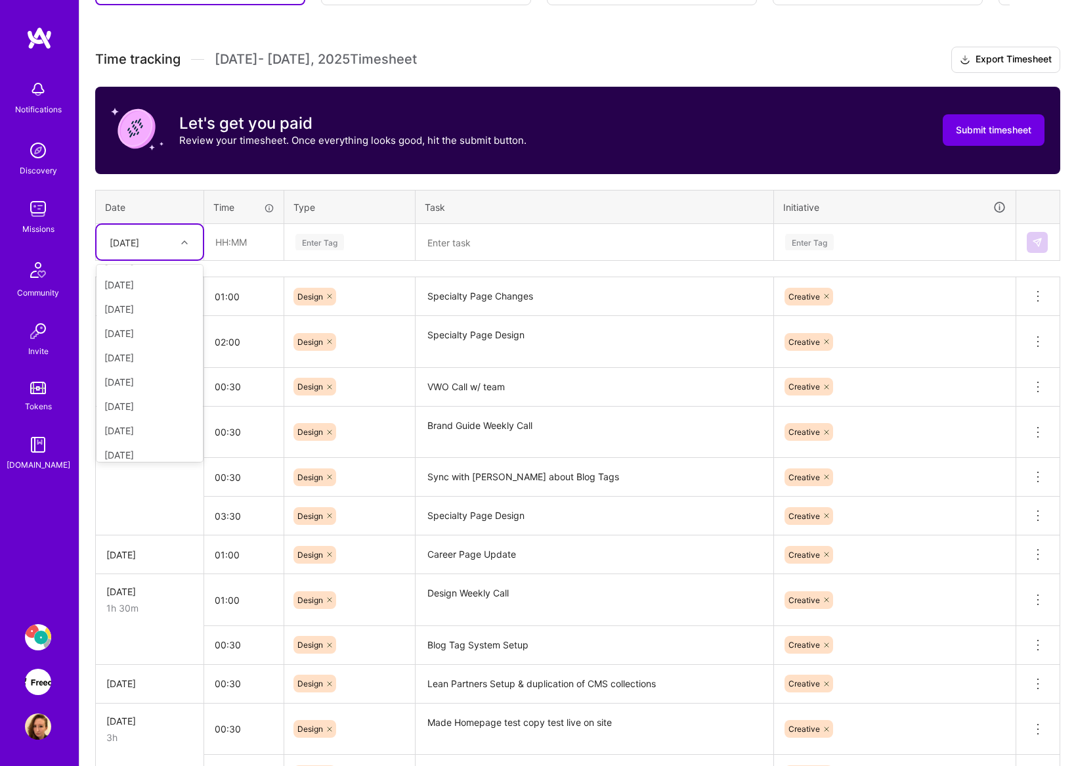
scroll to position [139, 0]
click at [153, 408] on div "[DATE]" at bounding box center [150, 407] width 106 height 24
click at [488, 233] on textarea at bounding box center [594, 242] width 355 height 35
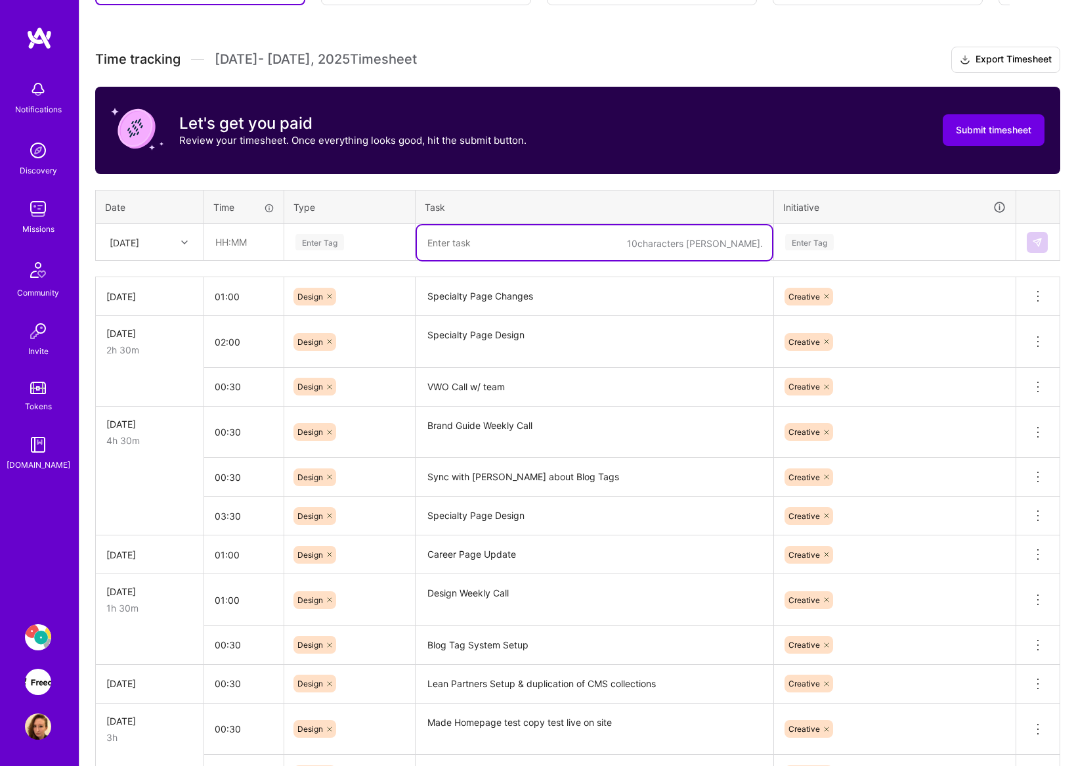
paste textarea "Specialty Page Design"
type textarea "Specialty Page Design"
click at [253, 239] on input "text" at bounding box center [244, 242] width 78 height 35
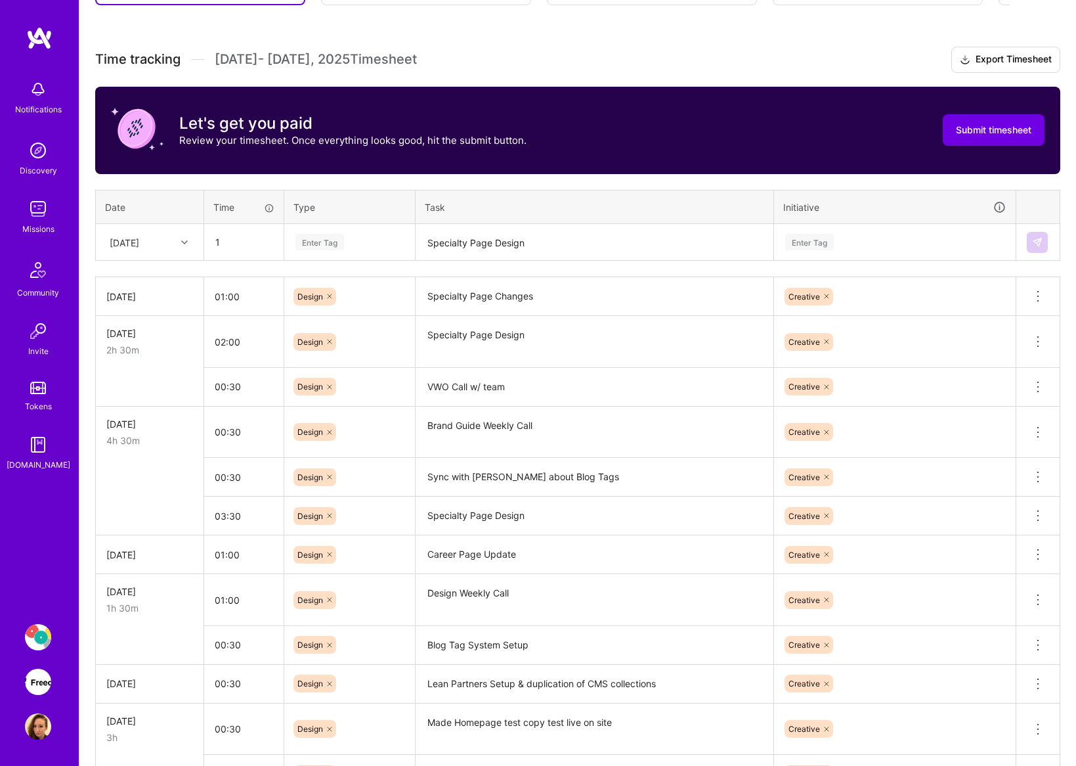
type input "01:00"
click at [354, 243] on div "Enter Tag" at bounding box center [349, 242] width 111 height 16
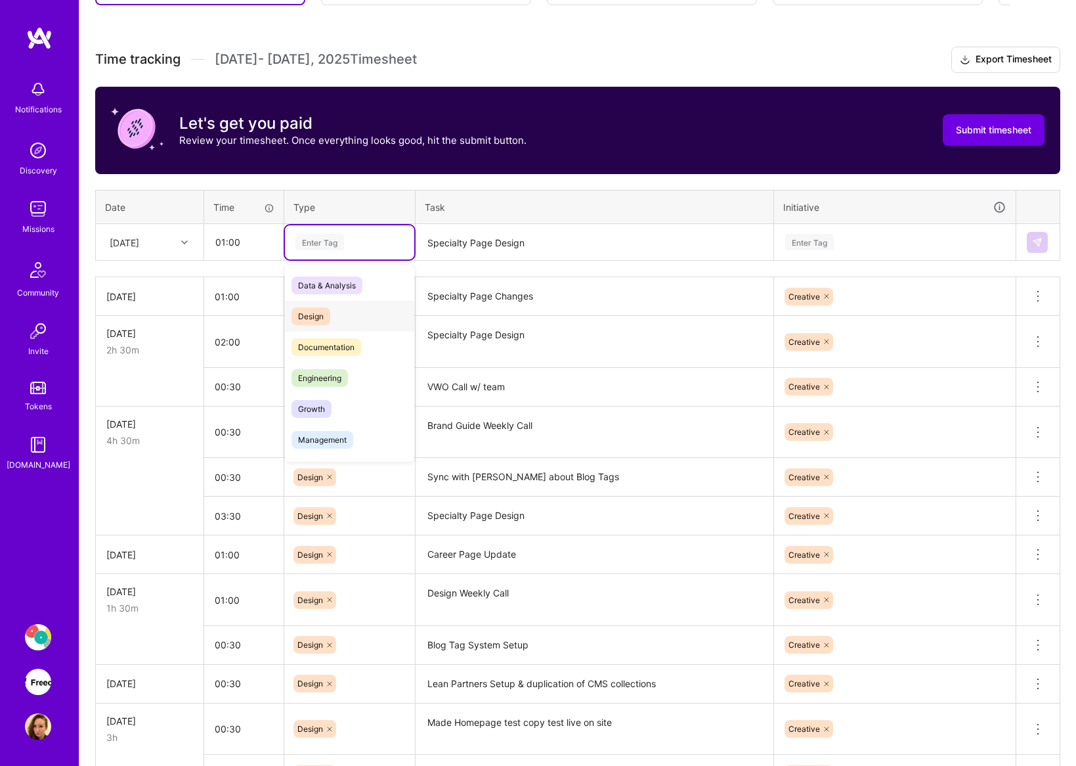
click at [324, 314] on span "Design" at bounding box center [311, 316] width 39 height 18
click at [854, 241] on div "Enter Tag" at bounding box center [895, 242] width 222 height 16
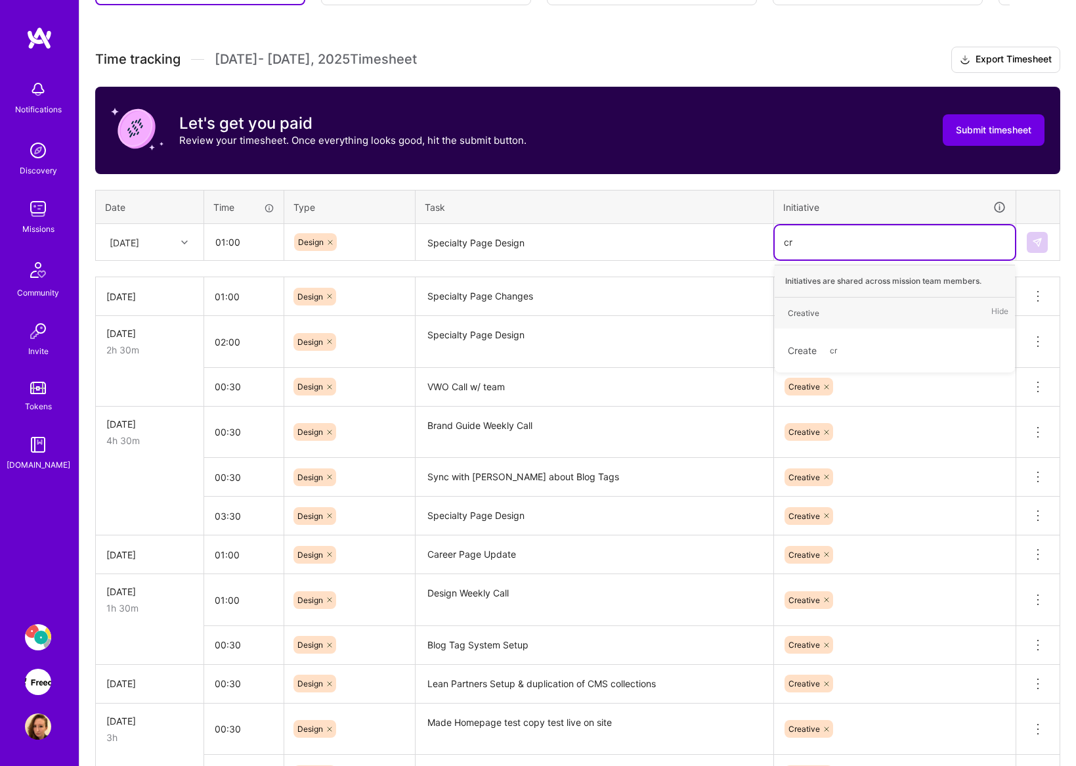
type input "cre"
click at [816, 308] on div "Creative" at bounding box center [804, 313] width 32 height 14
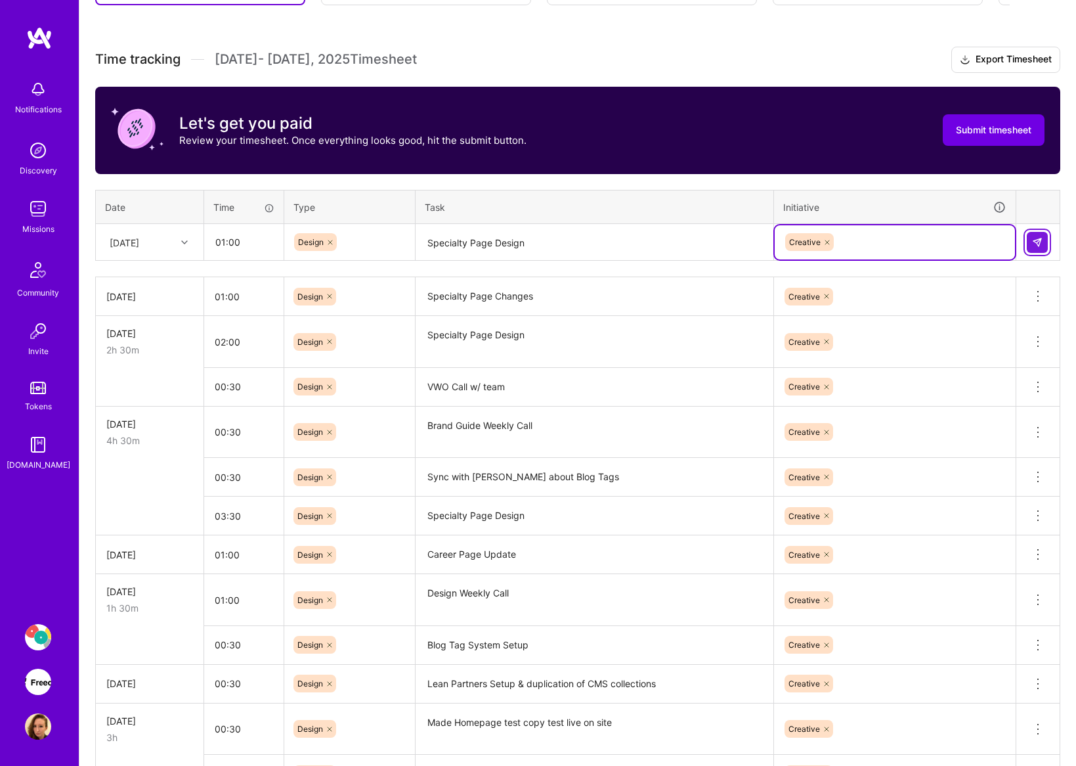
click at [1035, 242] on img at bounding box center [1037, 242] width 11 height 11
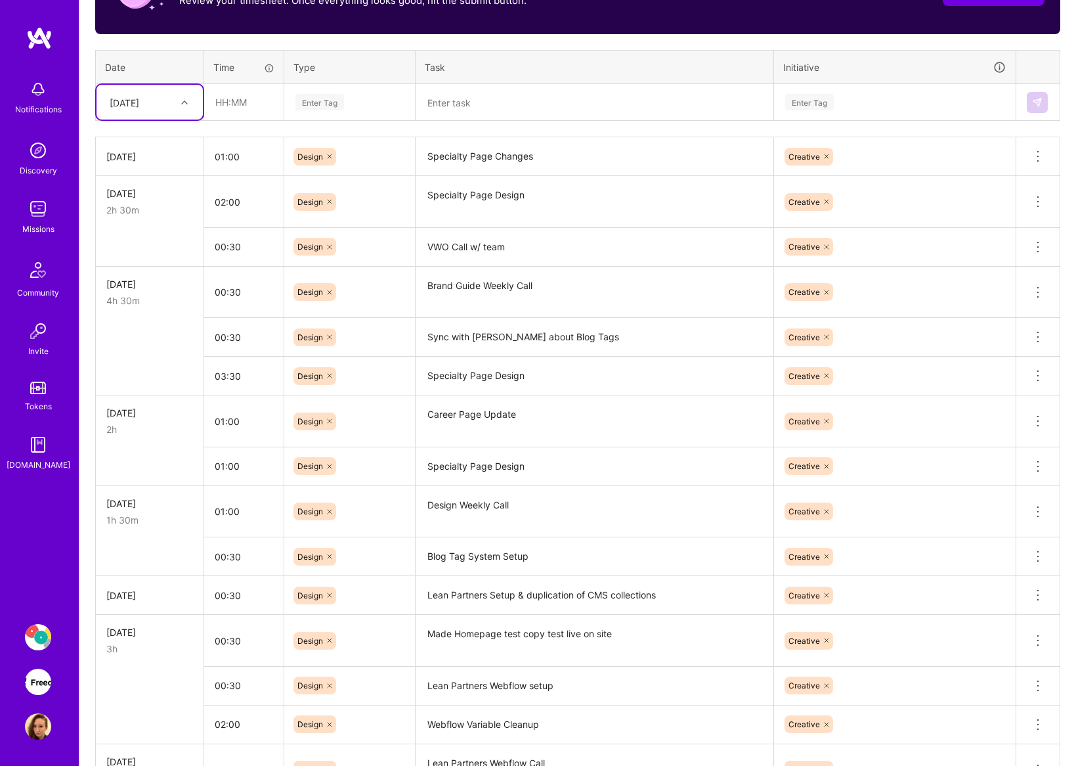
scroll to position [476, 0]
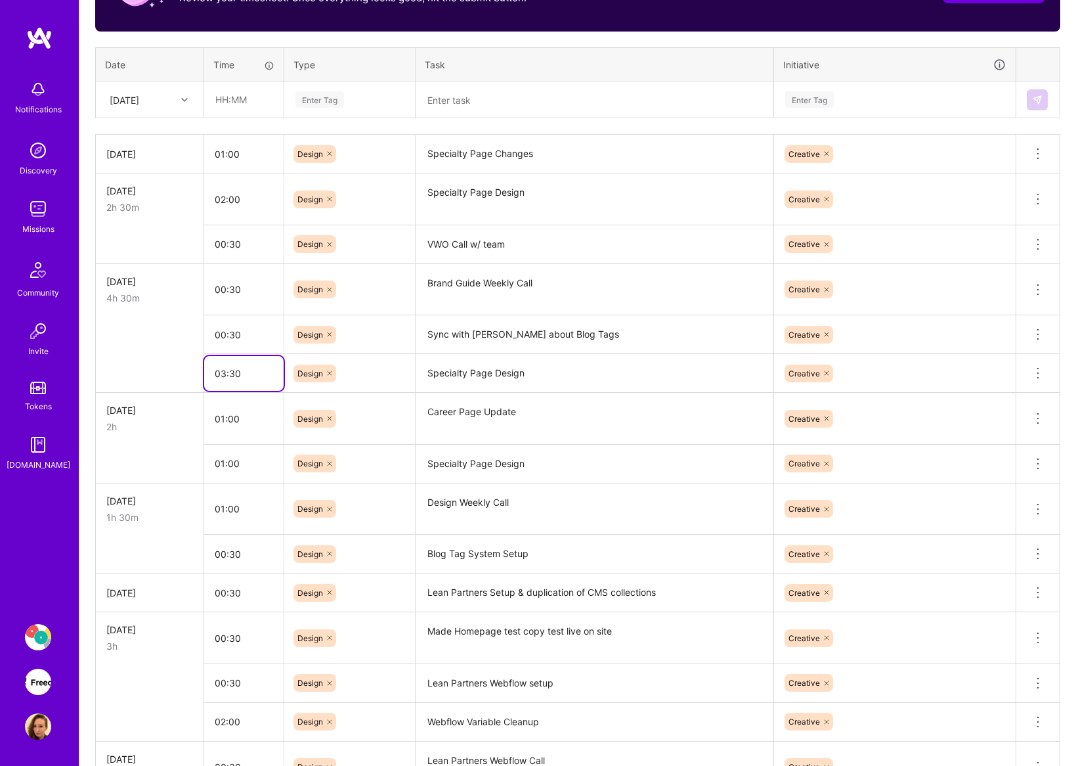
click at [225, 369] on input "03:30" at bounding box center [243, 373] width 79 height 35
type input "02:30"
click at [221, 460] on input "01:00" at bounding box center [243, 463] width 79 height 35
type input "02:00"
click at [427, 397] on textarea "Career Page Update" at bounding box center [594, 418] width 355 height 49
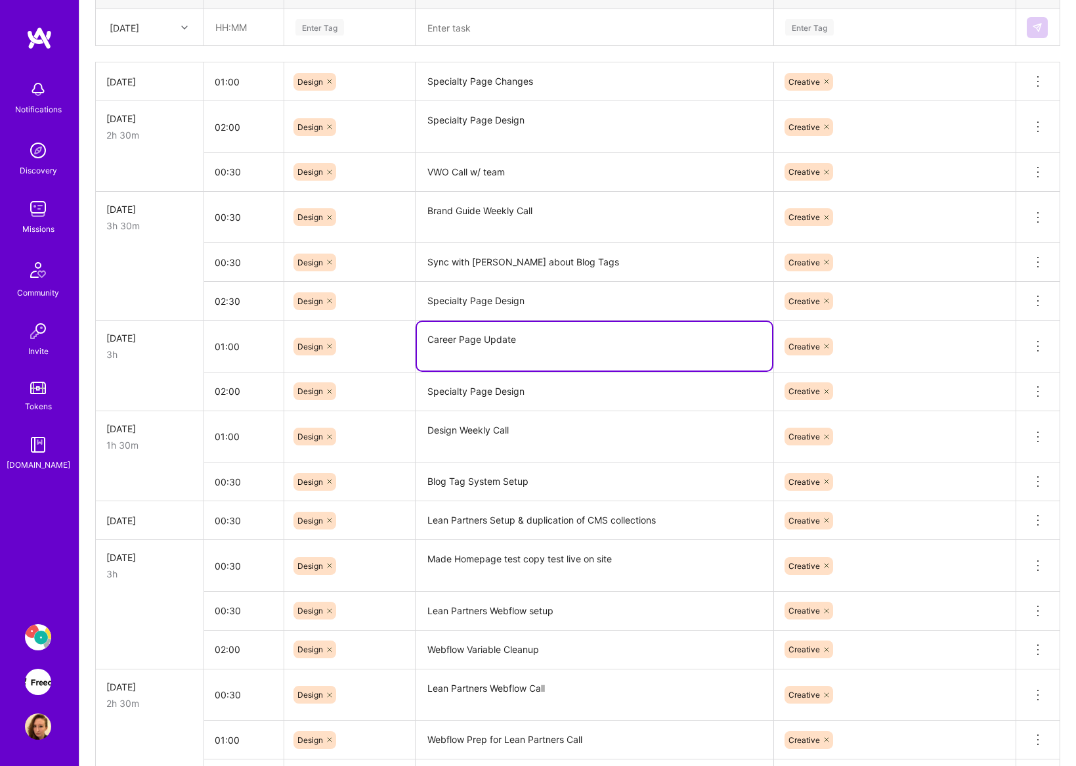
scroll to position [569, 0]
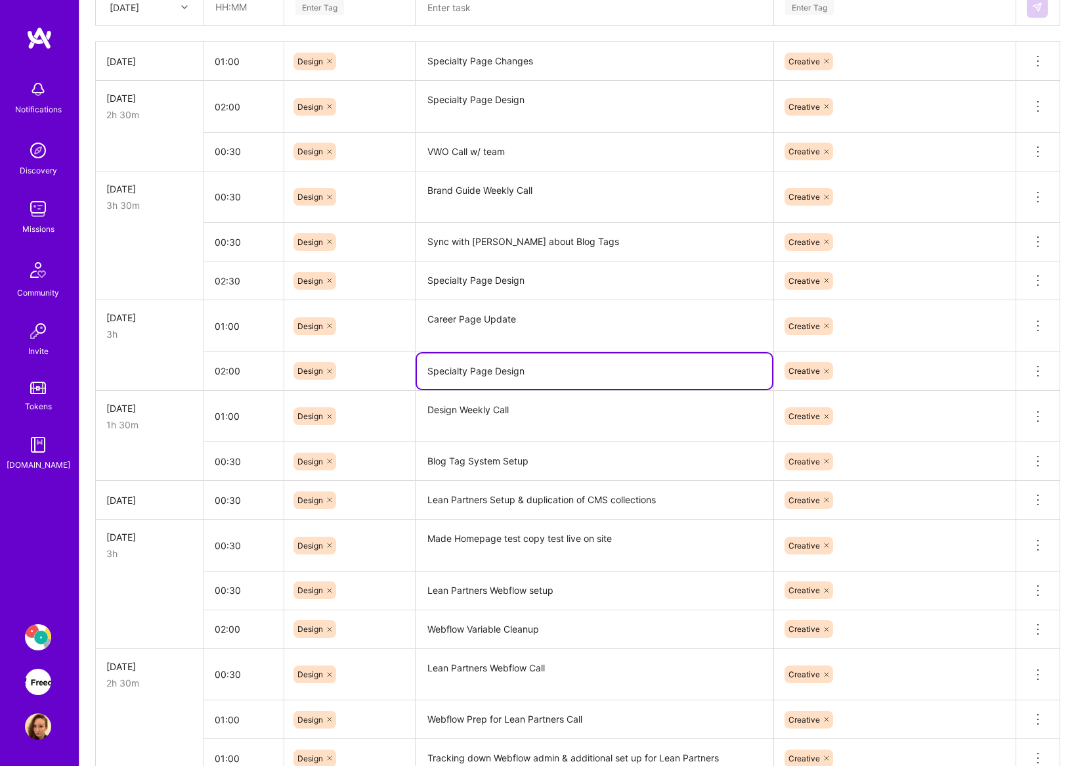
click at [497, 375] on textarea "Specialty Page Design" at bounding box center [594, 370] width 355 height 35
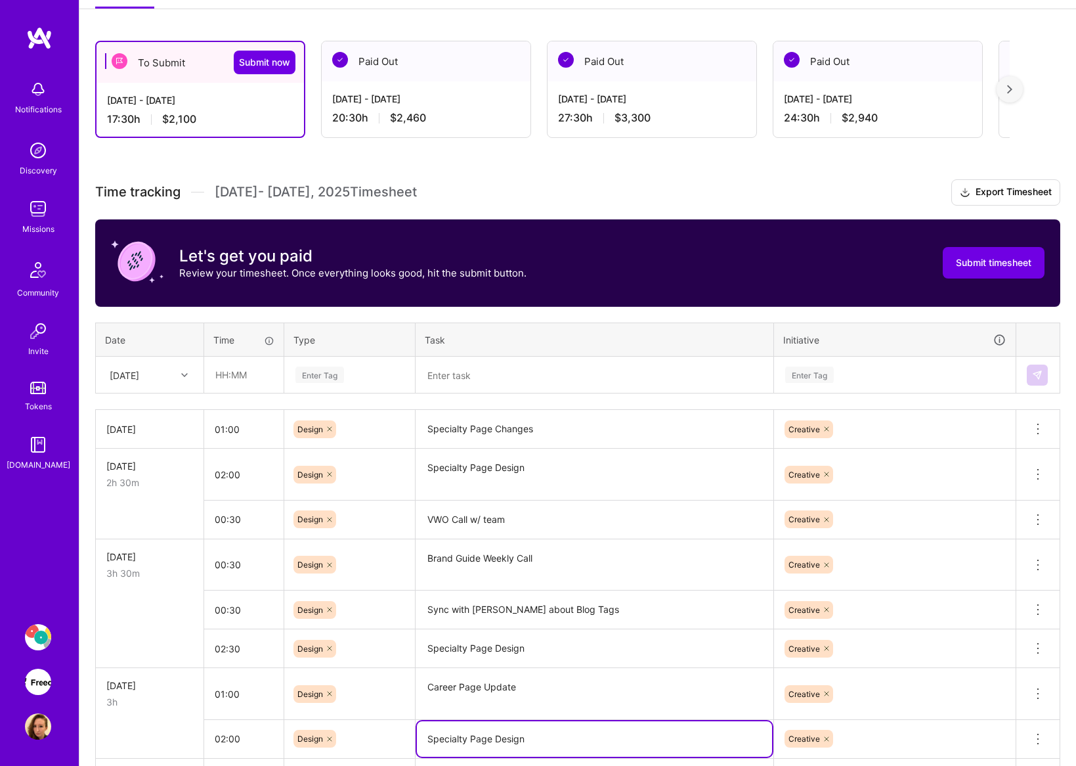
scroll to position [167, 0]
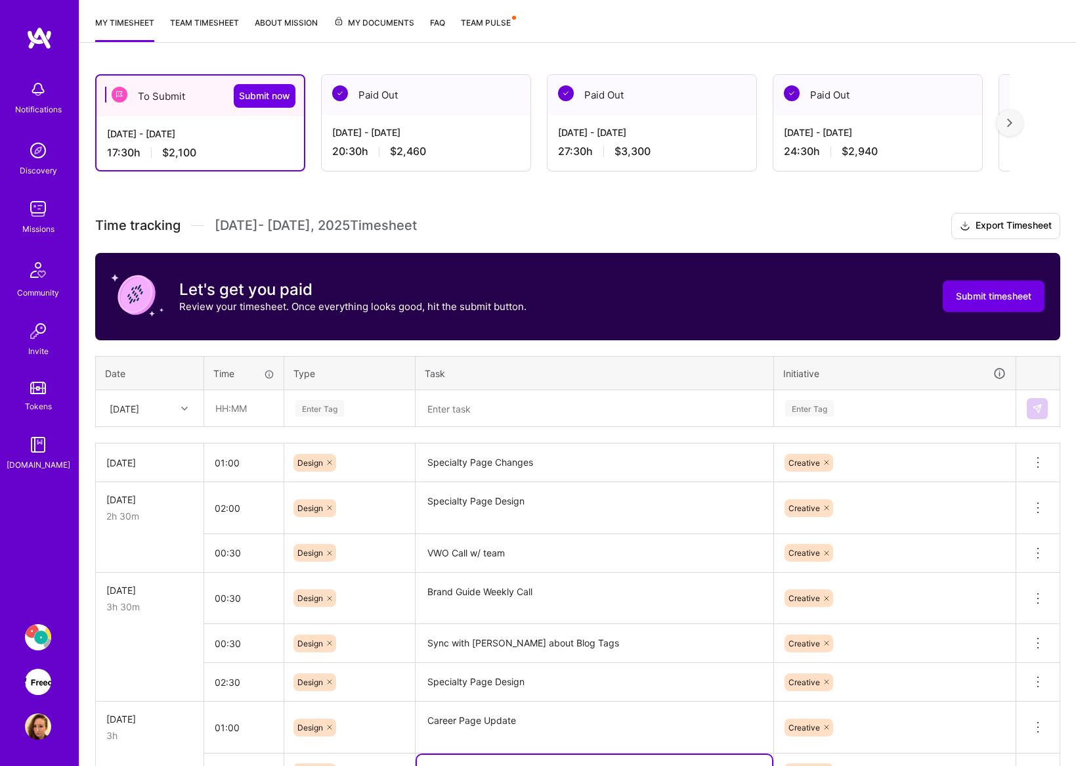
click at [190, 408] on div at bounding box center [186, 408] width 20 height 17
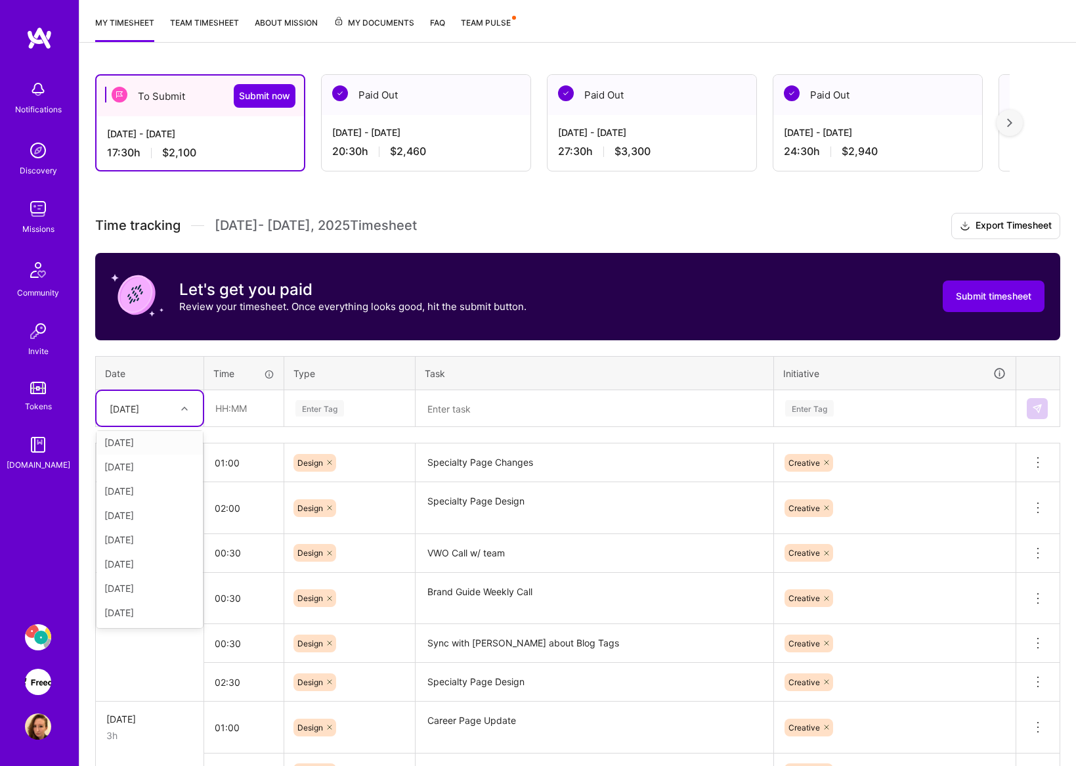
scroll to position [127, 0]
click at [160, 552] on div "[DATE]" at bounding box center [150, 561] width 106 height 24
click at [514, 417] on textarea at bounding box center [594, 408] width 355 height 35
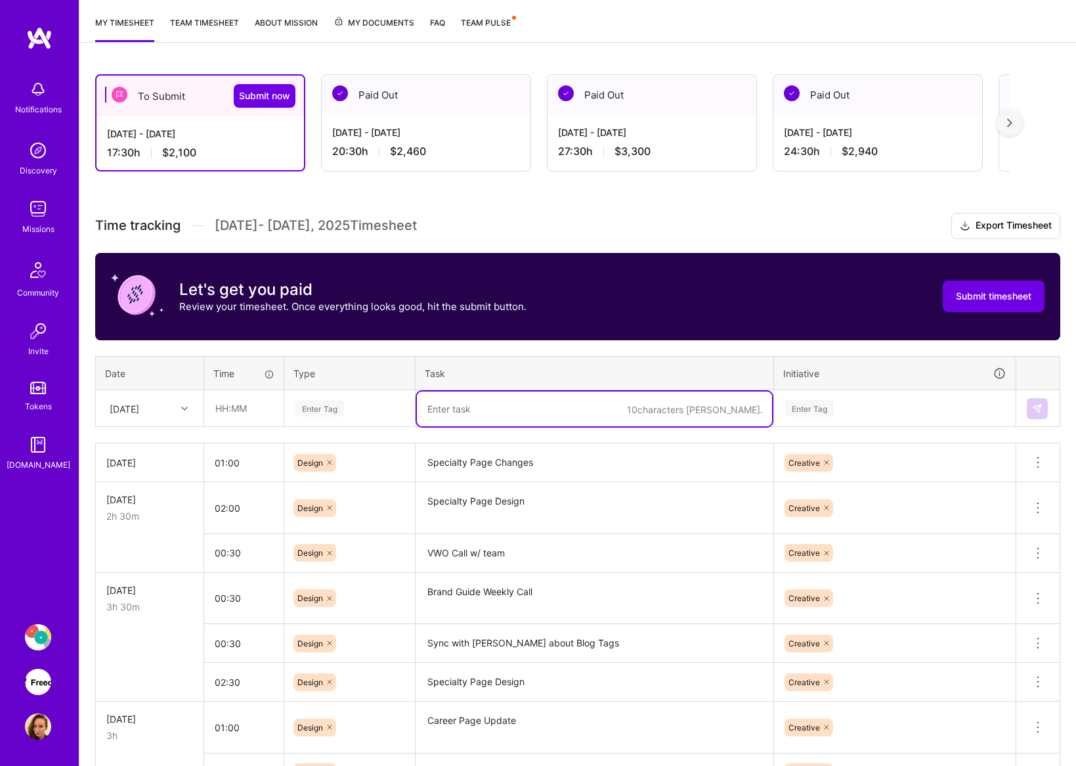
paste textarea "Specialty Page Design"
type textarea "Specialty Page Design"
click at [256, 412] on input "text" at bounding box center [244, 408] width 78 height 35
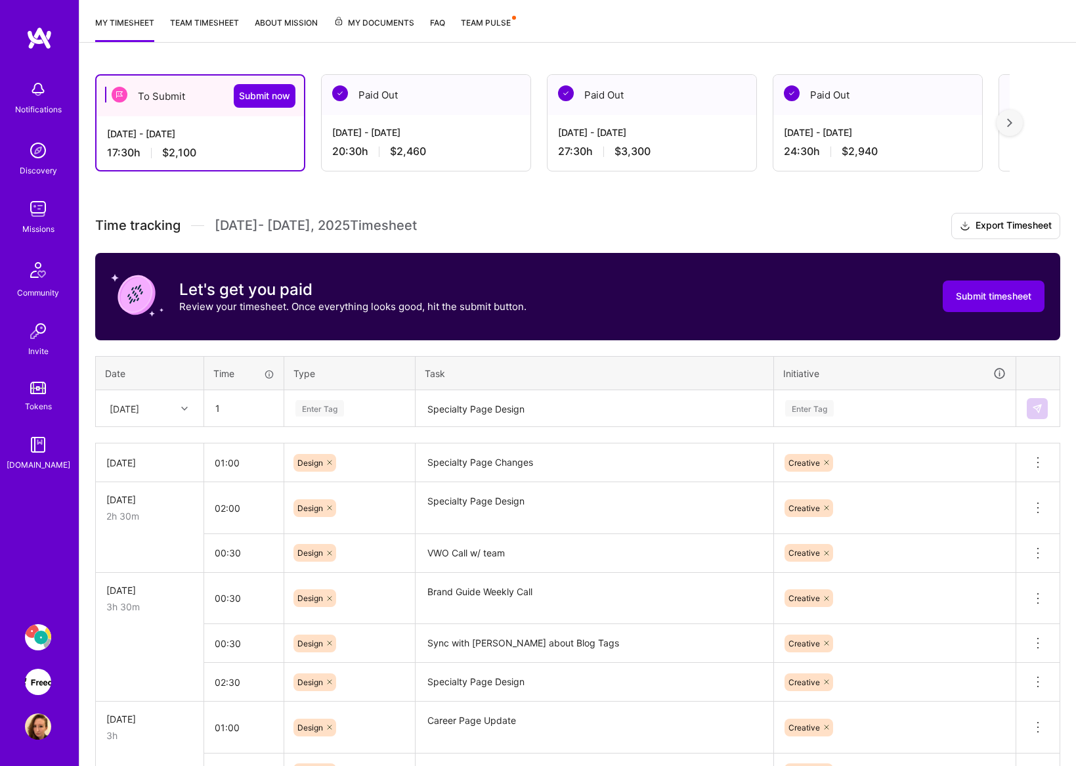
type input "01:00"
click at [346, 403] on div "Enter Tag" at bounding box center [349, 408] width 111 height 16
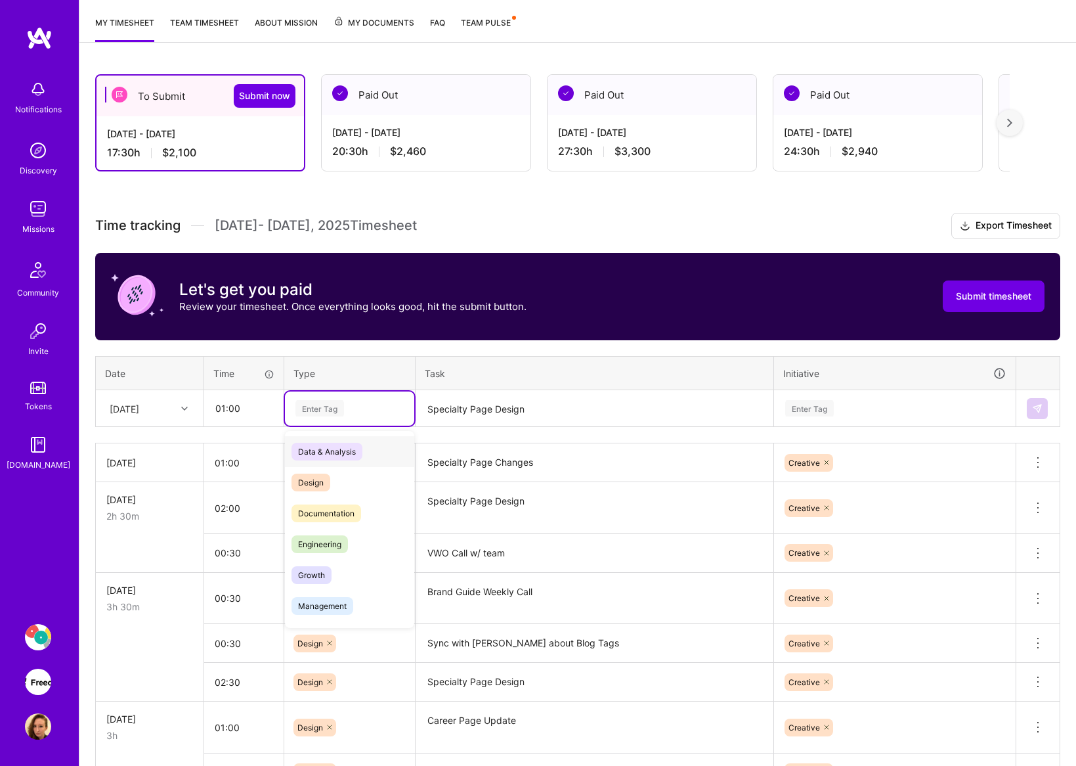
click at [332, 477] on div "Design" at bounding box center [349, 482] width 129 height 31
click at [859, 402] on div "Enter Tag" at bounding box center [895, 408] width 222 height 16
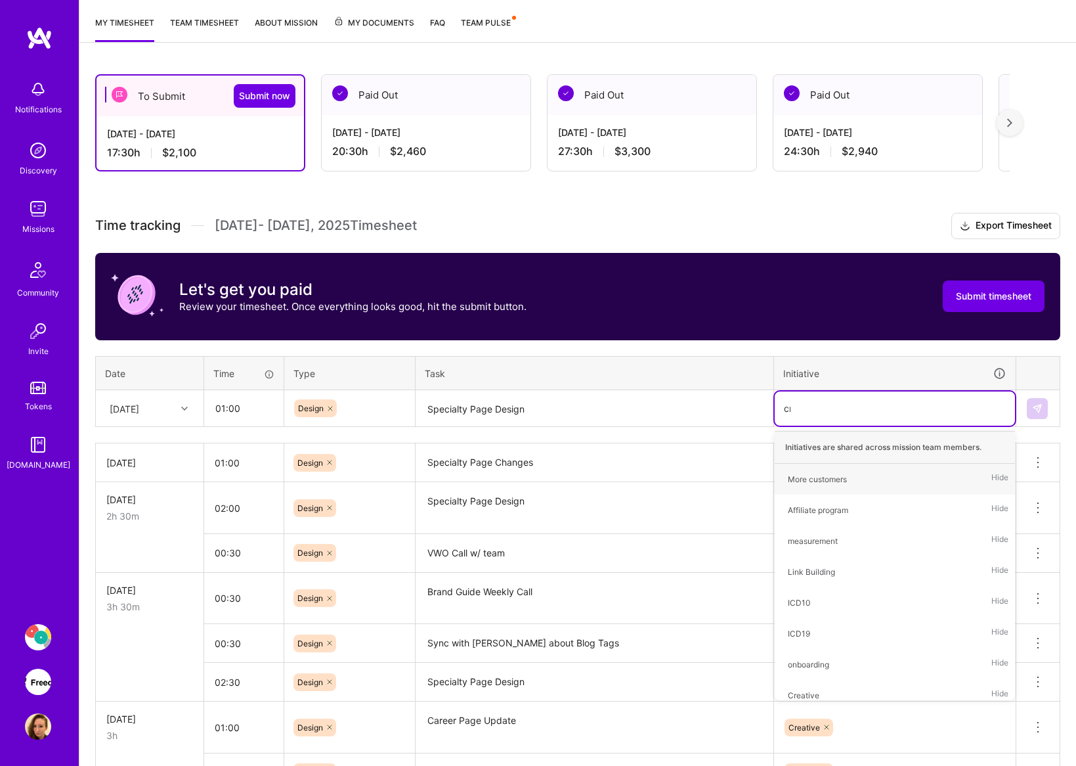
type input "cre"
click at [798, 472] on div "Creative" at bounding box center [804, 479] width 32 height 14
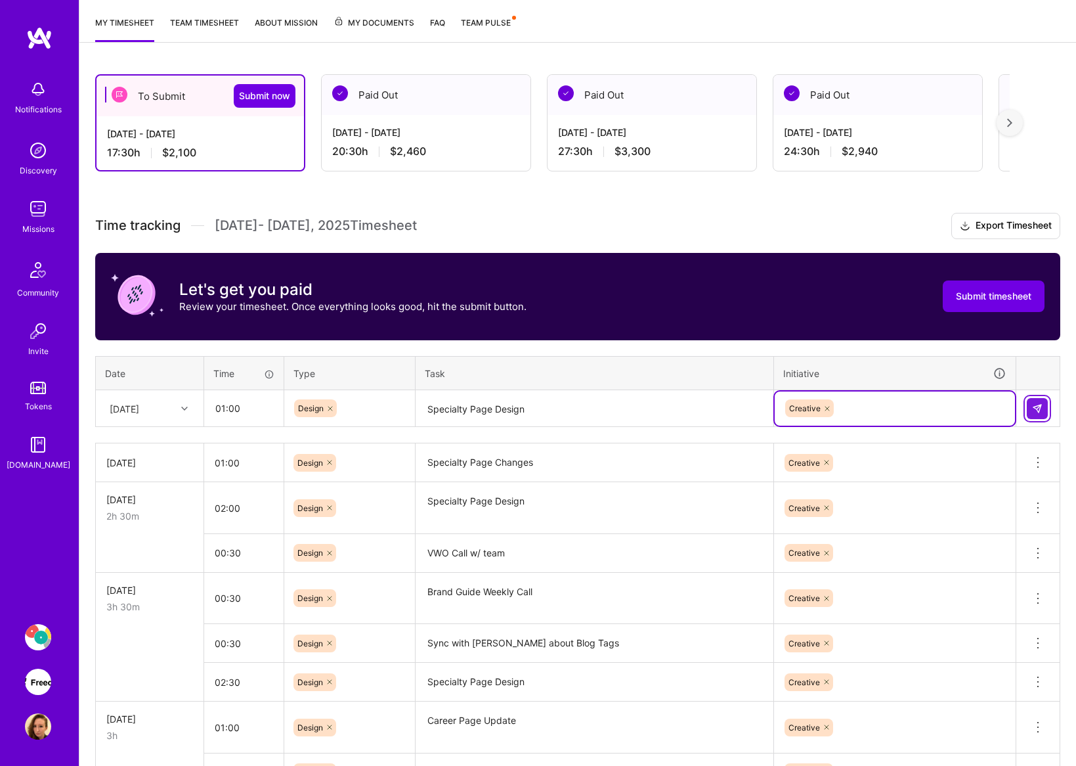
click at [1038, 407] on img at bounding box center [1037, 408] width 11 height 11
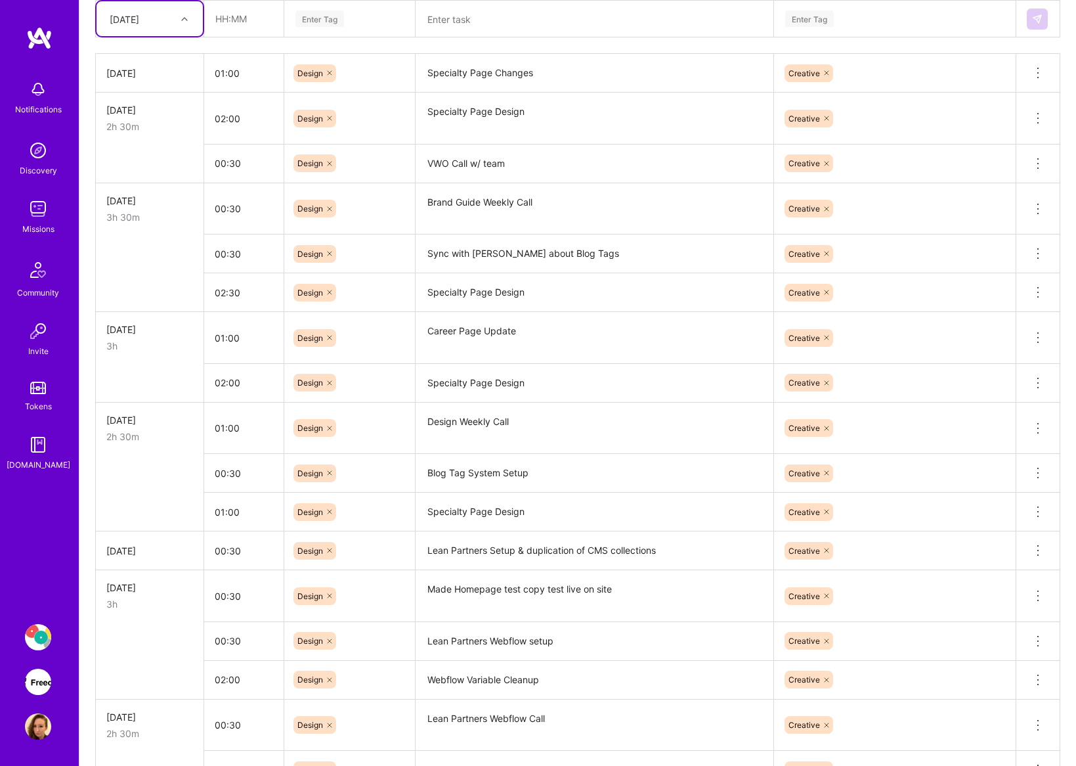
scroll to position [557, 0]
click at [225, 383] on input "02:00" at bounding box center [243, 381] width 79 height 35
click at [229, 381] on input "01:00" at bounding box center [243, 381] width 79 height 35
type input "01:30"
click at [262, 347] on input "01:00" at bounding box center [243, 337] width 79 height 35
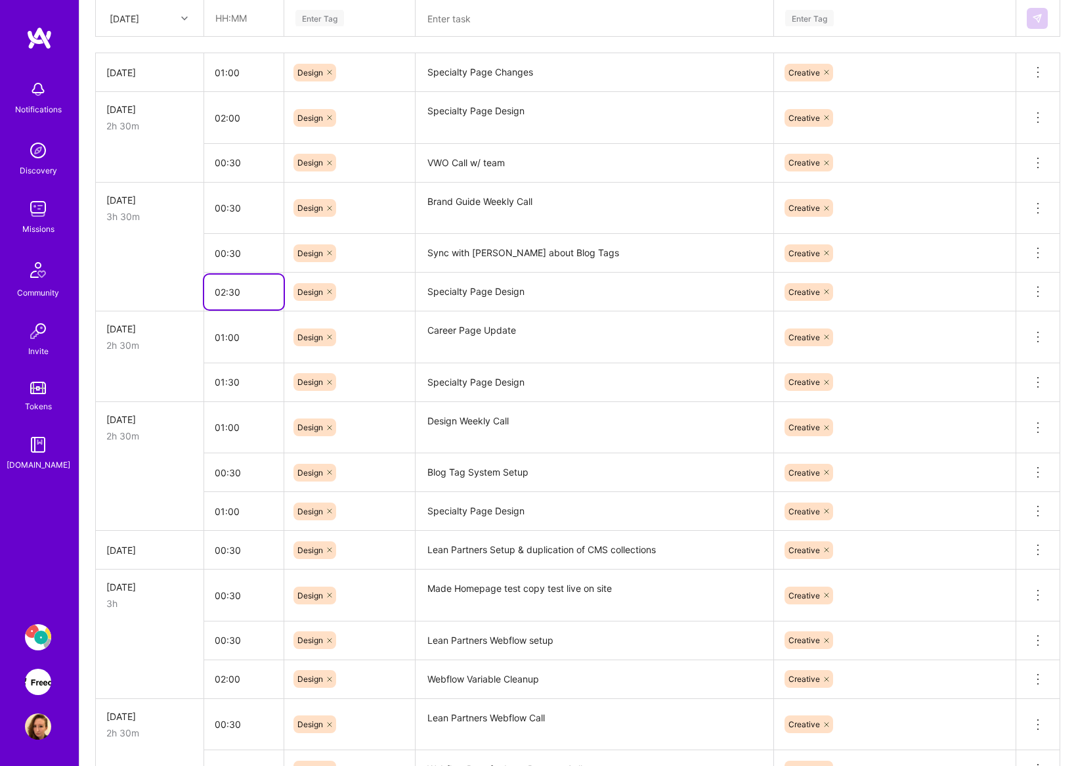
click at [230, 291] on input "02:30" at bounding box center [243, 291] width 79 height 35
click at [275, 293] on input "02:00" at bounding box center [243, 291] width 79 height 35
type input "02:00"
click at [265, 198] on input "00:30" at bounding box center [243, 207] width 79 height 35
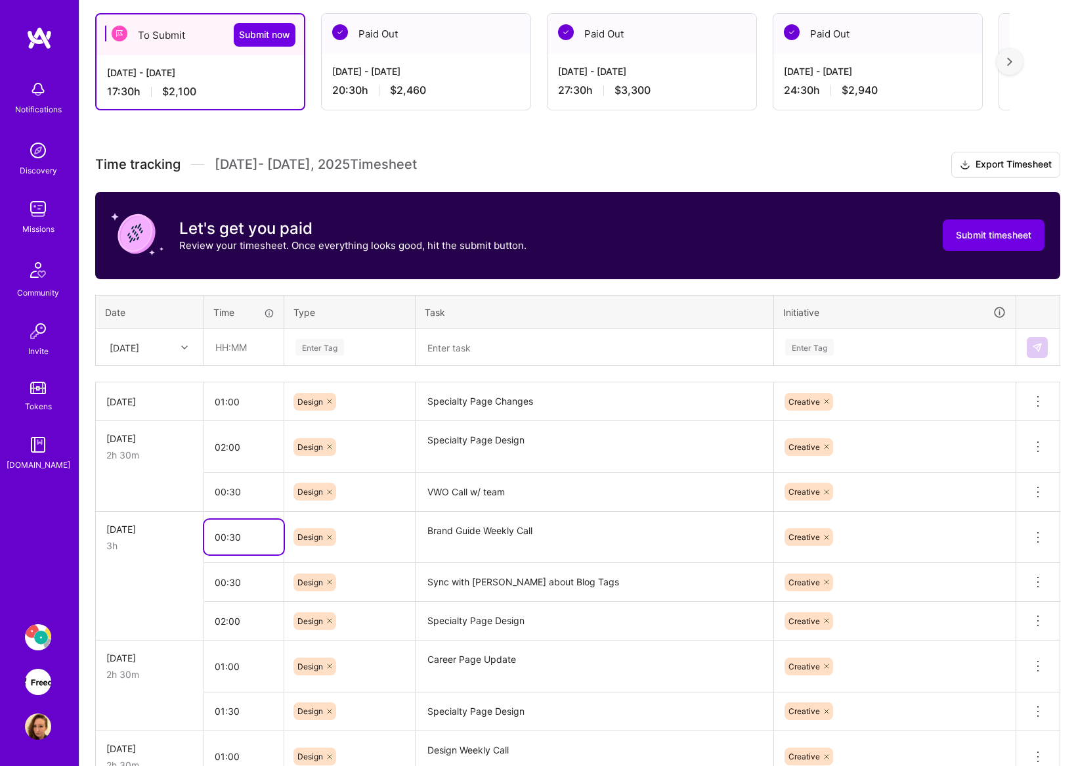
scroll to position [0, 0]
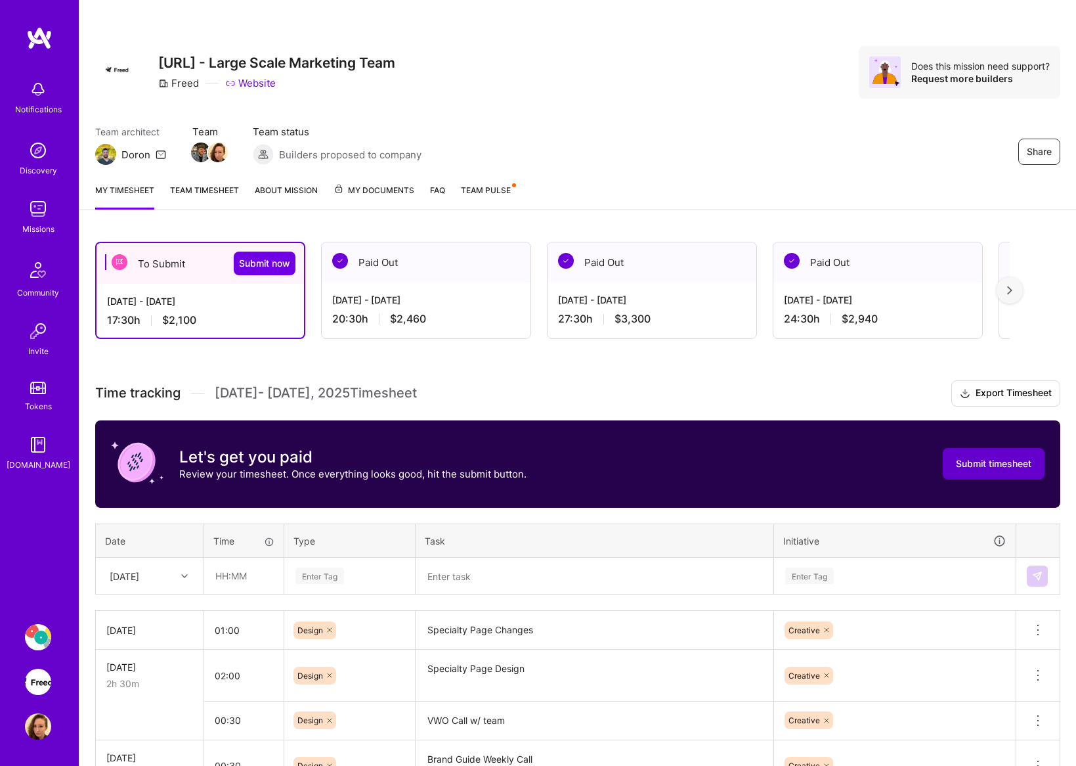
click at [1001, 462] on span "Submit timesheet" at bounding box center [994, 463] width 76 height 13
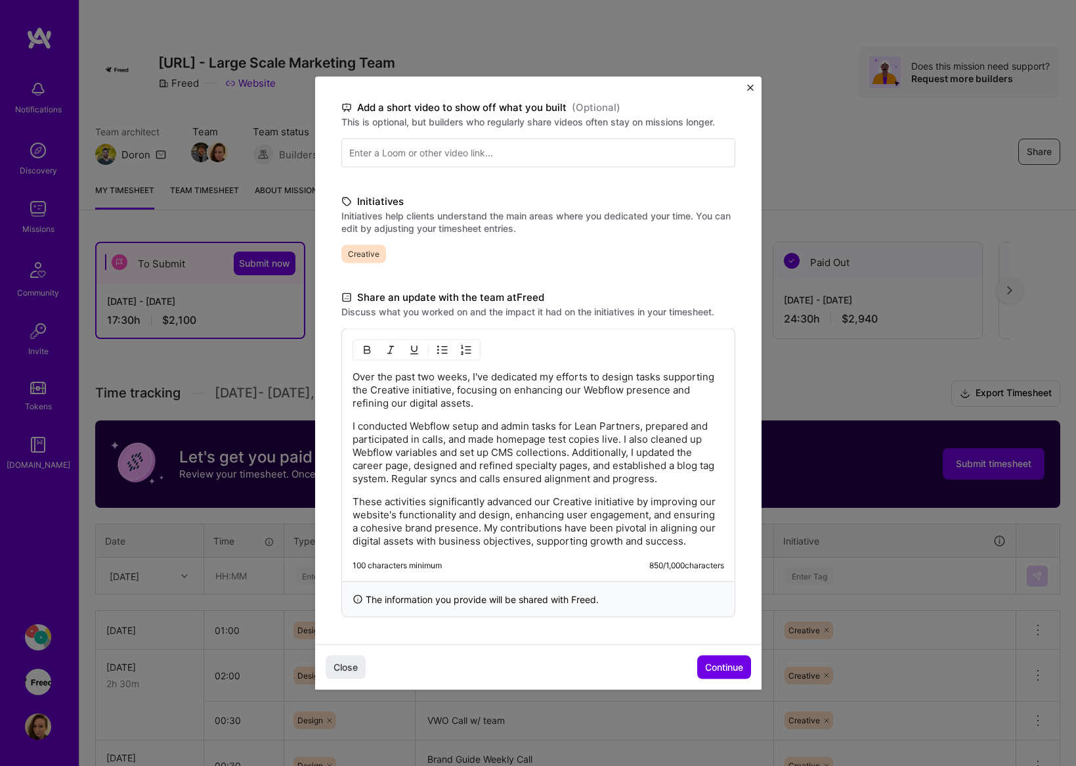
scroll to position [209, 0]
click at [515, 452] on p "I conducted Webflow setup and admin tasks for Lean Partners, prepared and parti…" at bounding box center [539, 453] width 372 height 66
click at [574, 393] on p "Over the past two weeks, I've dedicated my efforts to design tasks supporting t…" at bounding box center [539, 389] width 372 height 39
click at [710, 662] on span "Continue" at bounding box center [724, 666] width 38 height 13
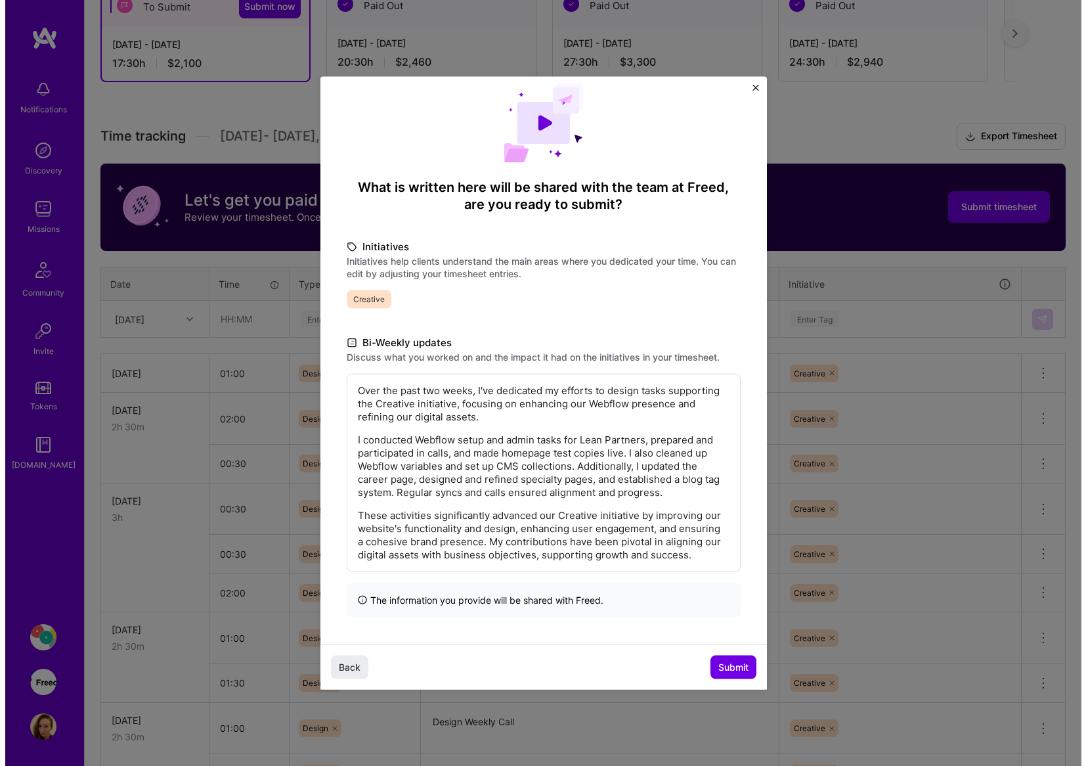
scroll to position [498, 0]
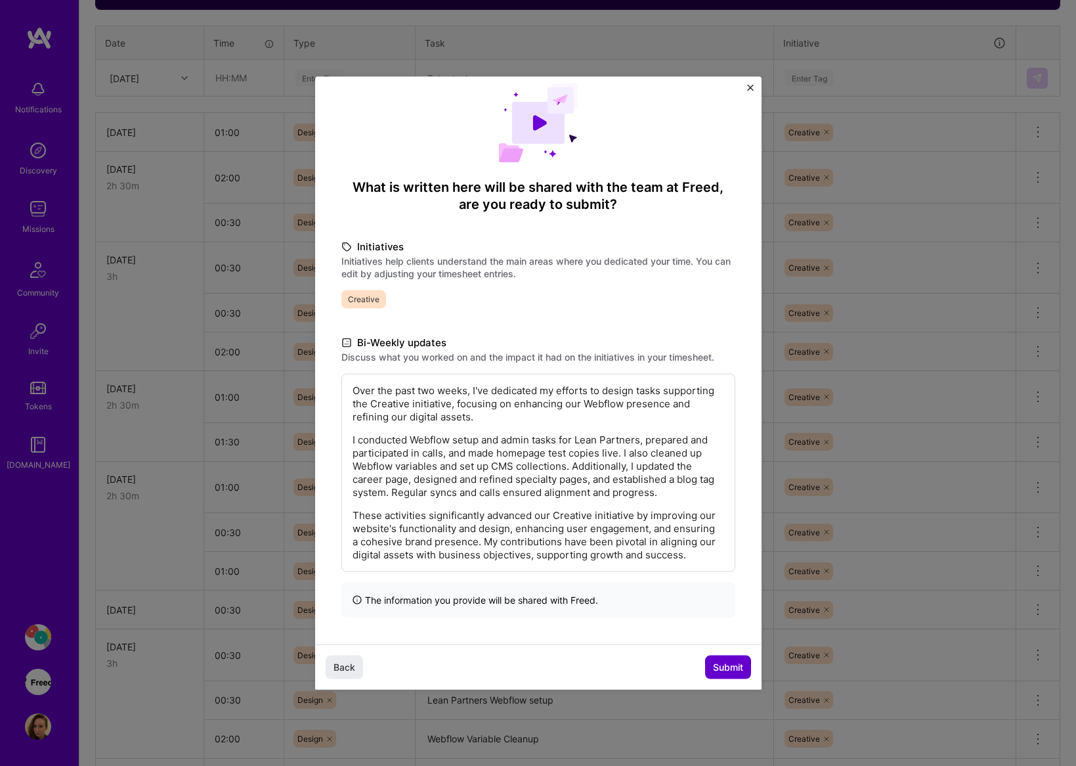
click at [719, 668] on span "Submit" at bounding box center [728, 666] width 30 height 13
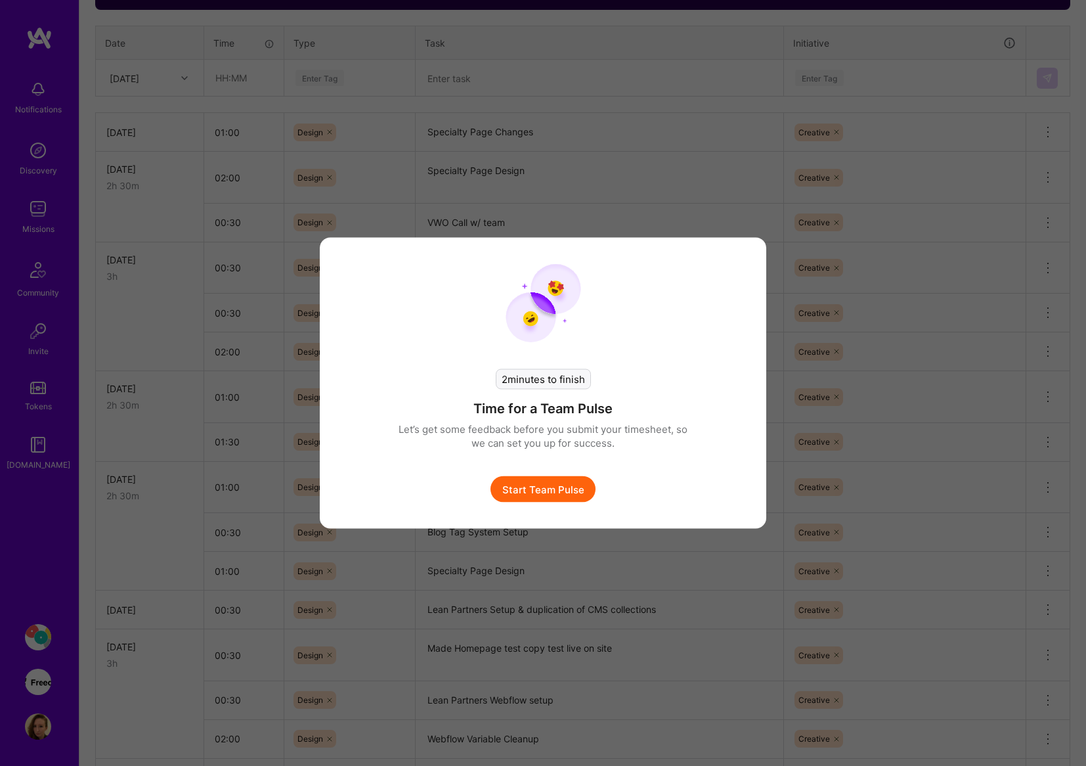
click at [535, 488] on button "Start Team Pulse" at bounding box center [542, 489] width 105 height 26
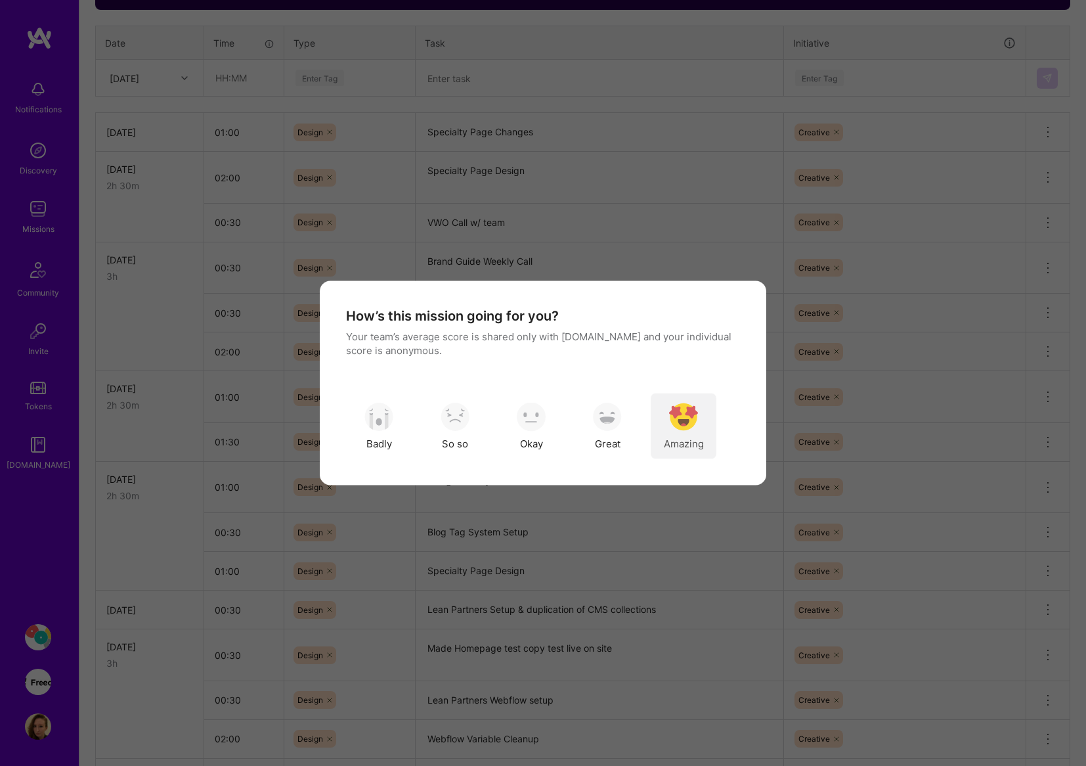
click at [677, 421] on img "modal" at bounding box center [683, 416] width 29 height 29
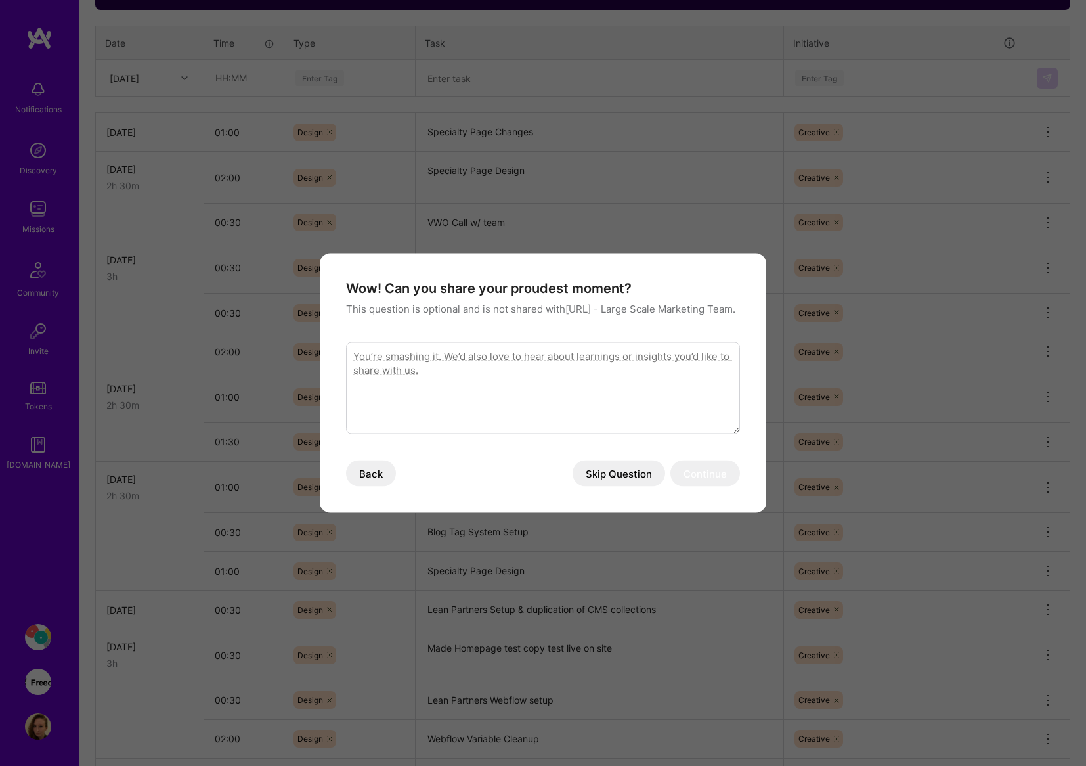
click at [639, 484] on button "Skip Question" at bounding box center [619, 473] width 93 height 26
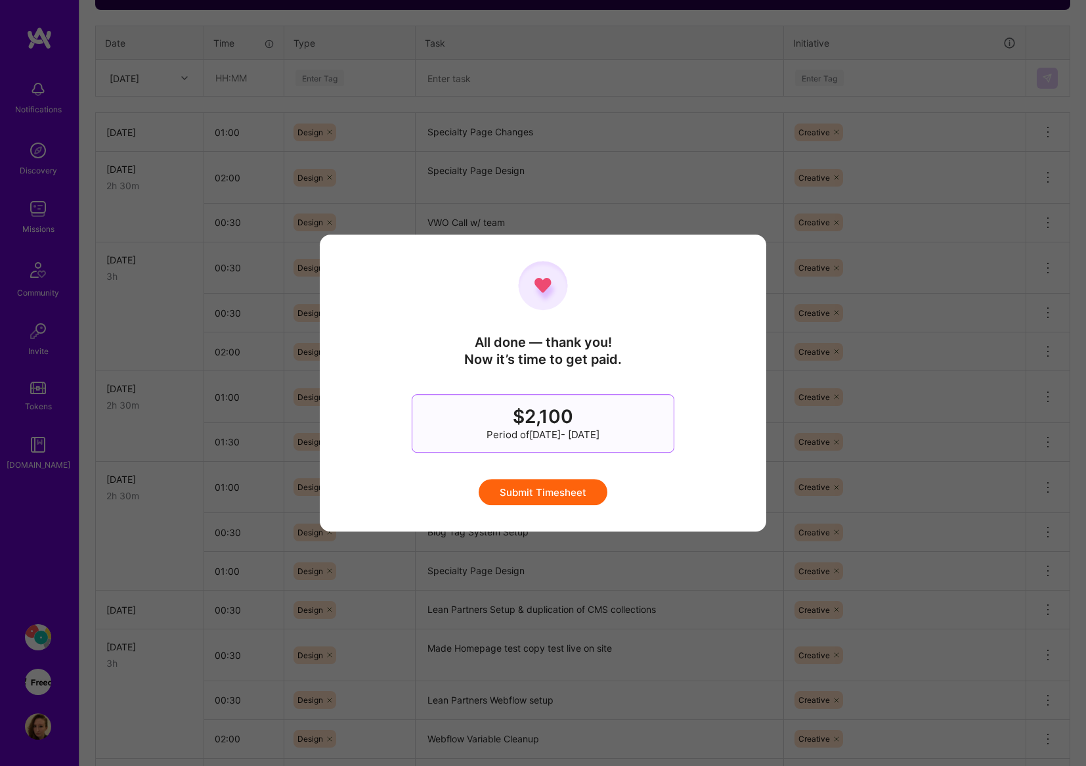
click at [575, 498] on button "Submit Timesheet" at bounding box center [543, 492] width 129 height 26
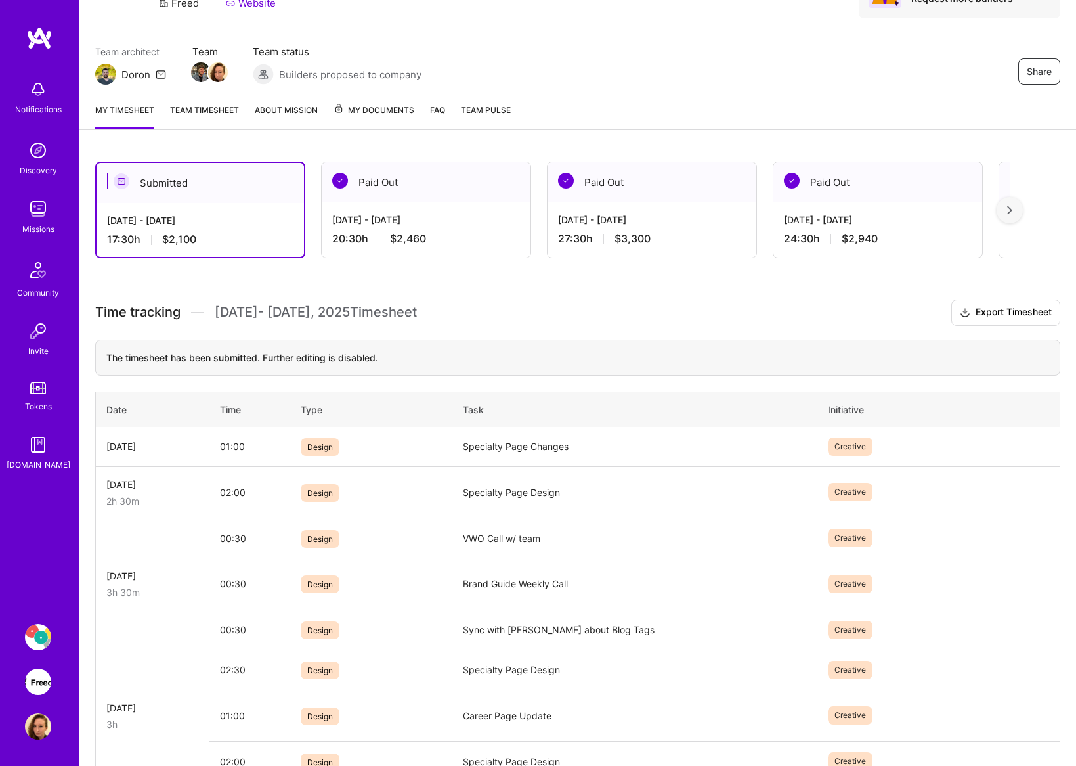
scroll to position [0, 0]
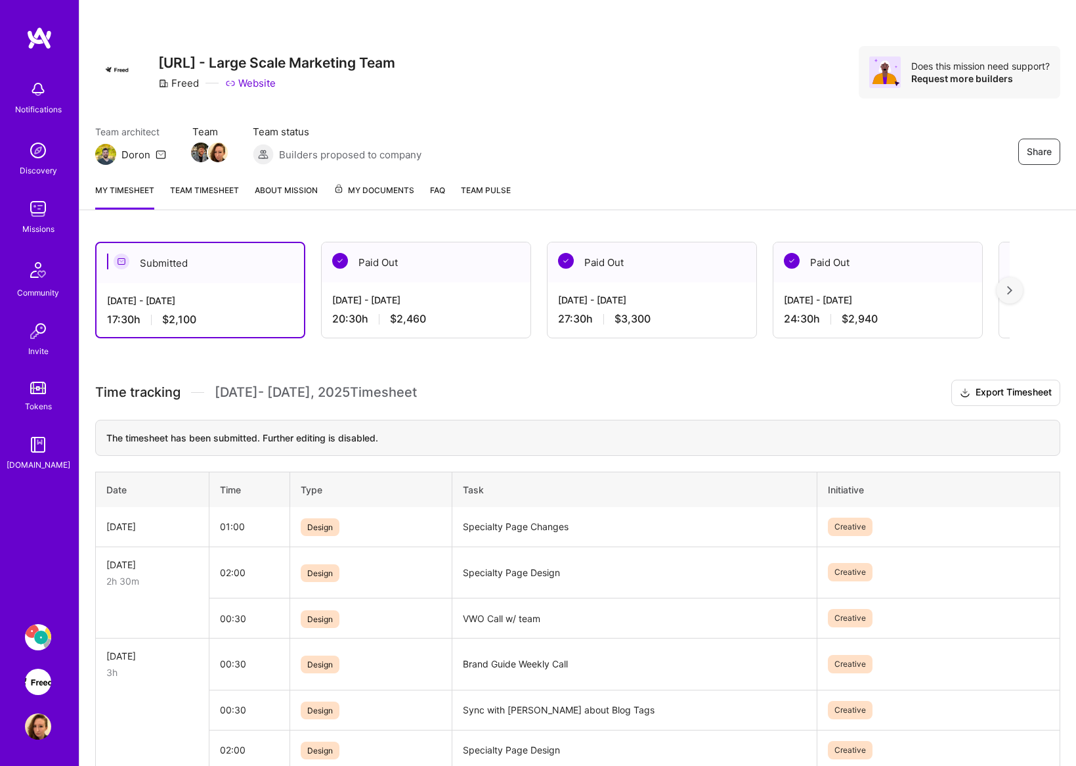
click at [1012, 288] on img at bounding box center [1009, 290] width 5 height 9
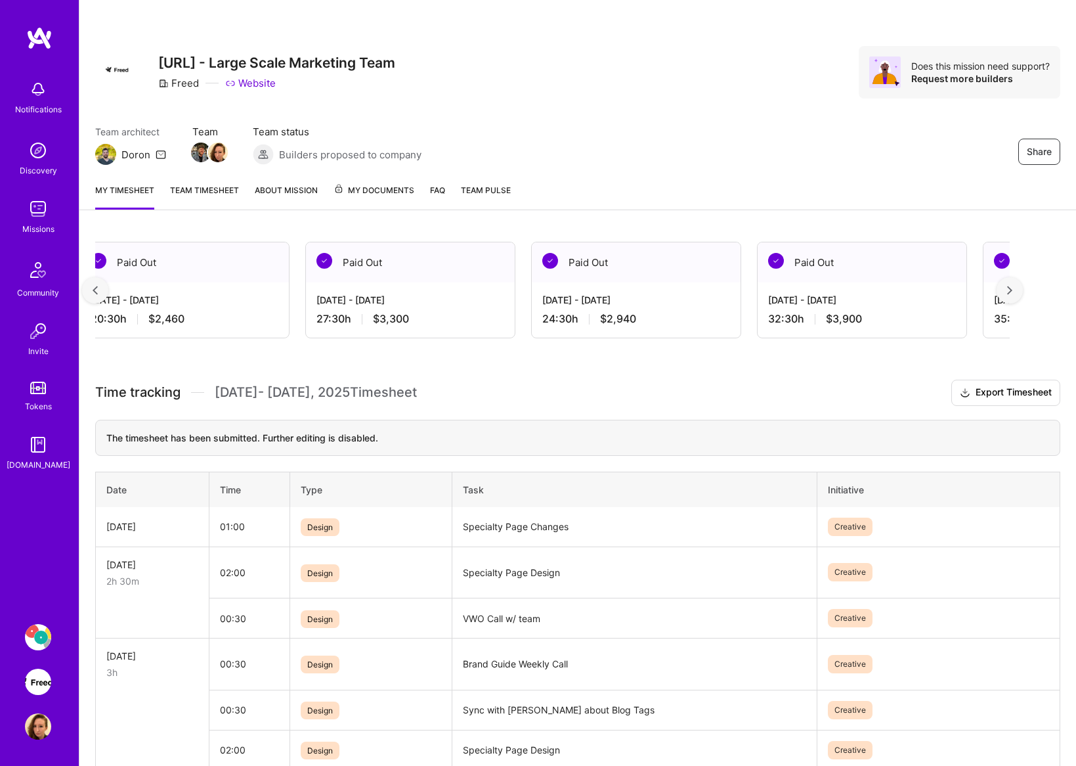
click at [1012, 288] on img at bounding box center [1009, 290] width 5 height 9
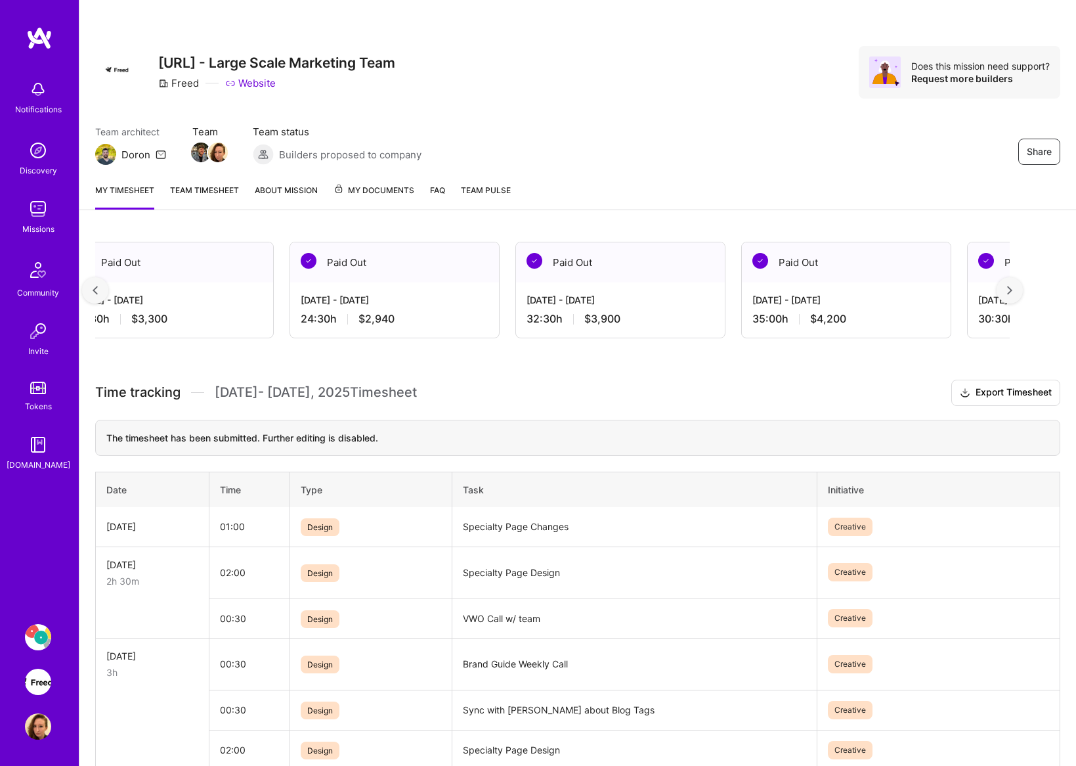
click at [1012, 288] on img at bounding box center [1009, 290] width 5 height 9
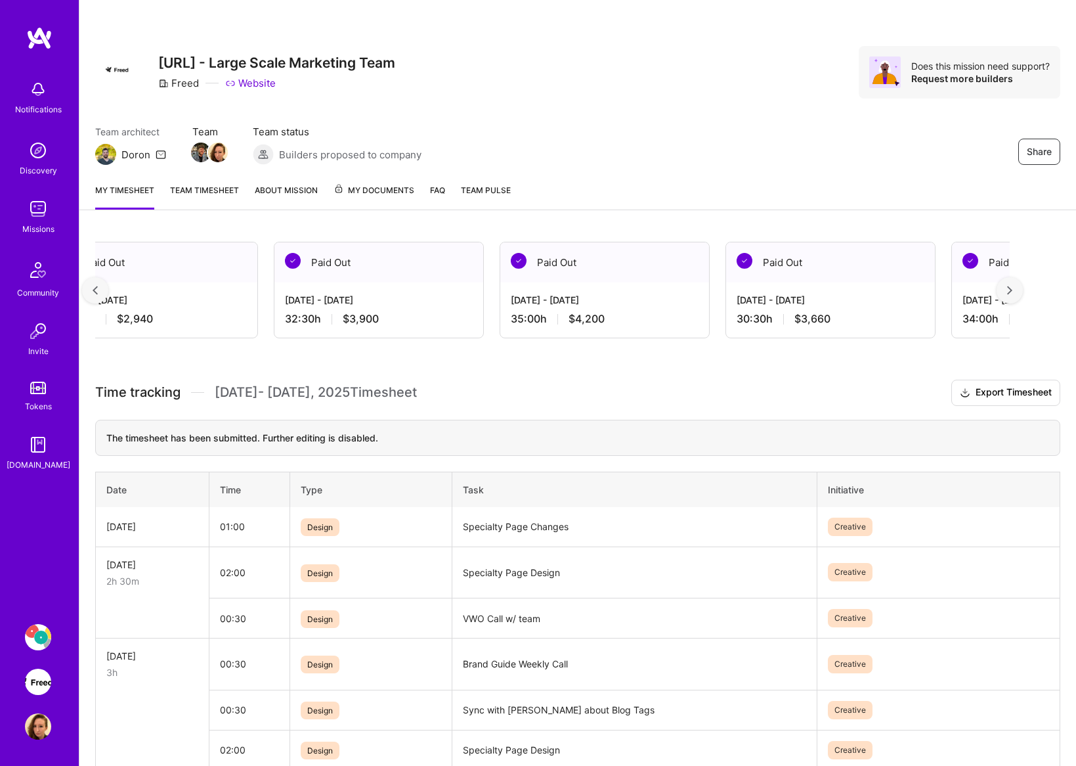
click at [1012, 288] on img at bounding box center [1009, 290] width 5 height 9
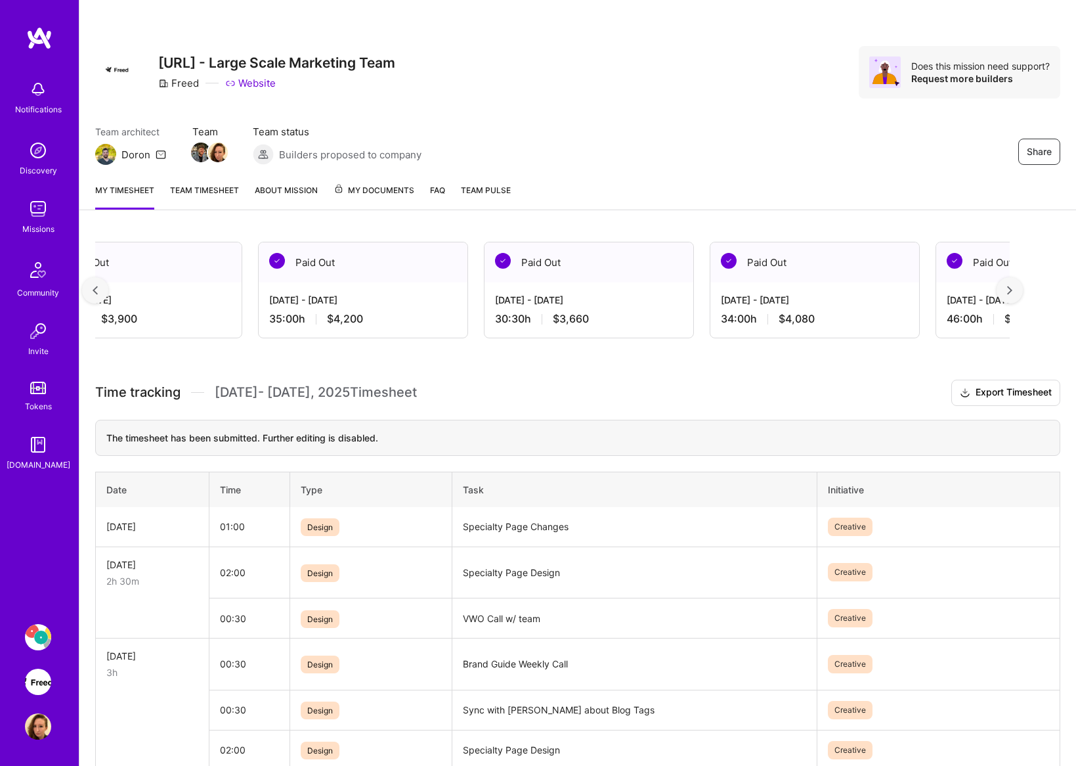
click at [1012, 288] on img at bounding box center [1009, 290] width 5 height 9
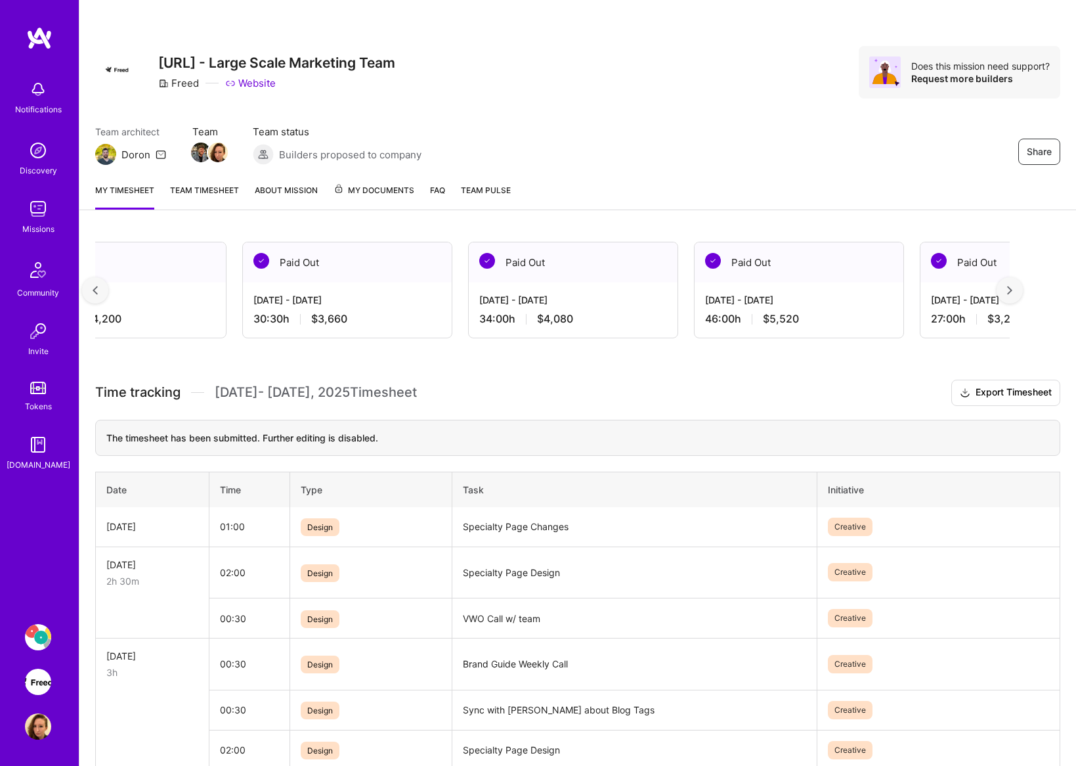
click at [1012, 288] on img at bounding box center [1009, 290] width 5 height 9
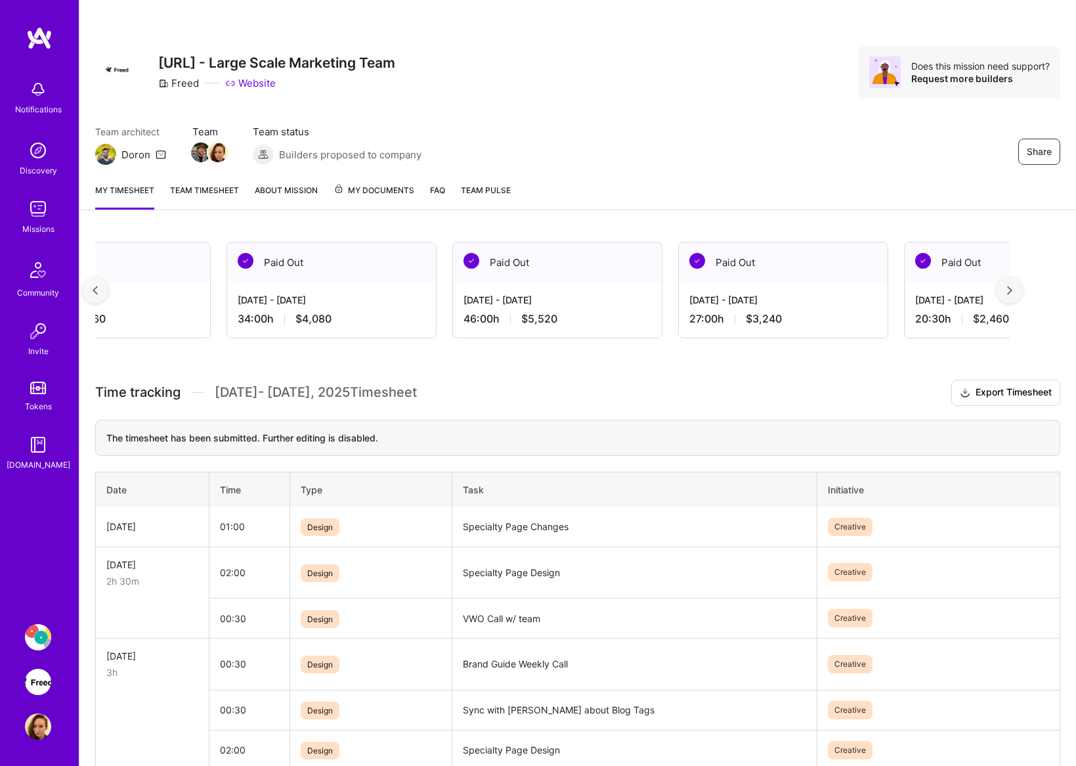
click at [1012, 288] on img at bounding box center [1009, 290] width 5 height 9
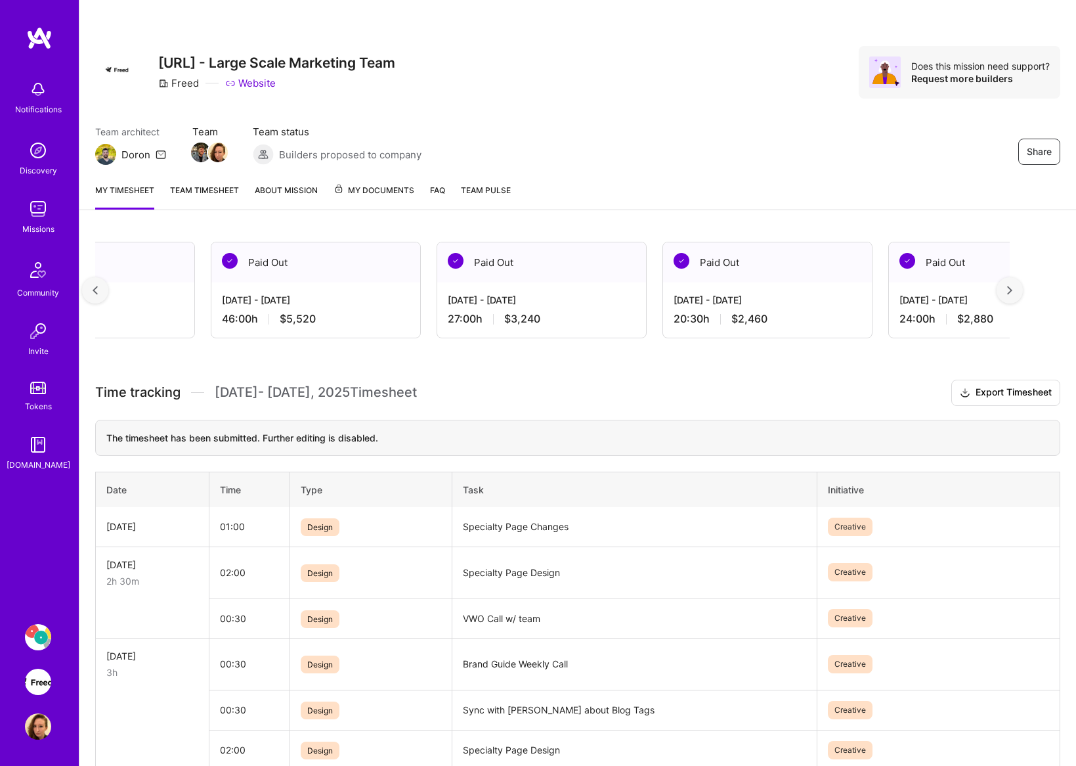
click at [1012, 288] on img at bounding box center [1009, 290] width 5 height 9
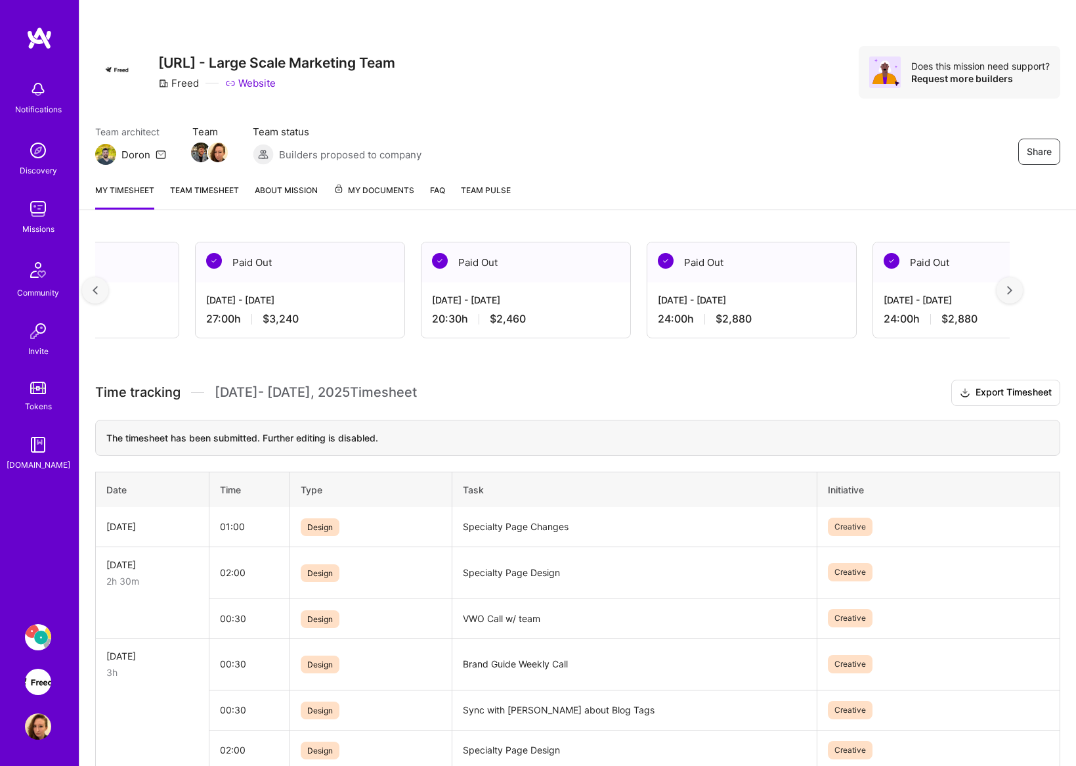
click at [1012, 288] on img at bounding box center [1009, 290] width 5 height 9
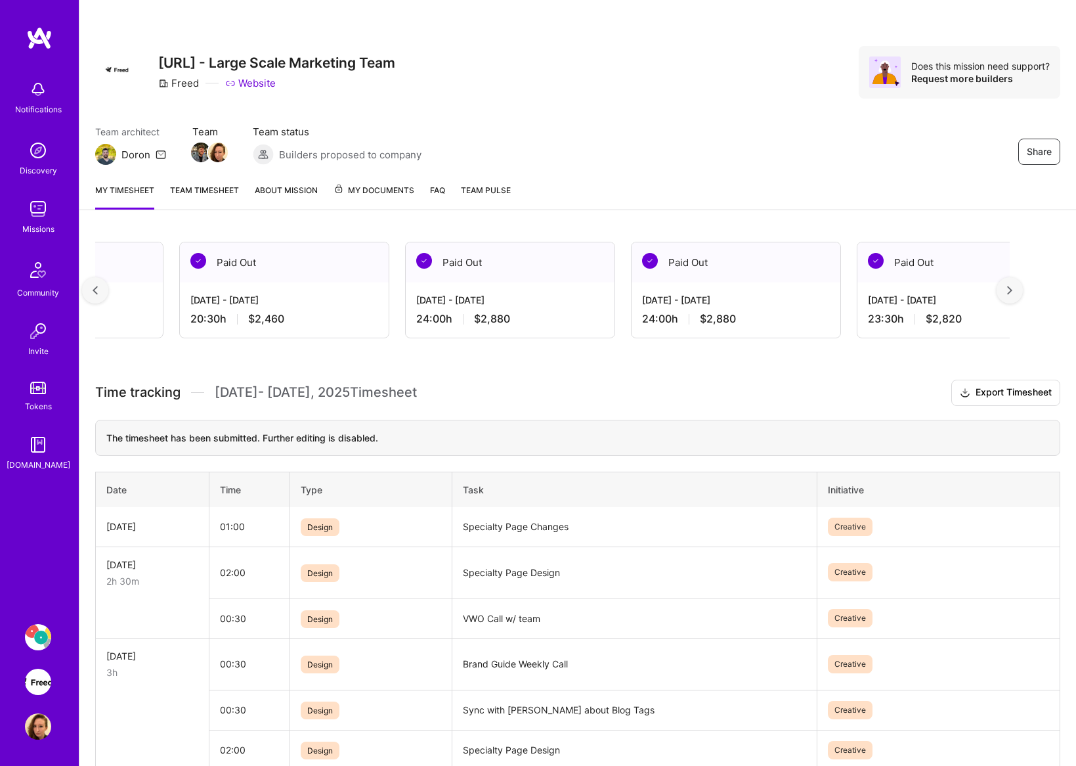
click at [1012, 289] on img at bounding box center [1009, 290] width 5 height 9
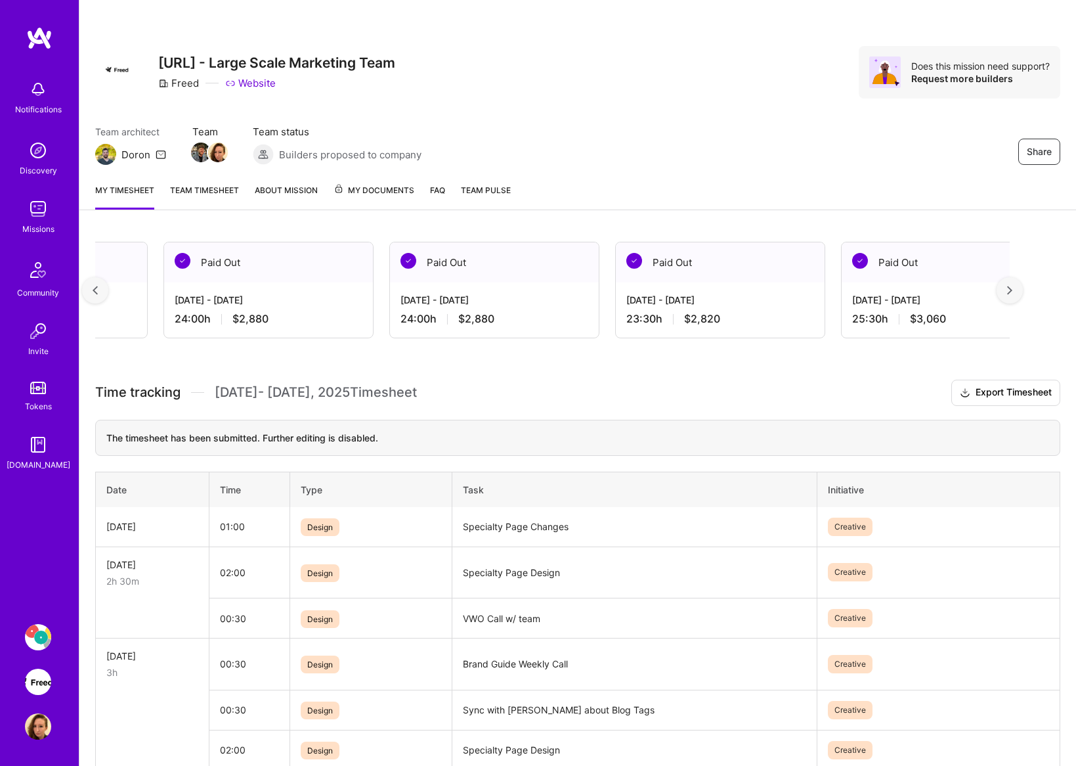
click at [1012, 289] on img at bounding box center [1009, 290] width 5 height 9
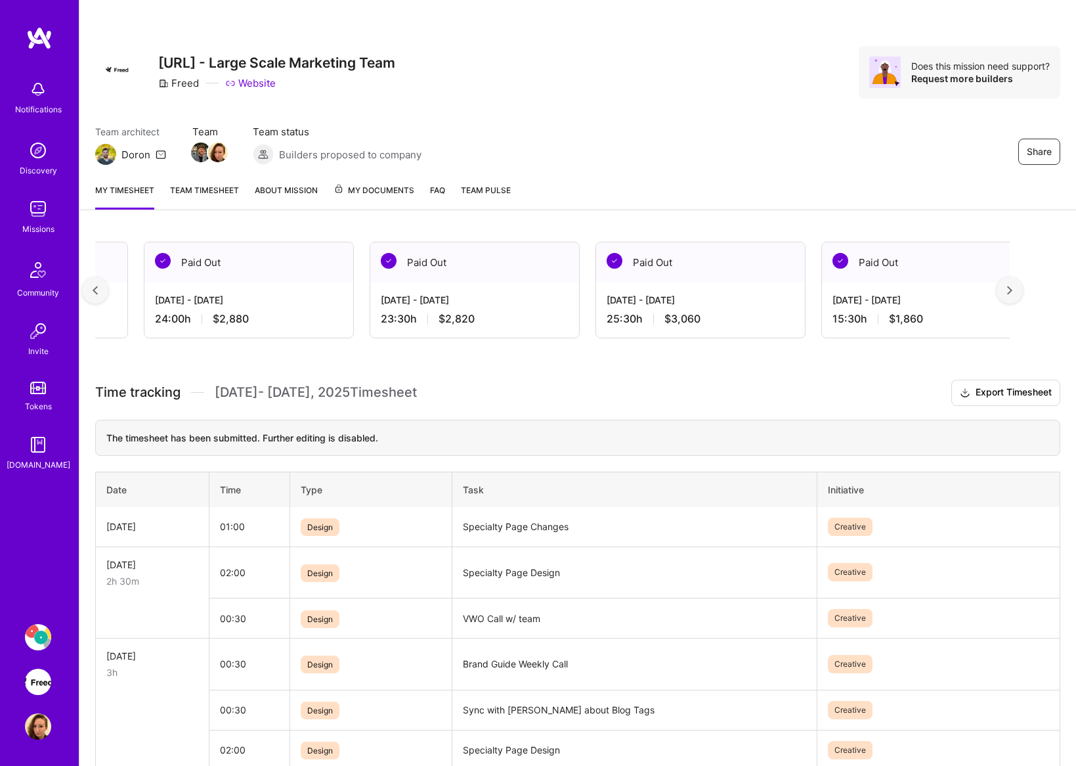
click at [1012, 289] on img at bounding box center [1009, 290] width 5 height 9
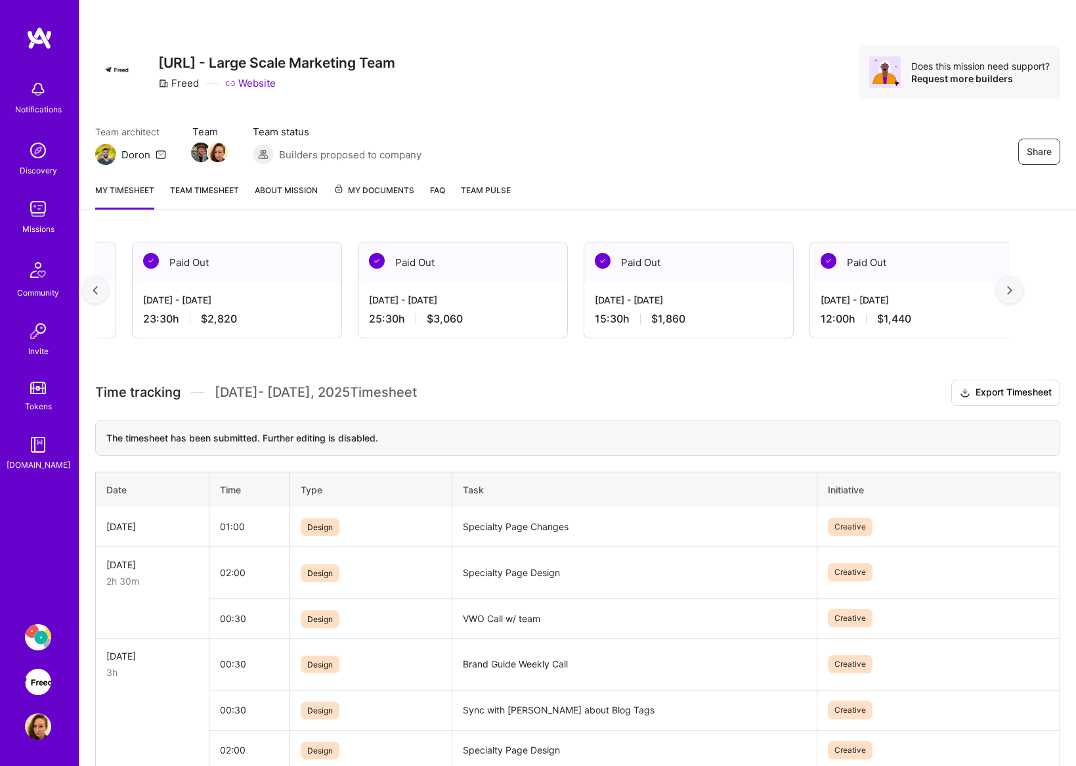
click at [1012, 289] on img at bounding box center [1009, 290] width 5 height 9
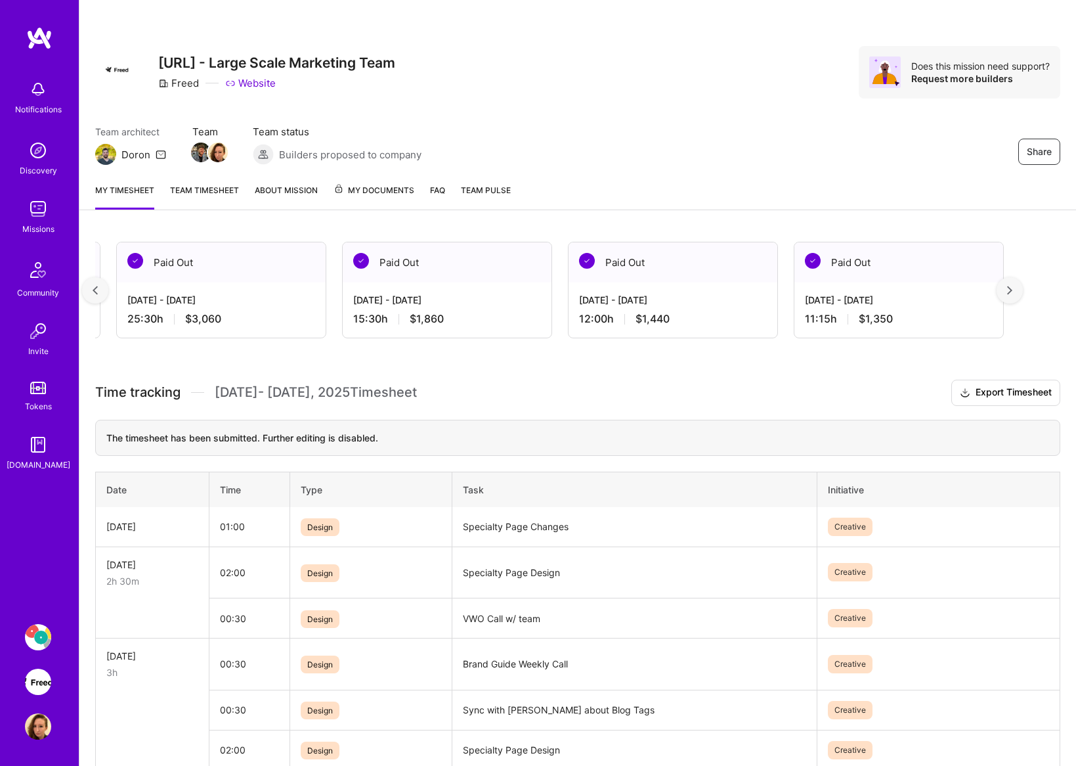
click at [1012, 289] on img at bounding box center [1009, 290] width 5 height 9
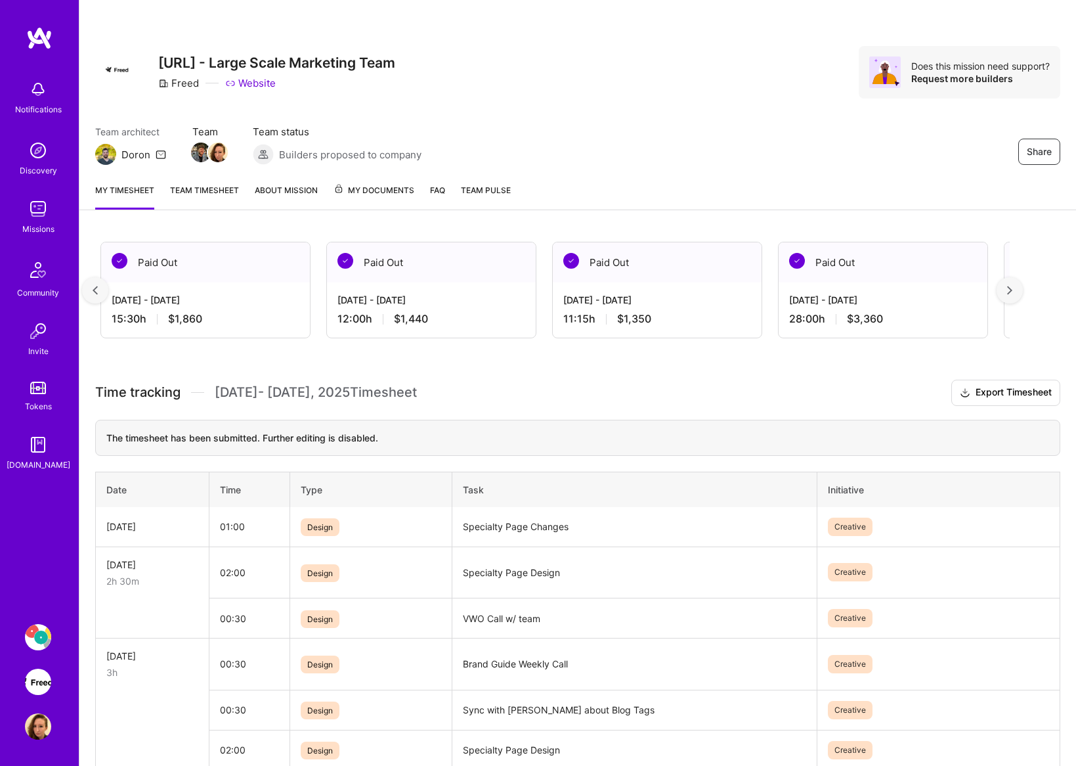
click at [1012, 289] on img at bounding box center [1009, 290] width 5 height 9
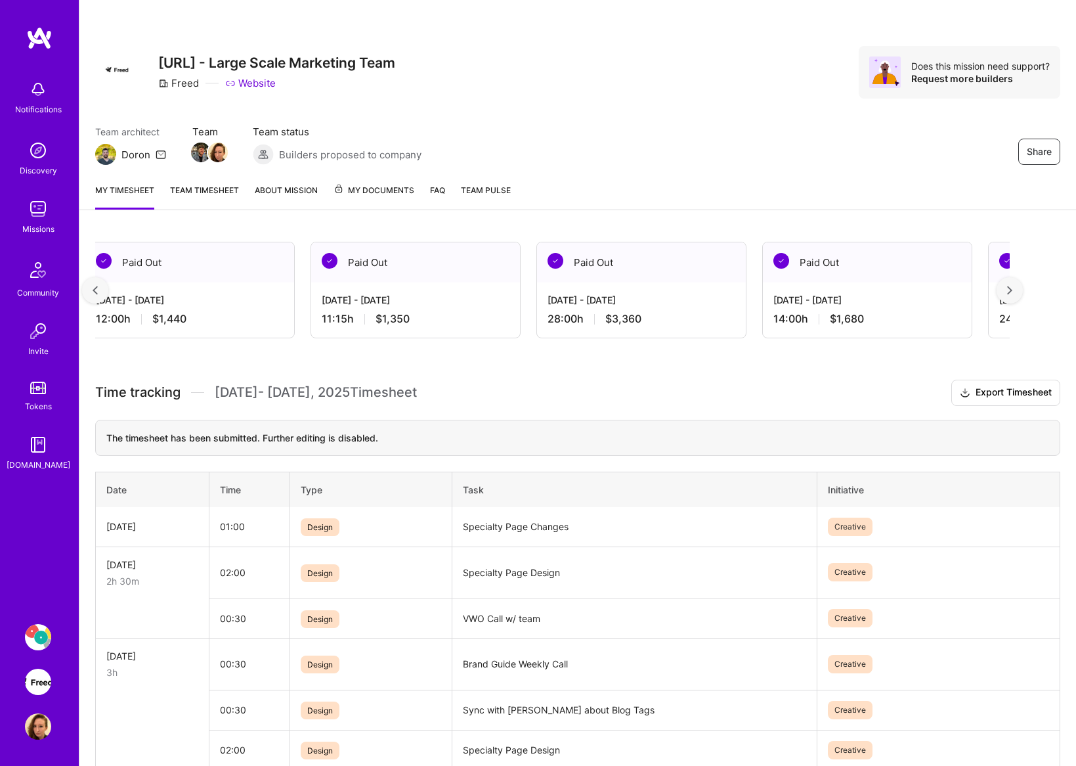
click at [1012, 289] on img at bounding box center [1009, 290] width 5 height 9
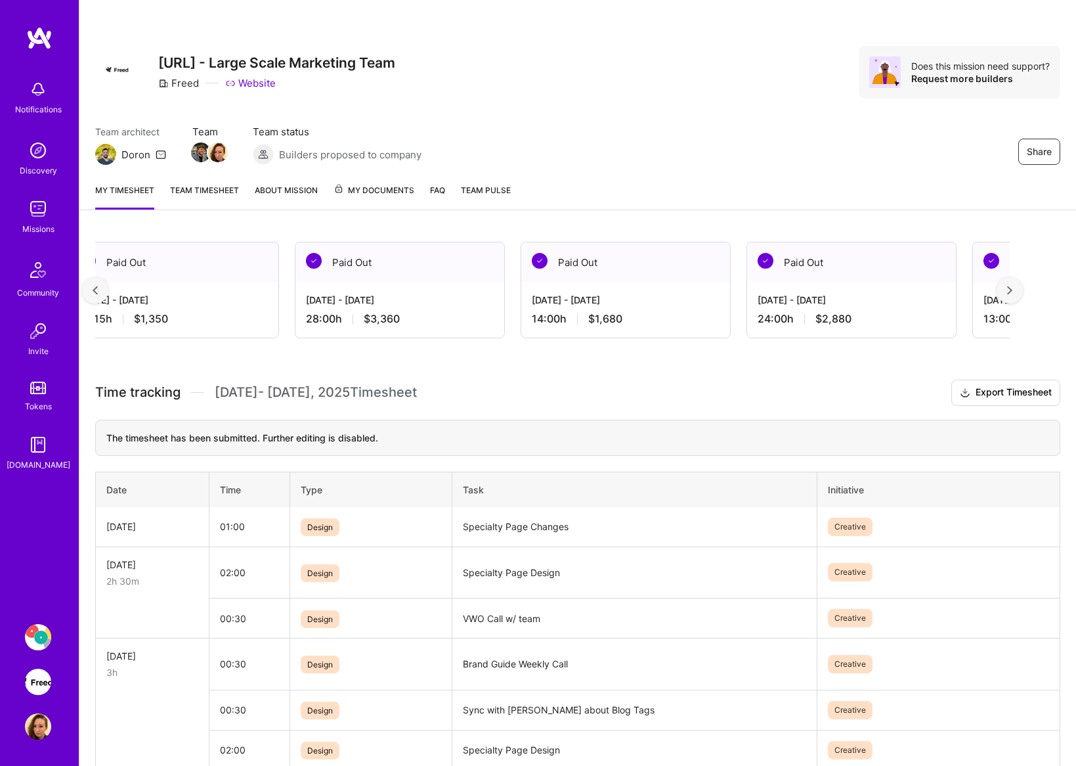
click at [1012, 289] on img at bounding box center [1009, 290] width 5 height 9
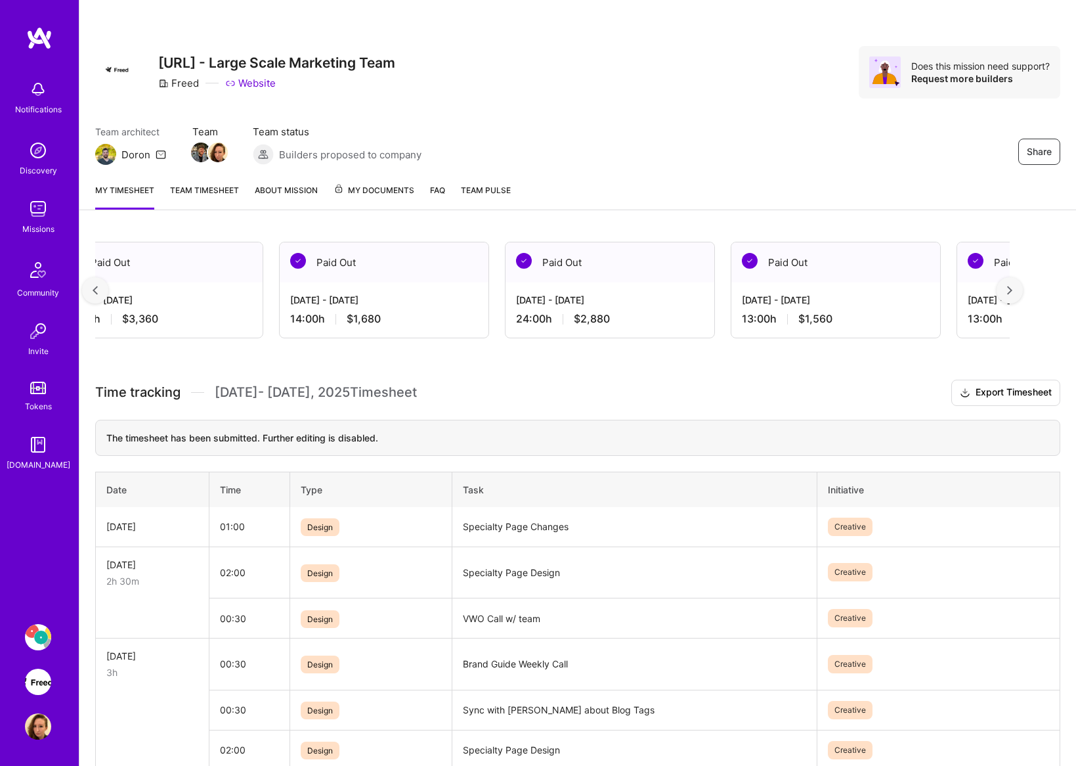
click at [1012, 289] on img at bounding box center [1009, 290] width 5 height 9
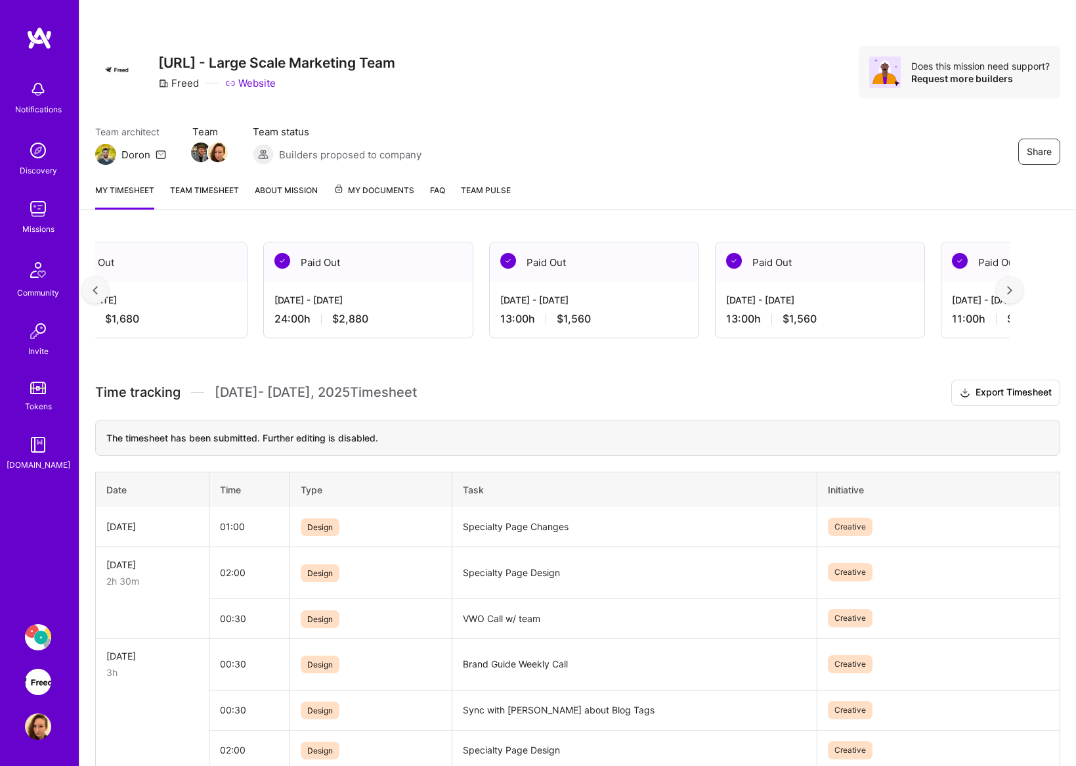
click at [1012, 289] on img at bounding box center [1009, 290] width 5 height 9
